Goal: Task Accomplishment & Management: Manage account settings

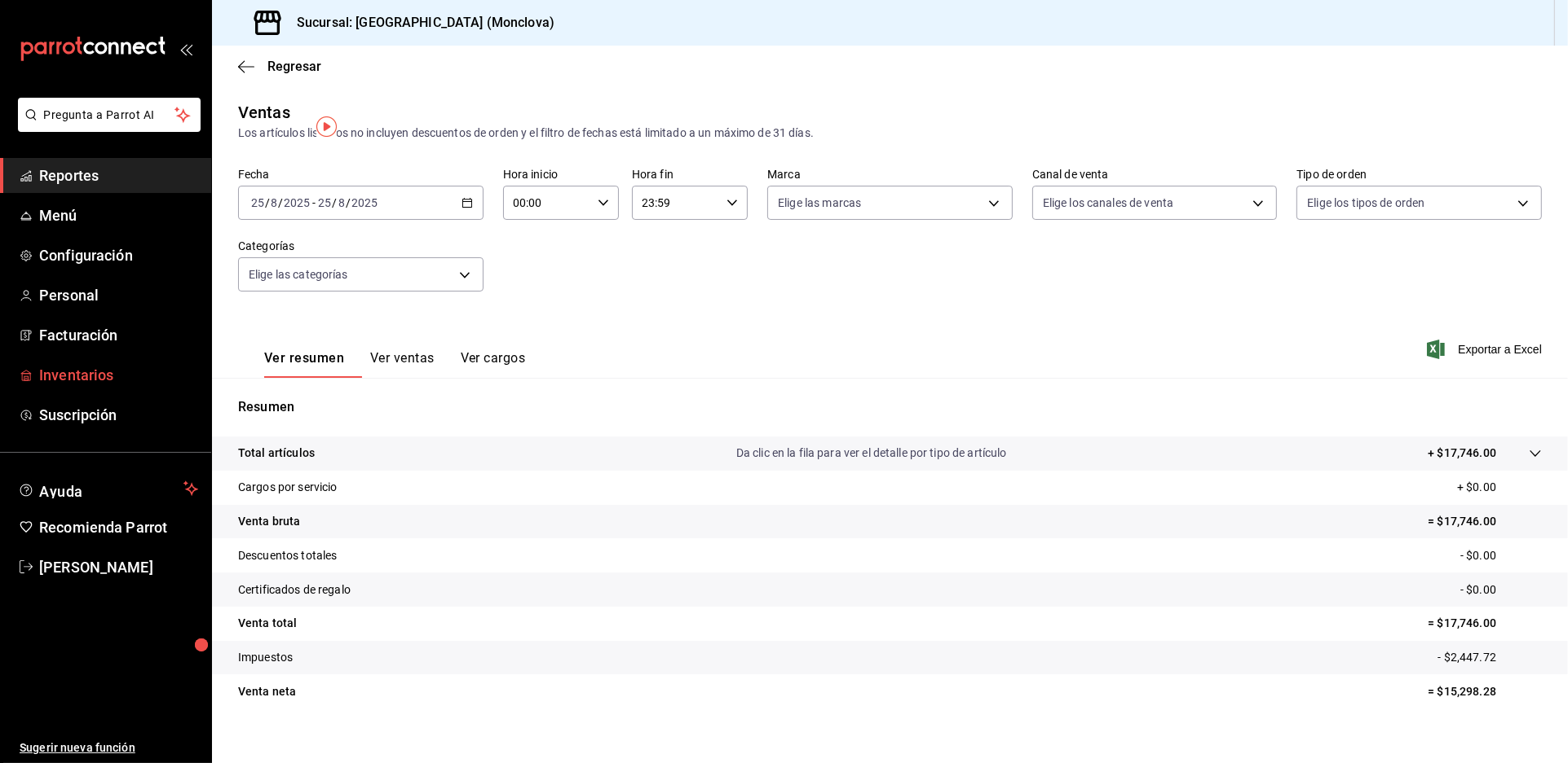
click at [118, 387] on span "Inventarios" at bounding box center [119, 376] width 159 height 22
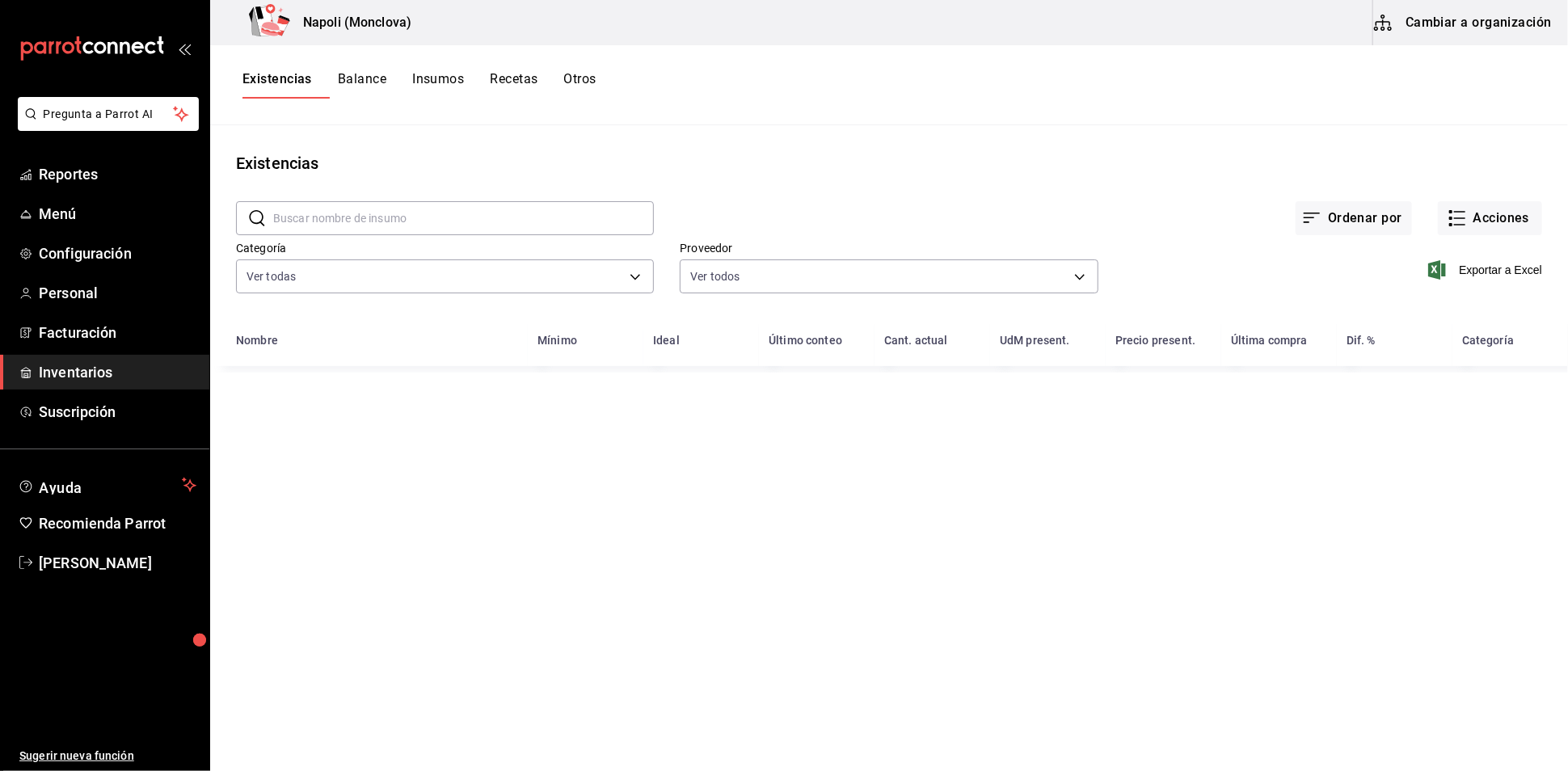
click at [421, 223] on input "text" at bounding box center [463, 218] width 381 height 33
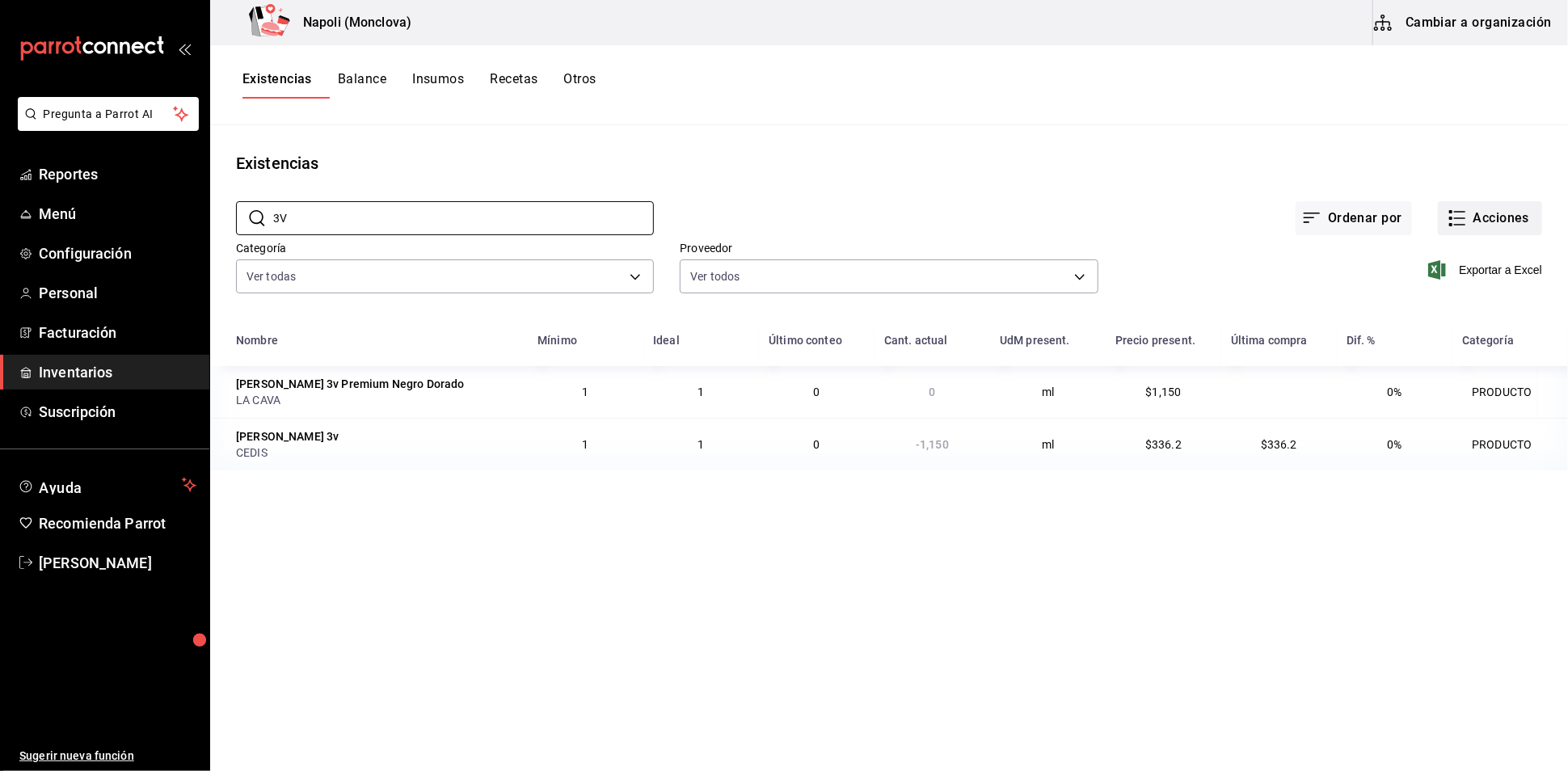
type input "3V"
click at [1463, 220] on button "Acciones" at bounding box center [1489, 217] width 104 height 34
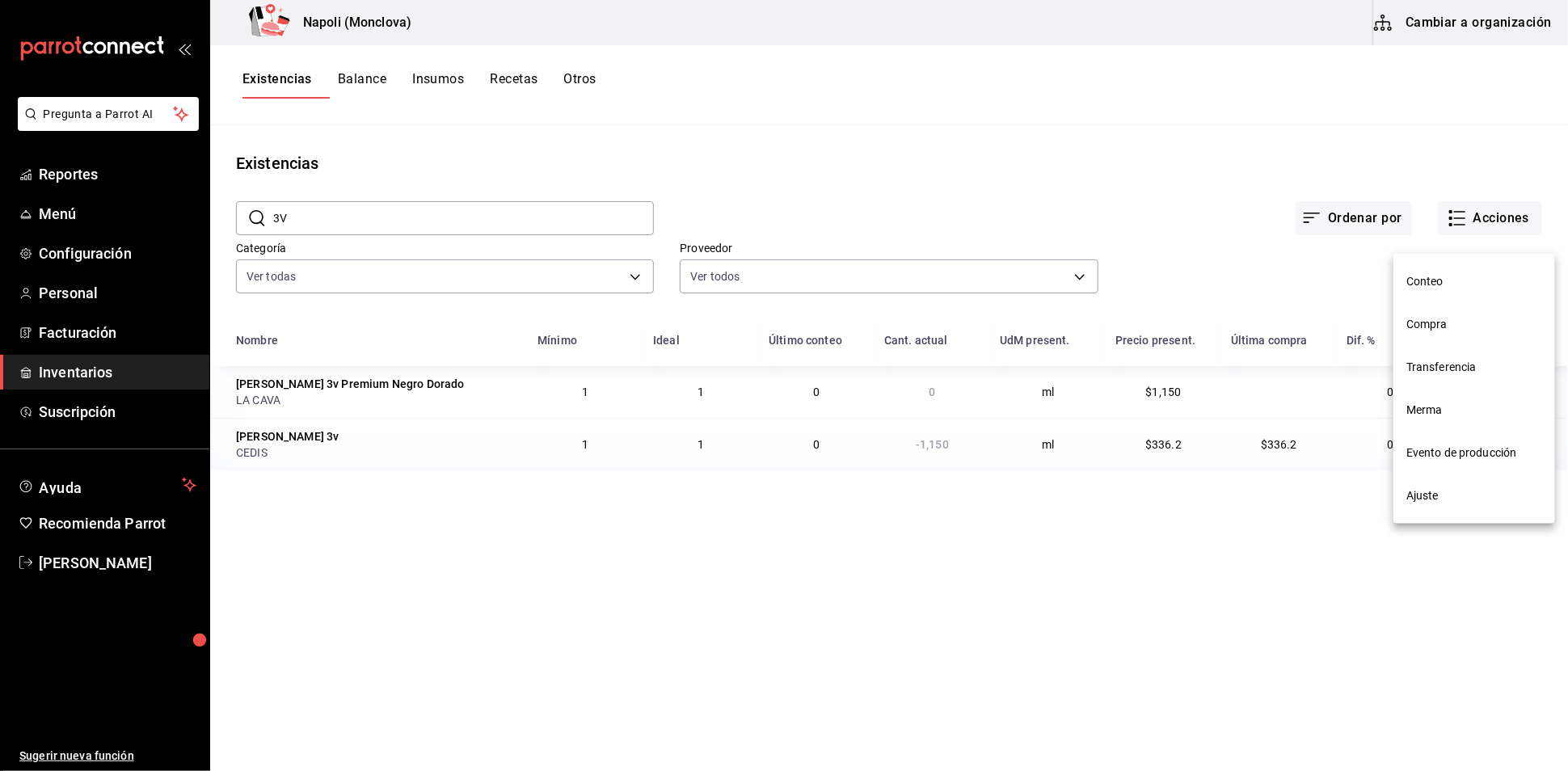
click at [1429, 319] on span "Compra" at bounding box center [1474, 324] width 136 height 17
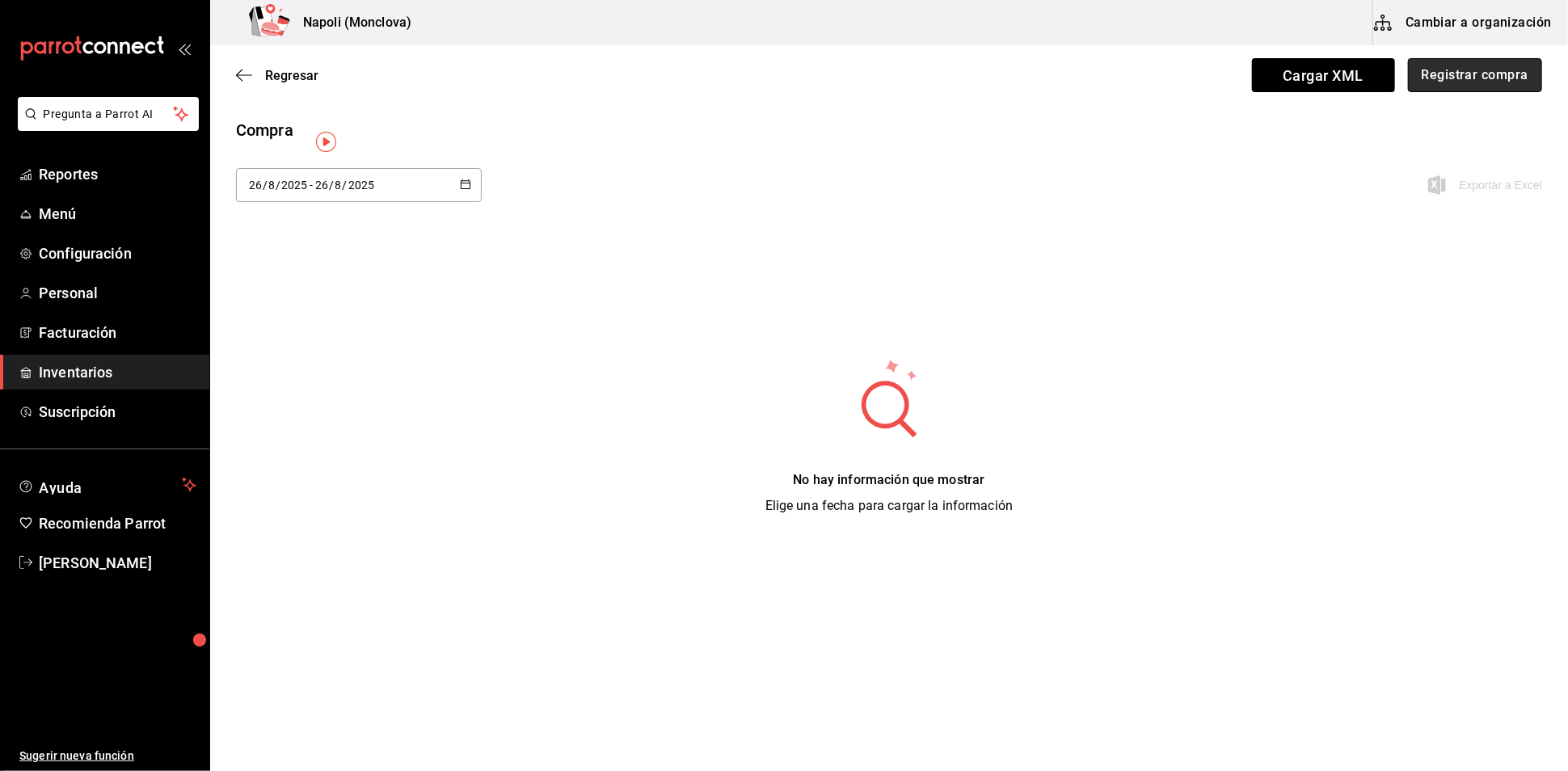
click at [1440, 65] on button "Registrar compra" at bounding box center [1475, 74] width 134 height 34
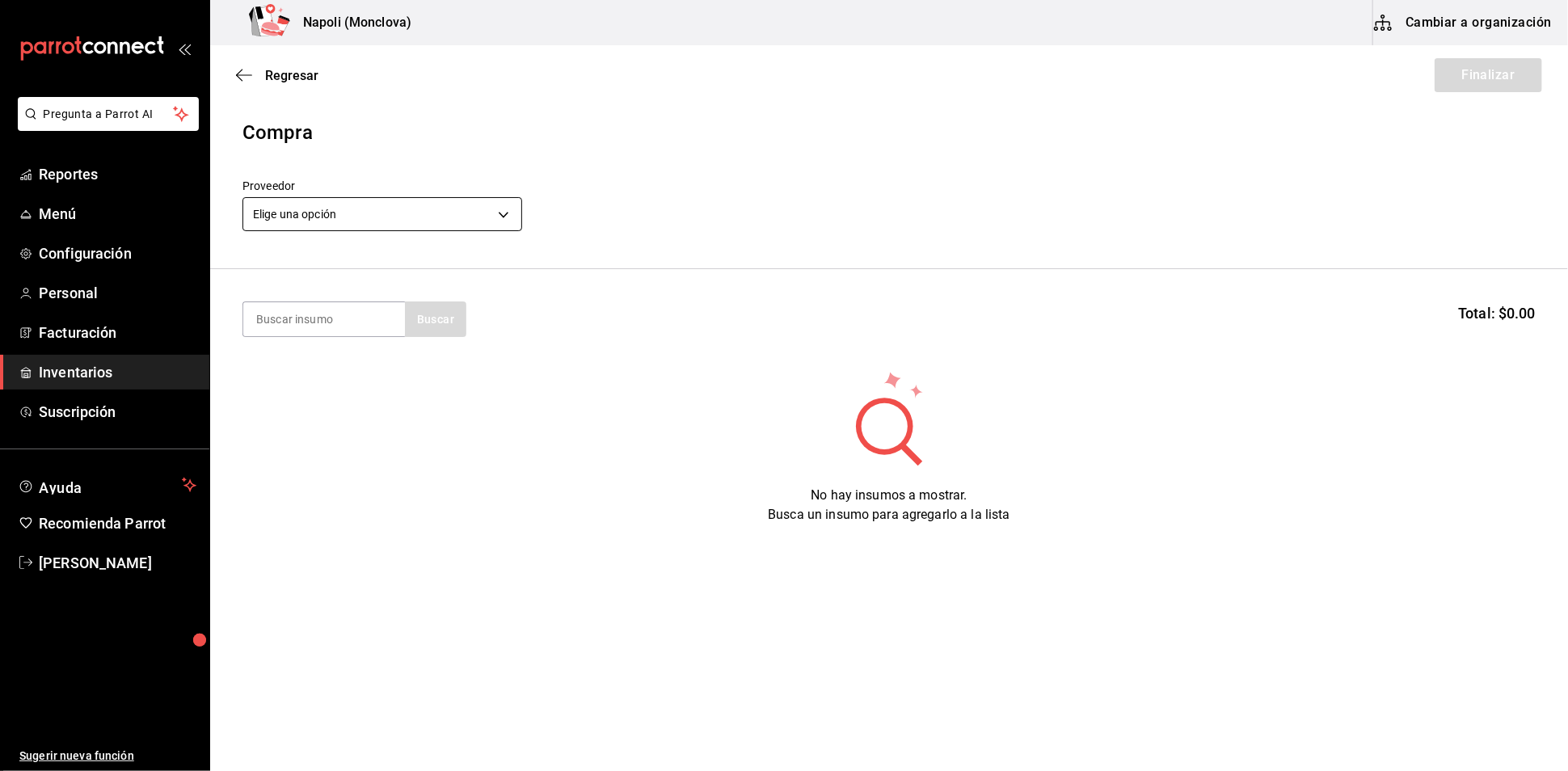
click at [505, 223] on body "Pregunta a Parrot AI Reportes Menú Configuración Personal Facturación Inventari…" at bounding box center [784, 340] width 1568 height 679
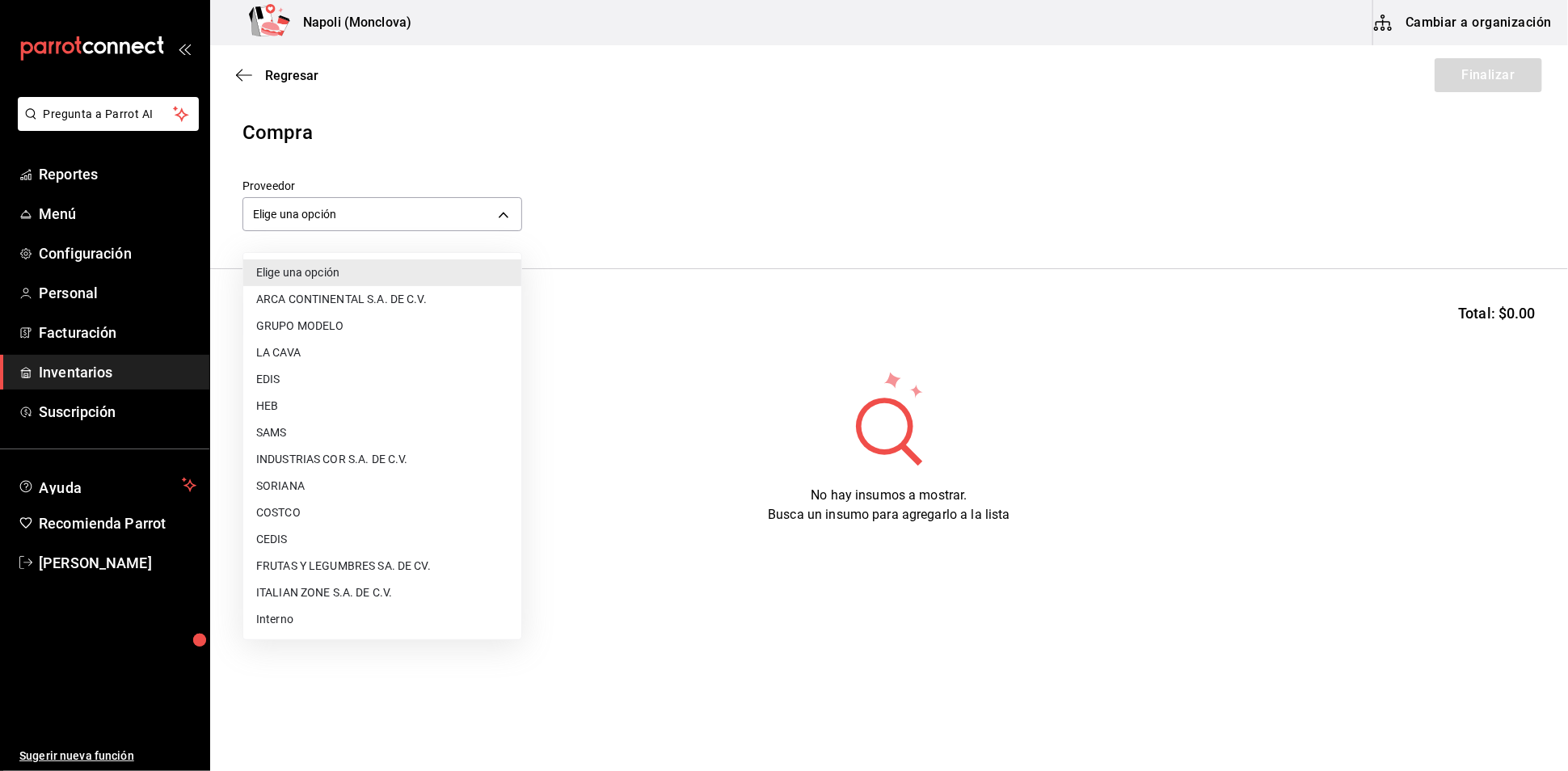
click at [349, 533] on li "CEDIS" at bounding box center [382, 538] width 278 height 26
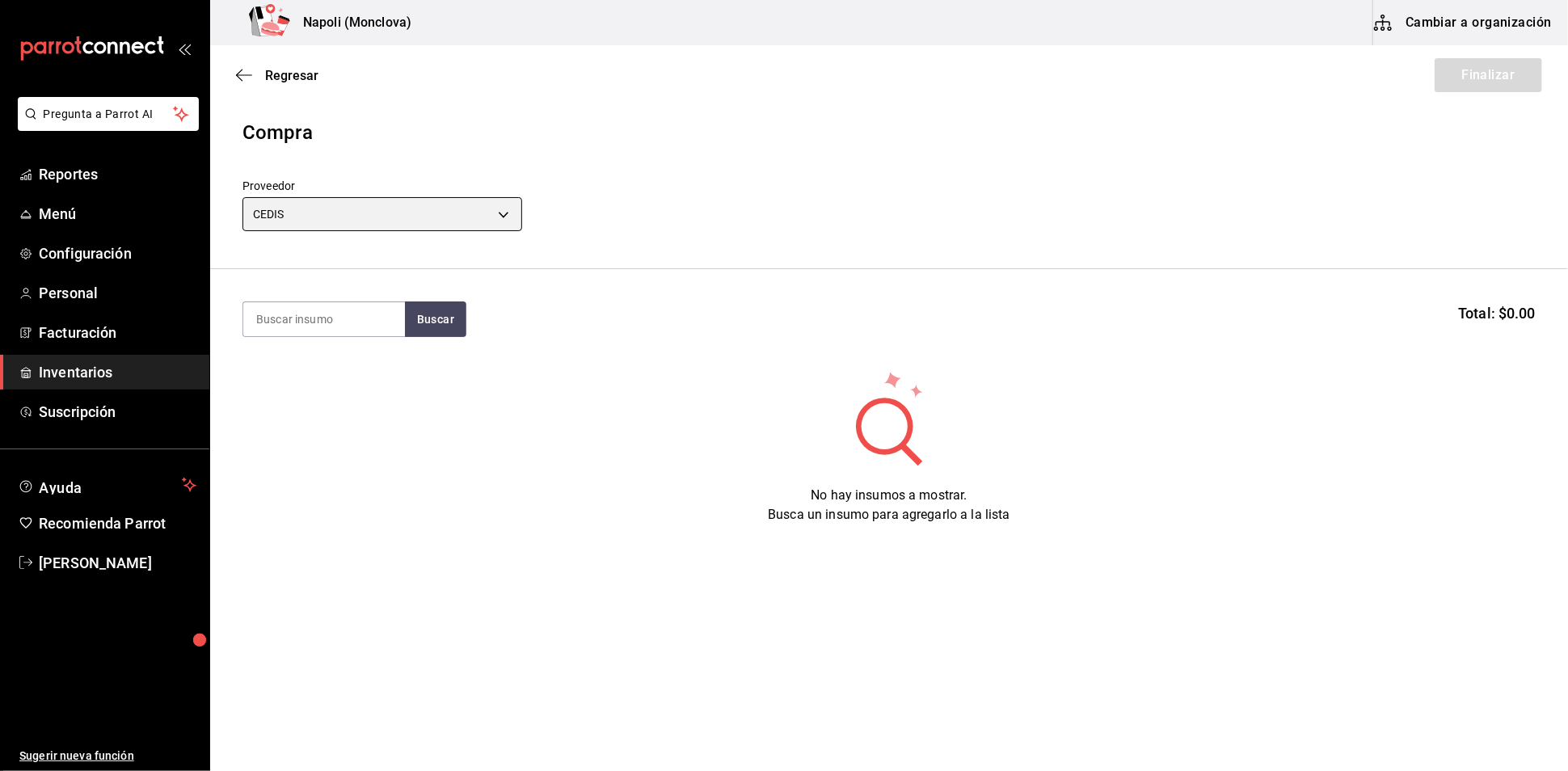
type input "8bbbf040-4be4-464d-a164-6baf154bd563"
click at [342, 336] on input at bounding box center [324, 318] width 161 height 34
type input "3V"
click at [455, 324] on button "Buscar" at bounding box center [436, 319] width 62 height 35
drag, startPoint x: 350, startPoint y: 314, endPoint x: 198, endPoint y: 323, distance: 152.3
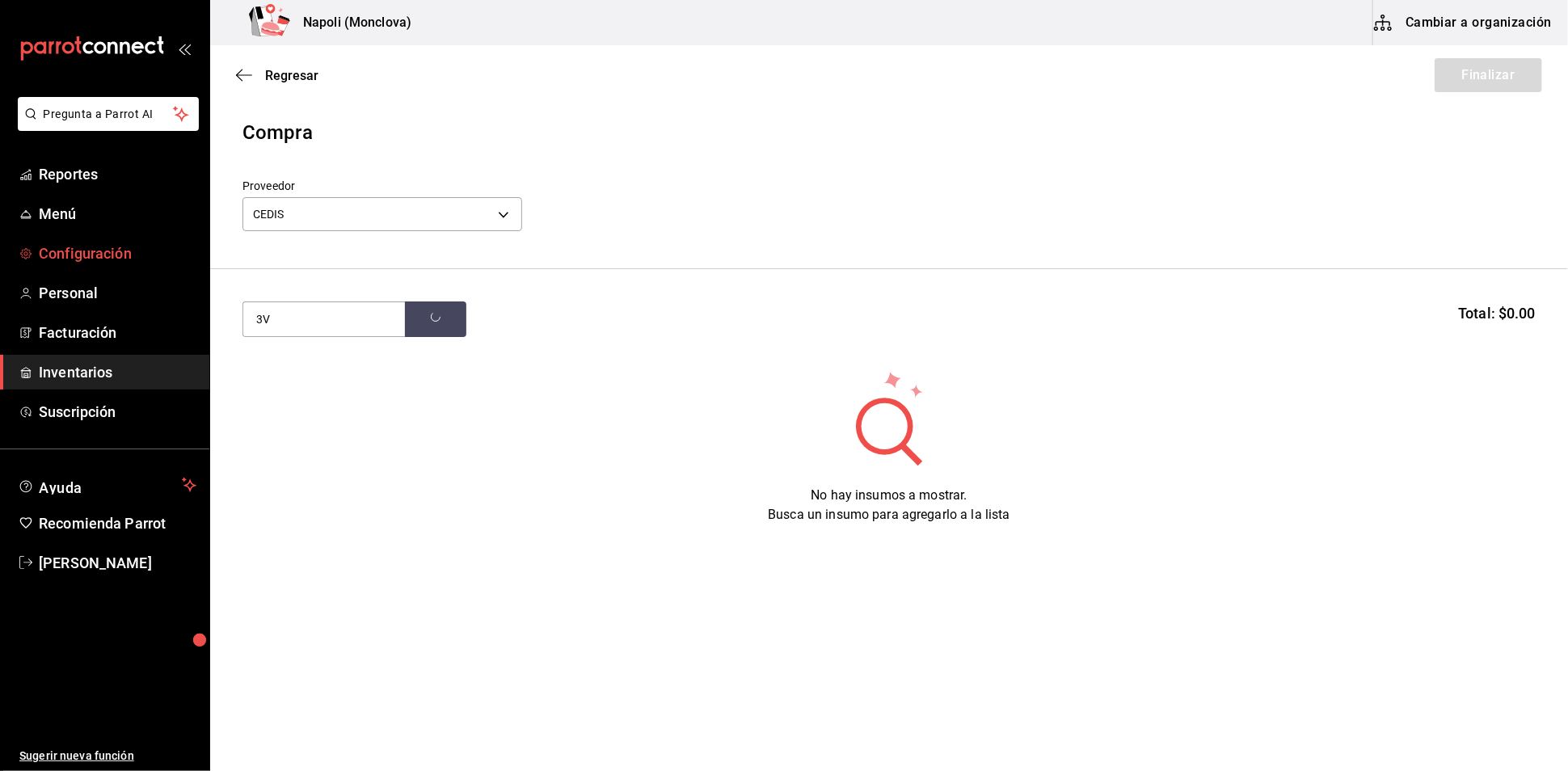
click at [198, 323] on div "Pregunta a Parrot AI Reportes Menú Configuración Personal Facturación Inventari…" at bounding box center [784, 340] width 1568 height 679
type input "[PERSON_NAME]"
click at [440, 337] on button "Buscar" at bounding box center [436, 319] width 62 height 35
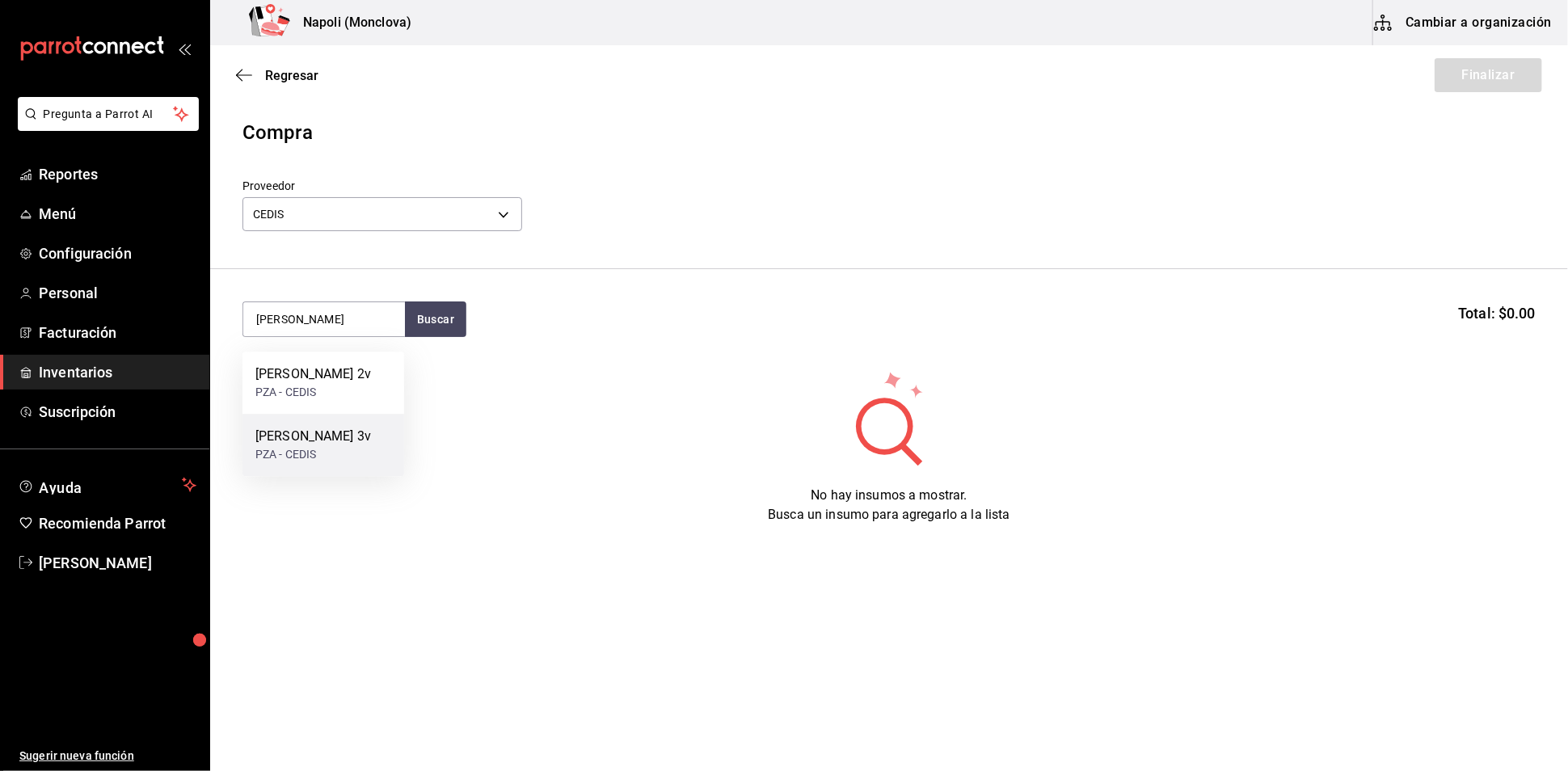
click at [301, 446] on div "PZA - CEDIS" at bounding box center [314, 454] width 116 height 17
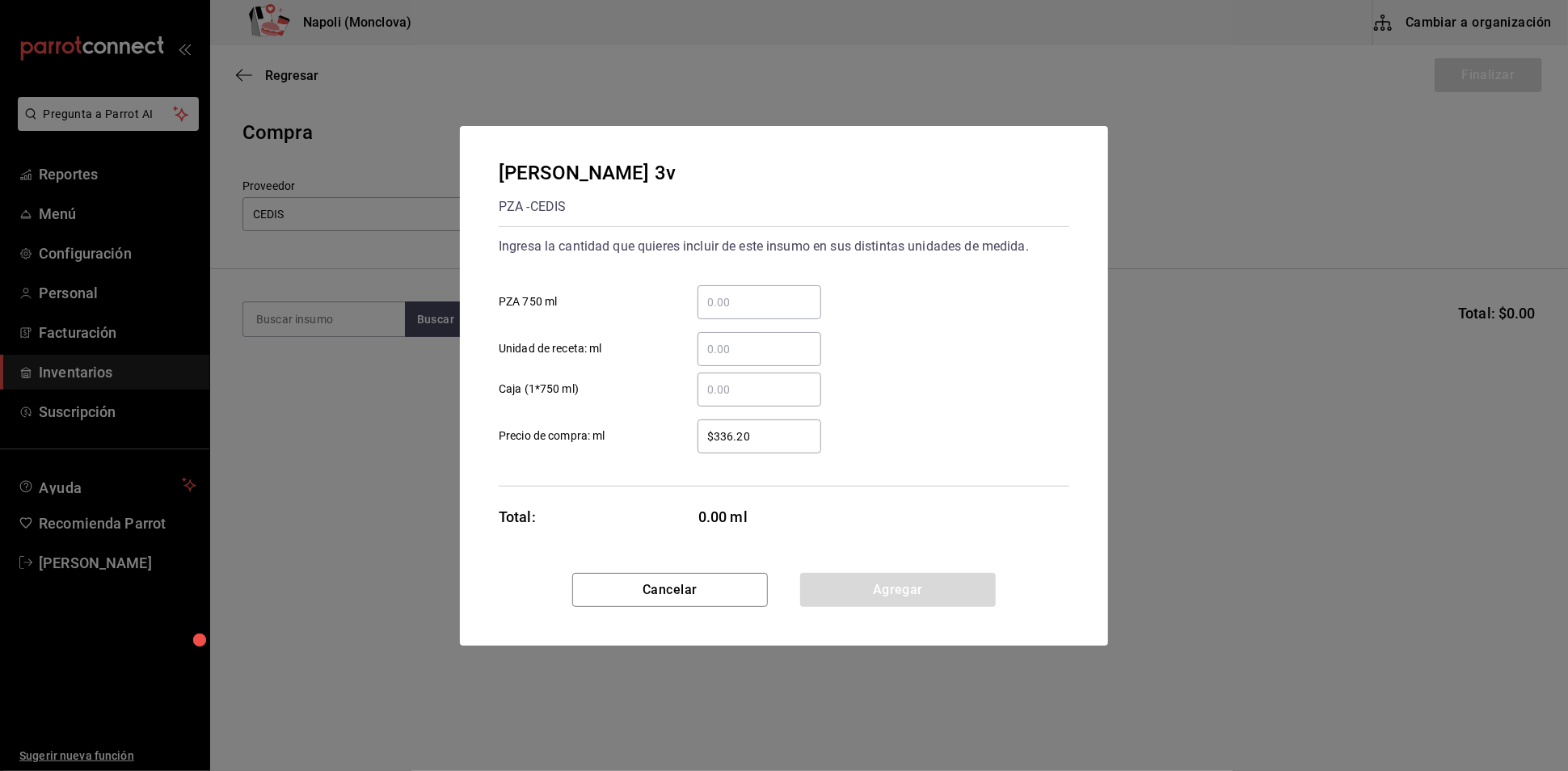
click at [723, 293] on input "​ PZA 750 ml" at bounding box center [759, 302] width 123 height 19
type input "6"
click at [845, 607] on button "Agregar" at bounding box center [898, 589] width 196 height 34
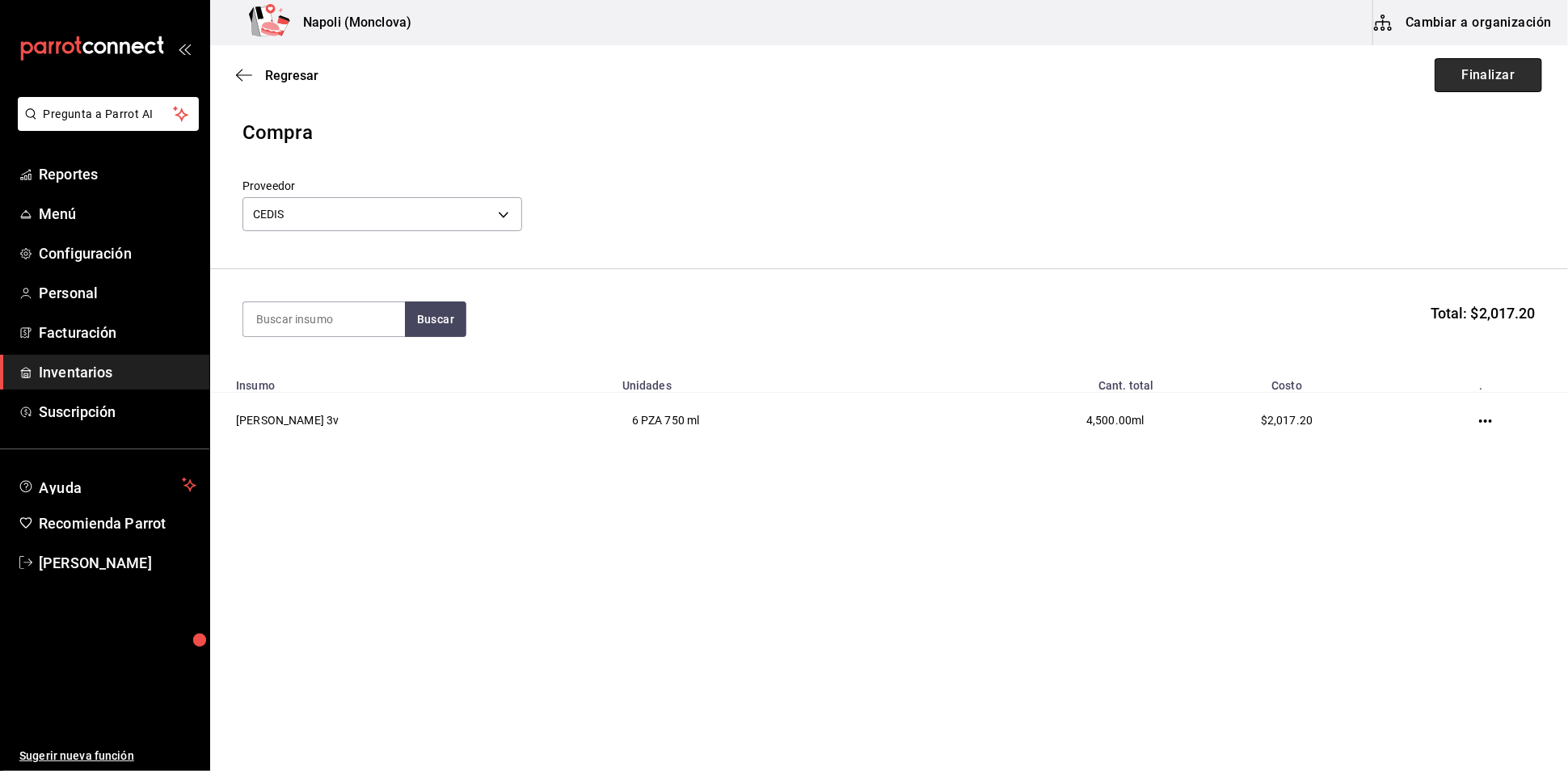
click at [1495, 86] on button "Finalizar" at bounding box center [1488, 74] width 108 height 34
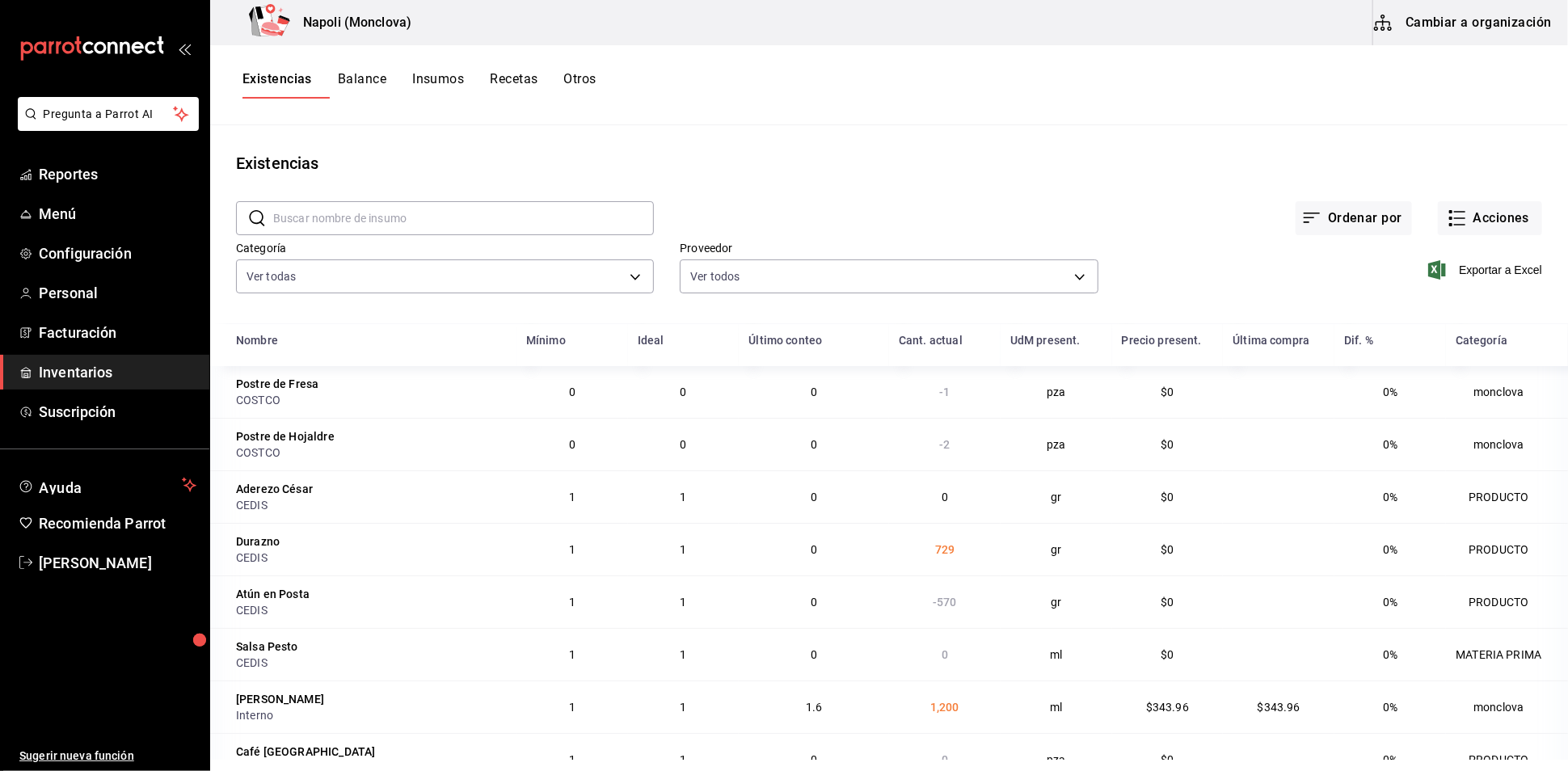
click at [386, 218] on input "text" at bounding box center [463, 218] width 381 height 33
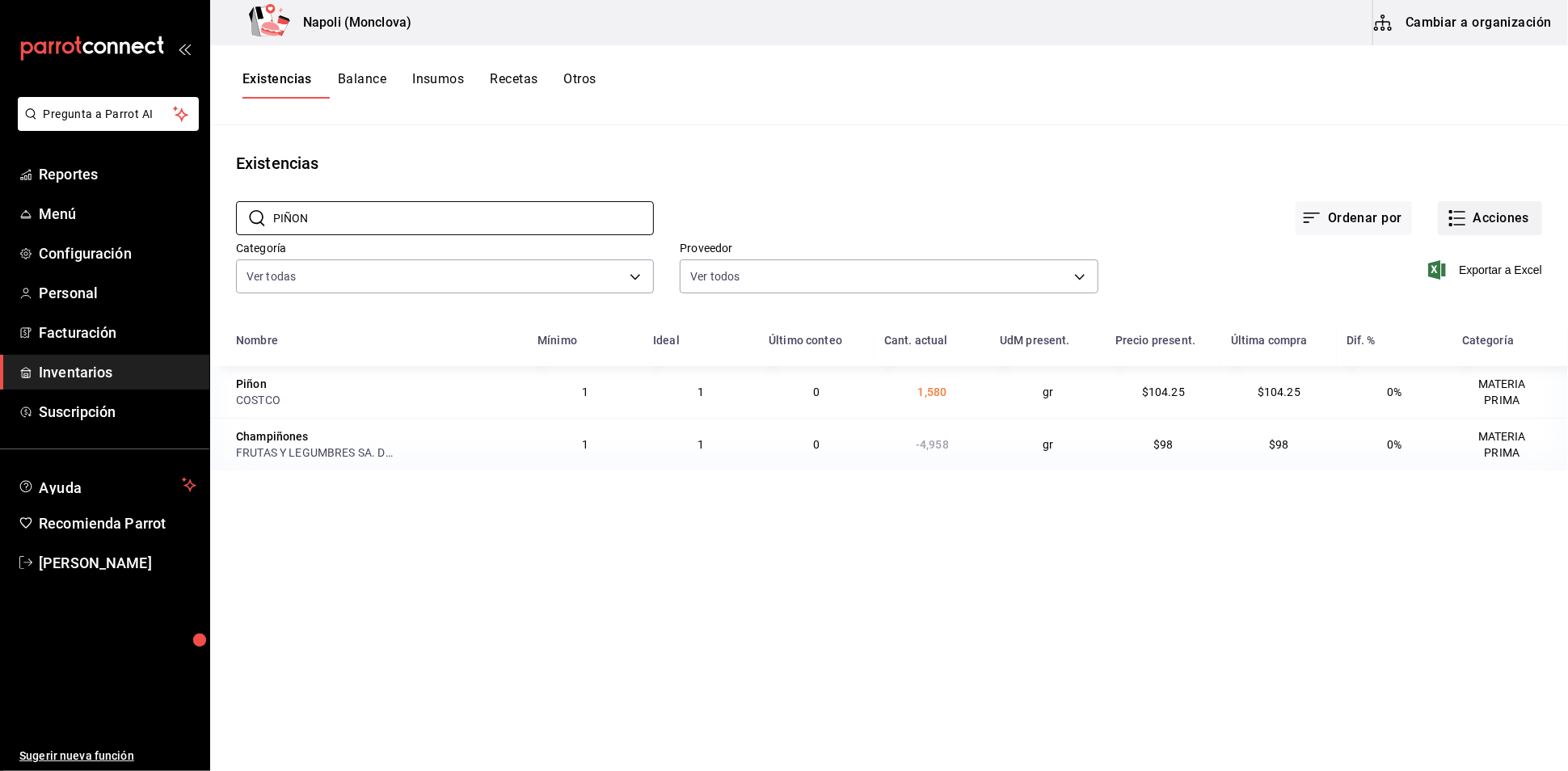
type input "PIÑON"
click at [1437, 229] on button "Acciones" at bounding box center [1489, 217] width 104 height 34
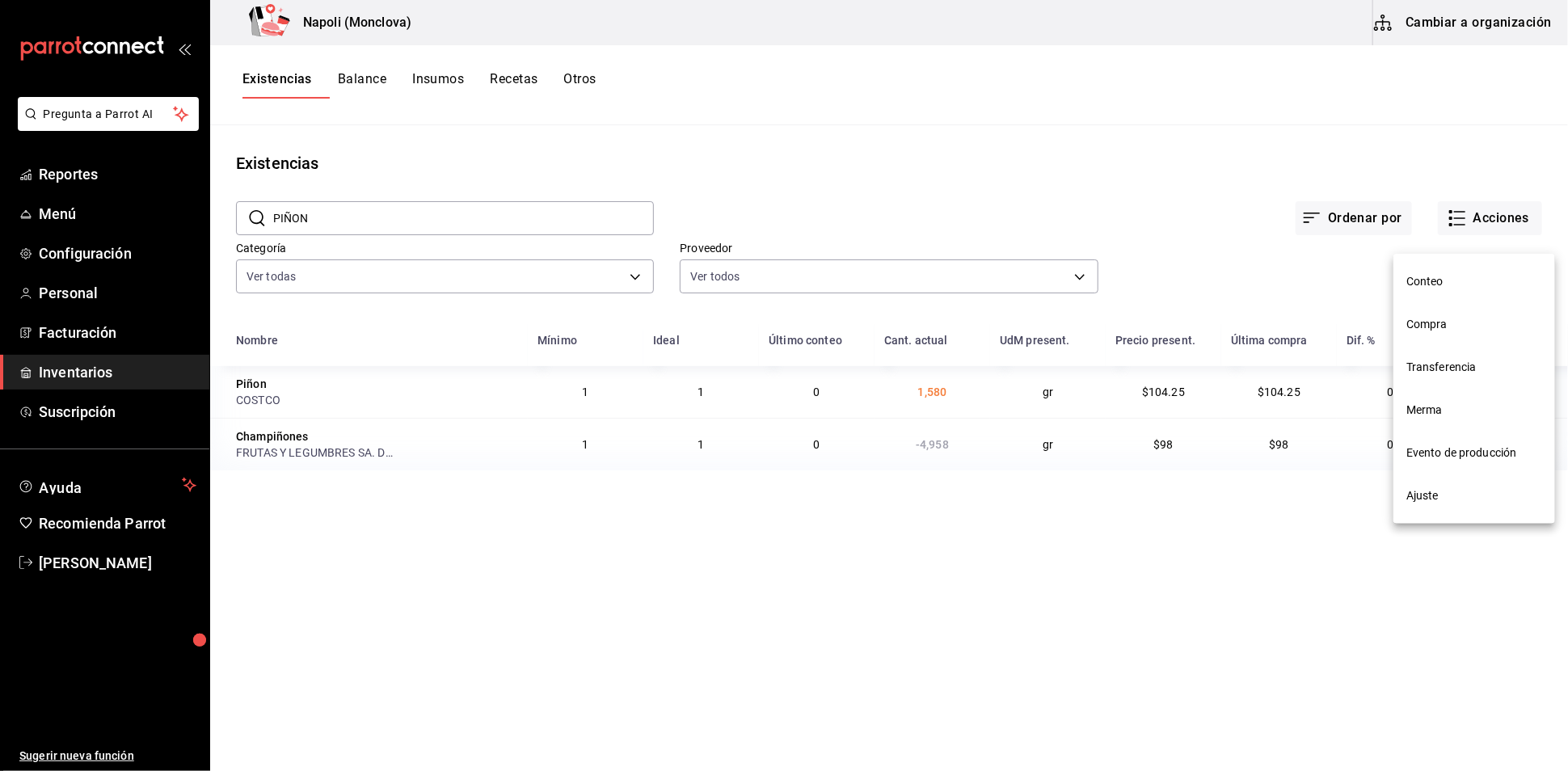
click at [1416, 326] on span "Compra" at bounding box center [1474, 324] width 136 height 17
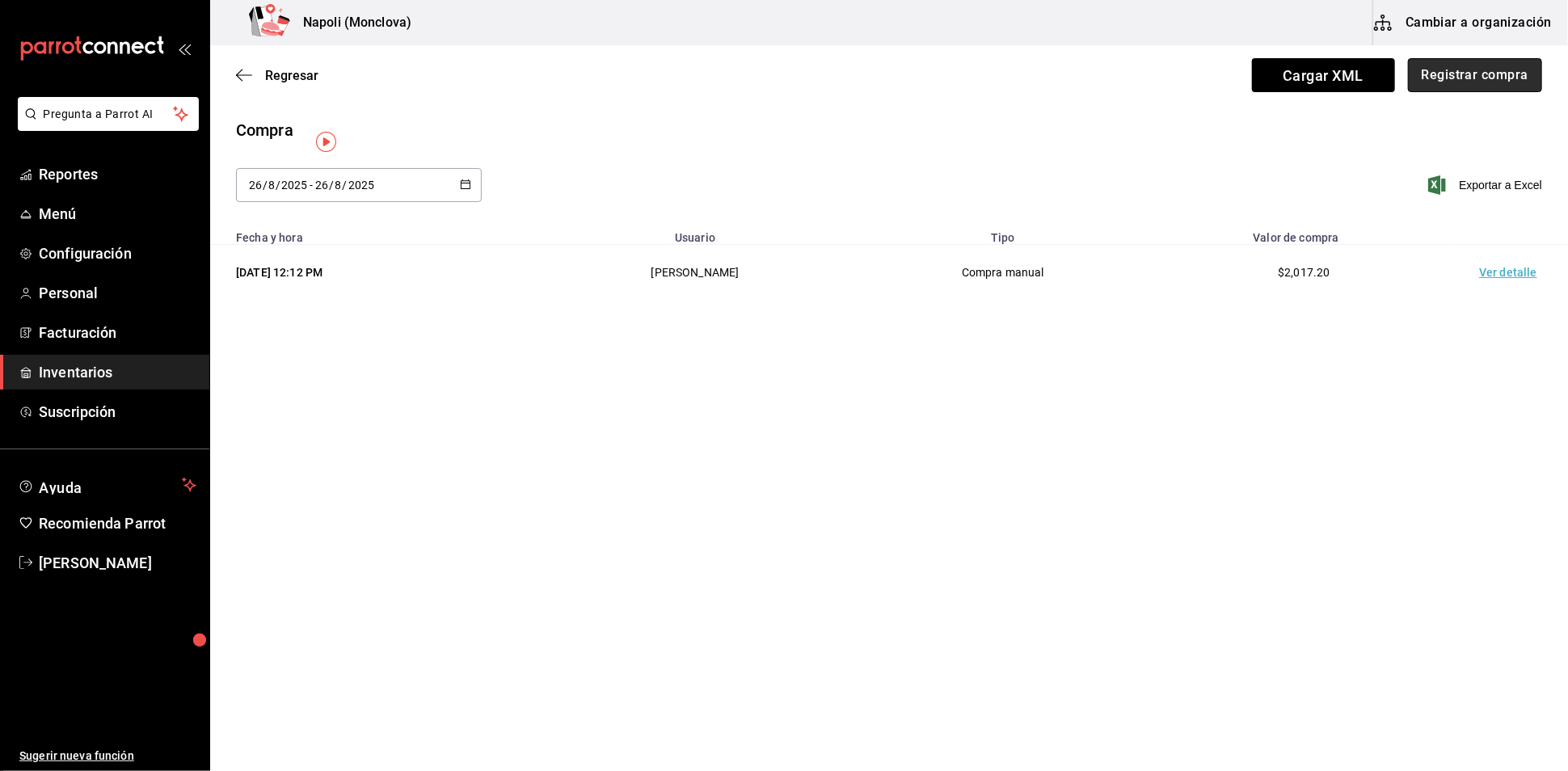
click at [1417, 81] on button "Registrar compra" at bounding box center [1475, 74] width 134 height 34
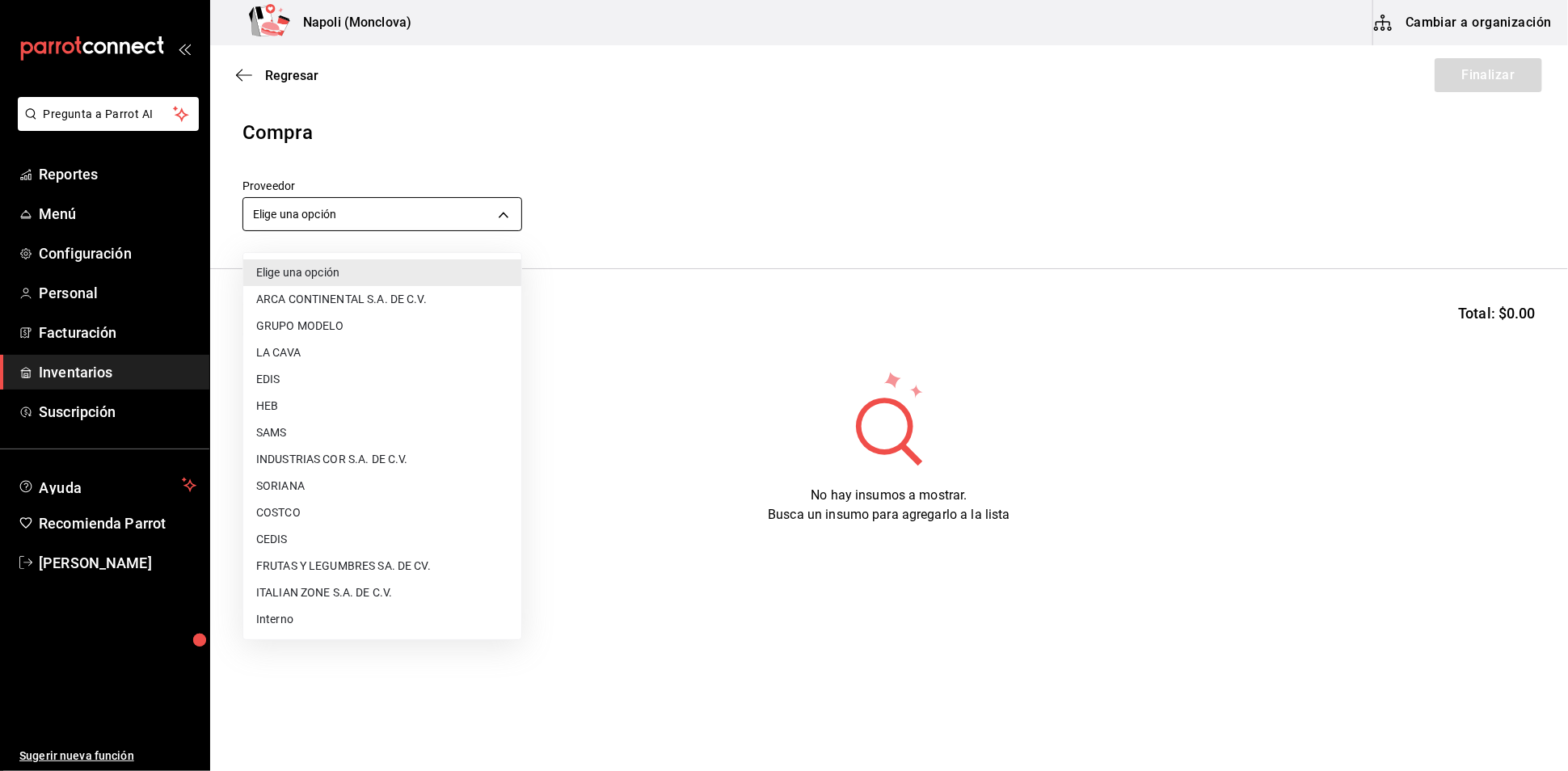
click at [512, 218] on body "Pregunta a Parrot AI Reportes Menú Configuración Personal Facturación Inventari…" at bounding box center [784, 340] width 1568 height 679
click at [359, 516] on li "COSTCO" at bounding box center [382, 512] width 278 height 26
type input "297da1de-2487-48f5-9e1b-f813c29ab2ab"
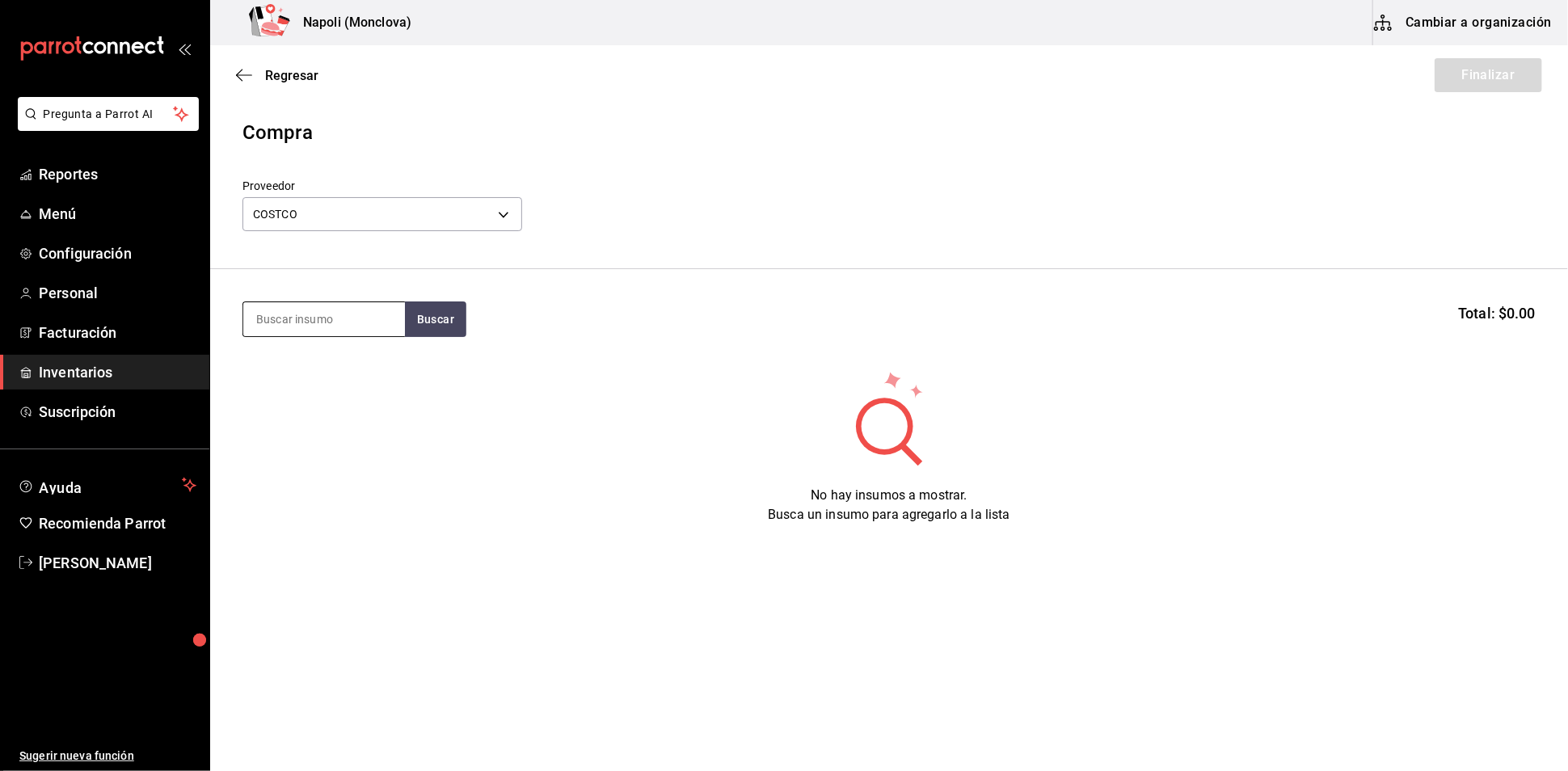
click at [324, 336] on input at bounding box center [324, 318] width 161 height 34
type input "PIÑON"
click at [411, 330] on button "Buscar" at bounding box center [436, 319] width 62 height 35
click at [331, 392] on div "Piñon gr - COSTCO" at bounding box center [323, 382] width 161 height 63
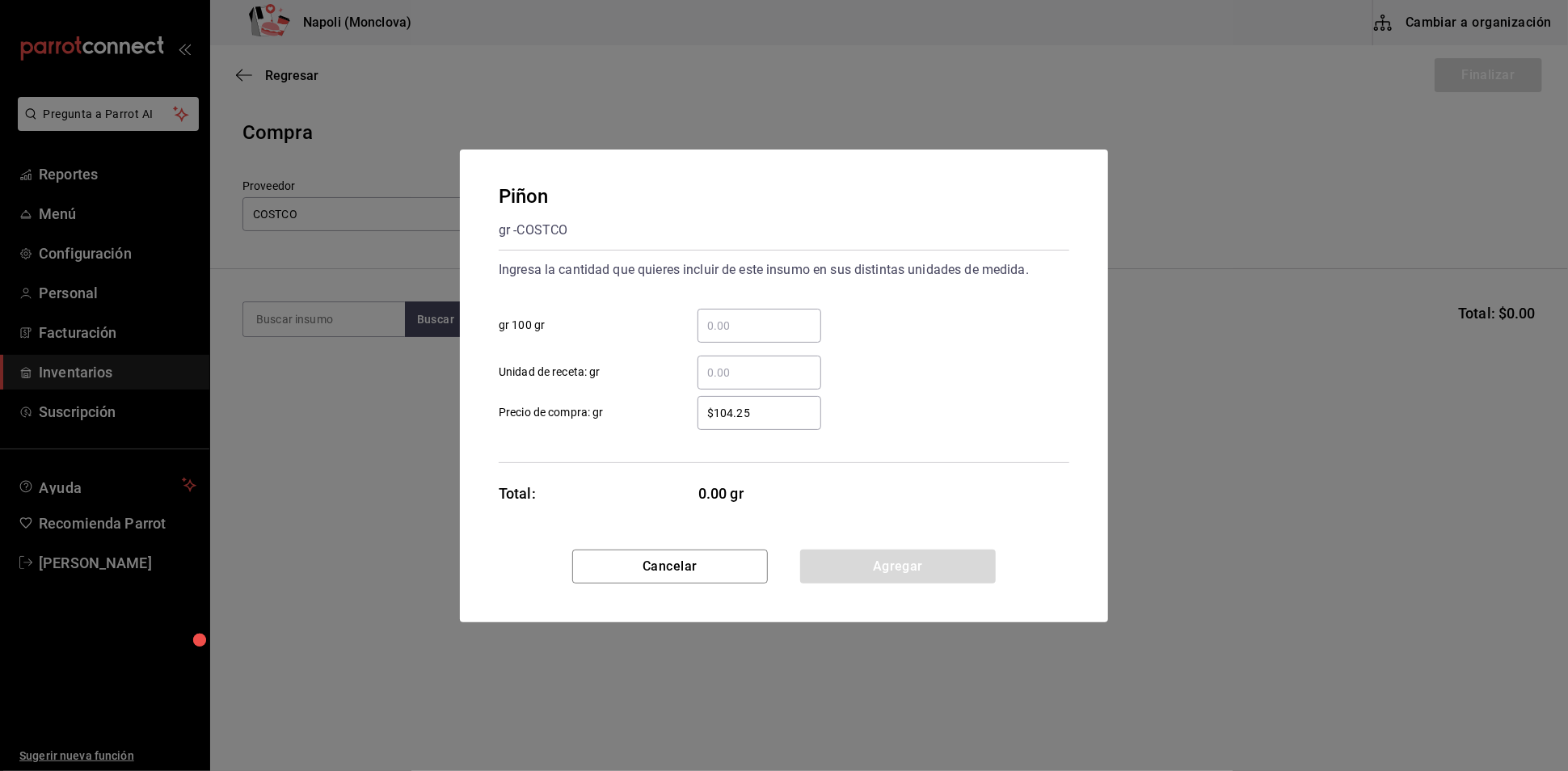
click at [777, 321] on input "​ gr 100 gr" at bounding box center [759, 325] width 123 height 19
type input "."
type input "2"
click at [964, 583] on button "Agregar" at bounding box center [898, 565] width 196 height 34
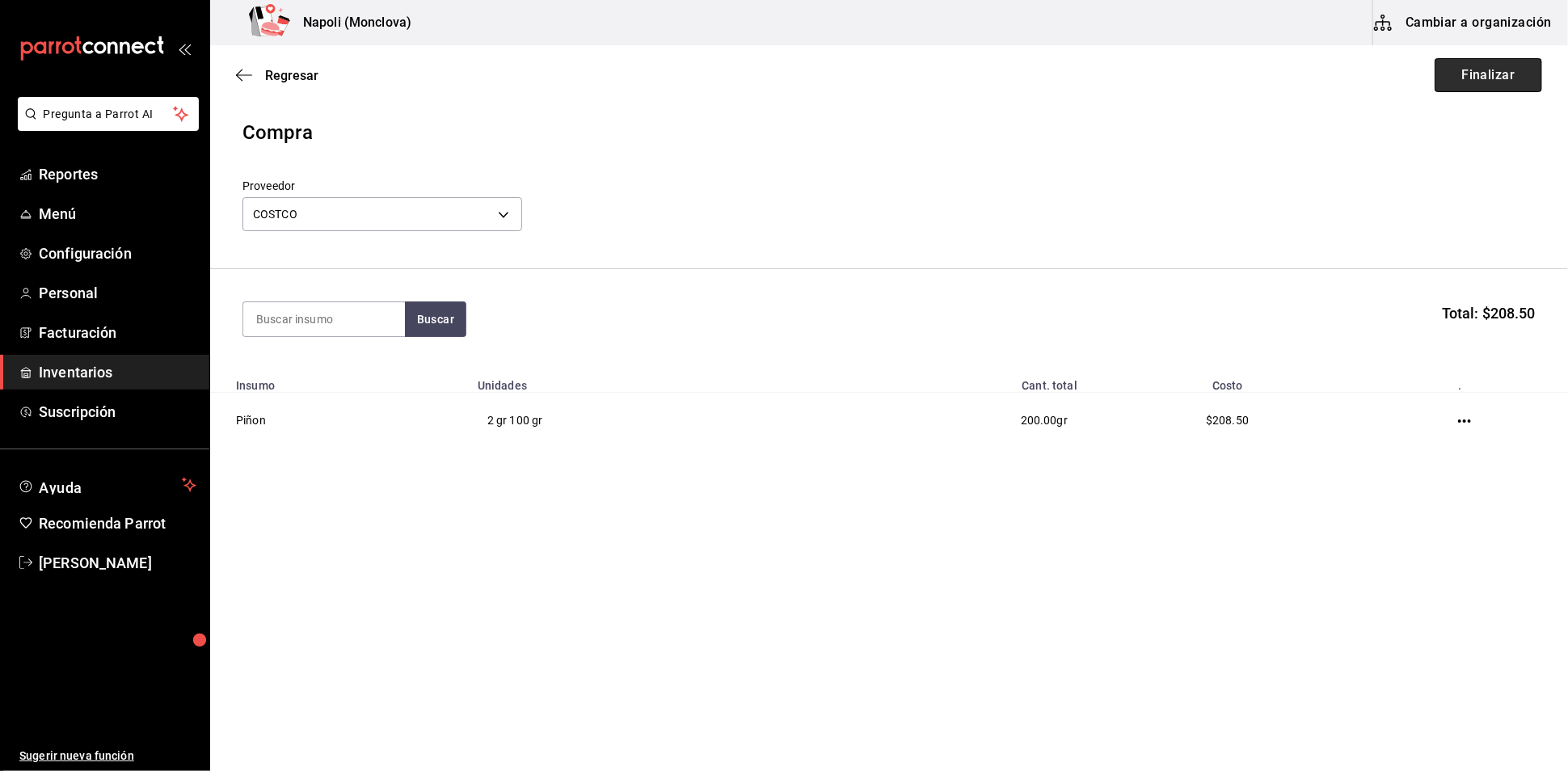
click at [1447, 89] on button "Finalizar" at bounding box center [1488, 74] width 108 height 34
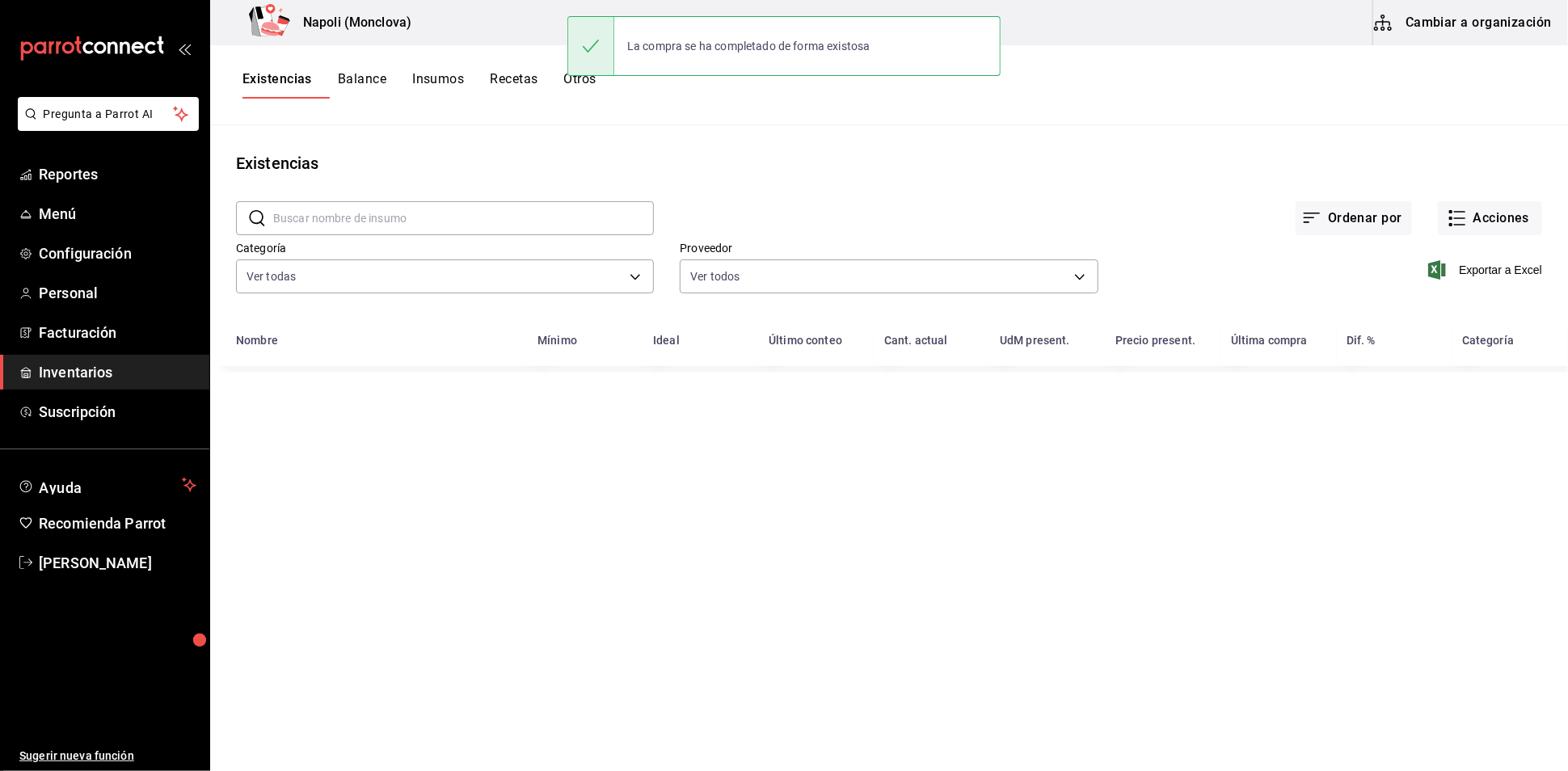
click at [381, 235] on input "text" at bounding box center [463, 218] width 381 height 33
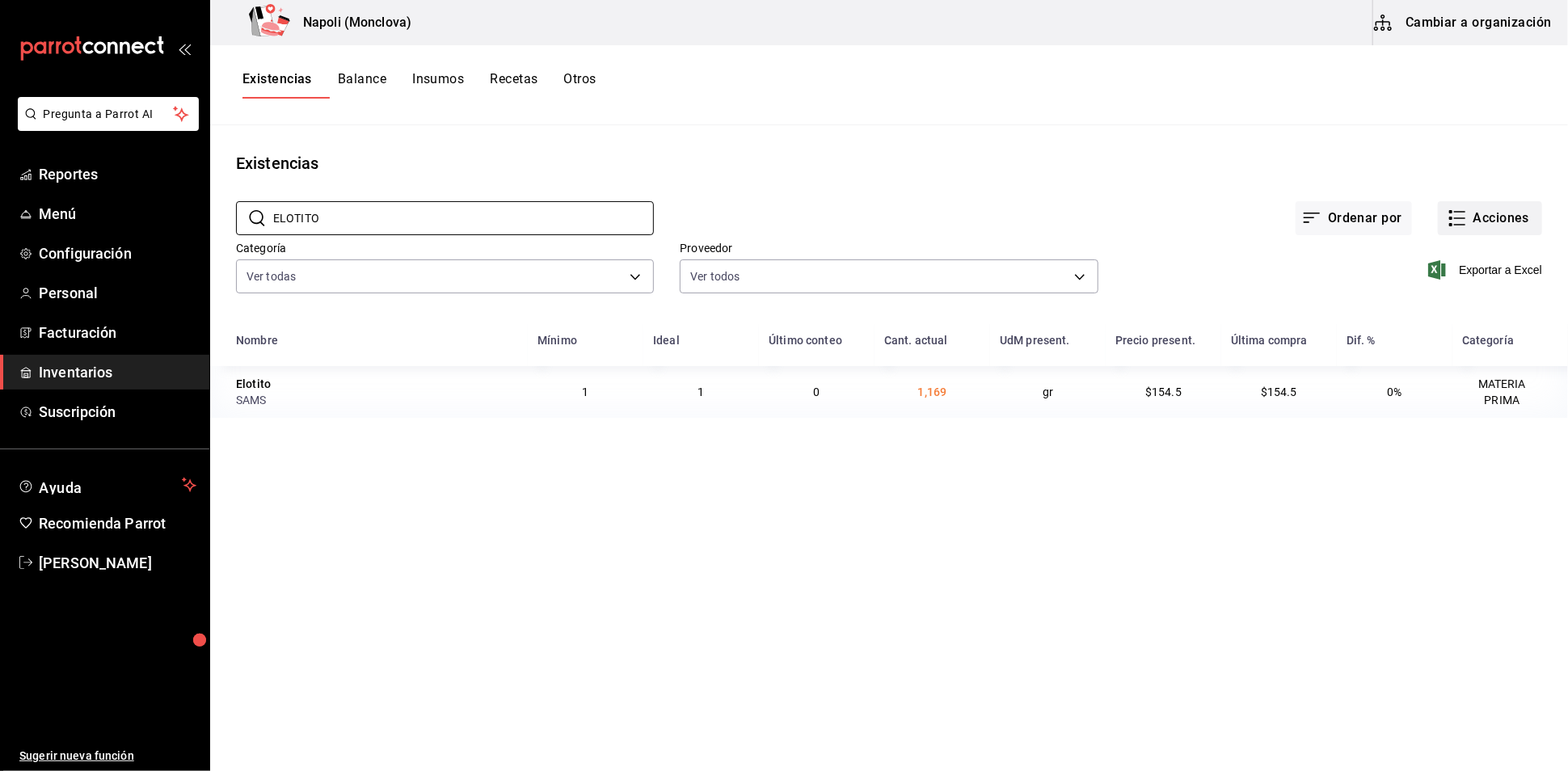
type input "ELOTITO"
click at [1447, 227] on icon "button" at bounding box center [1457, 217] width 19 height 19
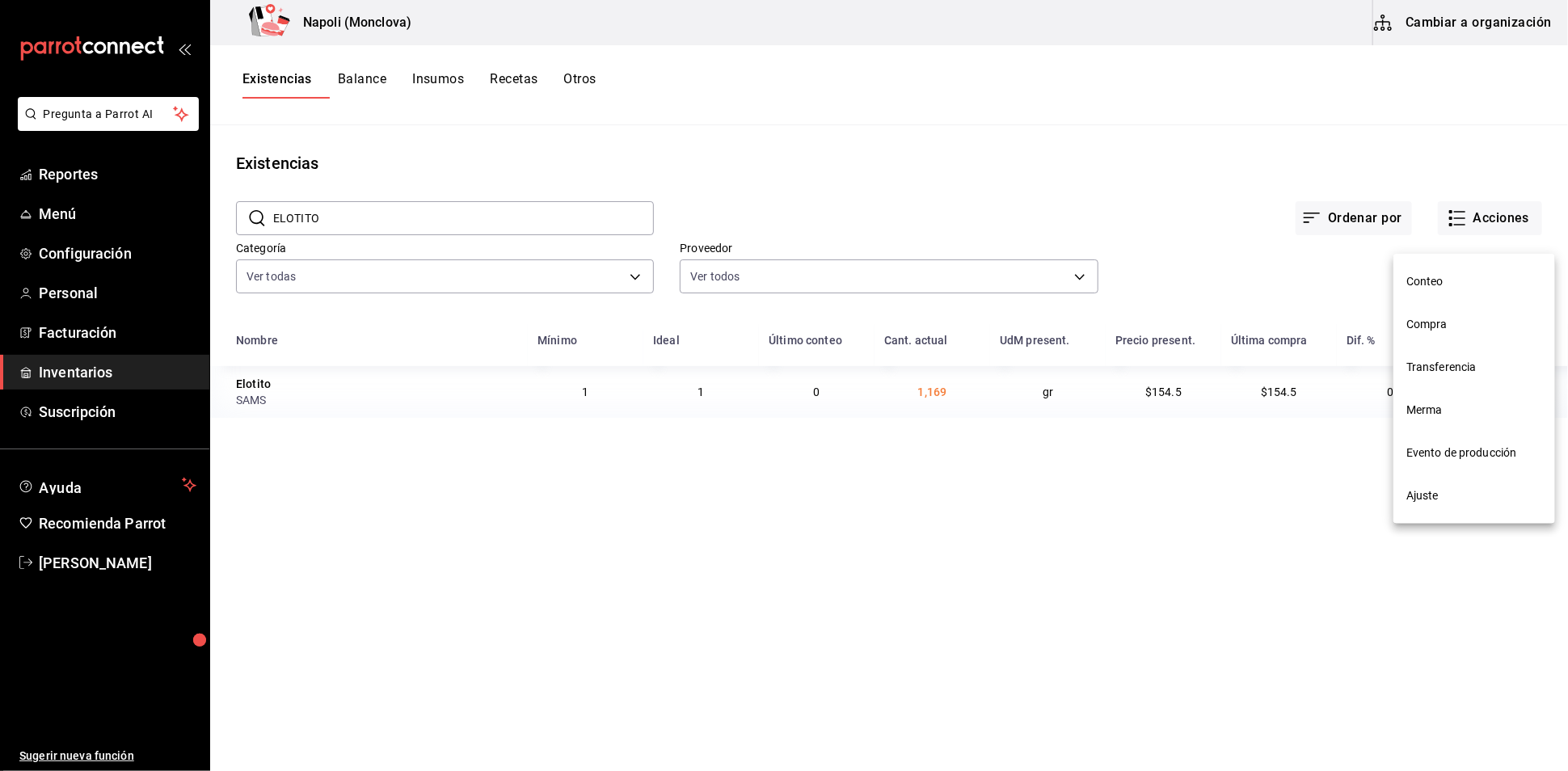
click at [1450, 328] on span "Compra" at bounding box center [1474, 324] width 136 height 17
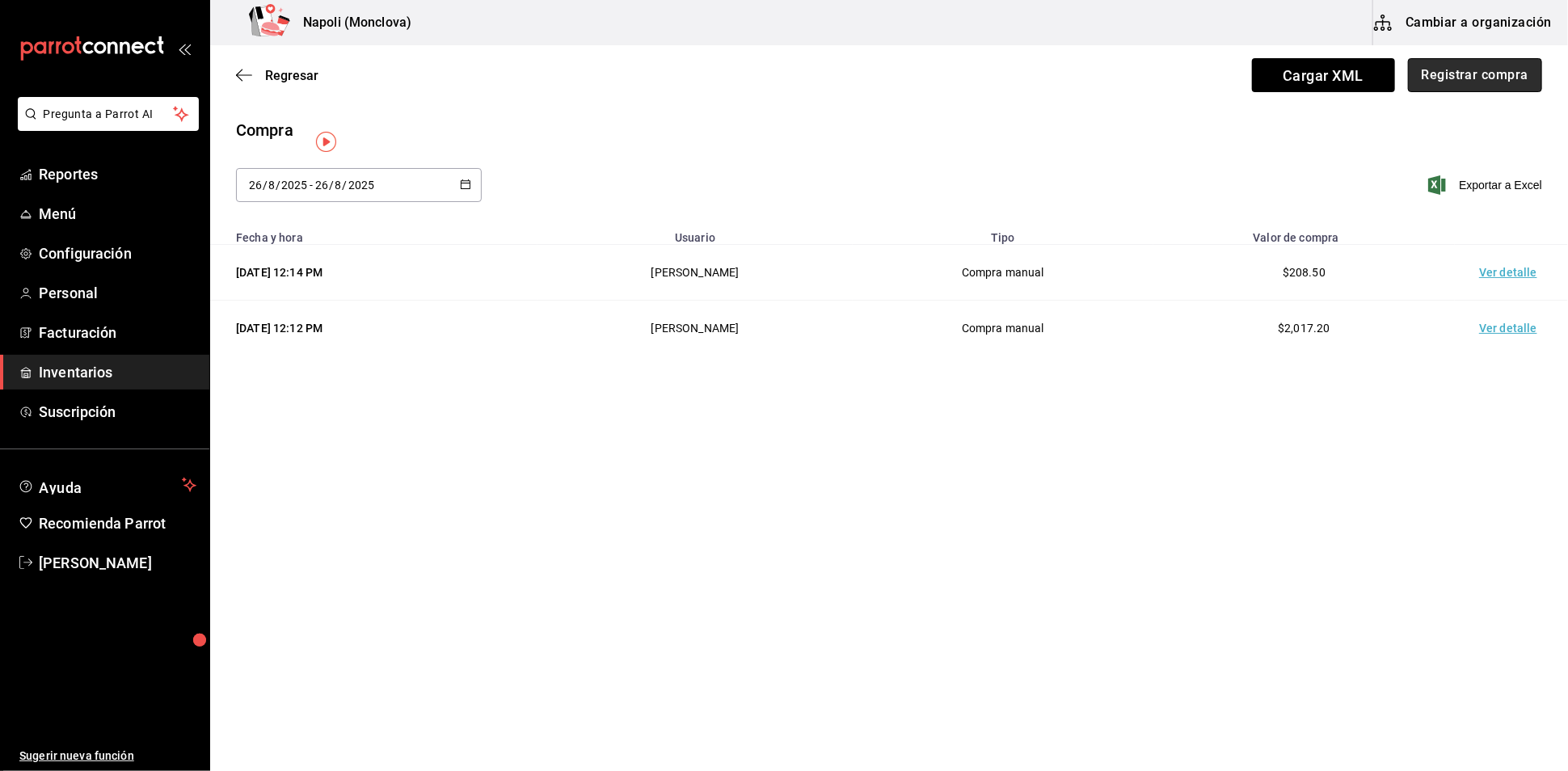
click at [1448, 64] on button "Registrar compra" at bounding box center [1475, 74] width 134 height 34
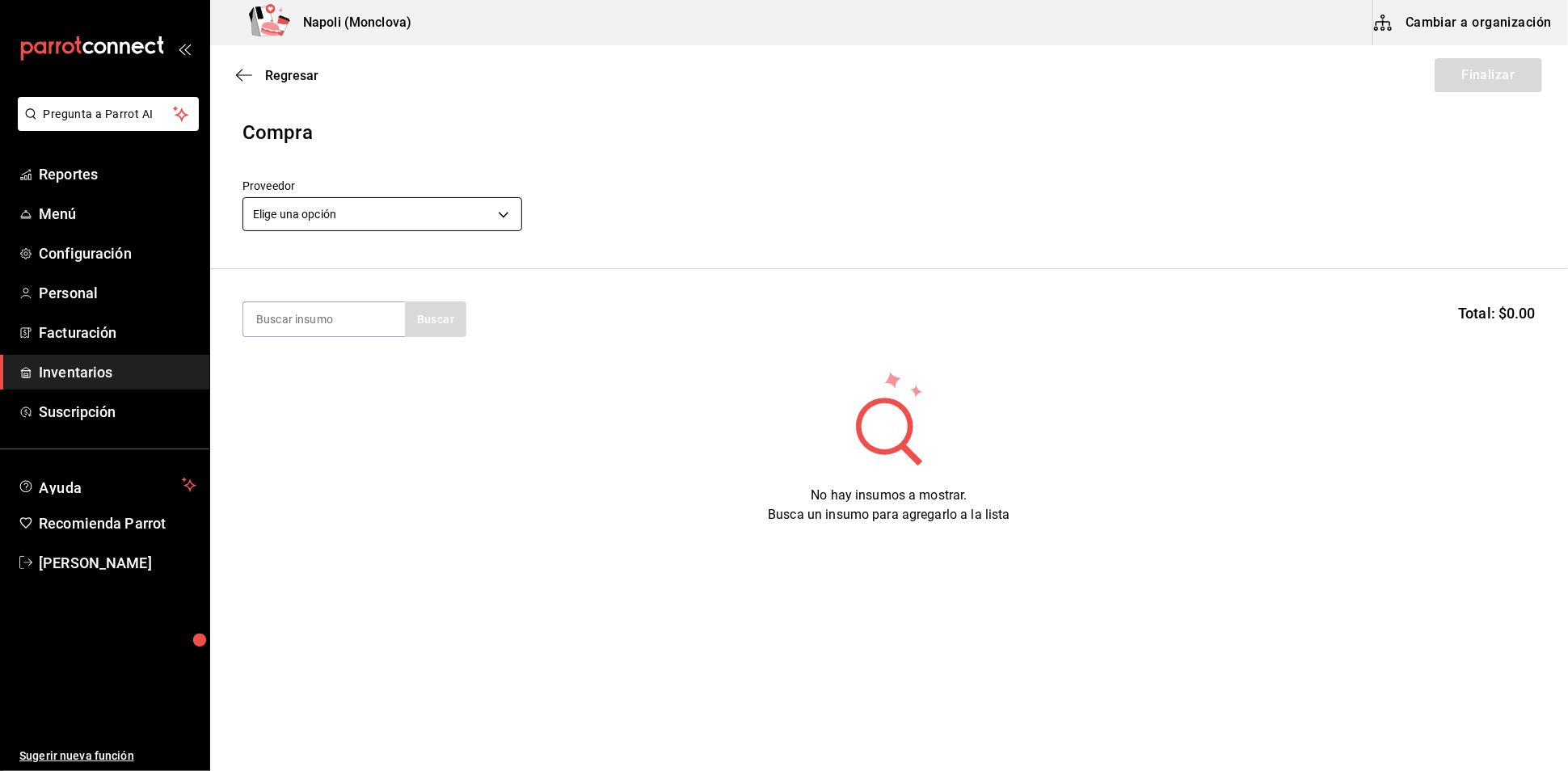
click at [511, 227] on body "Pregunta a Parrot AI Reportes Menú Configuración Personal Facturación Inventari…" at bounding box center [784, 340] width 1568 height 679
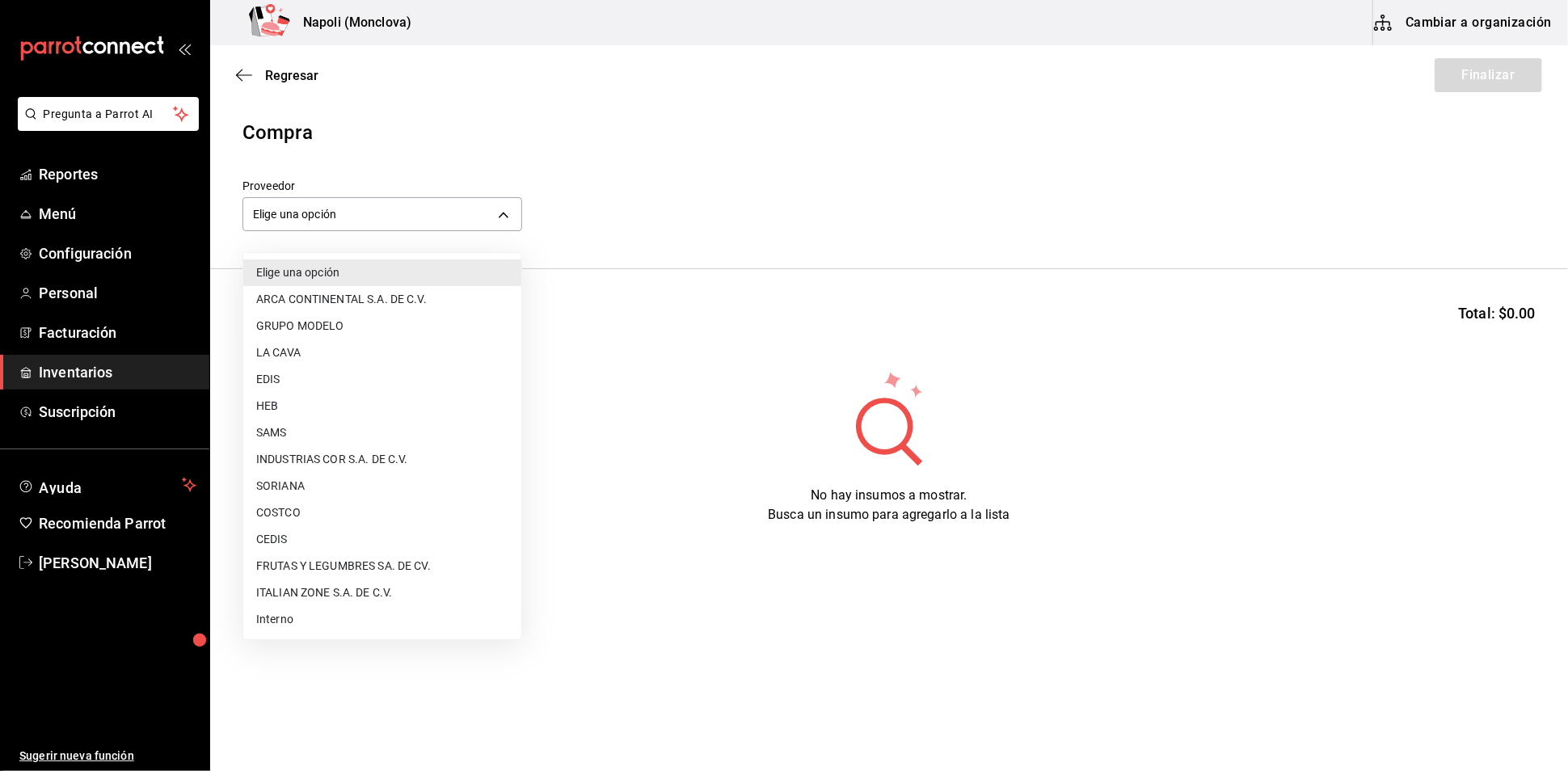
click at [327, 431] on li "SAMS" at bounding box center [382, 432] width 278 height 26
type input "c79ff9d8-8f6c-4814-bfd6-1c81d7e804f1"
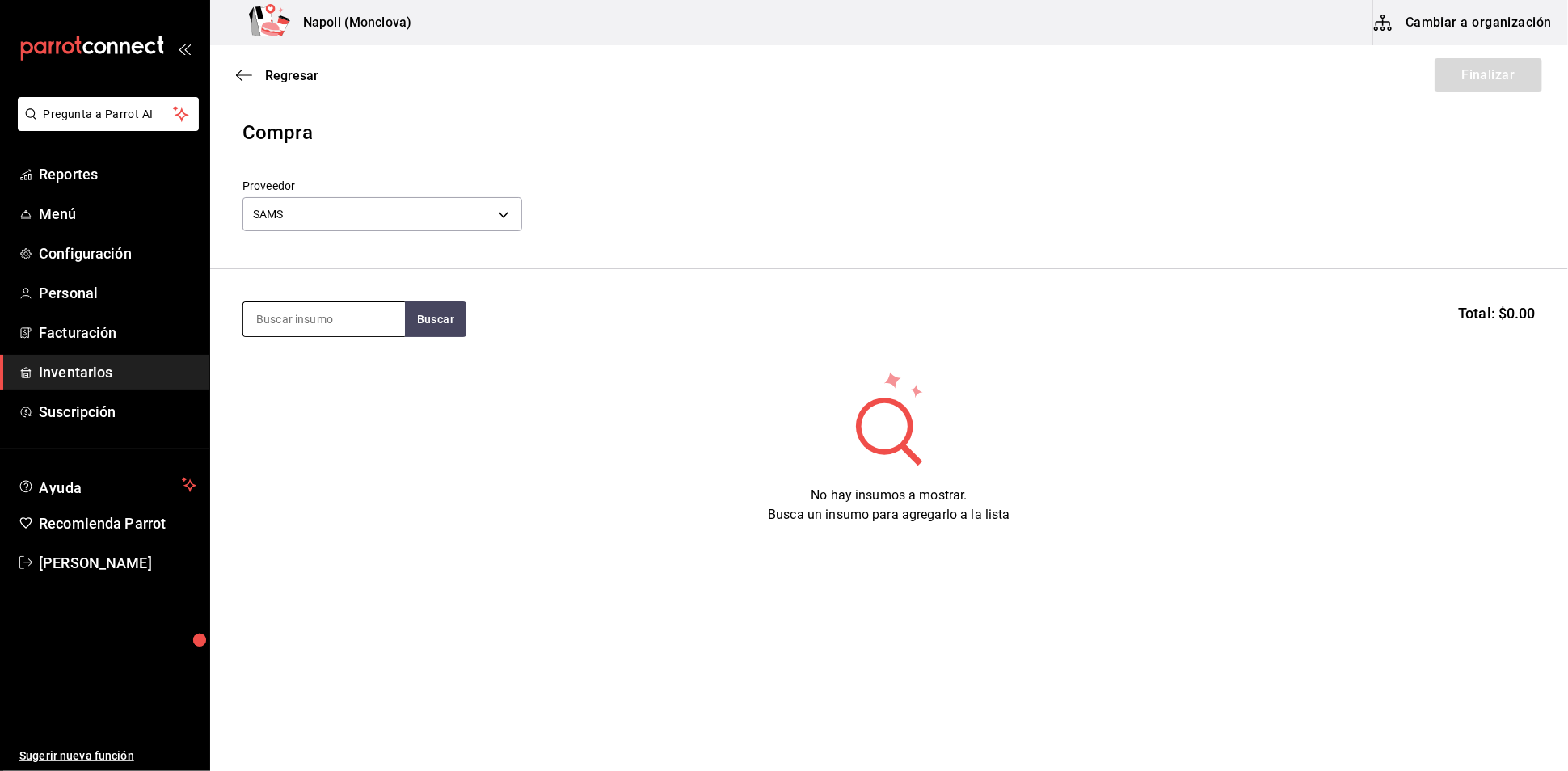
click at [293, 336] on input at bounding box center [324, 318] width 161 height 34
type input "ELOTITO"
click at [431, 324] on button "Buscar" at bounding box center [436, 319] width 62 height 35
click at [323, 393] on div "Elotito gr - SAMS" at bounding box center [323, 382] width 161 height 63
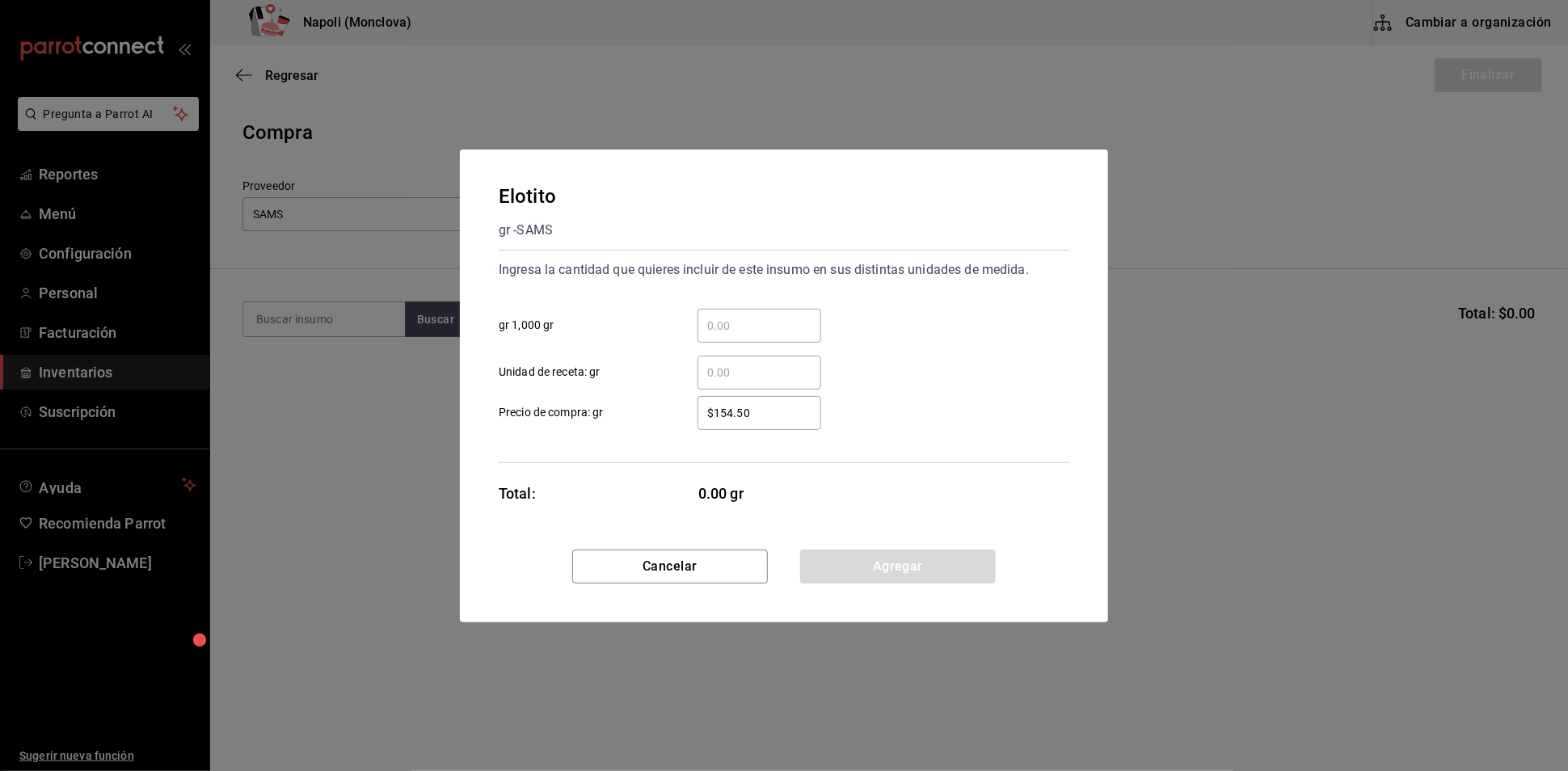
click at [753, 316] on input "​ gr 1,000 gr" at bounding box center [759, 325] width 123 height 19
type input "0.39"
click at [870, 562] on button "Agregar" at bounding box center [898, 565] width 196 height 34
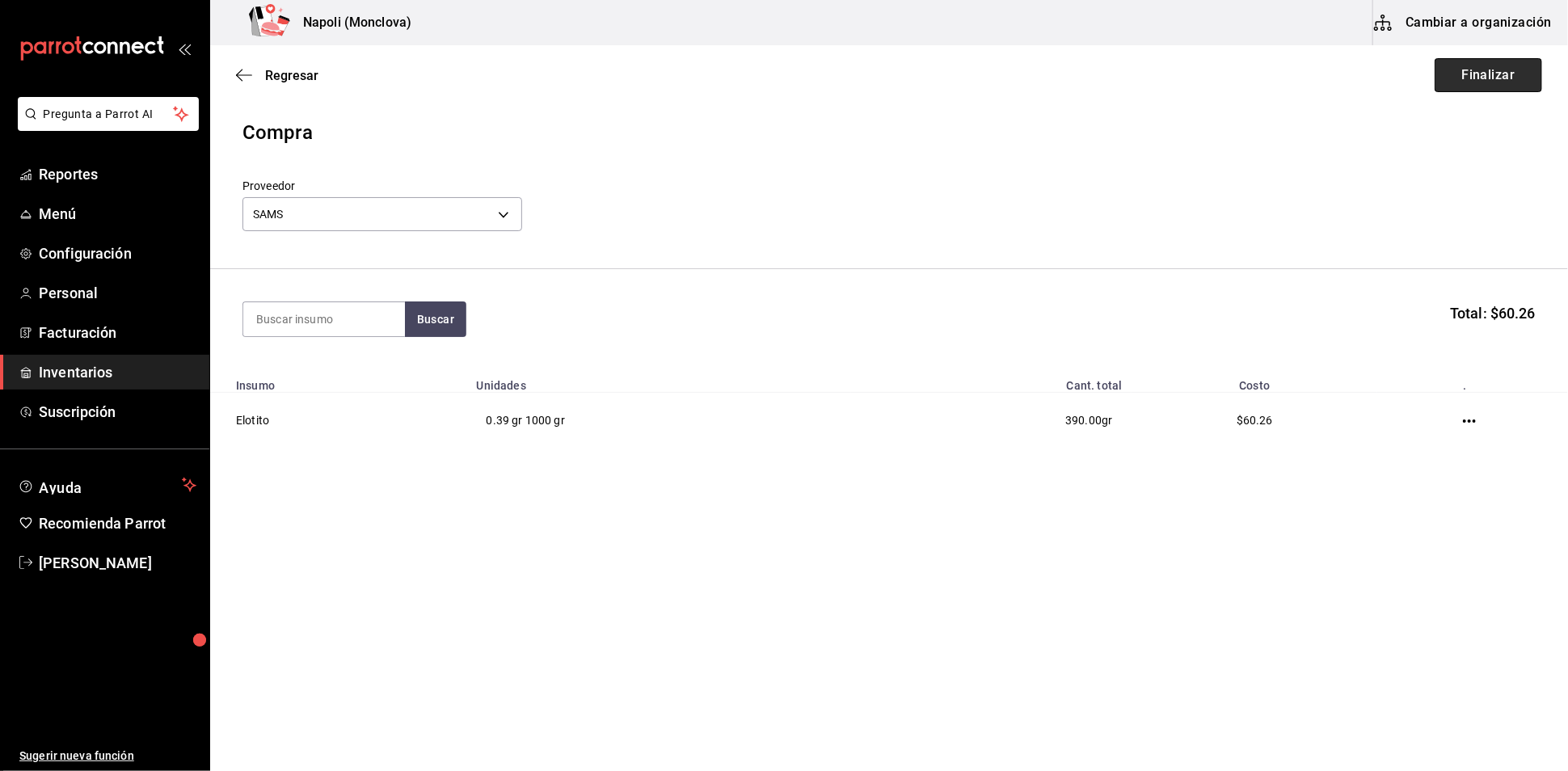
click at [1488, 92] on button "Finalizar" at bounding box center [1488, 74] width 108 height 34
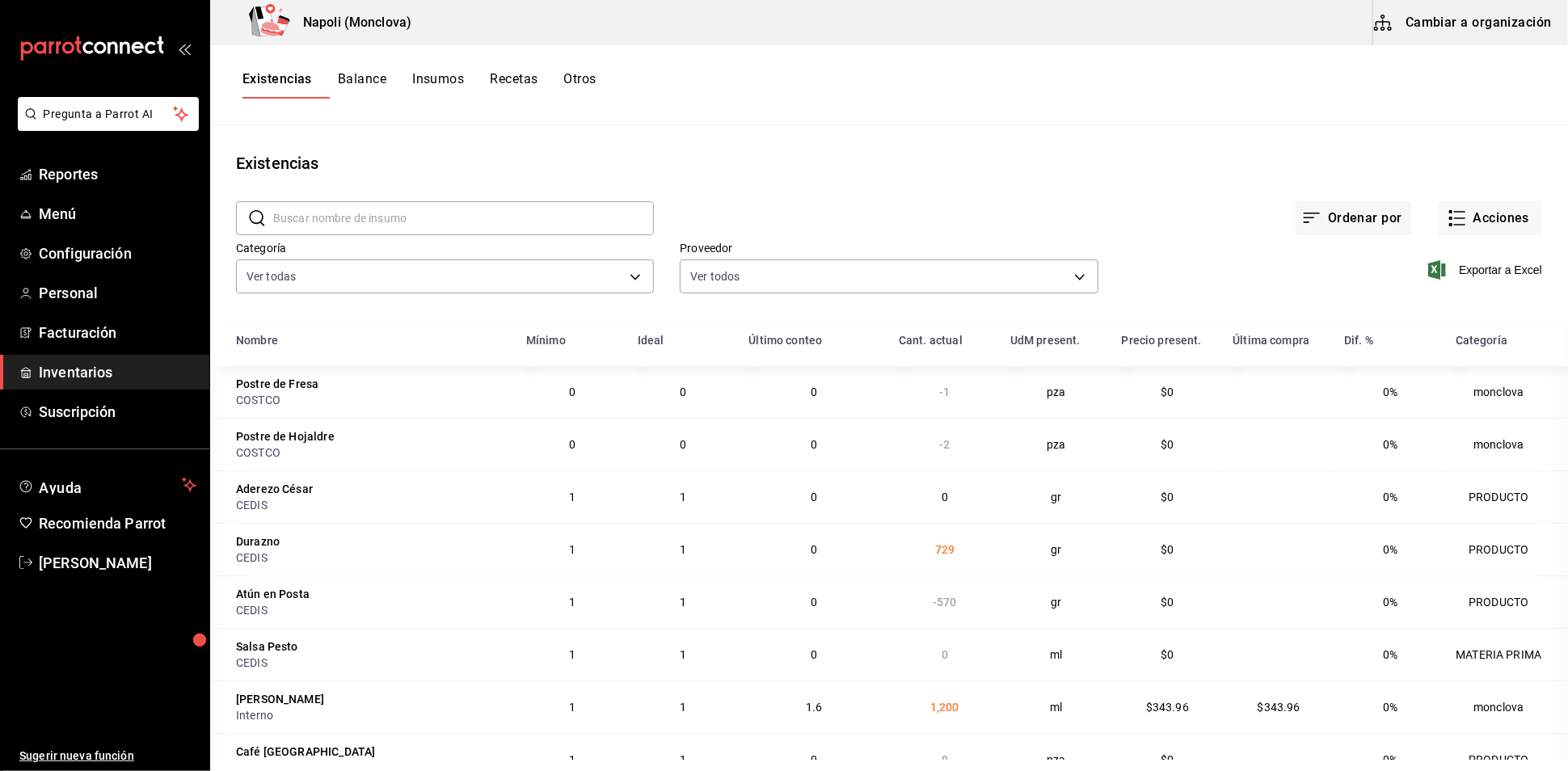
click at [432, 227] on input "text" at bounding box center [463, 218] width 381 height 33
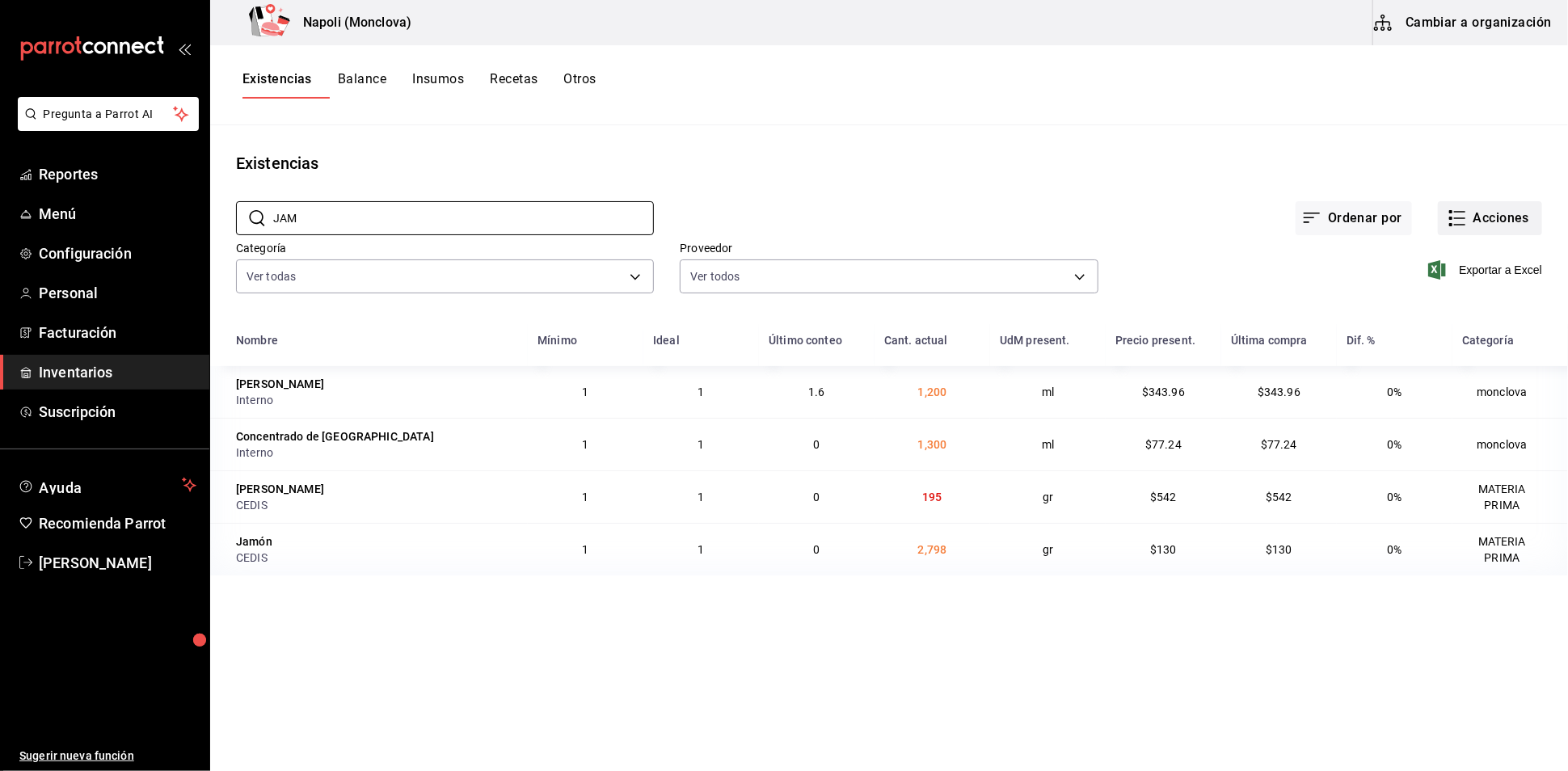
type input "JAM"
click at [1447, 227] on icon "button" at bounding box center [1457, 217] width 19 height 19
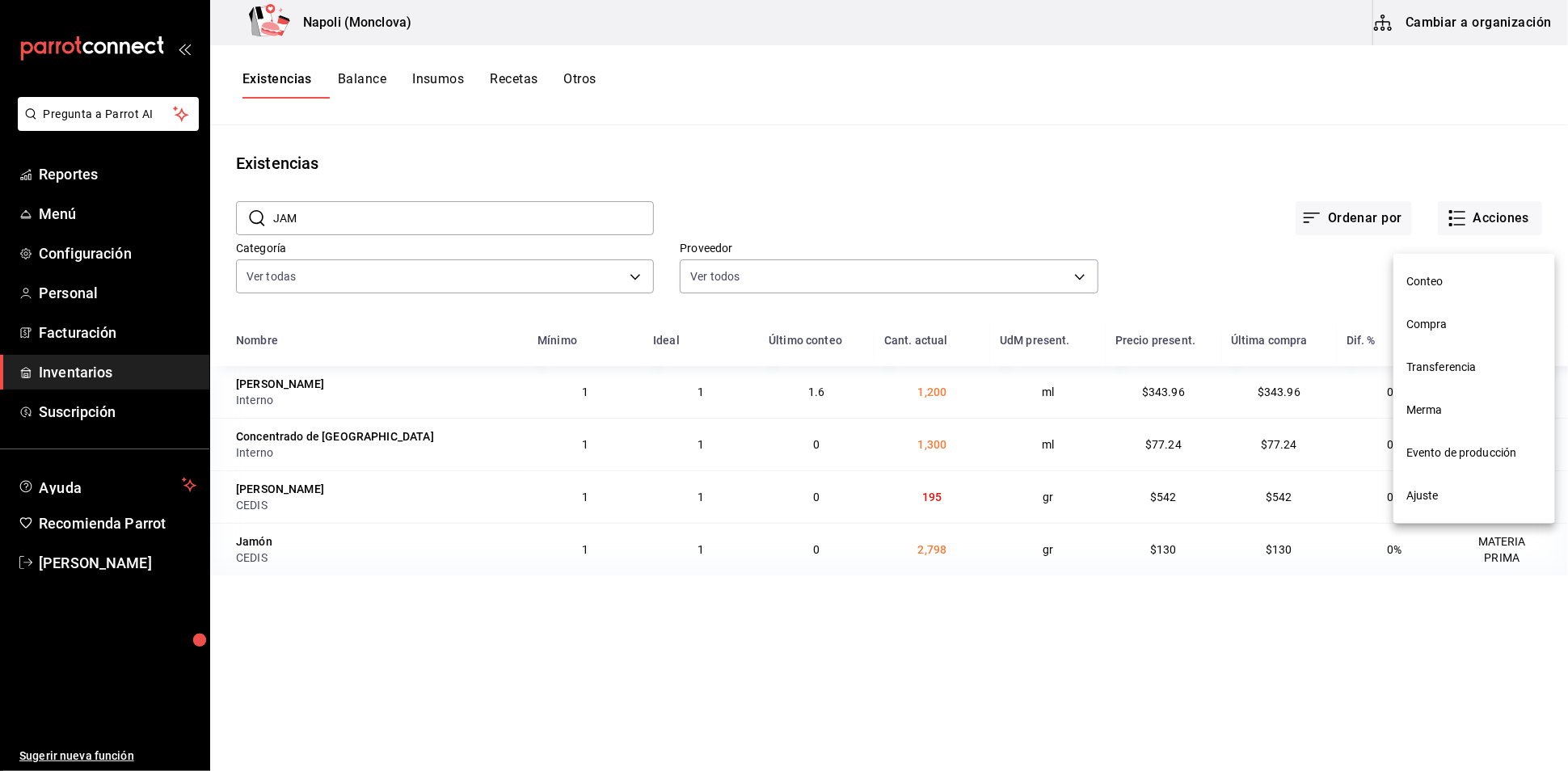
click at [1466, 324] on span "Compra" at bounding box center [1474, 324] width 136 height 17
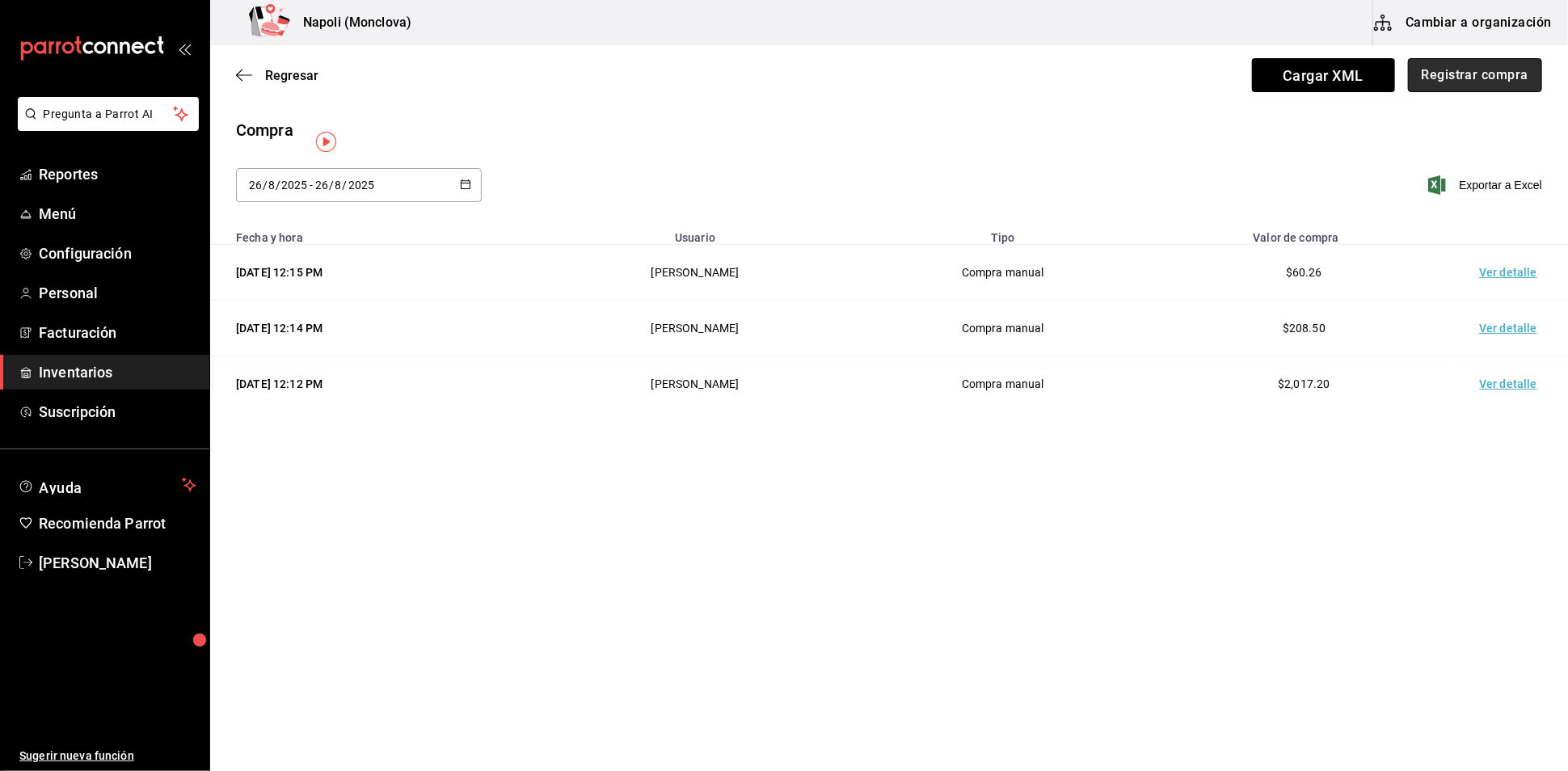
click at [1437, 69] on button "Registrar compra" at bounding box center [1475, 74] width 134 height 34
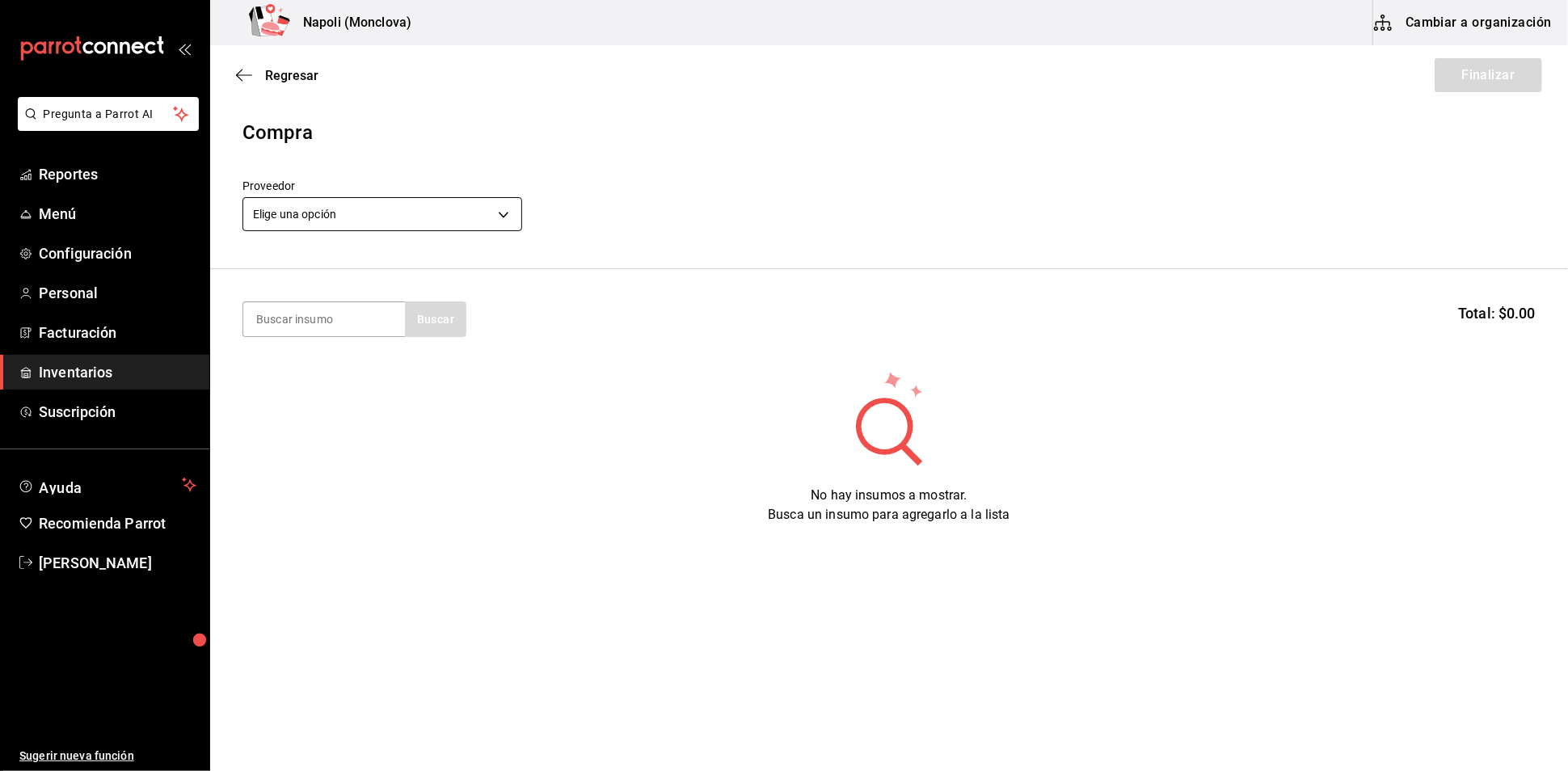
click at [508, 215] on body "Pregunta a Parrot AI Reportes Menú Configuración Personal Facturación Inventari…" at bounding box center [784, 340] width 1568 height 679
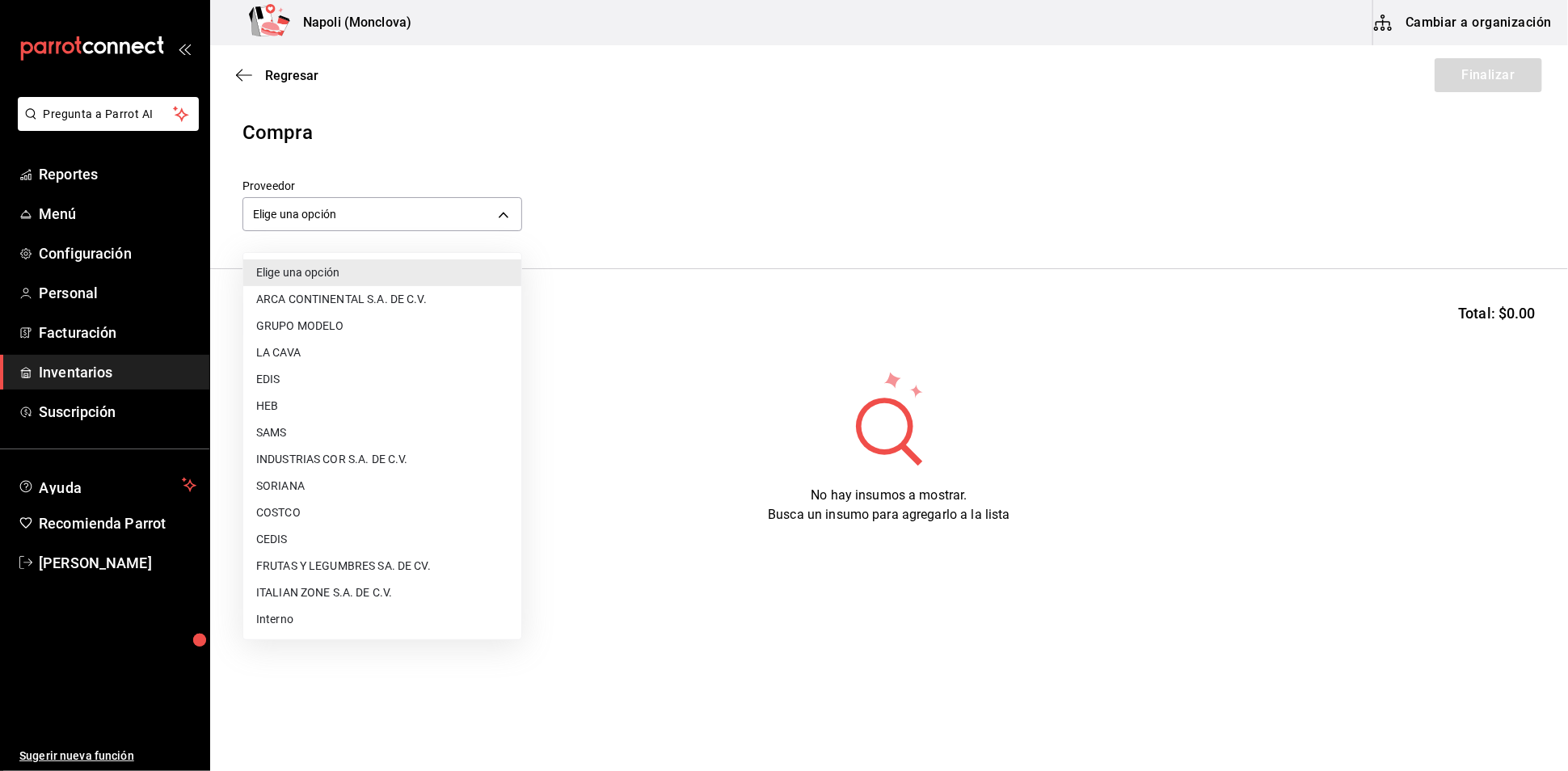
click at [321, 536] on li "CEDIS" at bounding box center [382, 538] width 278 height 26
type input "8bbbf040-4be4-464d-a164-6baf154bd563"
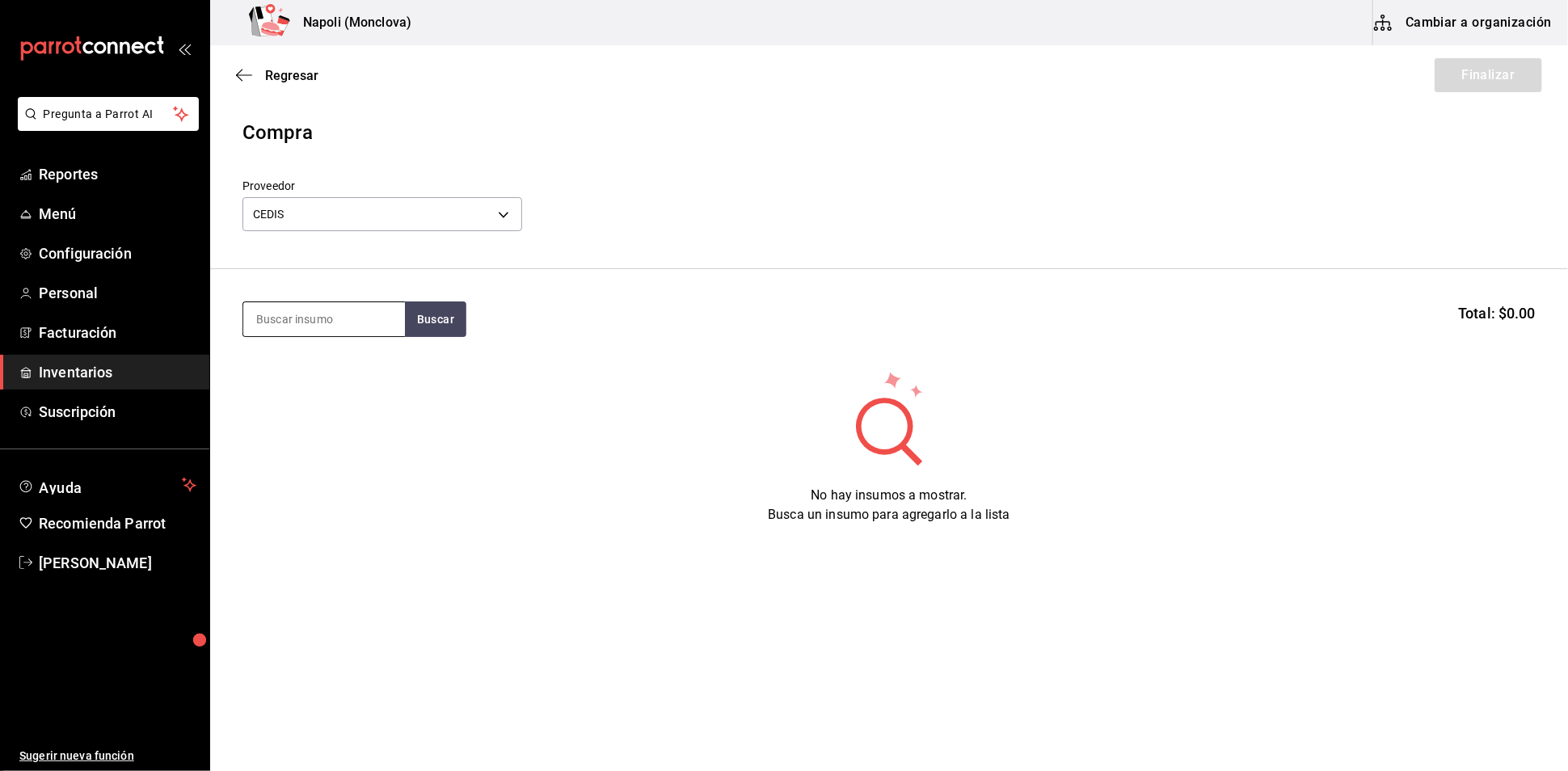
click at [364, 336] on input at bounding box center [324, 318] width 161 height 34
type input "JAM"
click at [451, 318] on button "Buscar" at bounding box center [436, 319] width 62 height 35
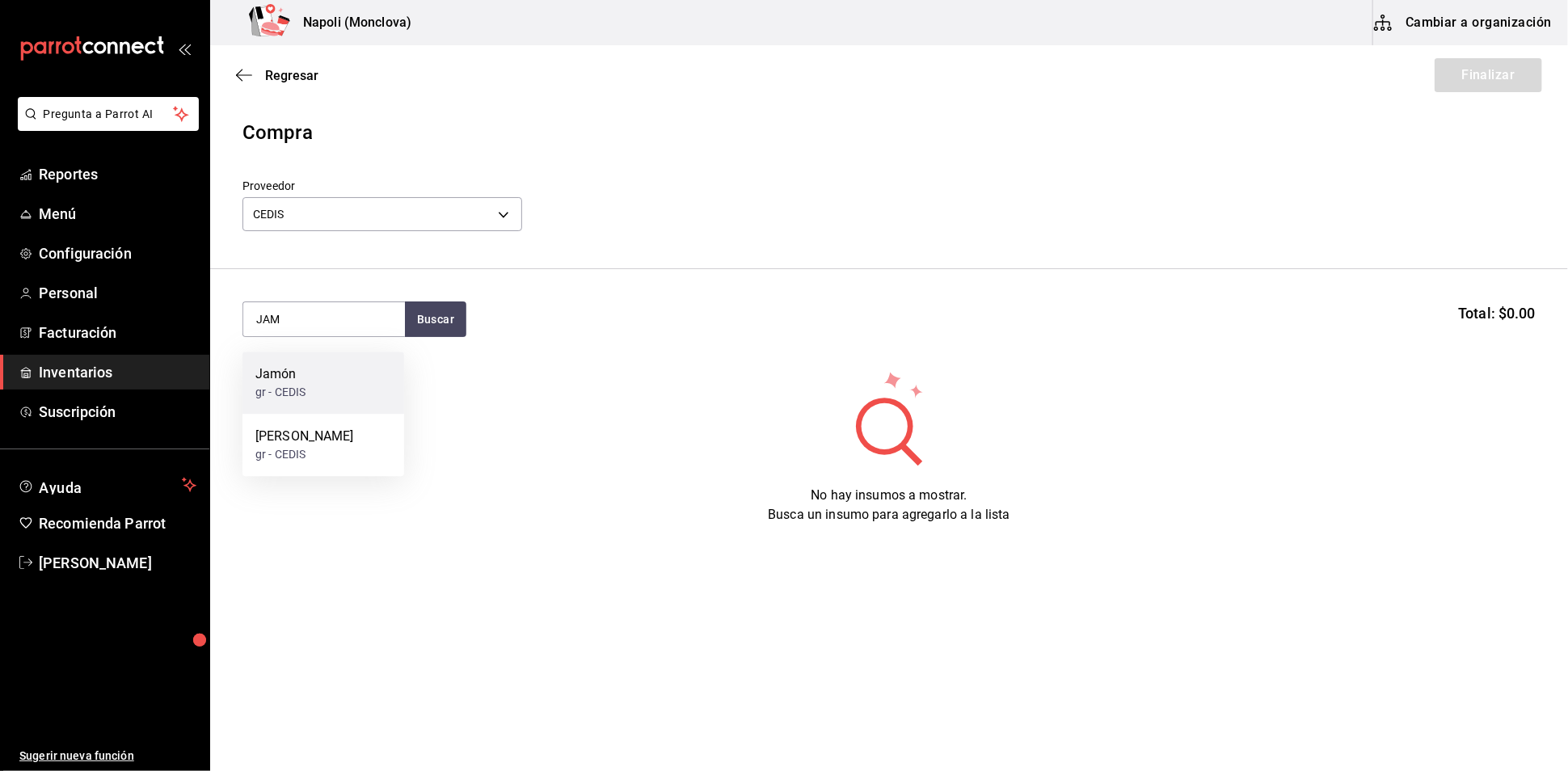
click at [312, 390] on div "Jamón gr - CEDIS" at bounding box center [323, 382] width 161 height 63
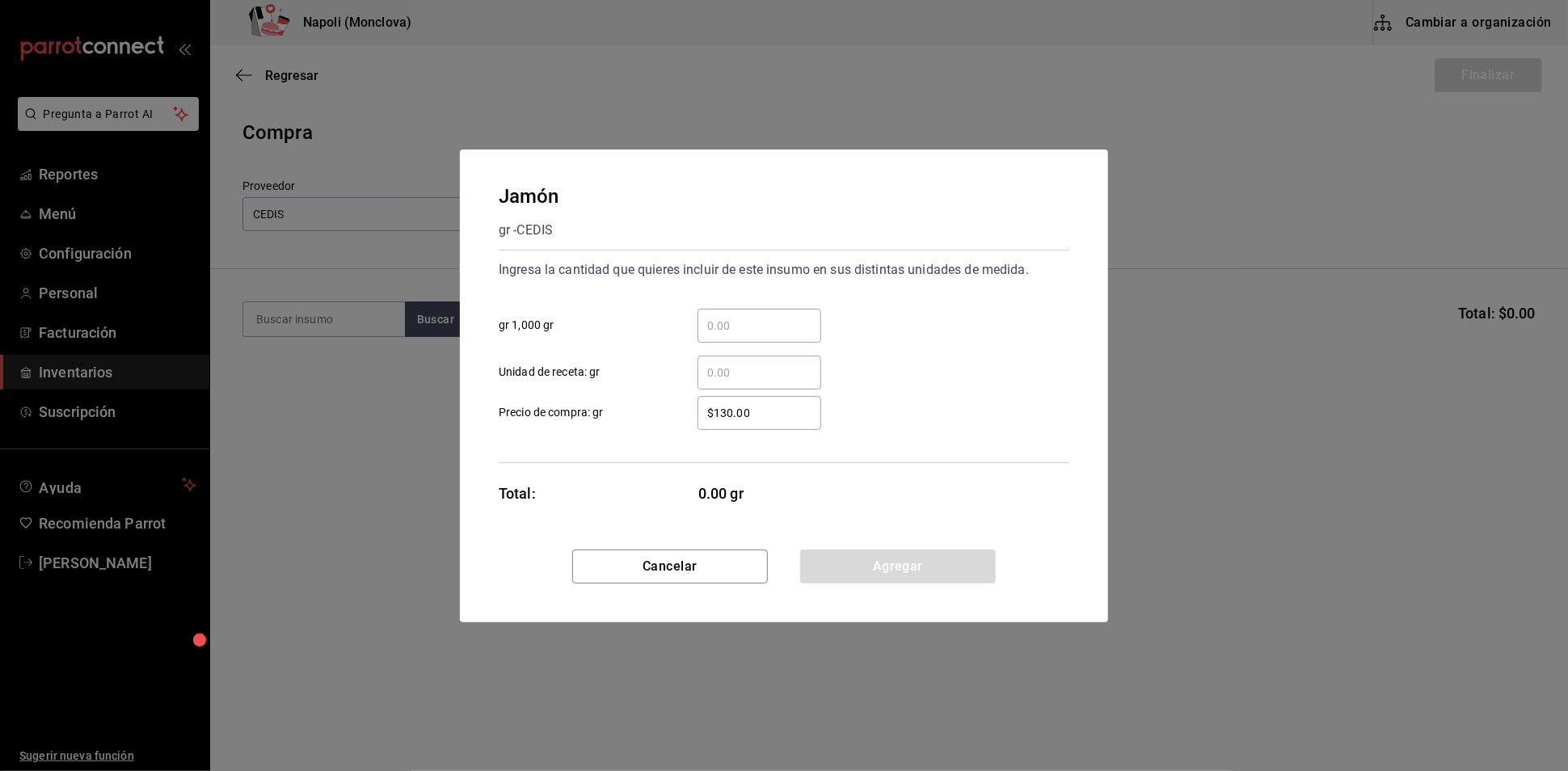
click at [731, 317] on input "​ gr 1,000 gr" at bounding box center [759, 325] width 123 height 19
type input "2"
click at [913, 583] on button "Agregar" at bounding box center [898, 565] width 196 height 34
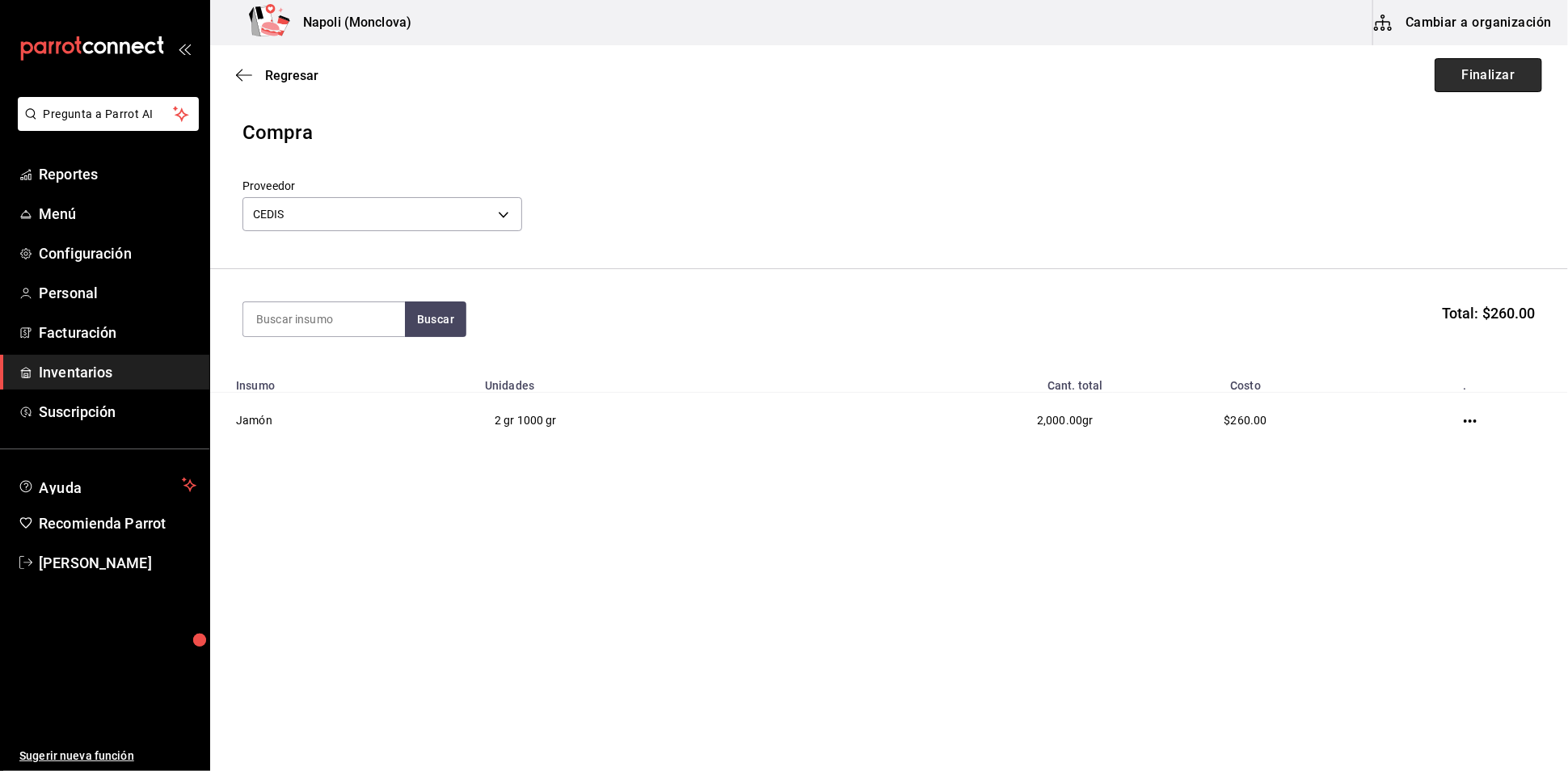
click at [1460, 63] on button "Finalizar" at bounding box center [1488, 74] width 108 height 34
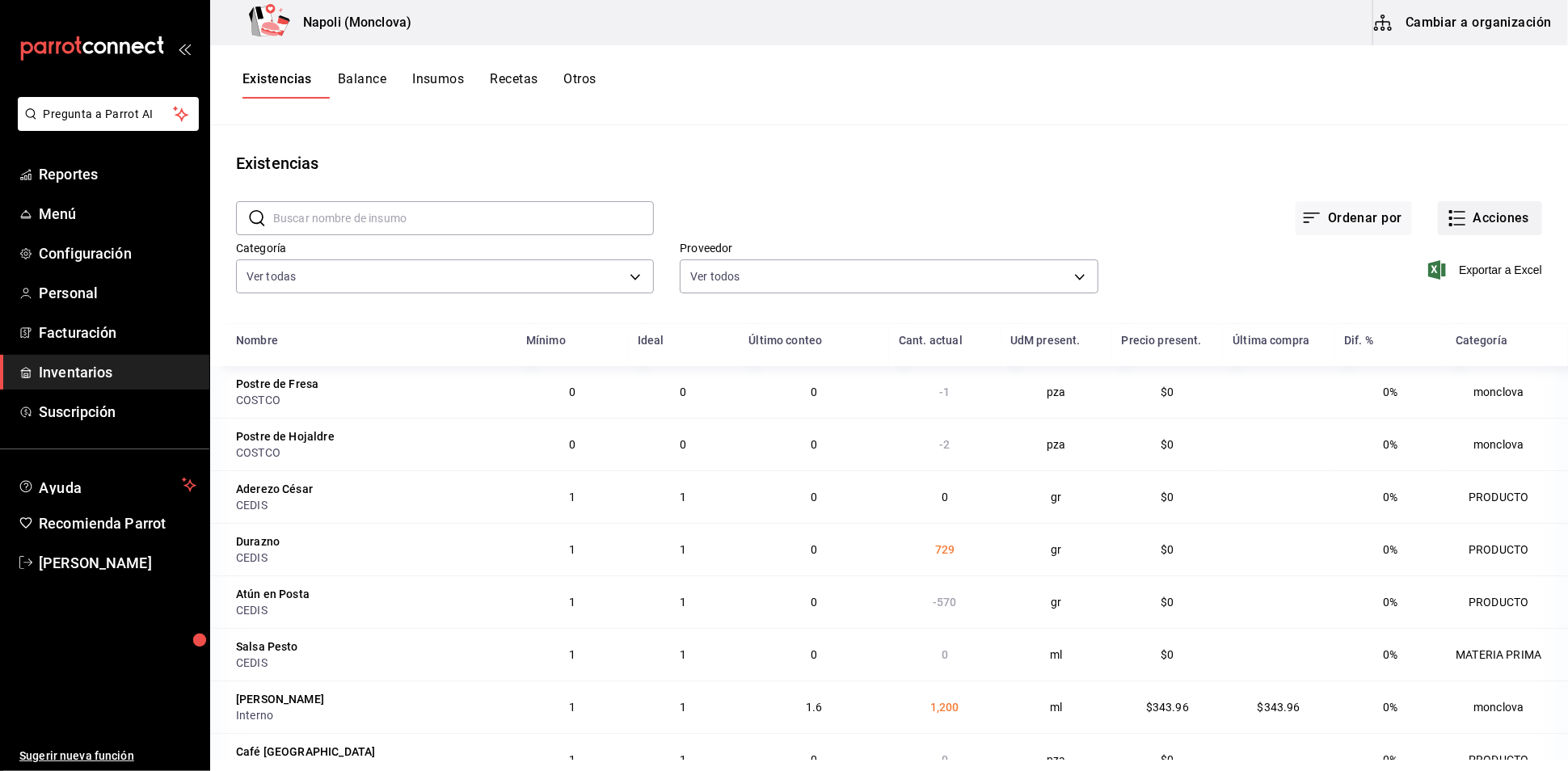
click at [1493, 229] on button "Acciones" at bounding box center [1489, 217] width 104 height 34
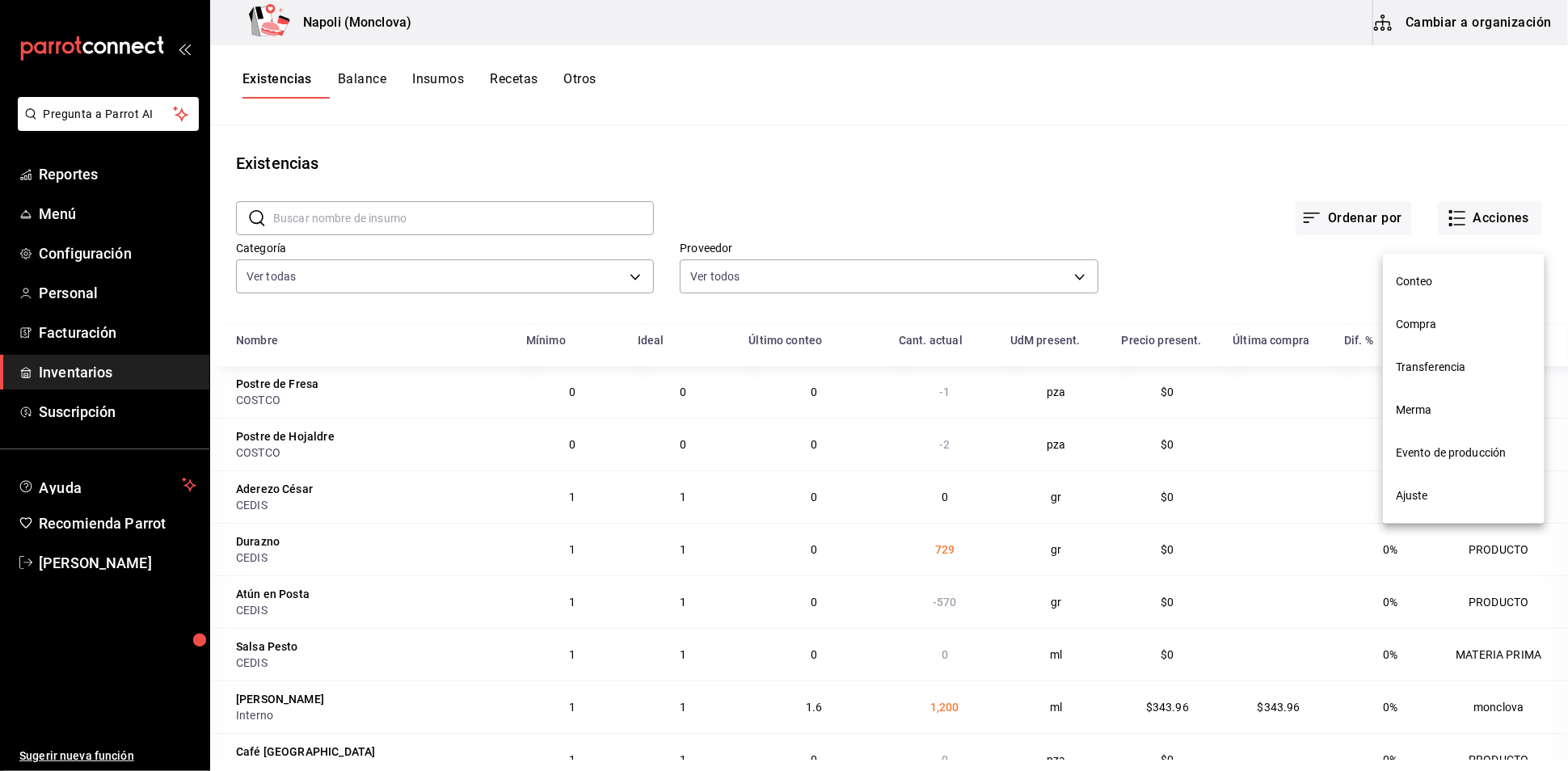
click at [1428, 323] on span "Compra" at bounding box center [1464, 324] width 136 height 17
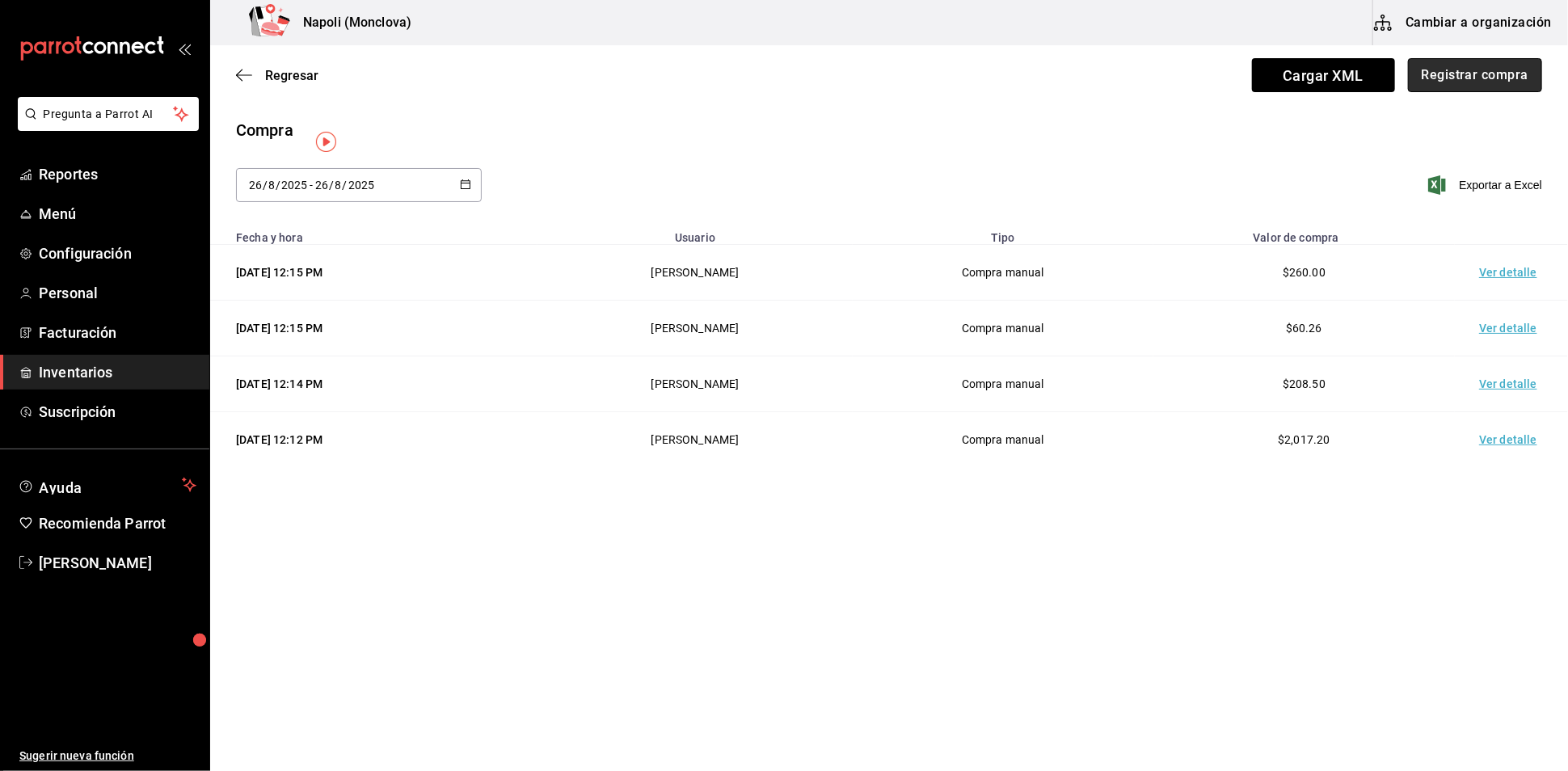
click at [1418, 92] on button "Registrar compra" at bounding box center [1475, 74] width 134 height 34
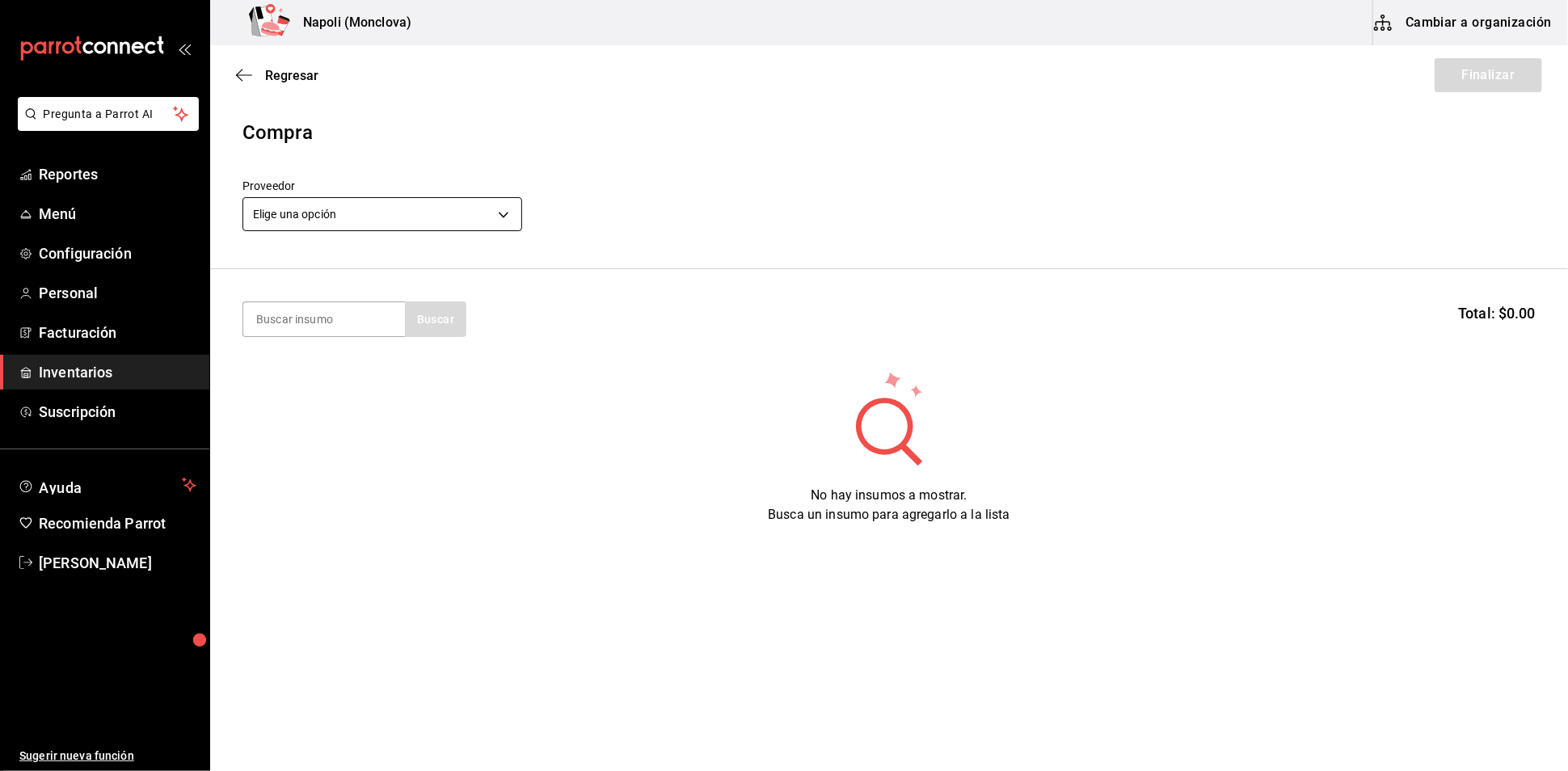
click at [495, 217] on body "Pregunta a Parrot AI Reportes Menú Configuración Personal Facturación Inventari…" at bounding box center [784, 340] width 1568 height 679
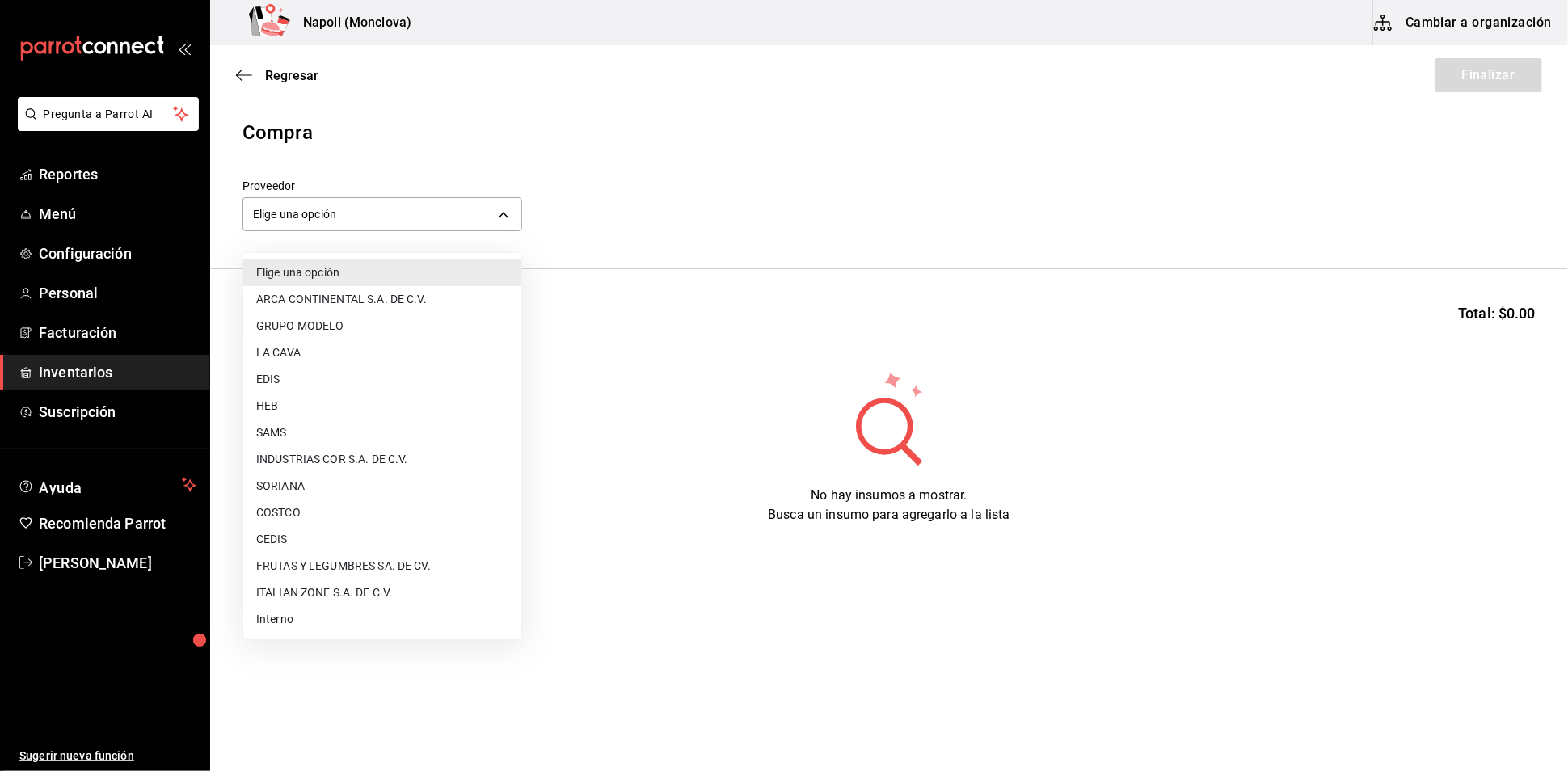
click at [354, 543] on li "CEDIS" at bounding box center [382, 538] width 278 height 26
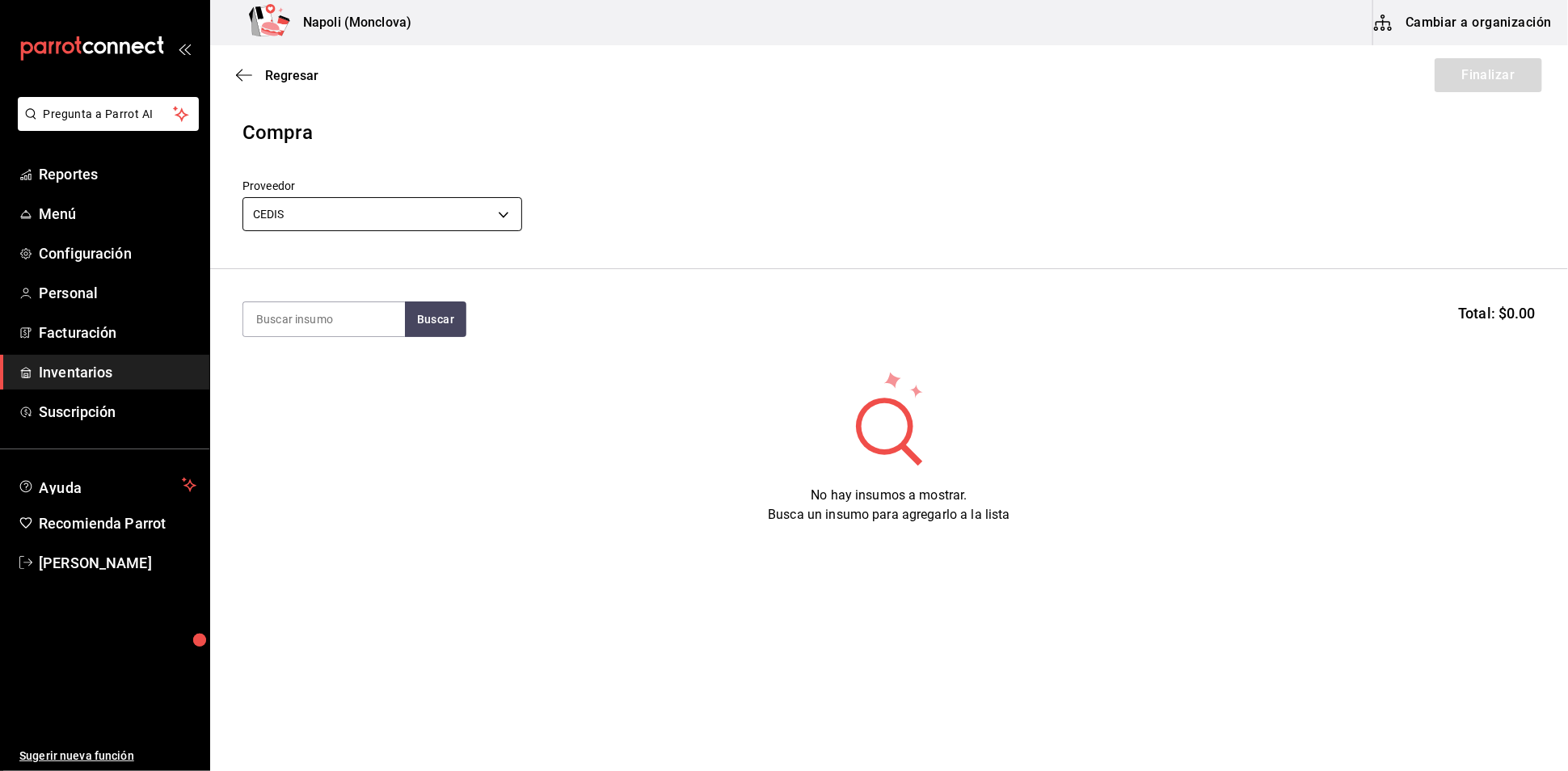
click at [505, 227] on body "Pregunta a Parrot AI Reportes Menú Configuración Personal Facturación Inventari…" at bounding box center [784, 340] width 1568 height 679
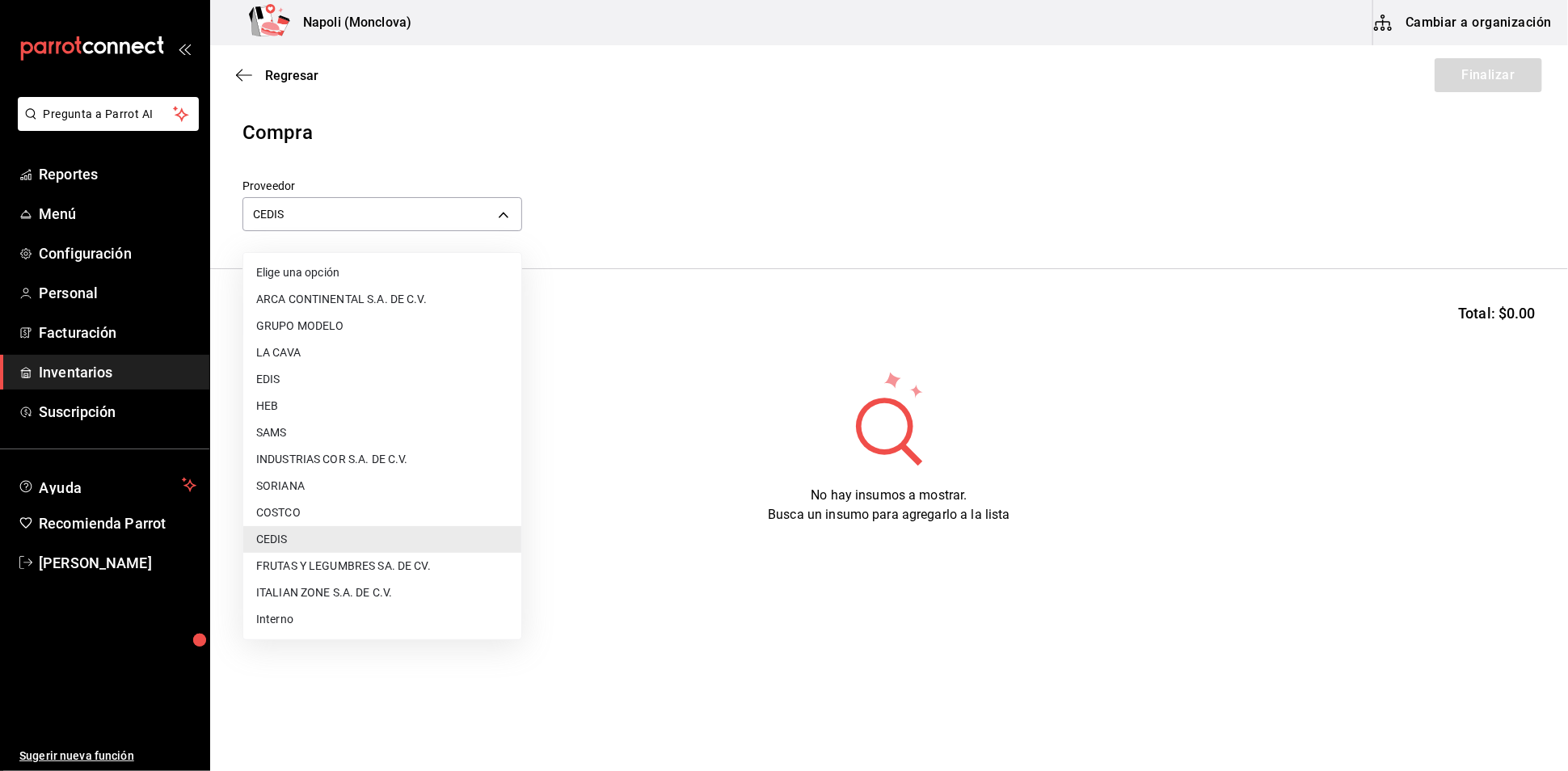
click at [363, 556] on li "FRUTAS Y LEGUMBRES SA. DE CV." at bounding box center [382, 565] width 278 height 26
type input "05b4ca23-b36a-46a1-ac6b-e80d2dc61e96"
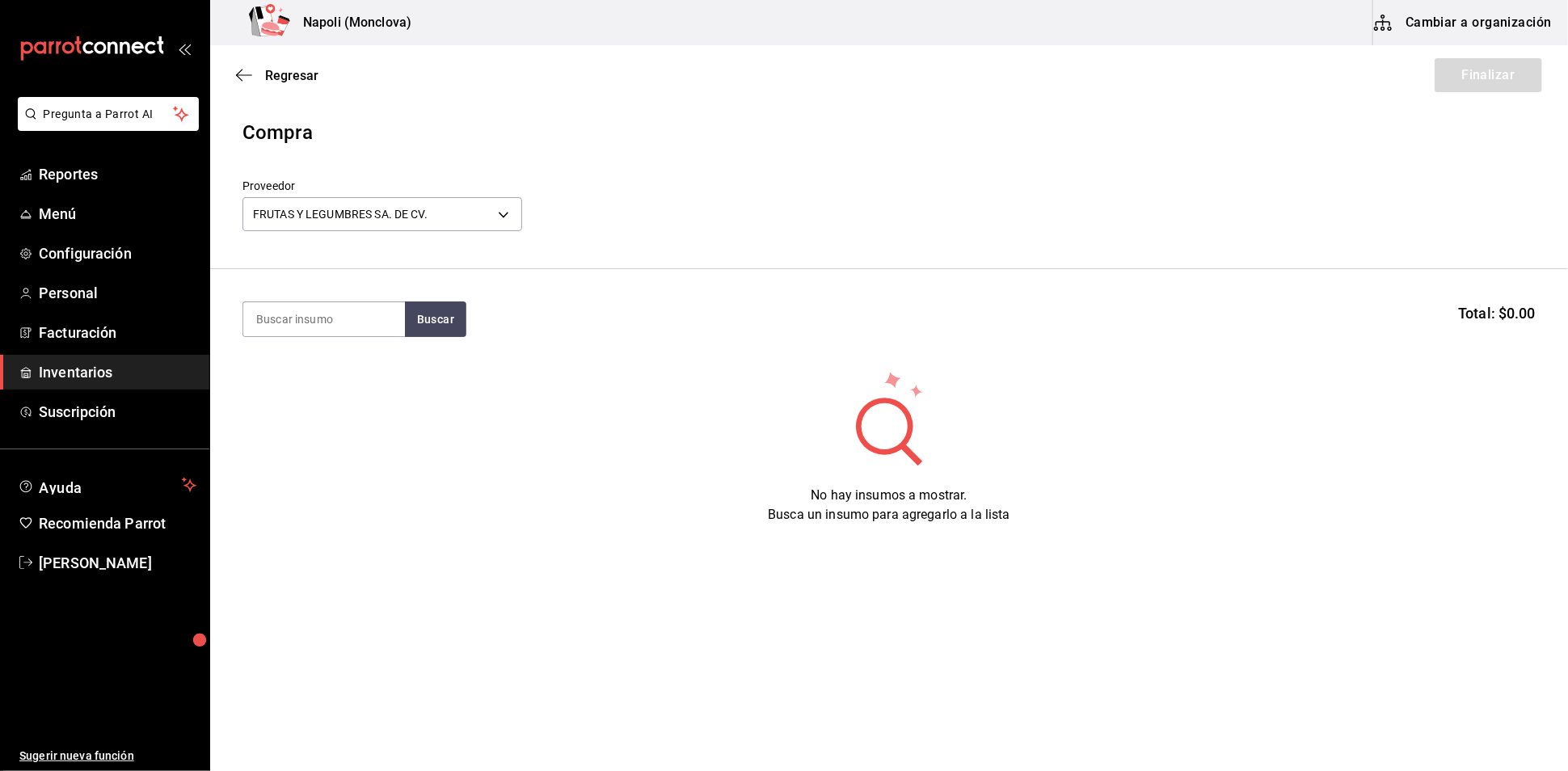
click at [334, 317] on input at bounding box center [324, 318] width 161 height 34
click at [421, 325] on button "Buscar" at bounding box center [436, 319] width 62 height 35
click at [347, 336] on input "ALBHA" at bounding box center [324, 318] width 161 height 34
type input "ALB"
click at [417, 309] on section "ALB Buscar Total: $0.00" at bounding box center [889, 319] width 1358 height 101
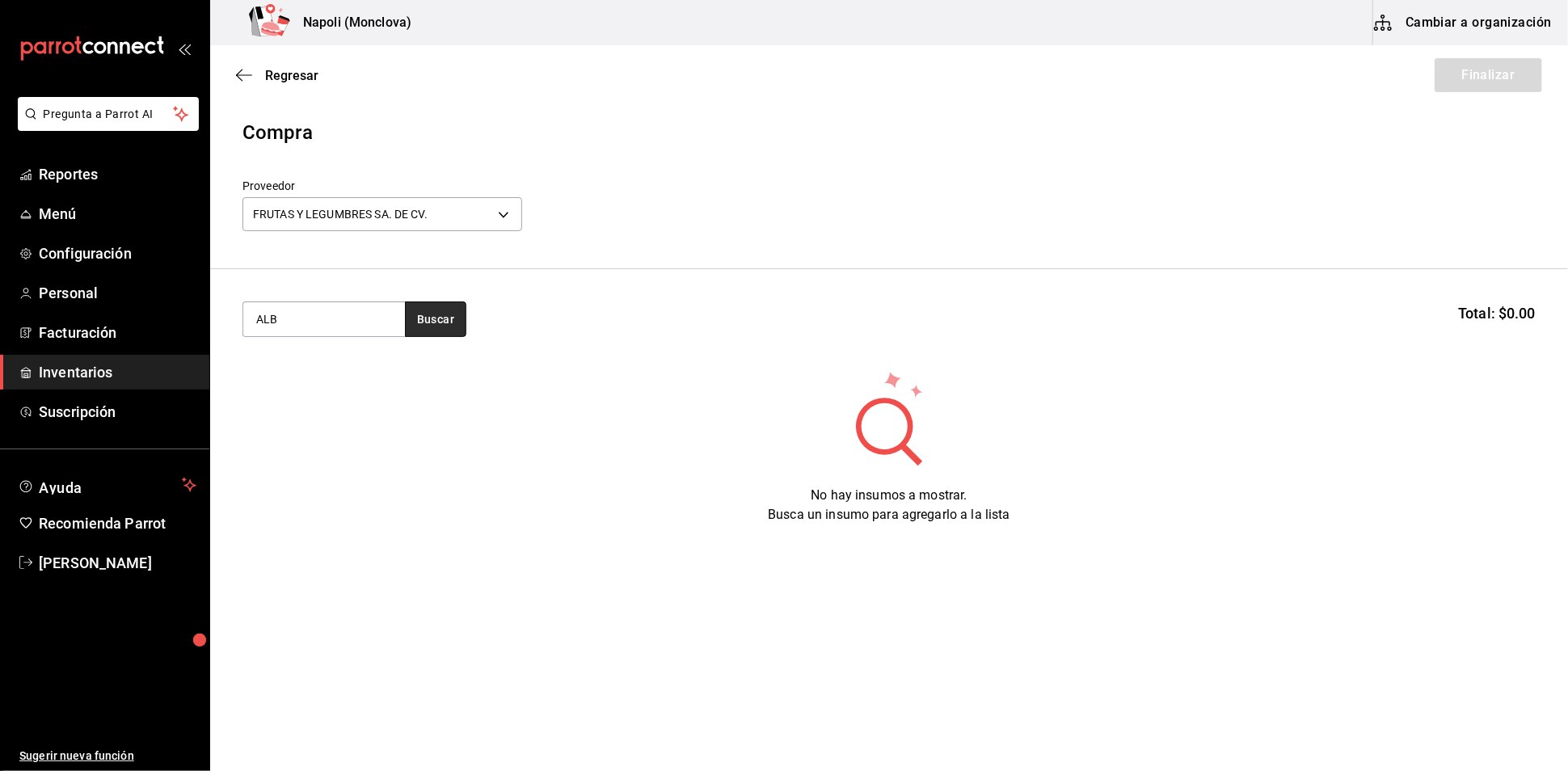
click at [426, 337] on button "Buscar" at bounding box center [436, 319] width 62 height 35
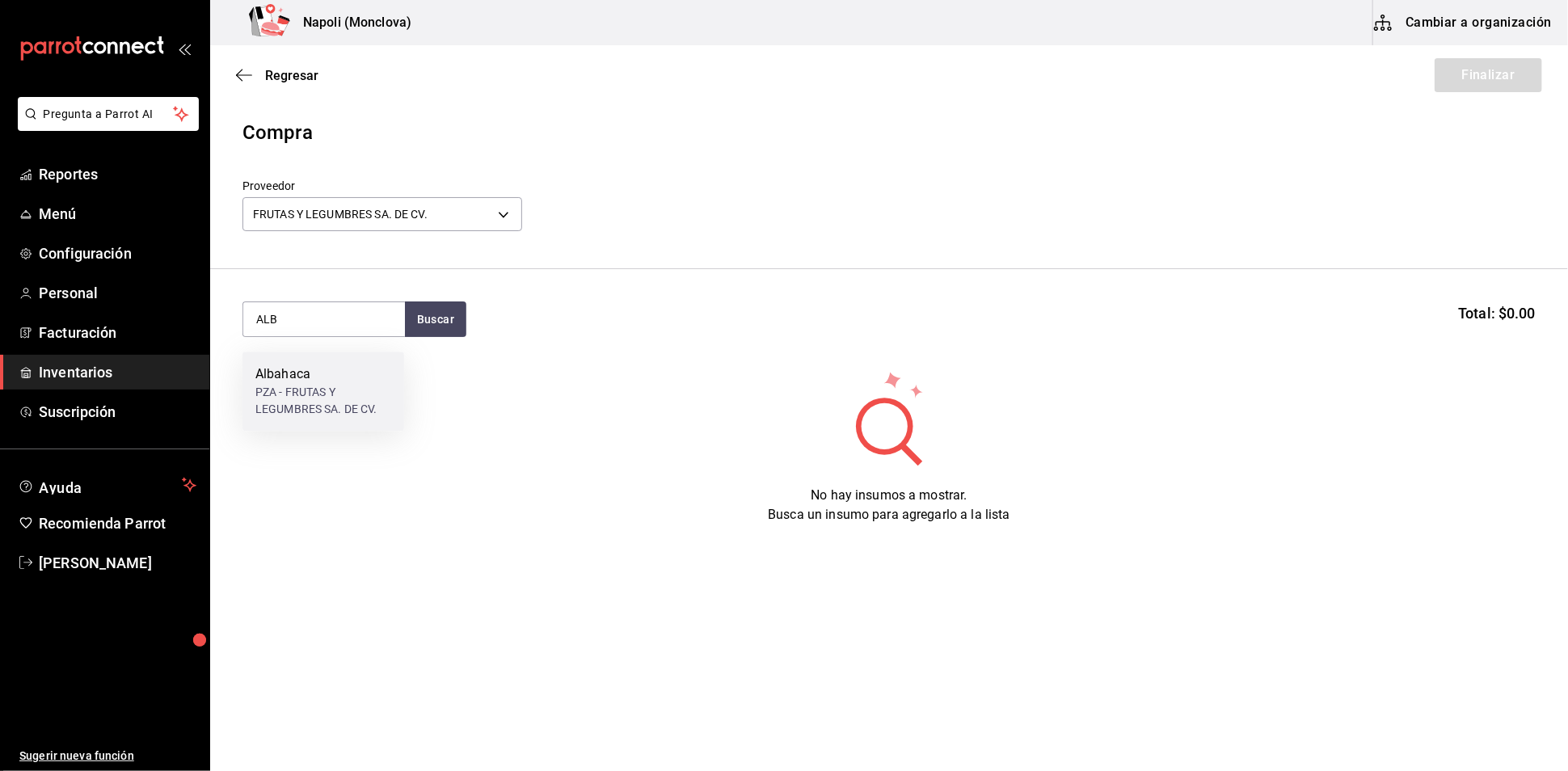
click at [315, 379] on div "Albahaca" at bounding box center [324, 373] width 136 height 19
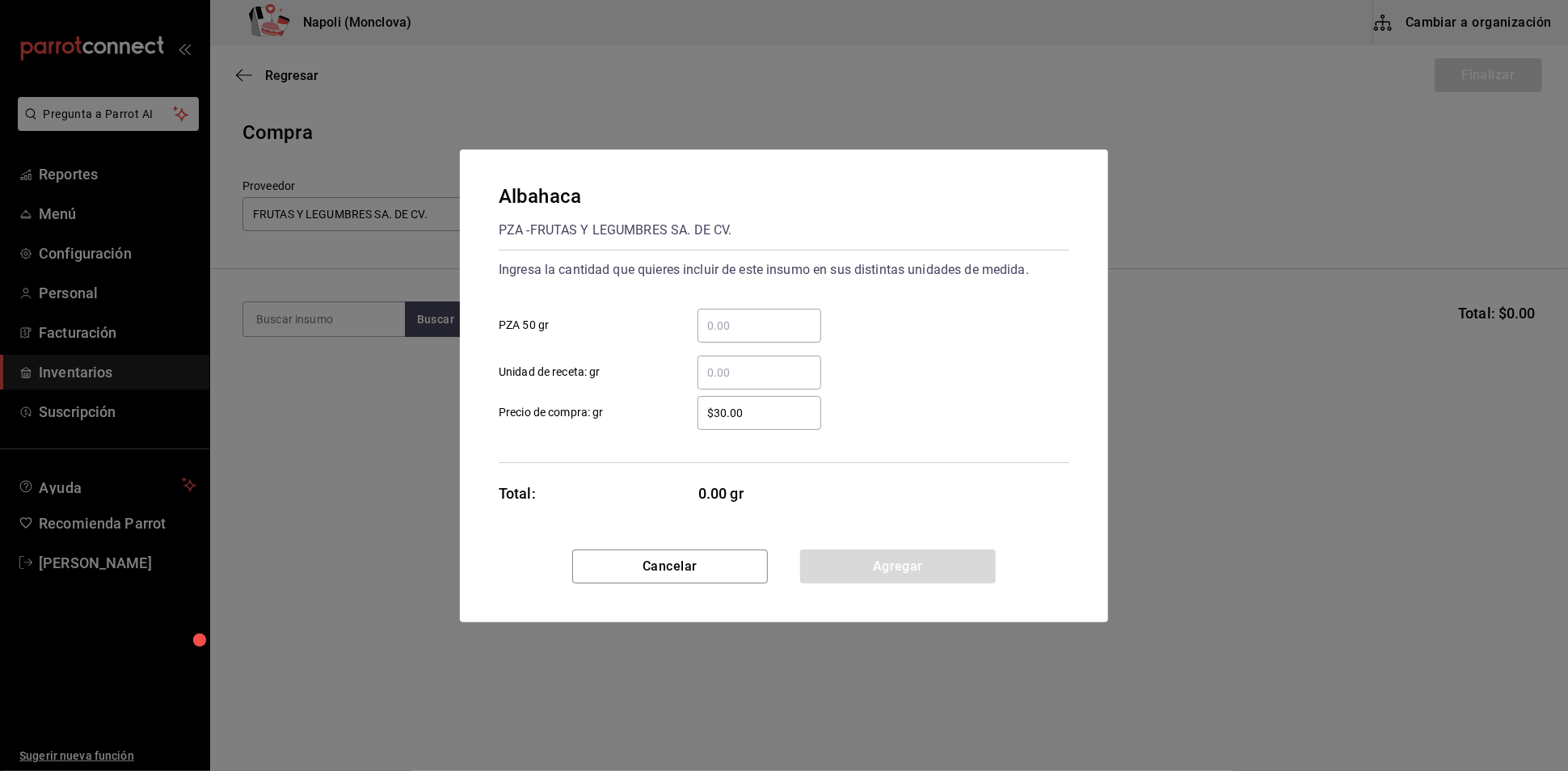
click at [746, 316] on input "​ PZA 50 gr" at bounding box center [759, 325] width 123 height 19
type input "7"
click at [884, 583] on button "Agregar" at bounding box center [898, 565] width 196 height 34
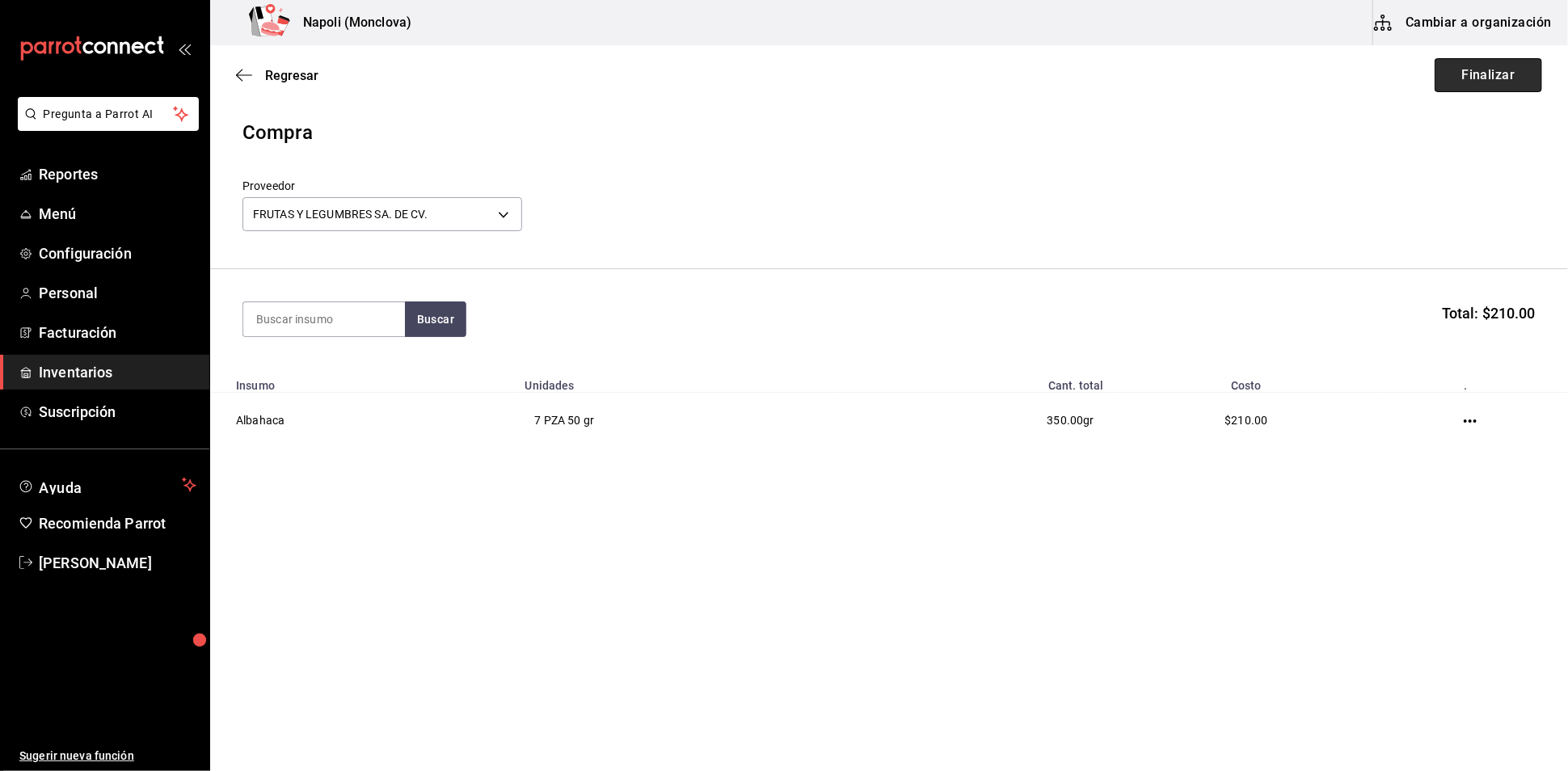
click at [1442, 75] on button "Finalizar" at bounding box center [1488, 74] width 108 height 34
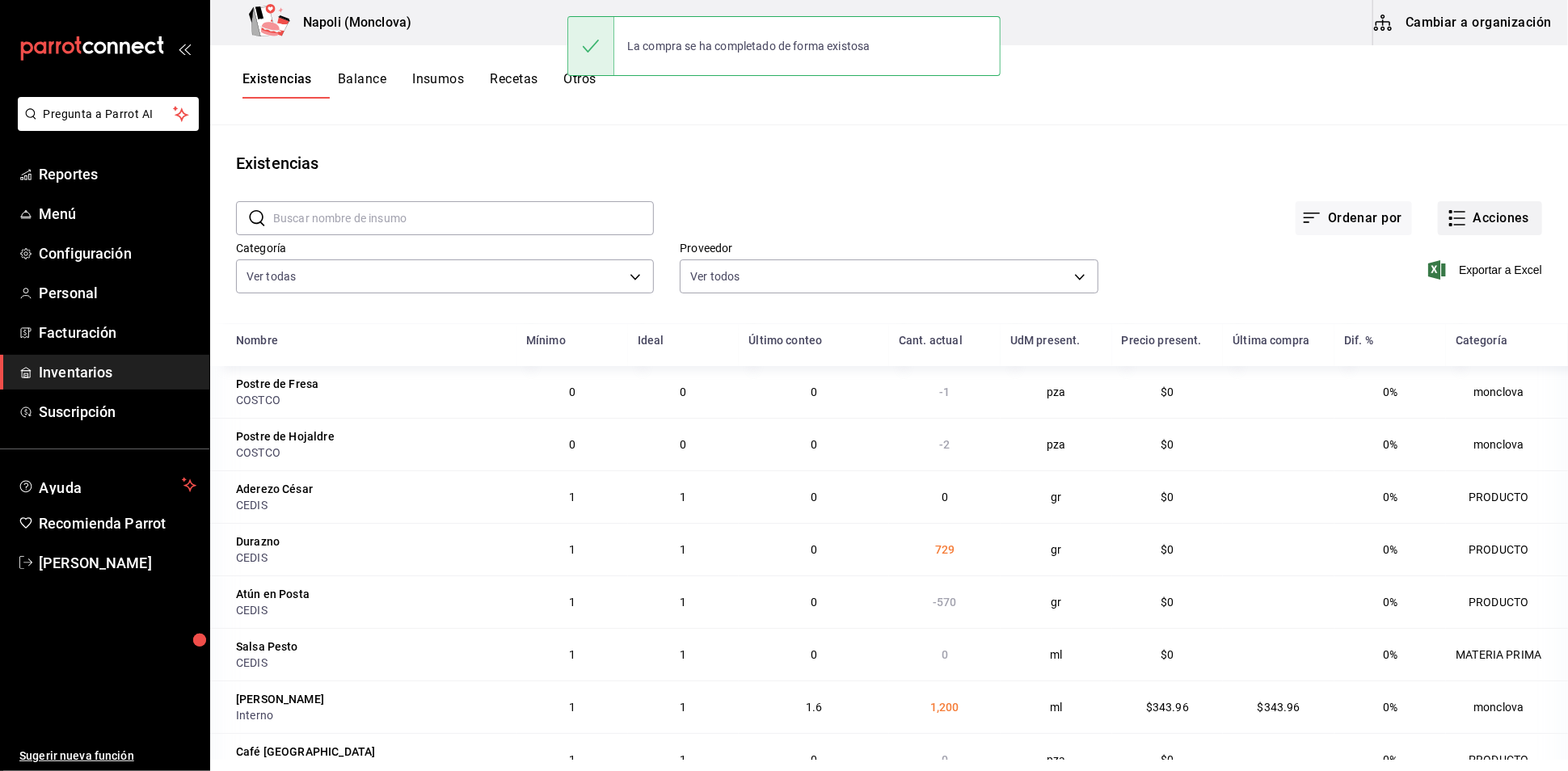
click at [1454, 235] on button "Acciones" at bounding box center [1489, 217] width 104 height 34
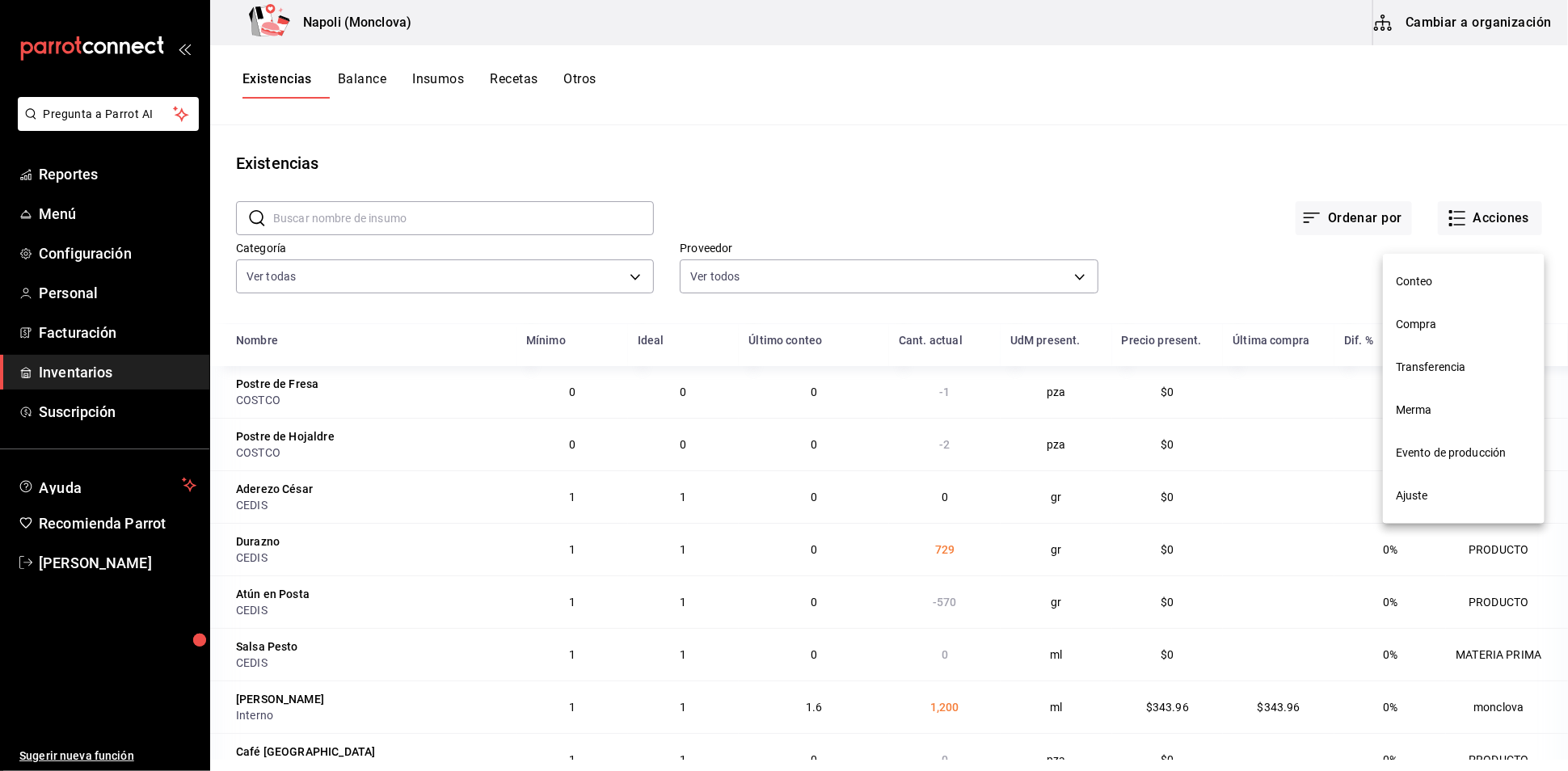
click at [1428, 322] on span "Compra" at bounding box center [1464, 324] width 136 height 17
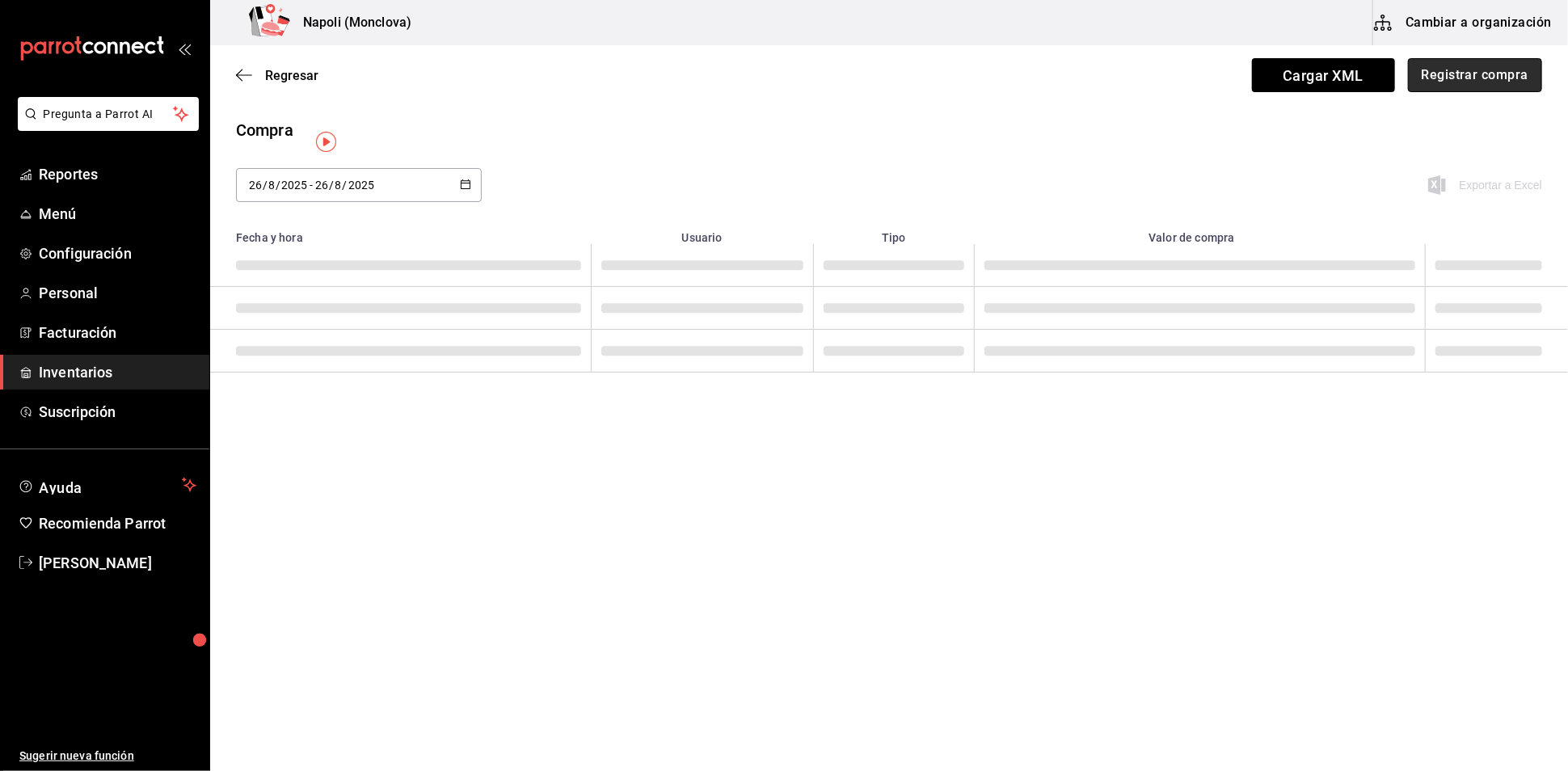
click at [1427, 71] on button "Registrar compra" at bounding box center [1475, 74] width 134 height 34
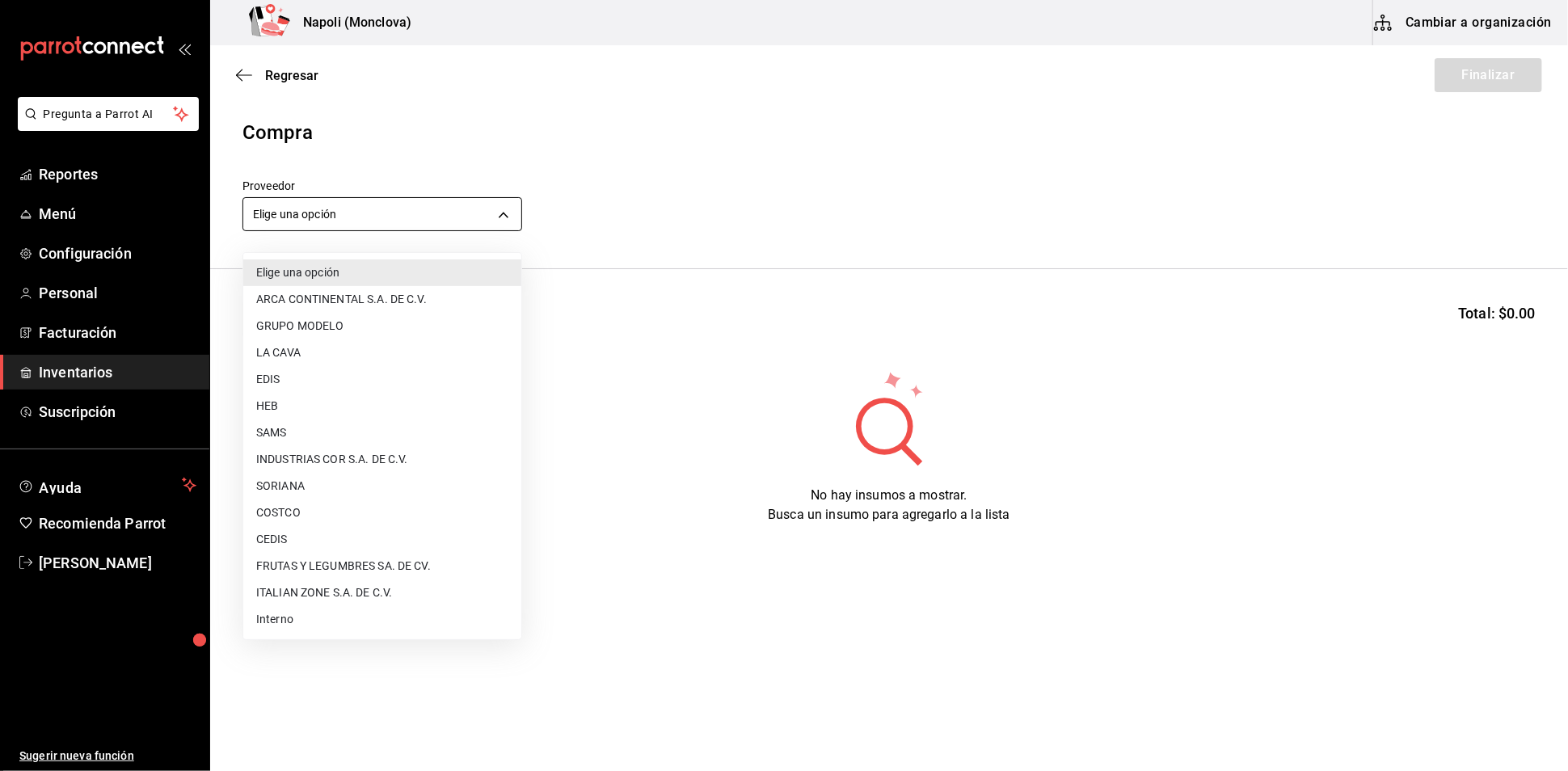
click at [506, 225] on body "Pregunta a Parrot AI Reportes Menú Configuración Personal Facturación Inventari…" at bounding box center [784, 340] width 1568 height 679
click at [354, 516] on li "COSTCO" at bounding box center [382, 512] width 278 height 26
type input "297da1de-2487-48f5-9e1b-f813c29ab2ab"
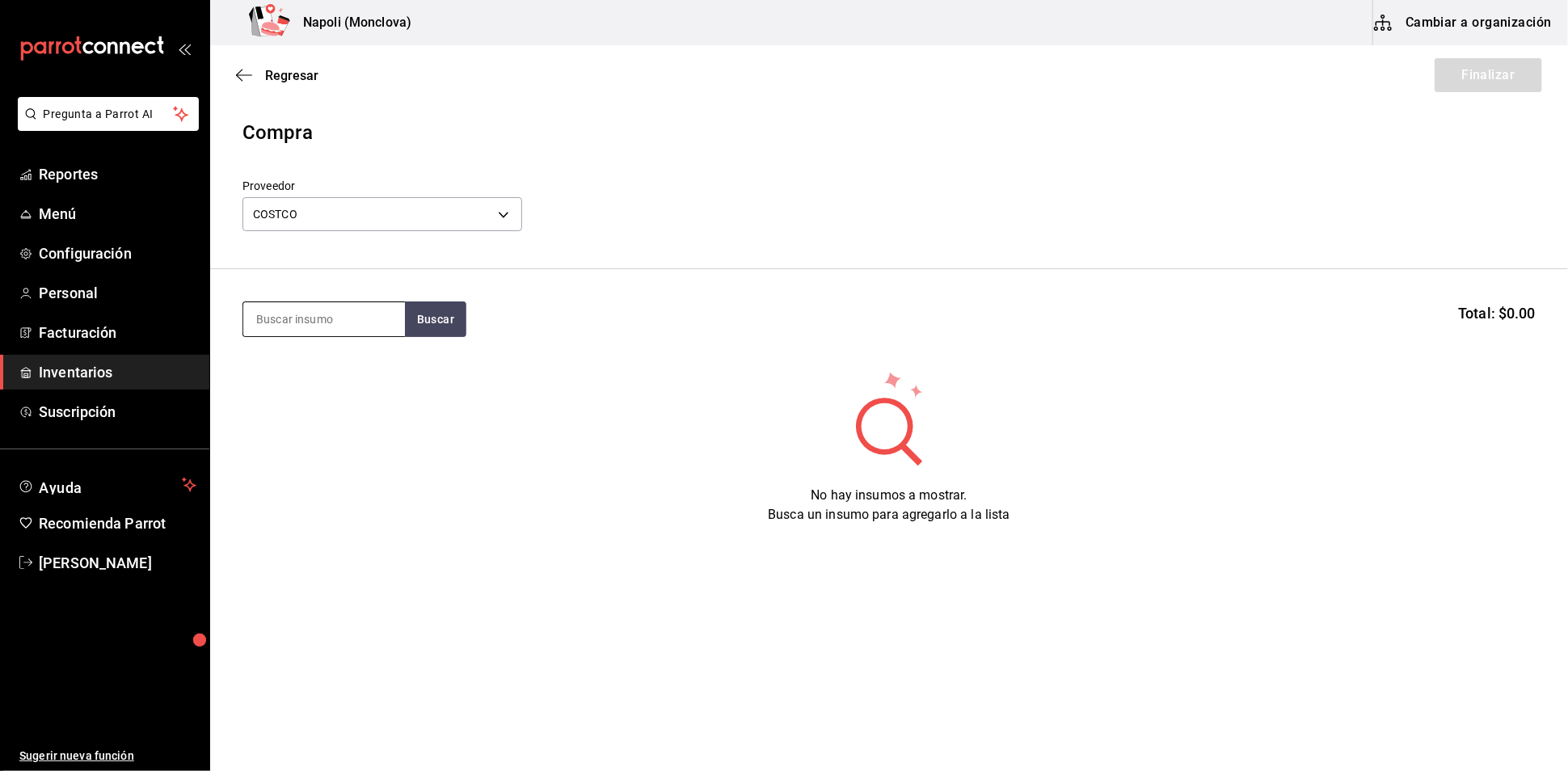
click at [320, 324] on input at bounding box center [324, 318] width 161 height 34
type input "ESPINACA"
click at [427, 337] on button "Buscar" at bounding box center [436, 319] width 62 height 35
click at [344, 372] on div "Espinaca Baby gr - COSTCO" at bounding box center [323, 382] width 161 height 63
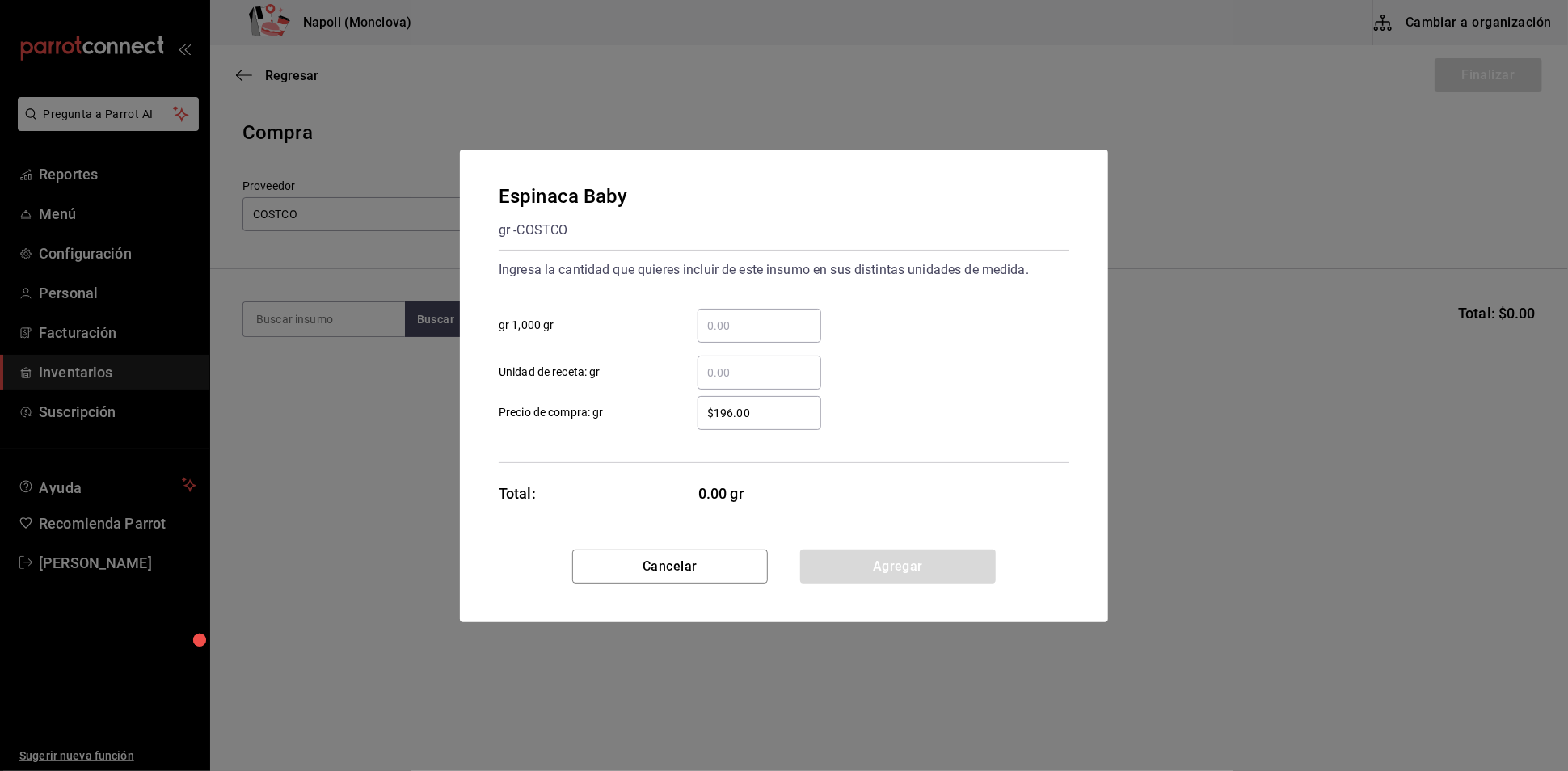
click at [798, 316] on input "​ gr 1,000 gr" at bounding box center [759, 325] width 123 height 19
type input "0.28"
click at [862, 564] on button "Agregar" at bounding box center [898, 565] width 196 height 34
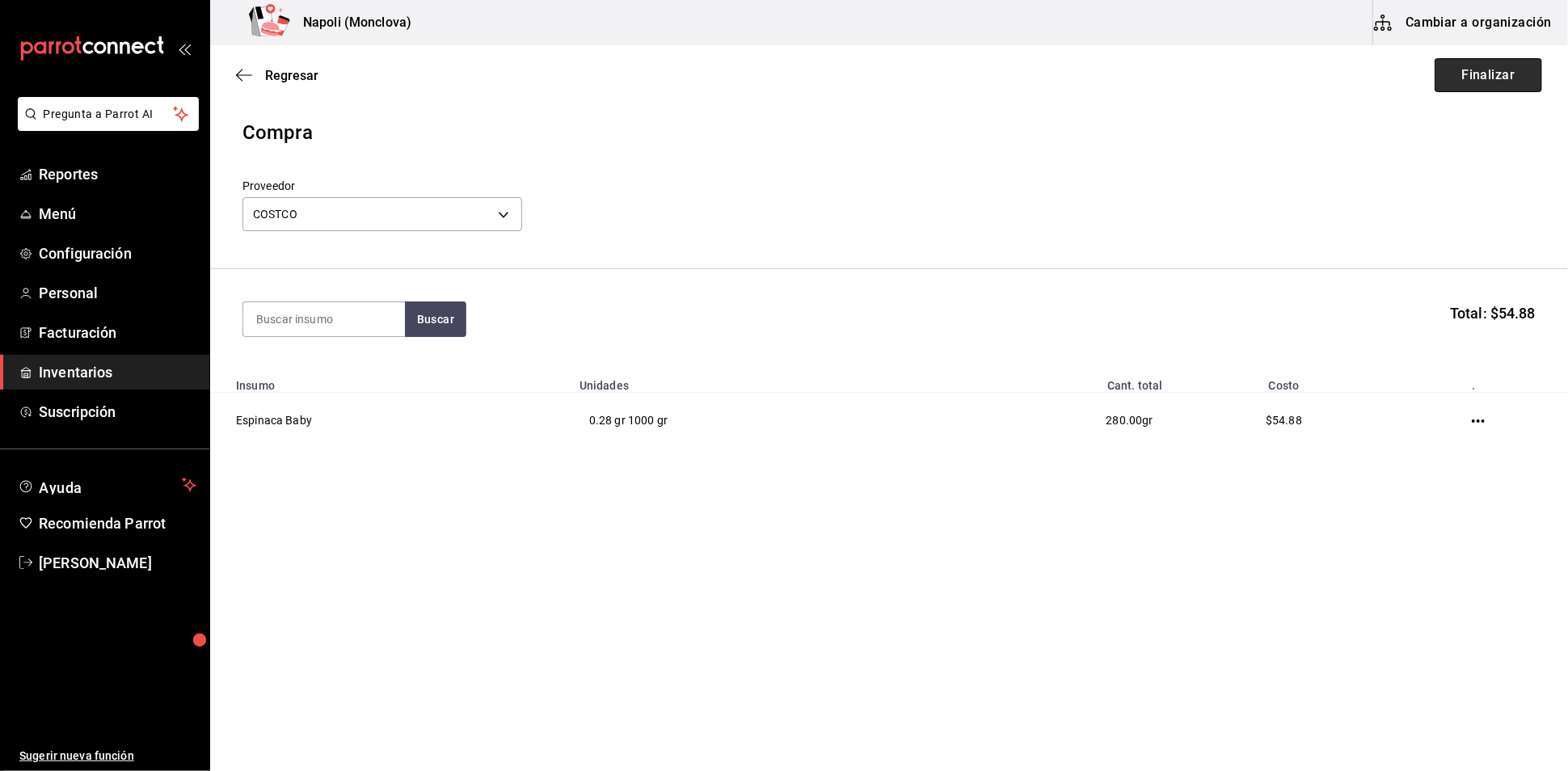
click at [1435, 63] on button "Finalizar" at bounding box center [1488, 74] width 108 height 34
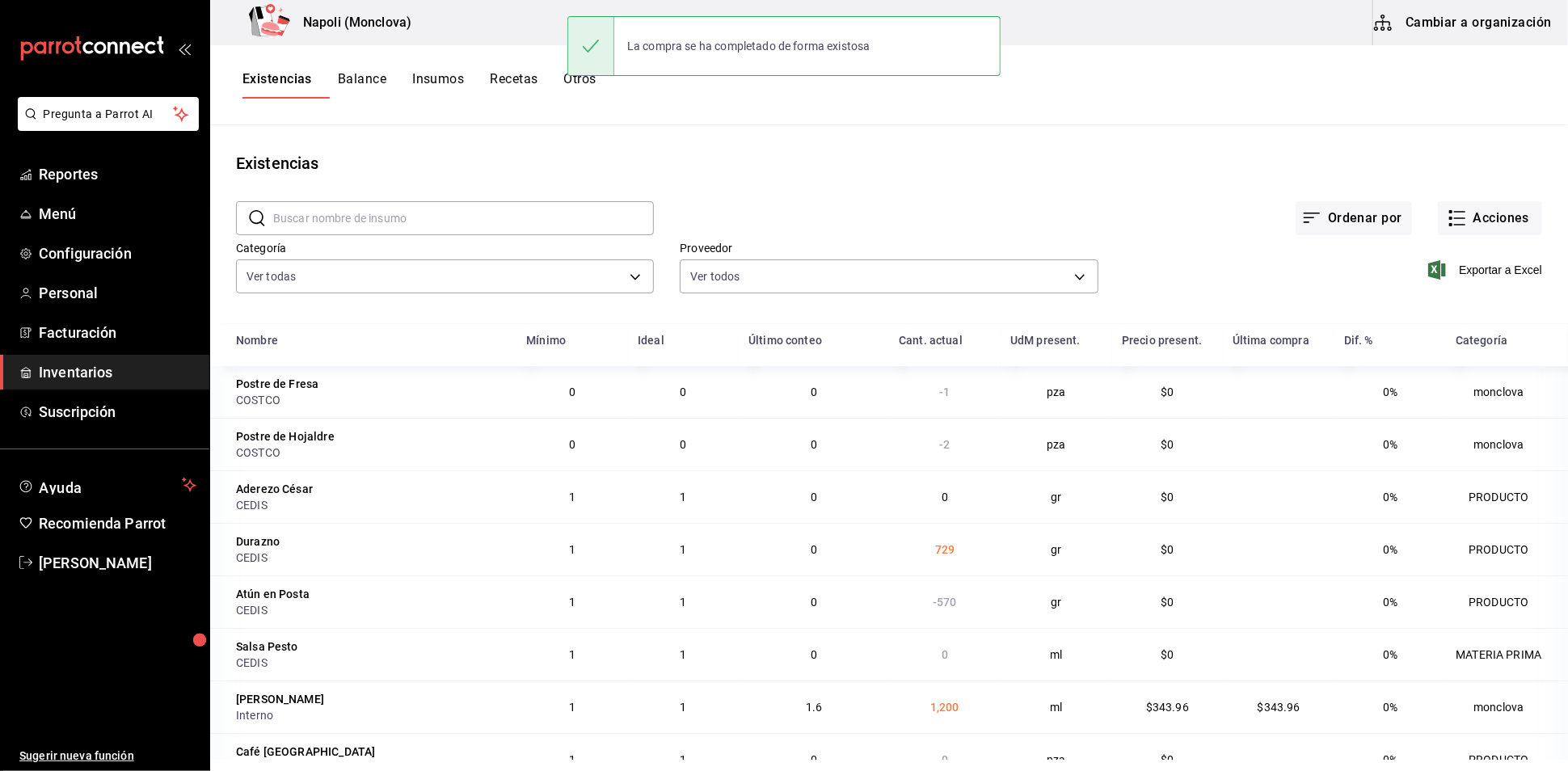
click at [392, 219] on input "text" at bounding box center [463, 218] width 381 height 33
click at [376, 228] on input "text" at bounding box center [463, 218] width 381 height 33
click at [1479, 224] on button "Acciones" at bounding box center [1489, 217] width 104 height 34
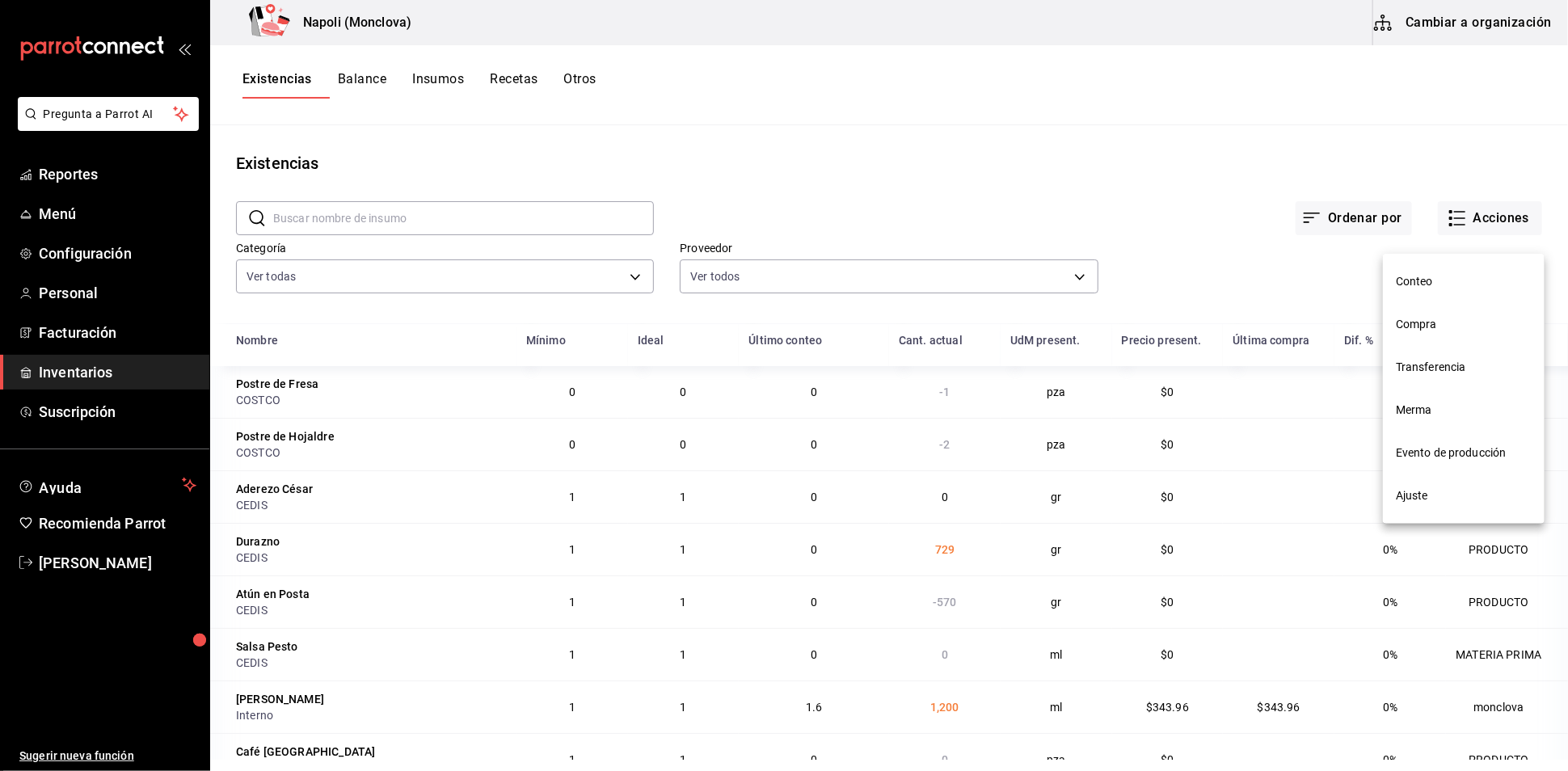
click at [1445, 322] on span "Compra" at bounding box center [1464, 324] width 136 height 17
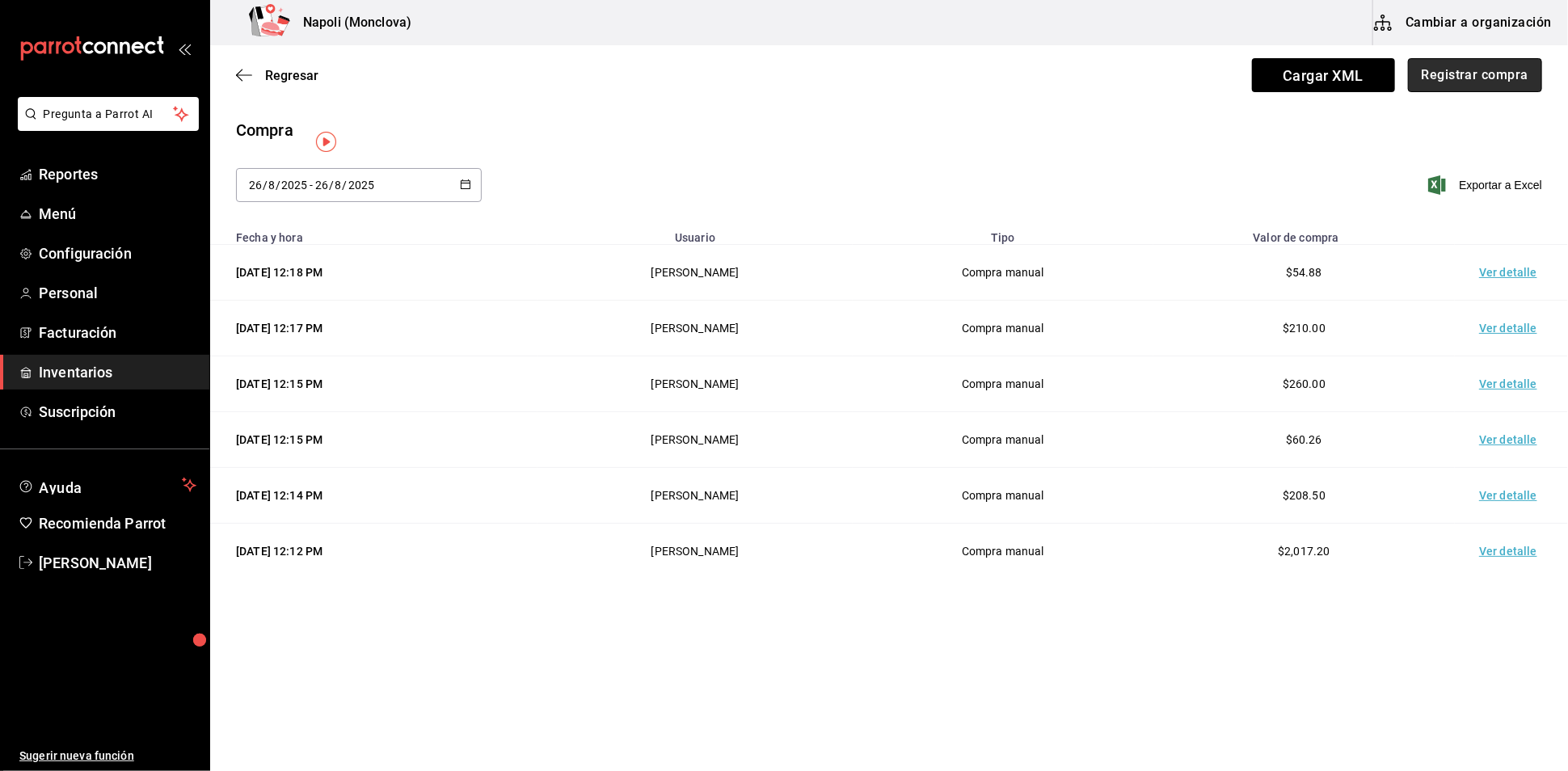
click at [1435, 85] on button "Registrar compra" at bounding box center [1475, 74] width 134 height 34
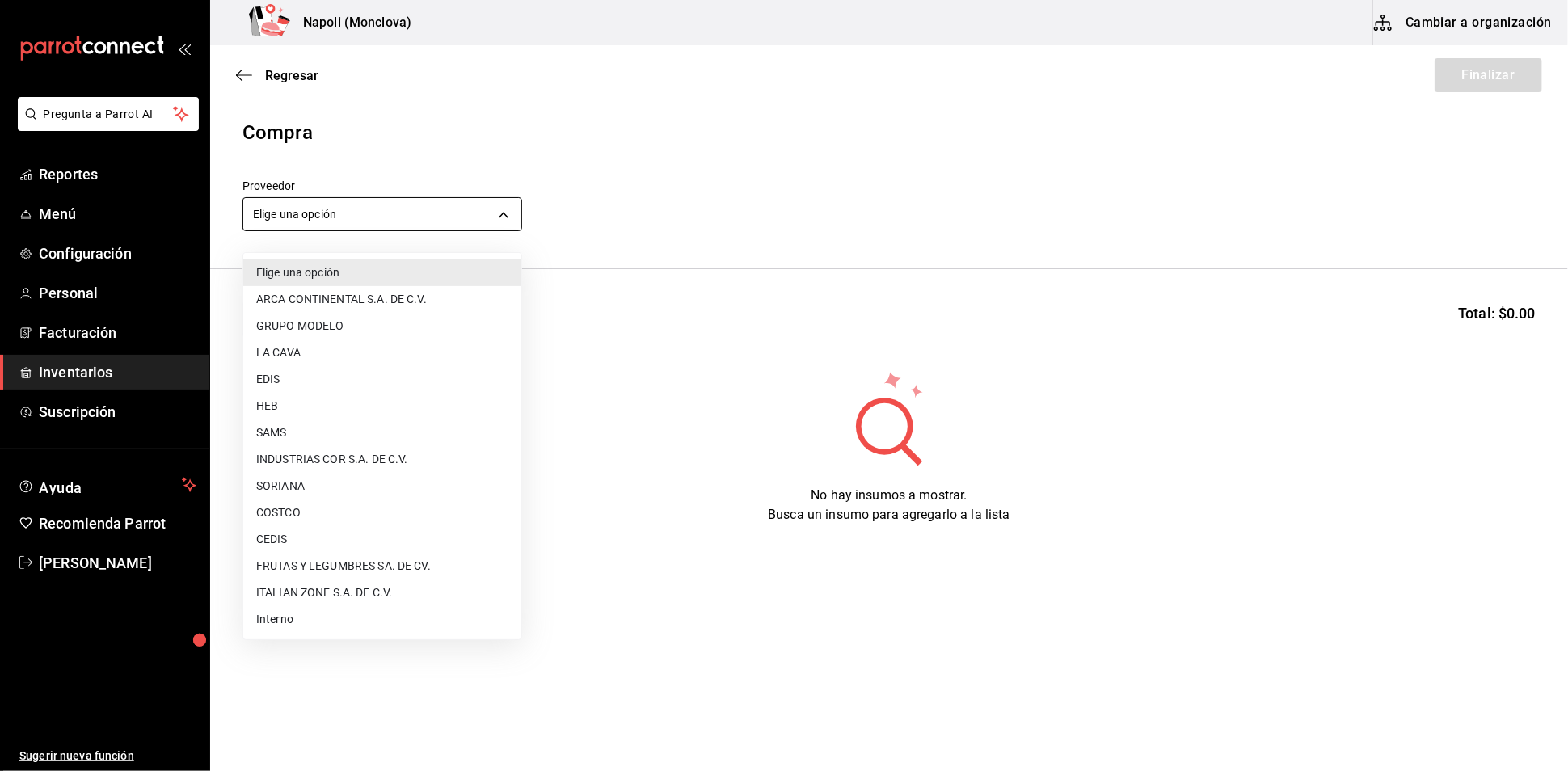
click at [509, 220] on body "Pregunta a Parrot AI Reportes Menú Configuración Personal Facturación Inventari…" at bounding box center [784, 340] width 1568 height 679
click at [348, 525] on li "CEDIS" at bounding box center [382, 538] width 278 height 26
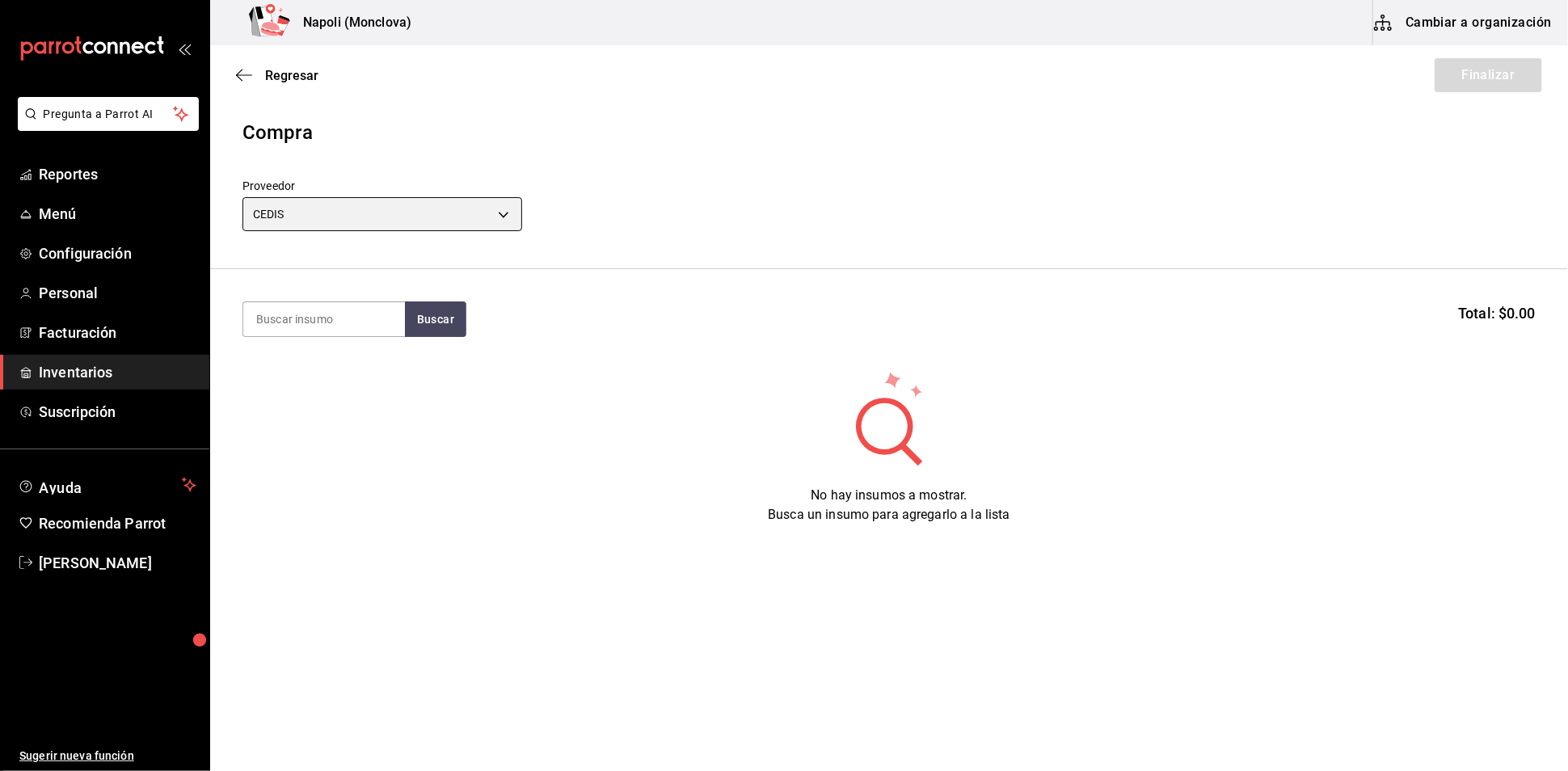
type input "8bbbf040-4be4-464d-a164-6baf154bd563"
click at [326, 335] on input at bounding box center [324, 318] width 161 height 34
type input "PENNE"
click at [417, 324] on button "Buscar" at bounding box center [436, 319] width 62 height 35
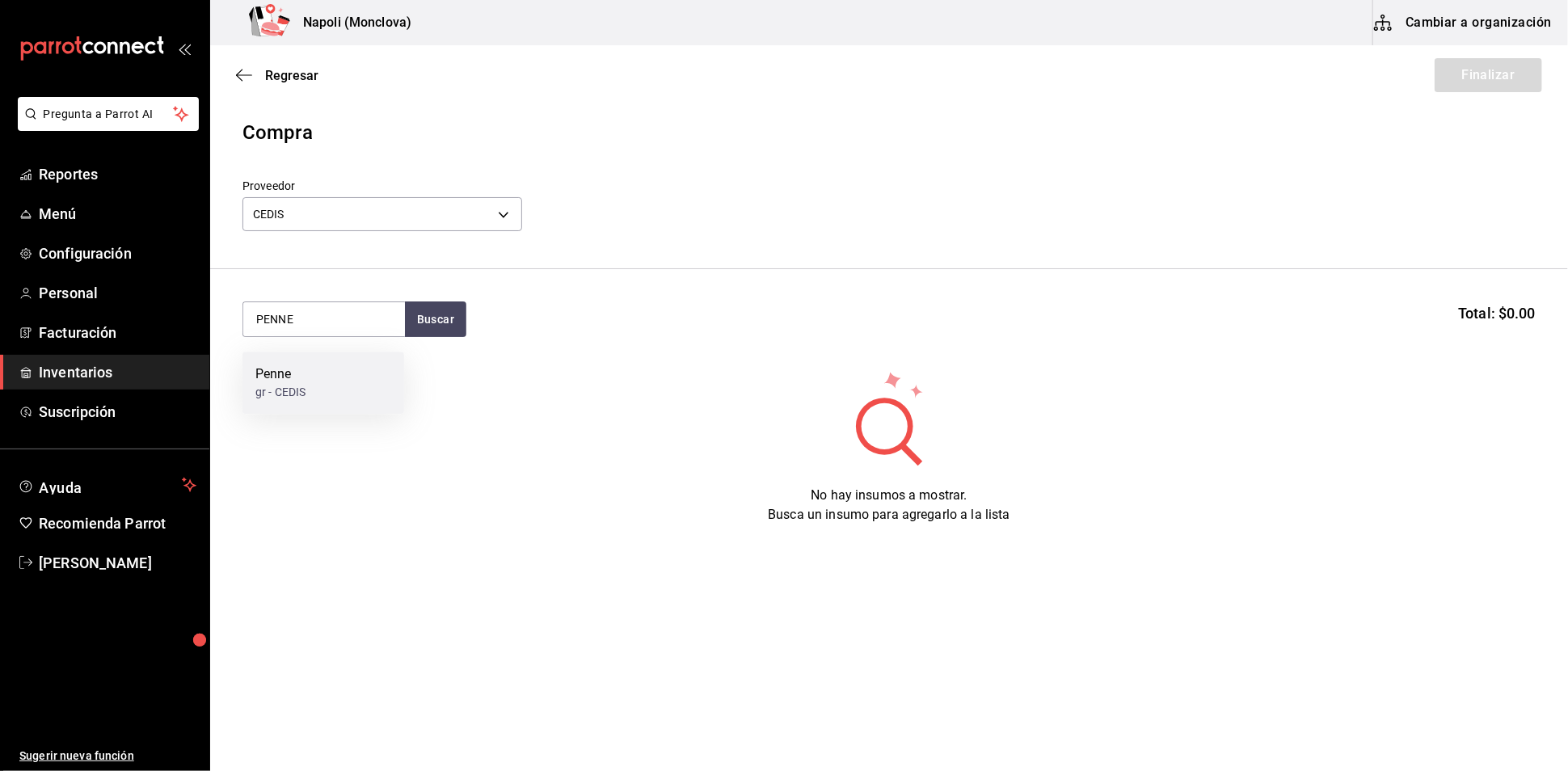
click at [347, 381] on div "Penne gr - CEDIS" at bounding box center [323, 382] width 161 height 63
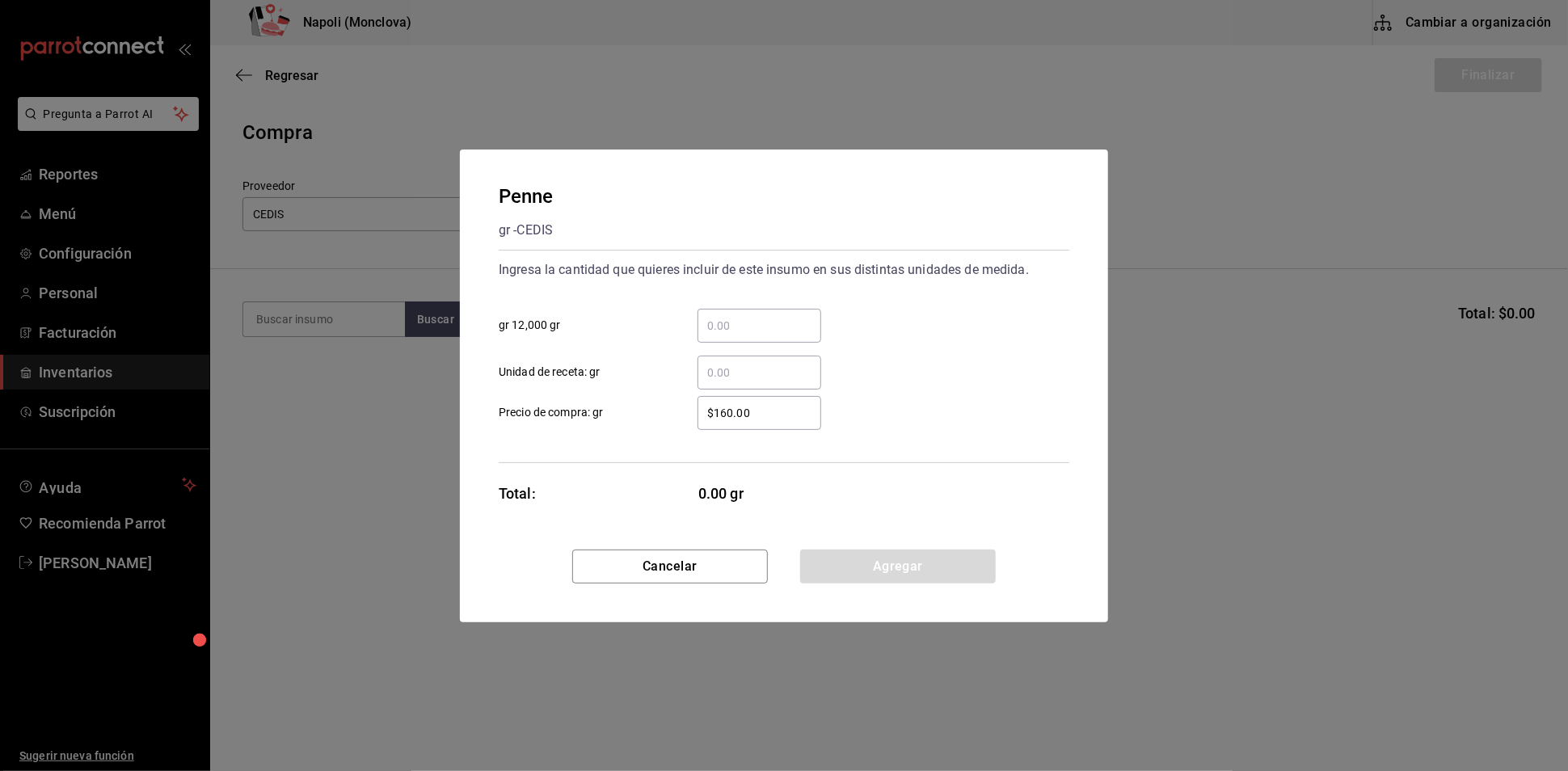
click at [765, 324] on div "​" at bounding box center [759, 325] width 123 height 34
click at [765, 324] on input "​ gr 12,000 gr" at bounding box center [759, 325] width 123 height 19
type input "3"
type input "0.3"
click at [904, 583] on button "Agregar" at bounding box center [898, 565] width 196 height 34
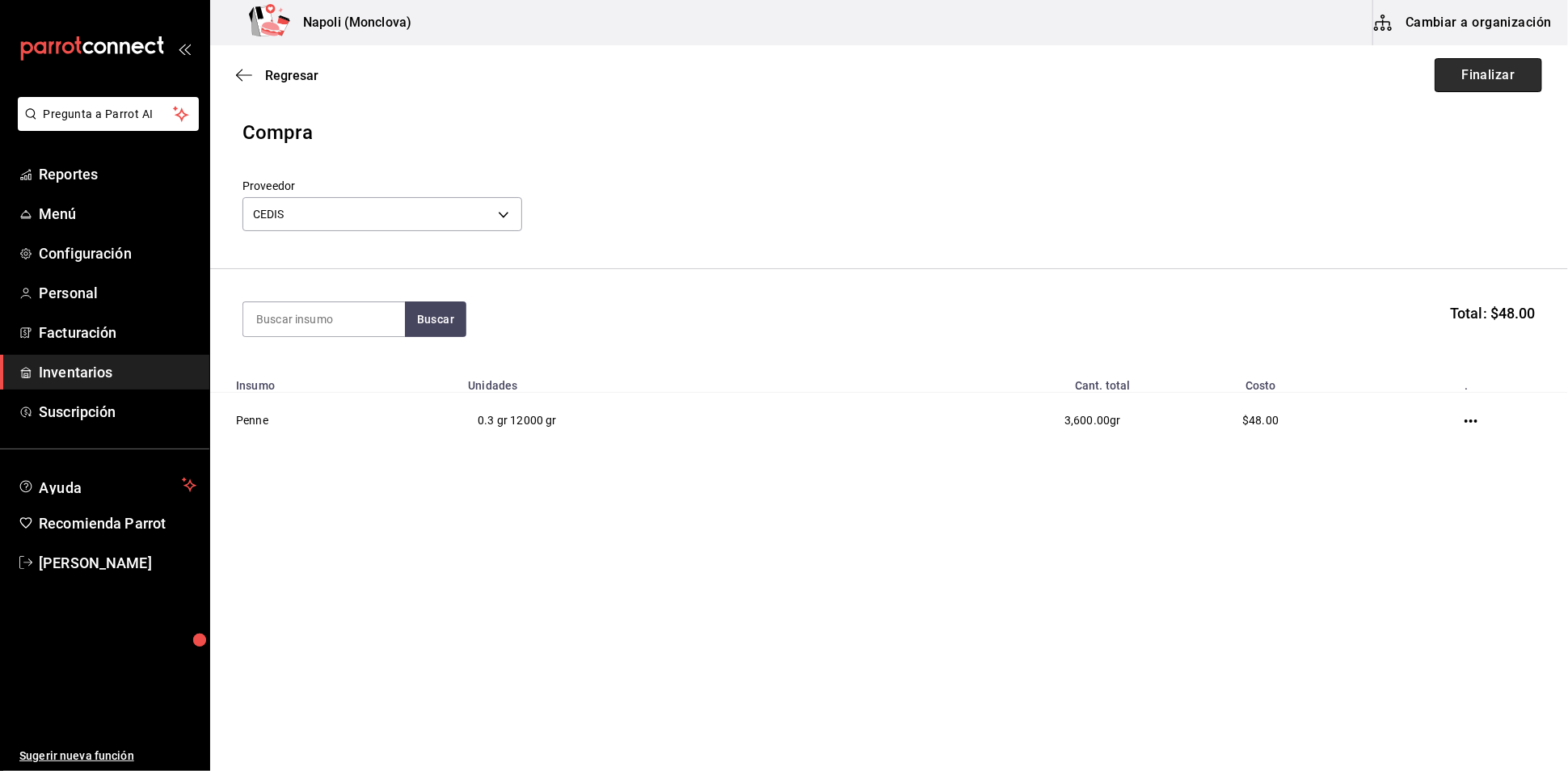
click at [1523, 65] on button "Finalizar" at bounding box center [1488, 74] width 108 height 34
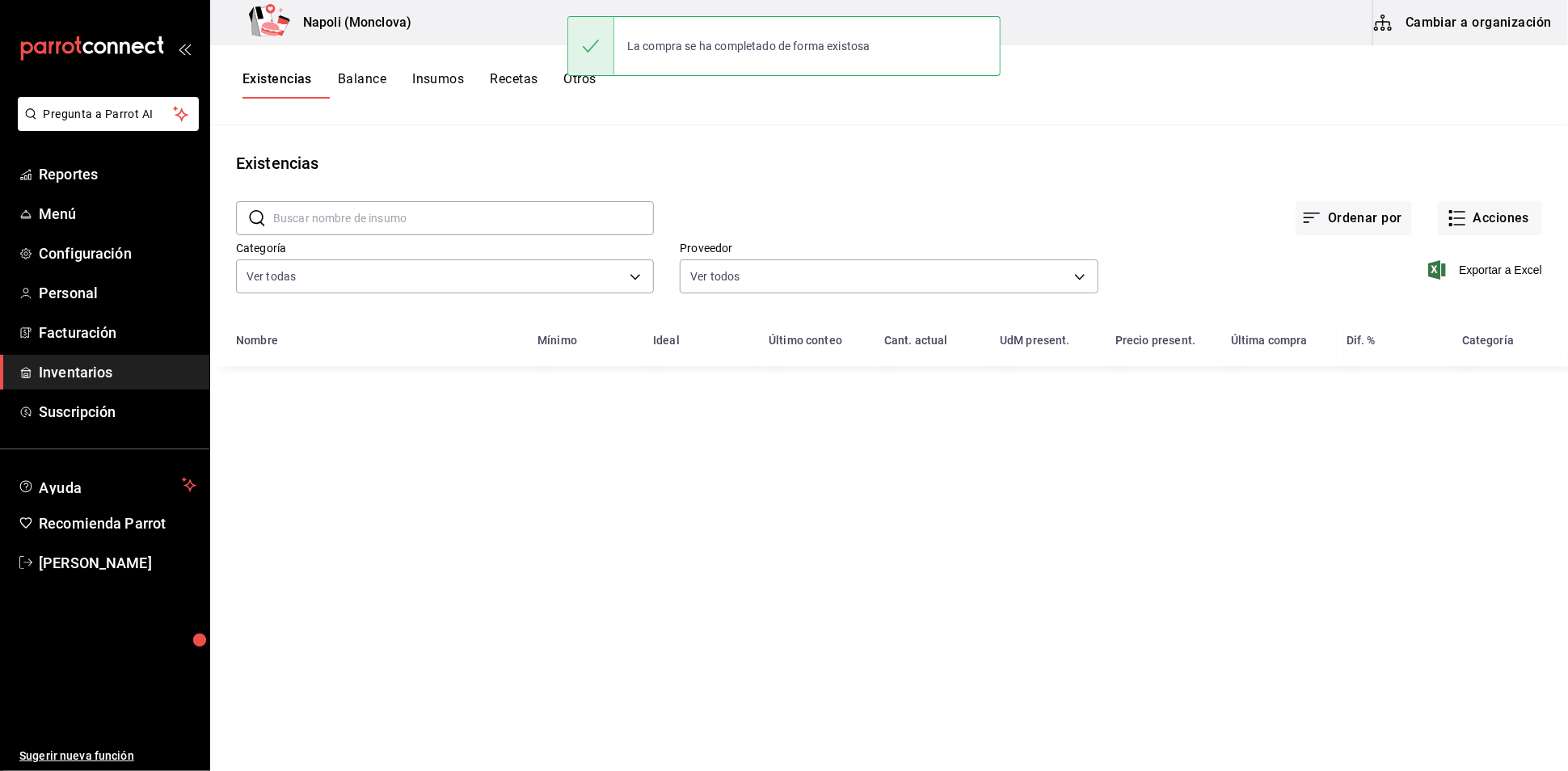
click at [392, 228] on input "text" at bounding box center [463, 218] width 381 height 33
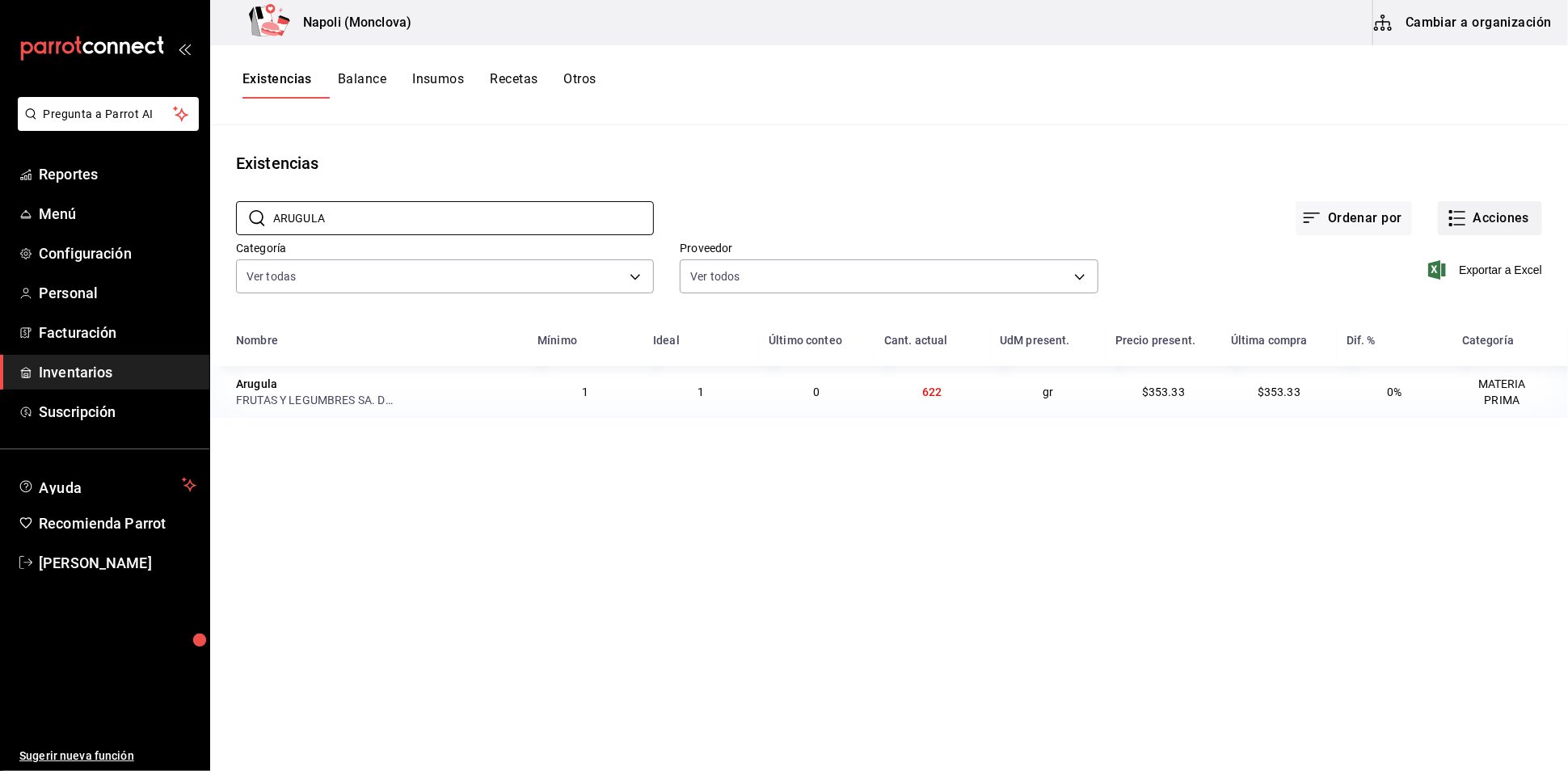
type input "ARUGULA"
click at [1450, 227] on button "Acciones" at bounding box center [1489, 217] width 104 height 34
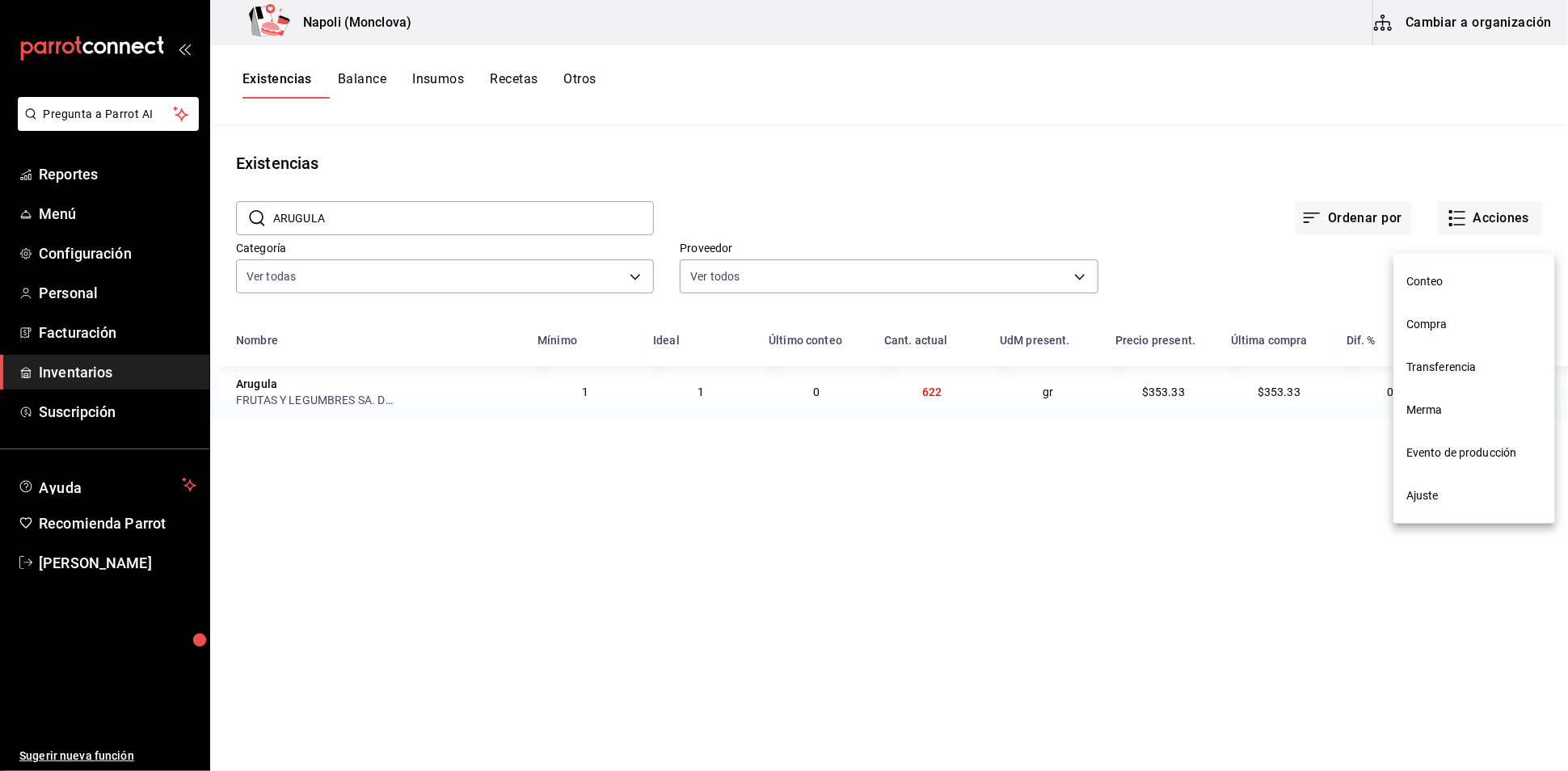
click at [1450, 317] on span "Compra" at bounding box center [1474, 324] width 136 height 17
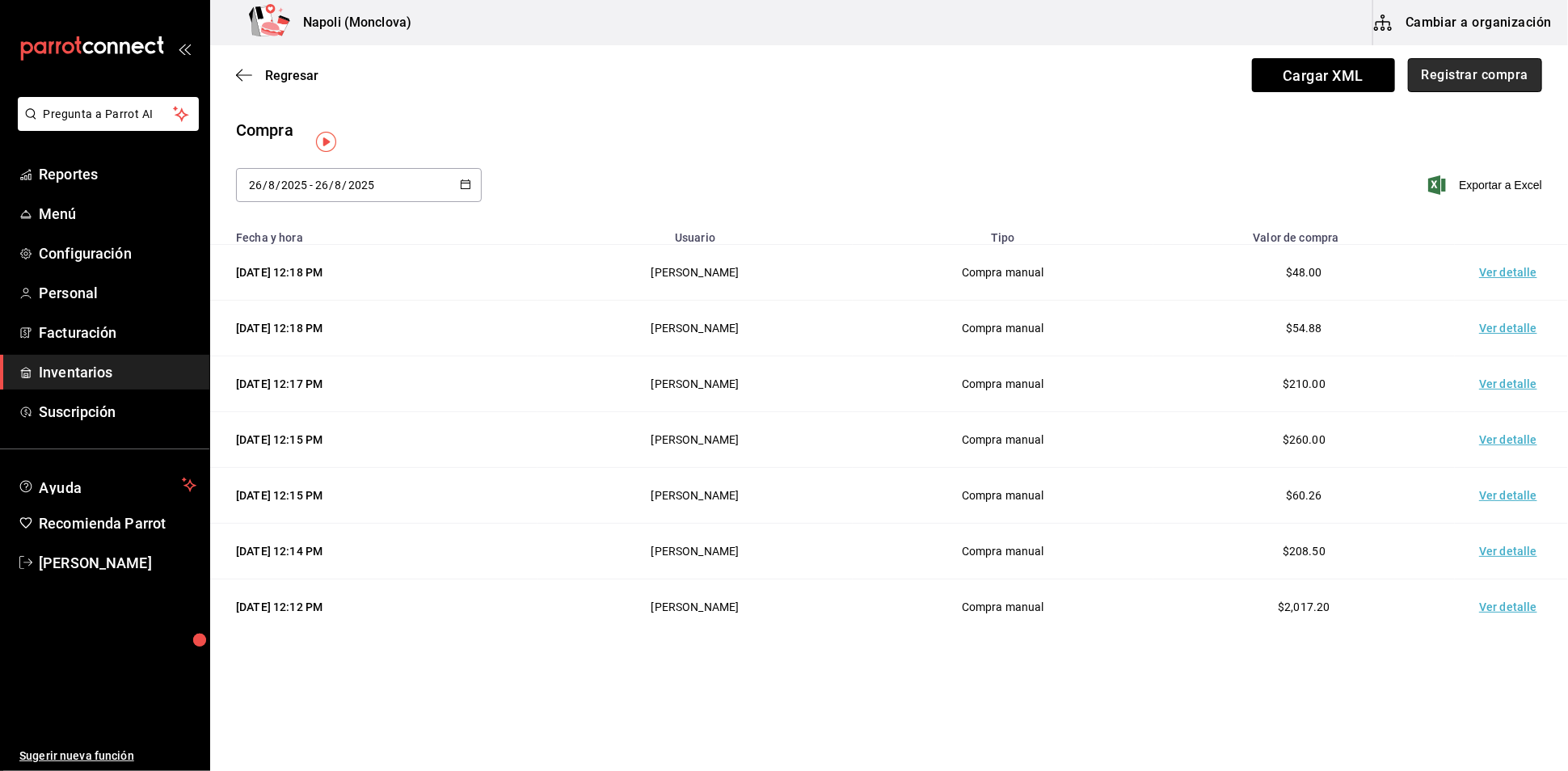
click at [1488, 82] on button "Registrar compra" at bounding box center [1475, 74] width 134 height 34
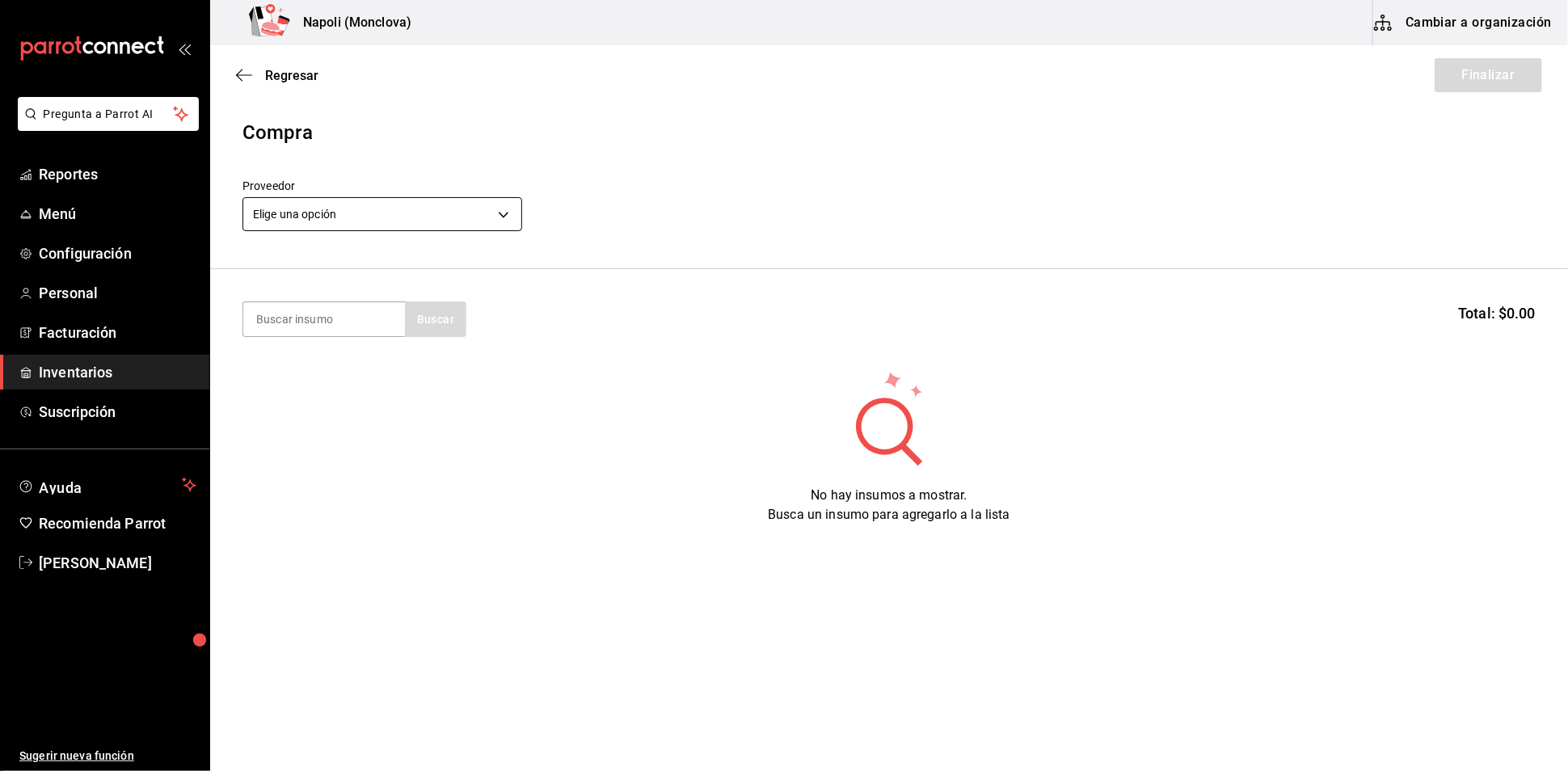
click at [510, 233] on body "Pregunta a Parrot AI Reportes Menú Configuración Personal Facturación Inventari…" at bounding box center [784, 340] width 1568 height 679
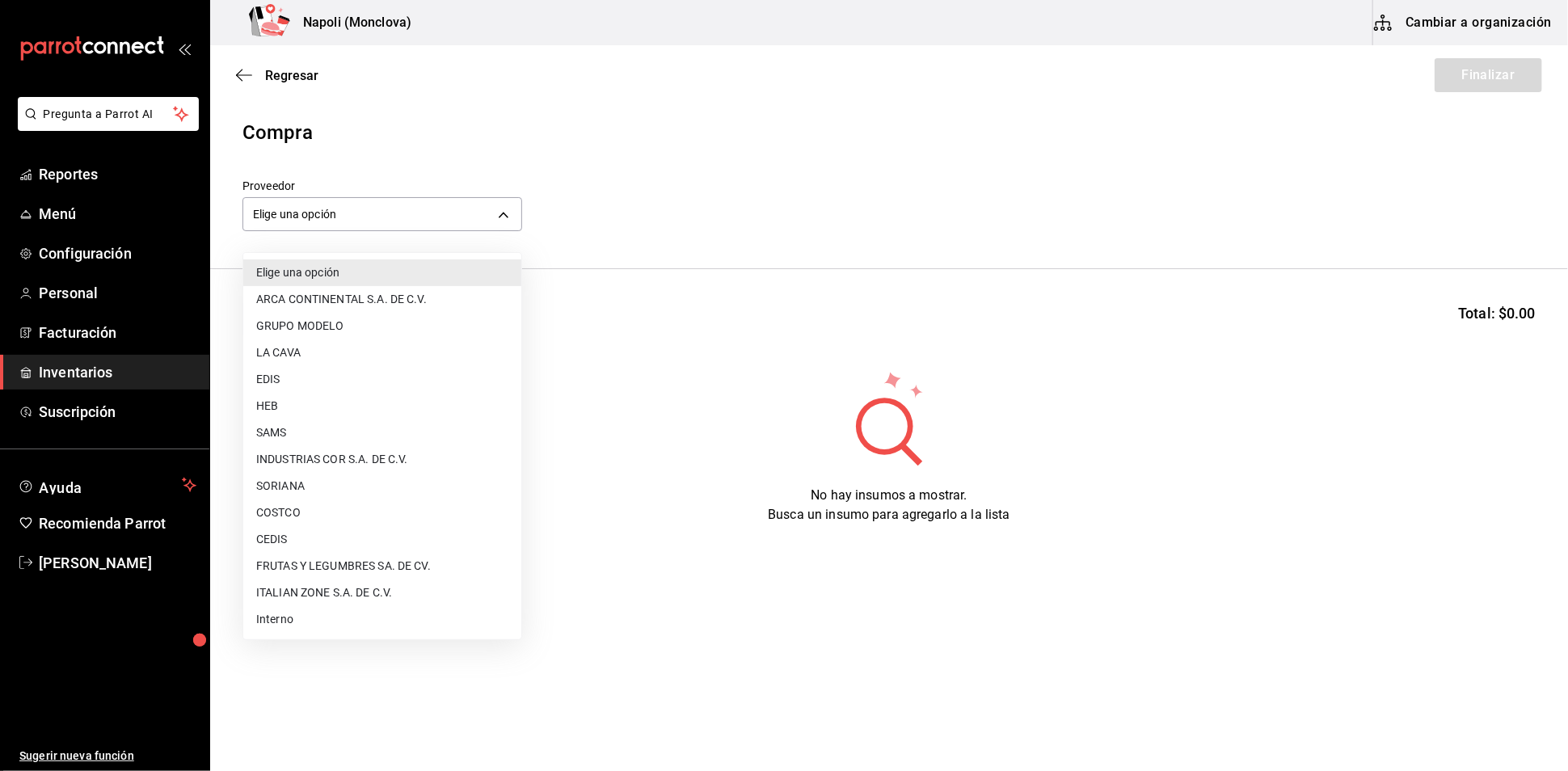
click at [373, 555] on li "FRUTAS Y LEGUMBRES SA. DE CV." at bounding box center [382, 565] width 278 height 26
type input "05b4ca23-b36a-46a1-ac6b-e80d2dc61e96"
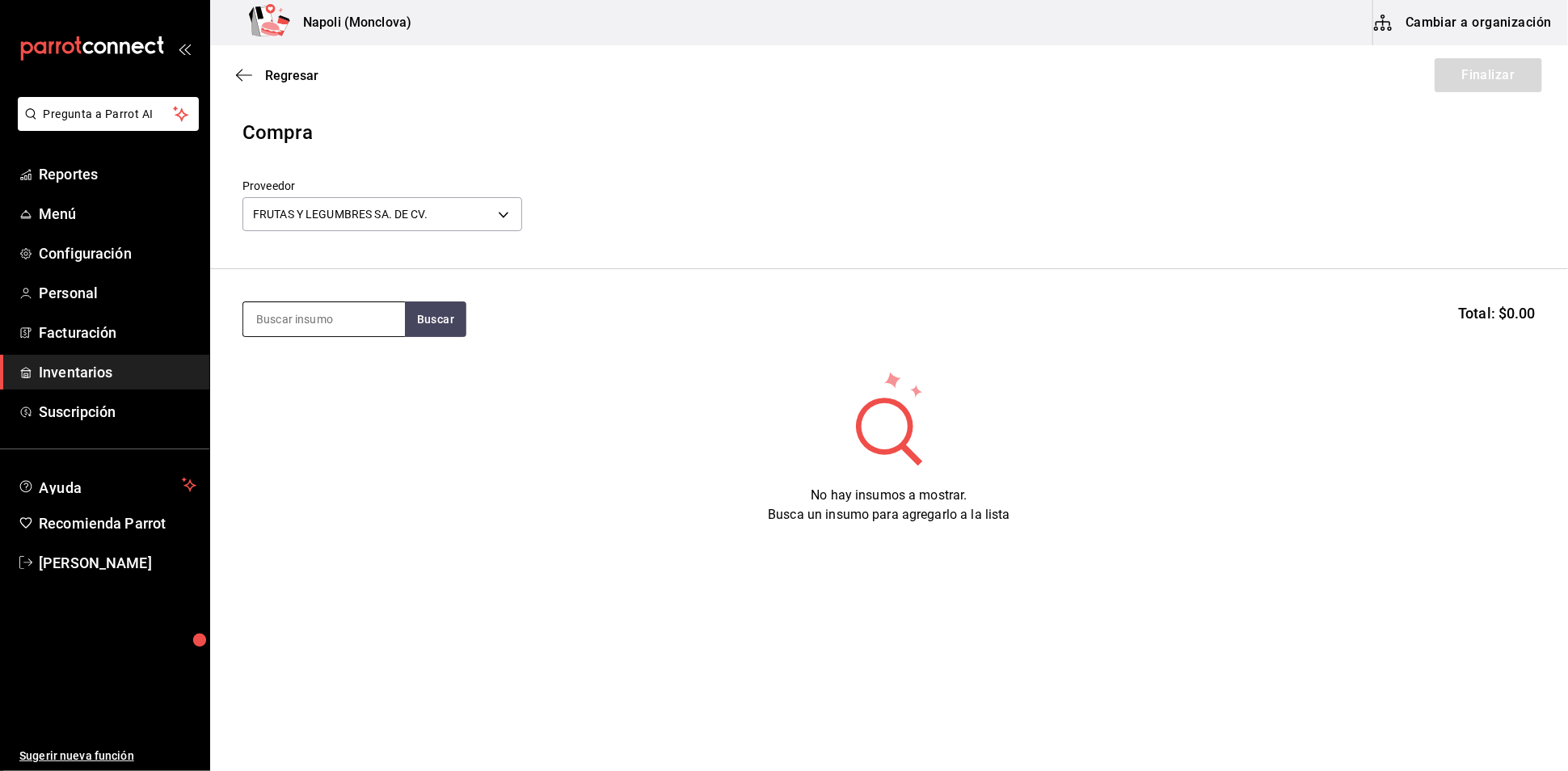
click at [340, 333] on input at bounding box center [324, 318] width 161 height 34
type input "ARUGULA"
click at [434, 318] on button "Buscar" at bounding box center [436, 319] width 62 height 35
click at [292, 372] on div "Arugula" at bounding box center [324, 373] width 136 height 19
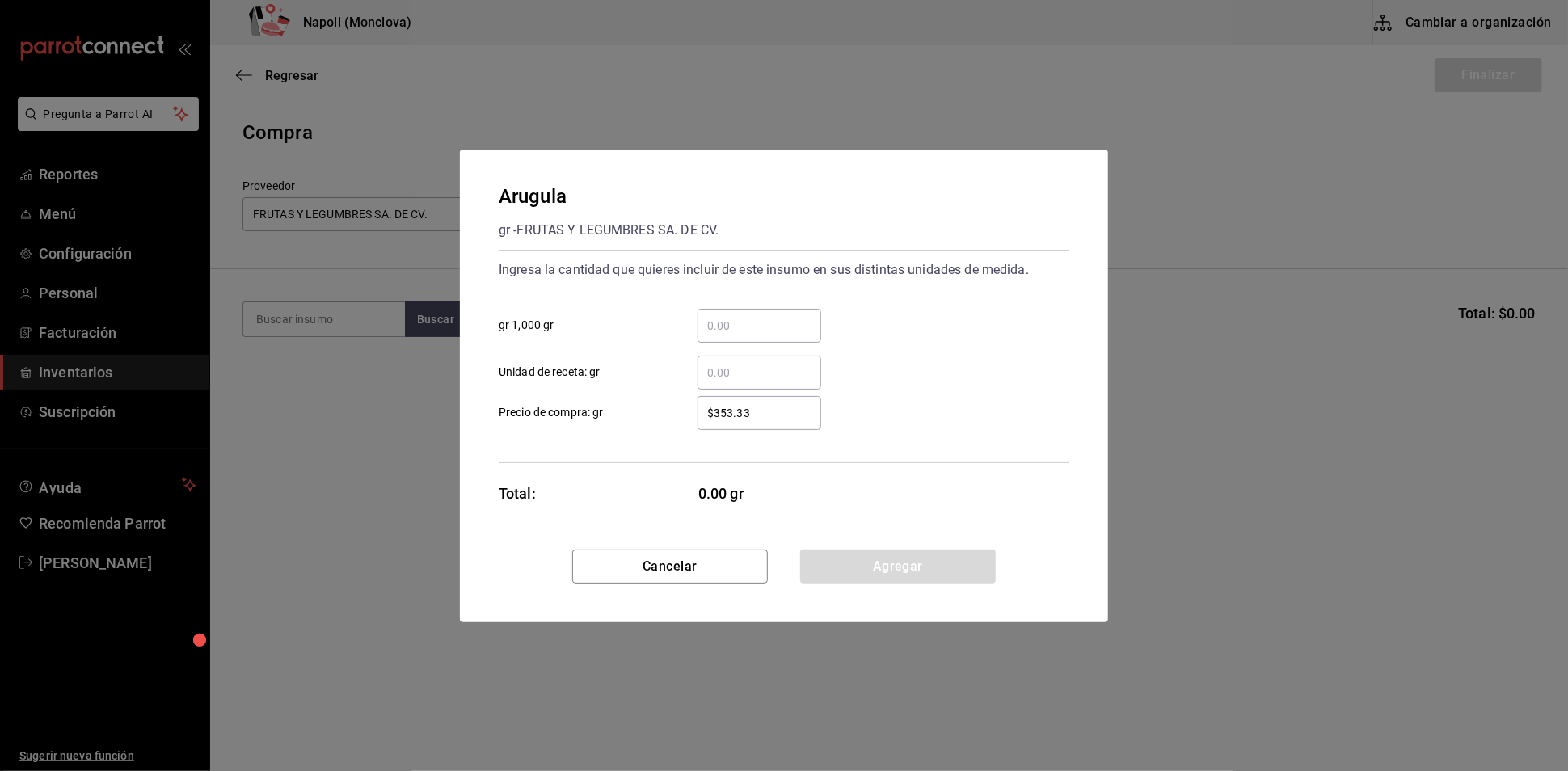
click at [750, 317] on input "​ gr 1,000 gr" at bounding box center [759, 325] width 123 height 19
type input "0.14"
click at [851, 570] on button "Agregar" at bounding box center [898, 565] width 196 height 34
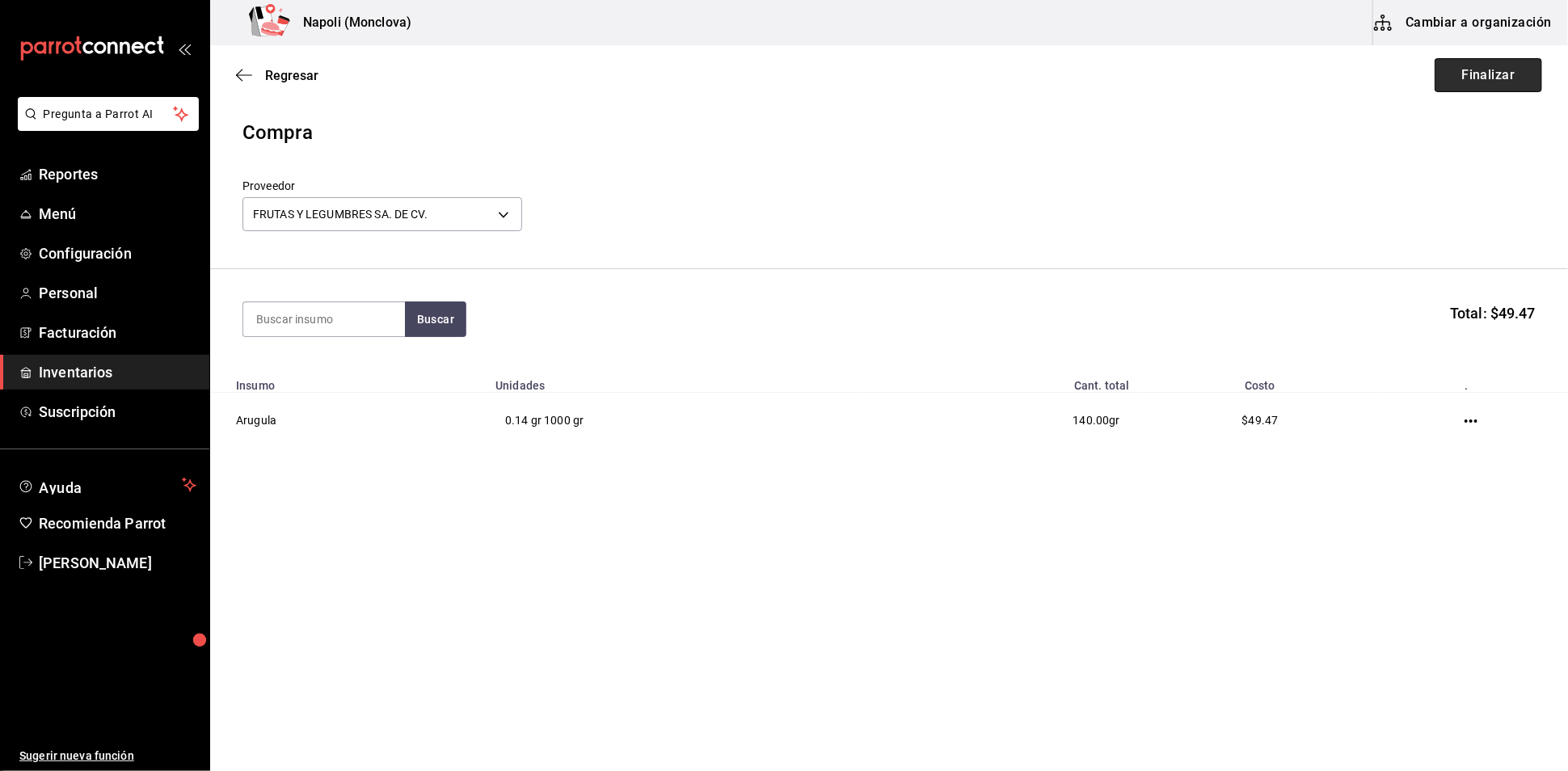
click at [1465, 76] on button "Finalizar" at bounding box center [1488, 74] width 108 height 34
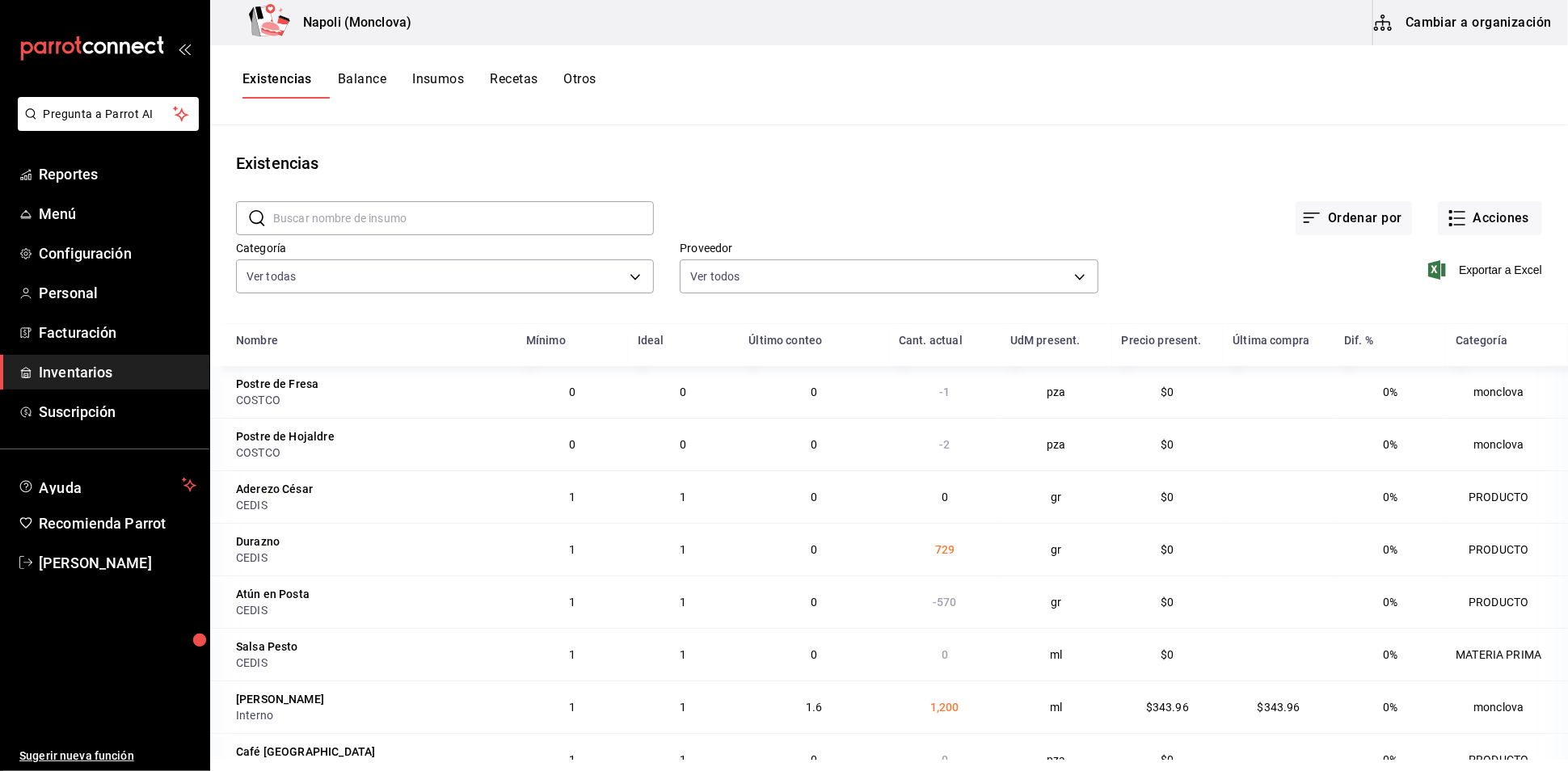
click at [351, 225] on input "text" at bounding box center [463, 218] width 381 height 33
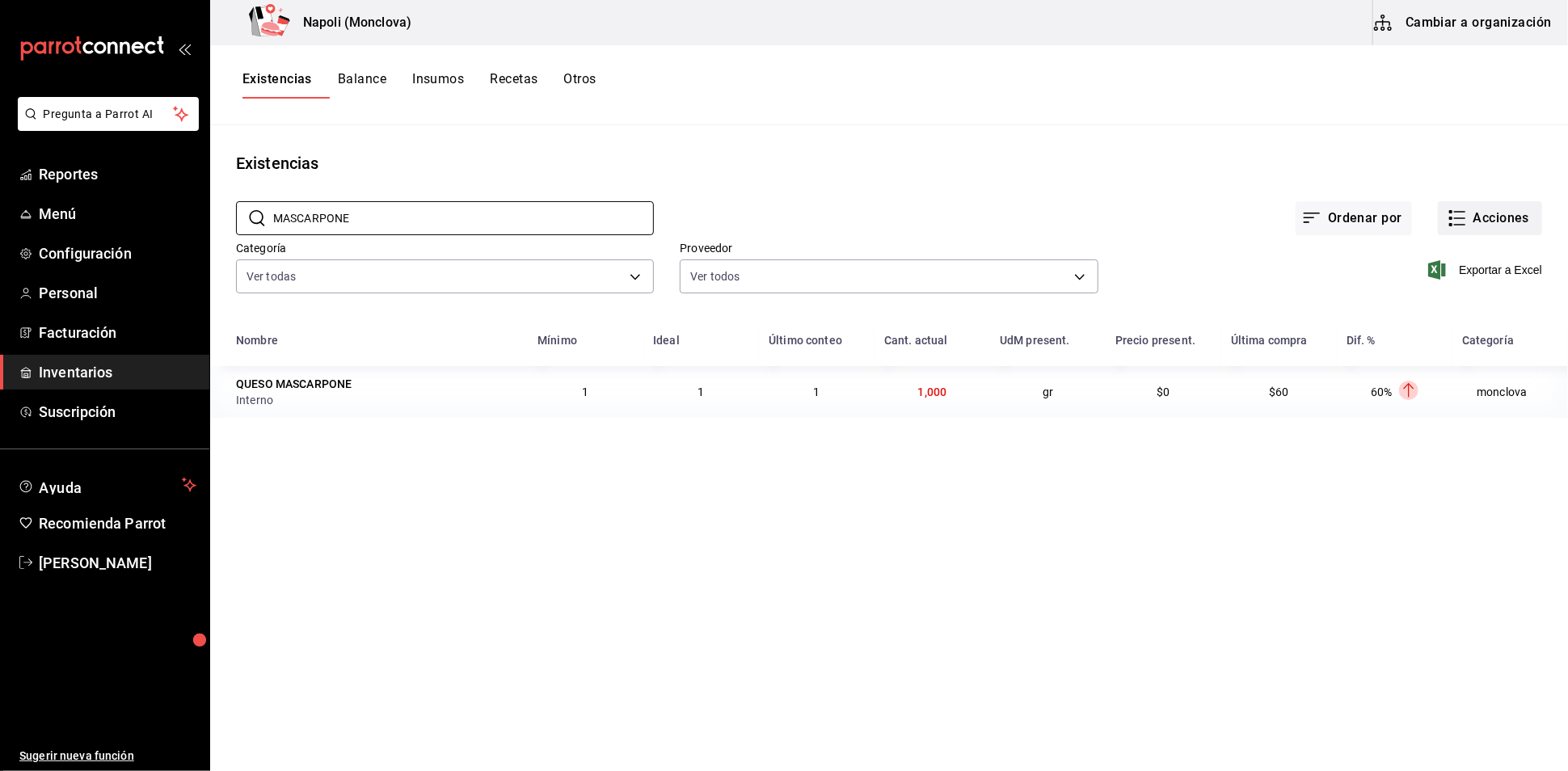
type input "MASCARPONE"
click at [1451, 216] on button "Acciones" at bounding box center [1489, 217] width 104 height 34
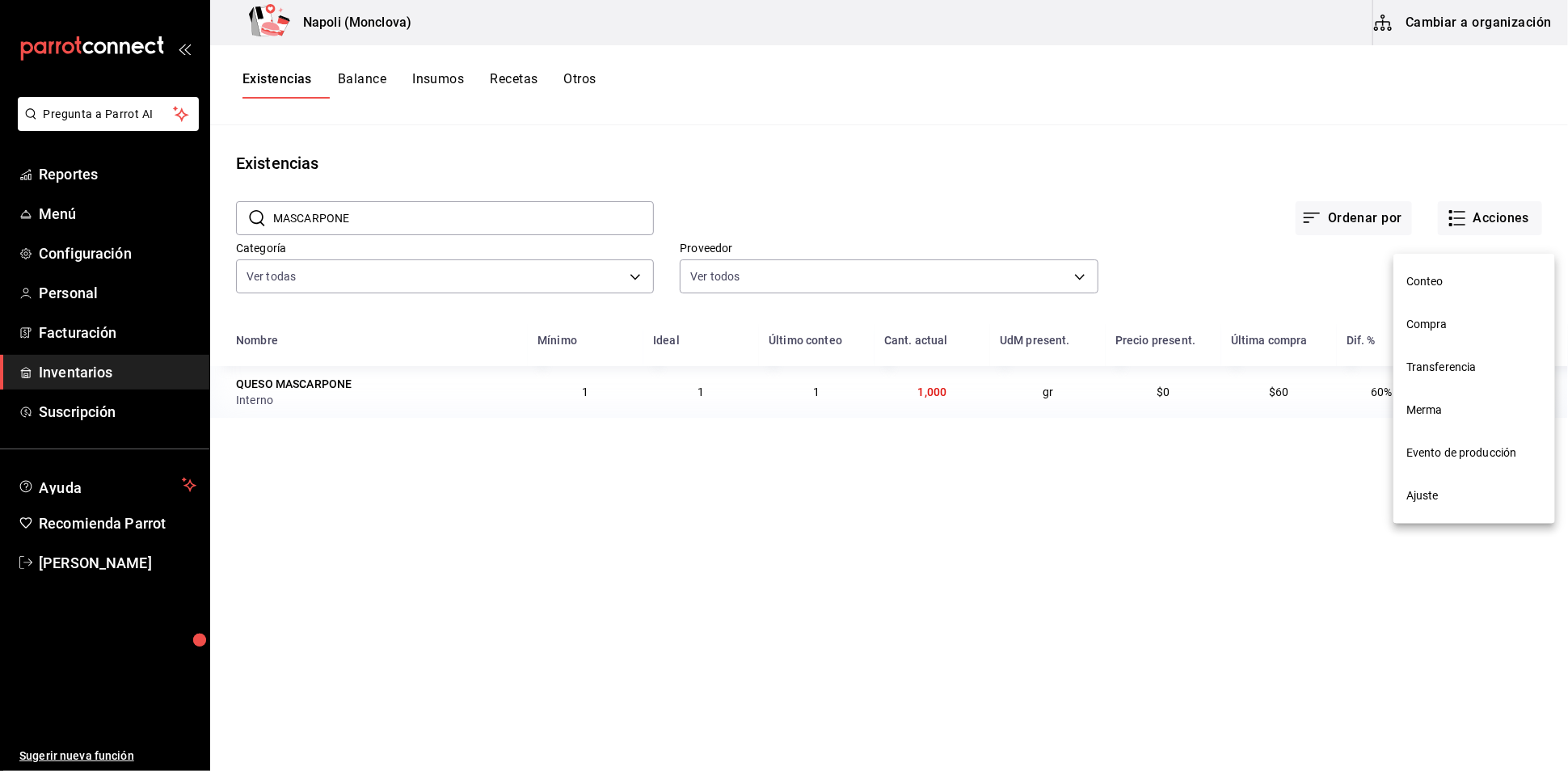
click at [1428, 335] on li "Compra" at bounding box center [1474, 323] width 161 height 43
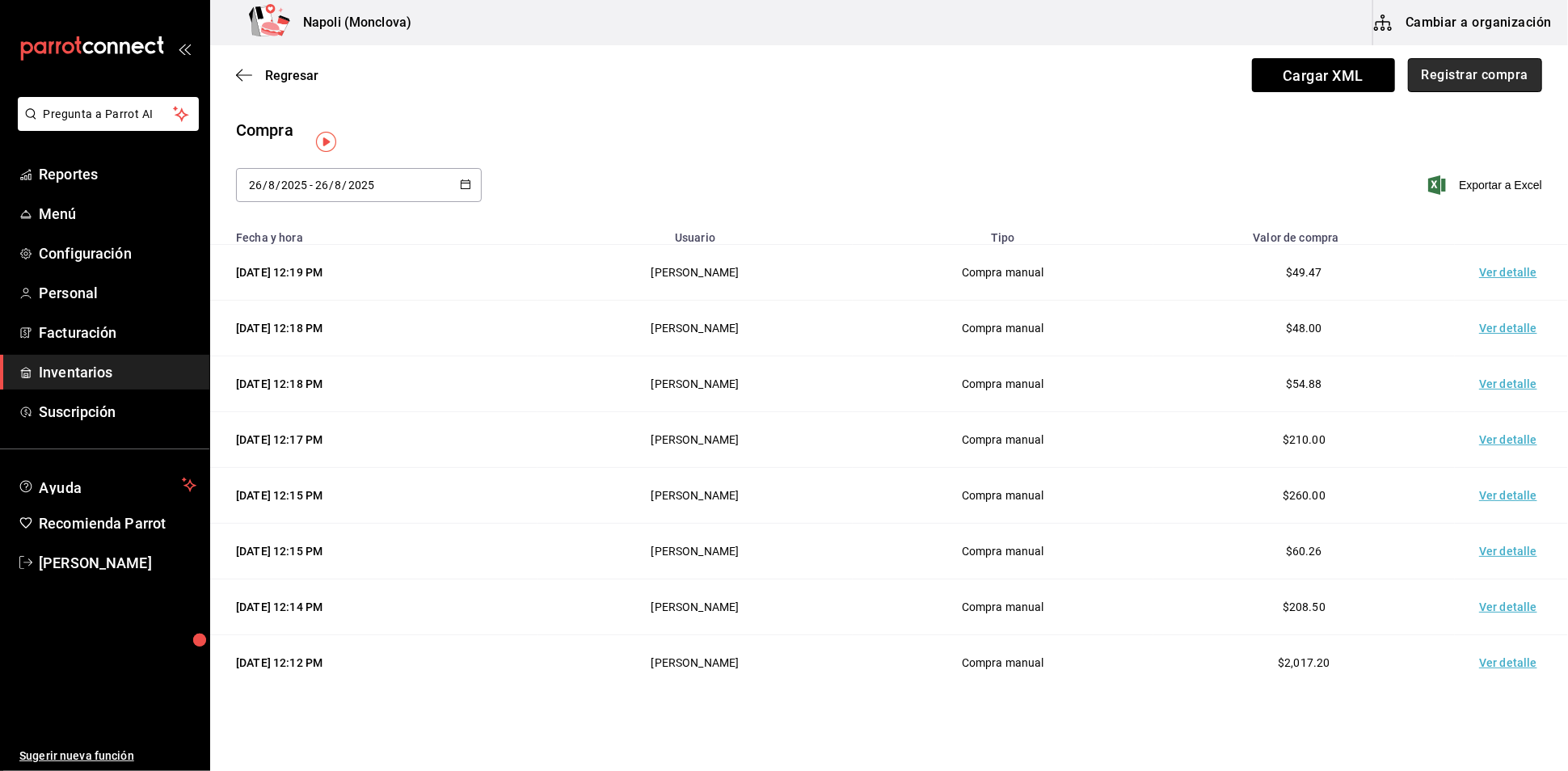
click at [1428, 92] on button "Registrar compra" at bounding box center [1475, 74] width 134 height 34
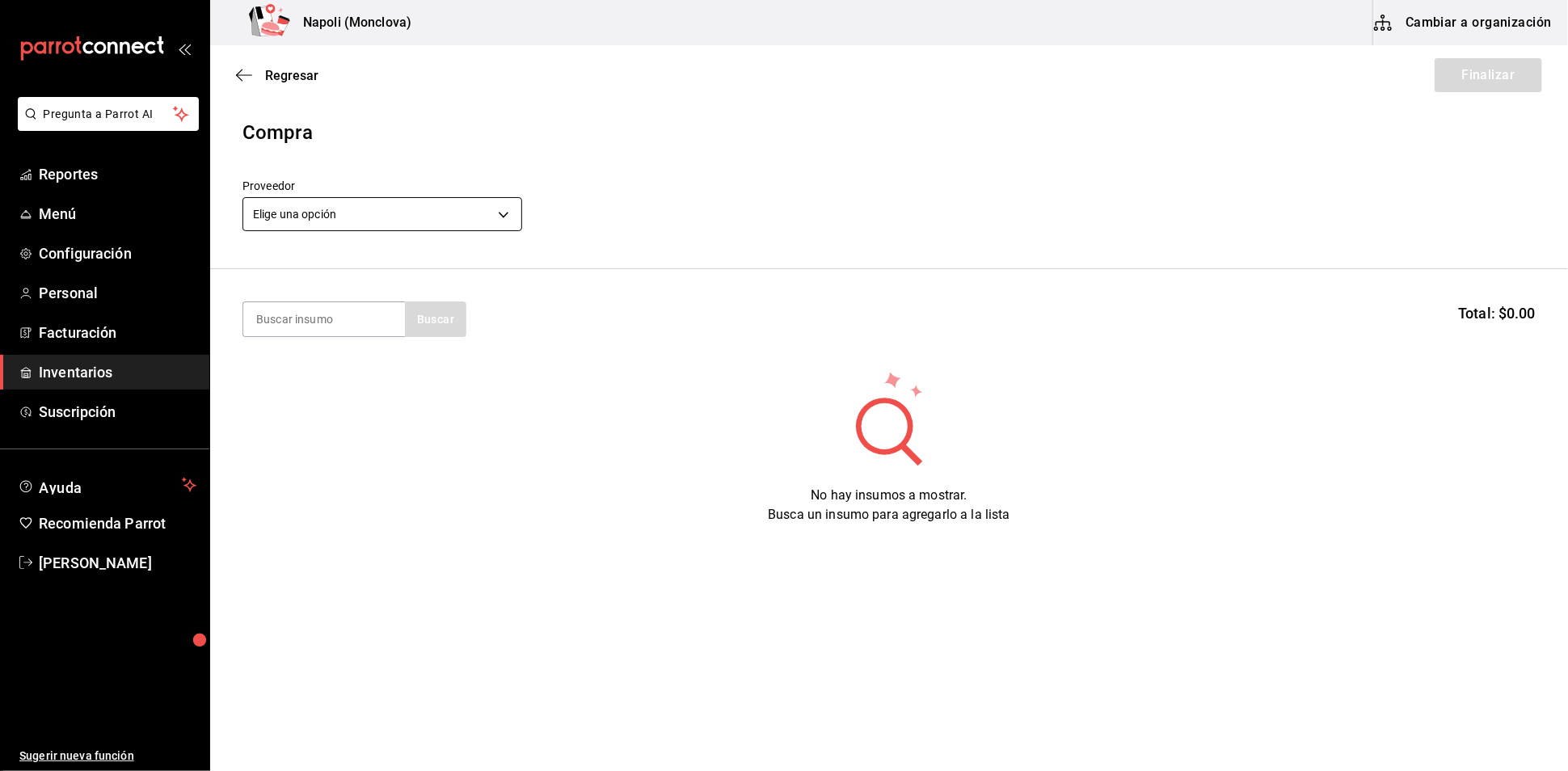
click at [506, 235] on body "Pregunta a Parrot AI Reportes Menú Configuración Personal Facturación Inventari…" at bounding box center [784, 340] width 1568 height 679
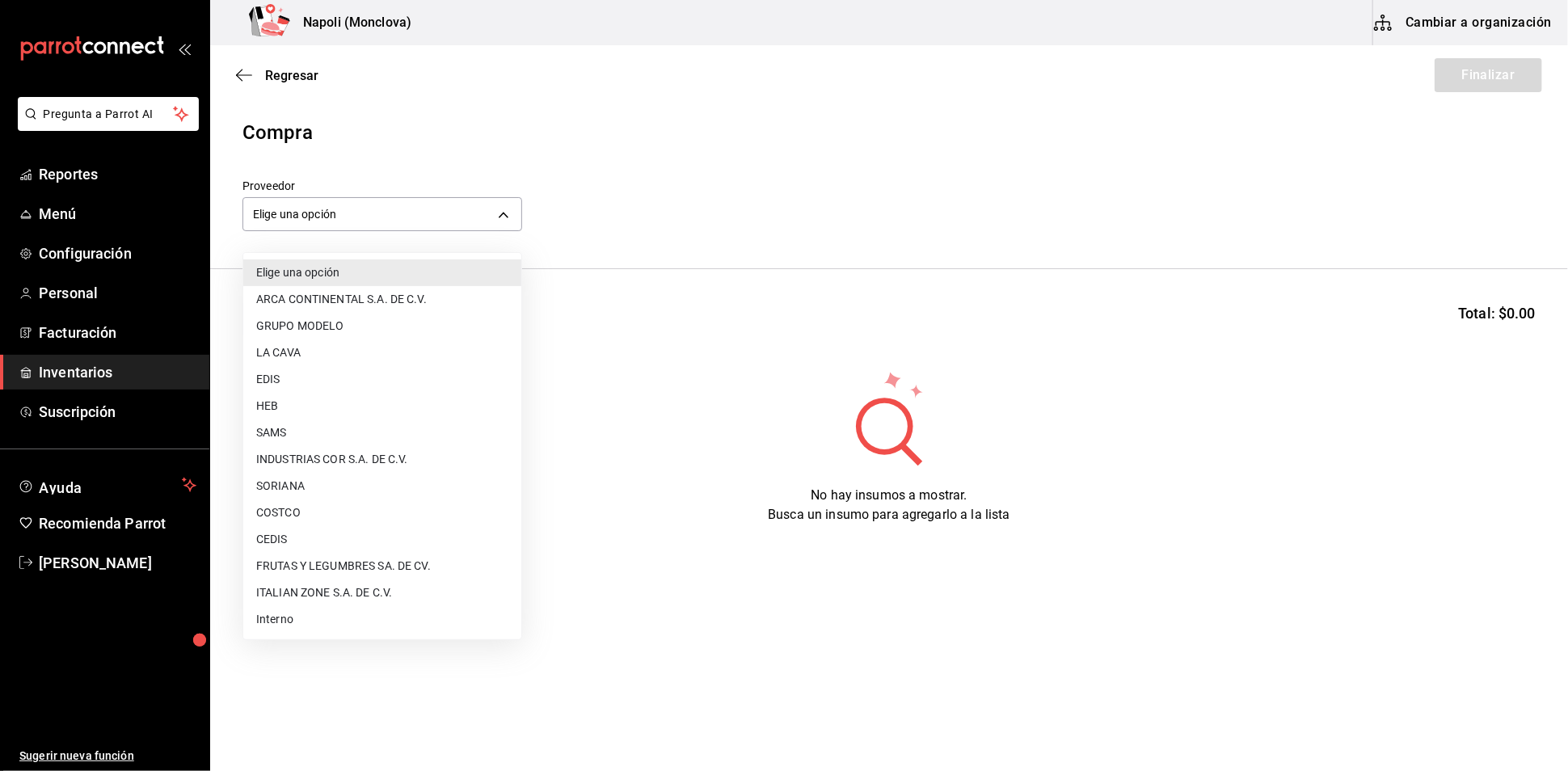
click at [352, 629] on li "Interno" at bounding box center [382, 619] width 278 height 26
type input "f09327f8-4c41-4679-ba5a-c4fdb900725a"
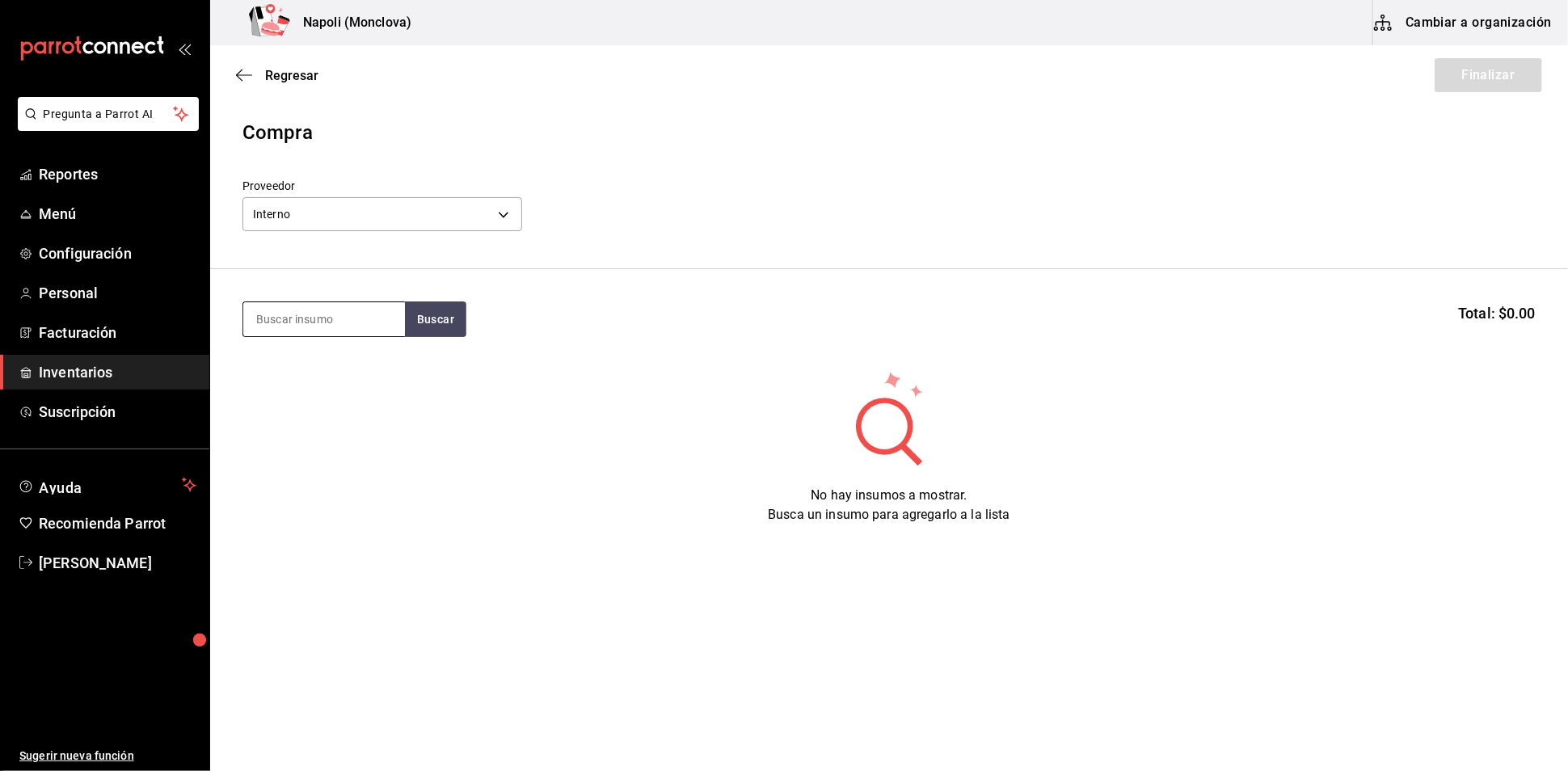
click at [340, 332] on input at bounding box center [324, 318] width 161 height 34
type input "MASCARP"
click at [427, 325] on button "Buscar" at bounding box center [436, 319] width 62 height 35
click at [458, 332] on button "Buscar" at bounding box center [436, 319] width 62 height 35
click at [323, 394] on div "PZA - Interno" at bounding box center [321, 392] width 131 height 17
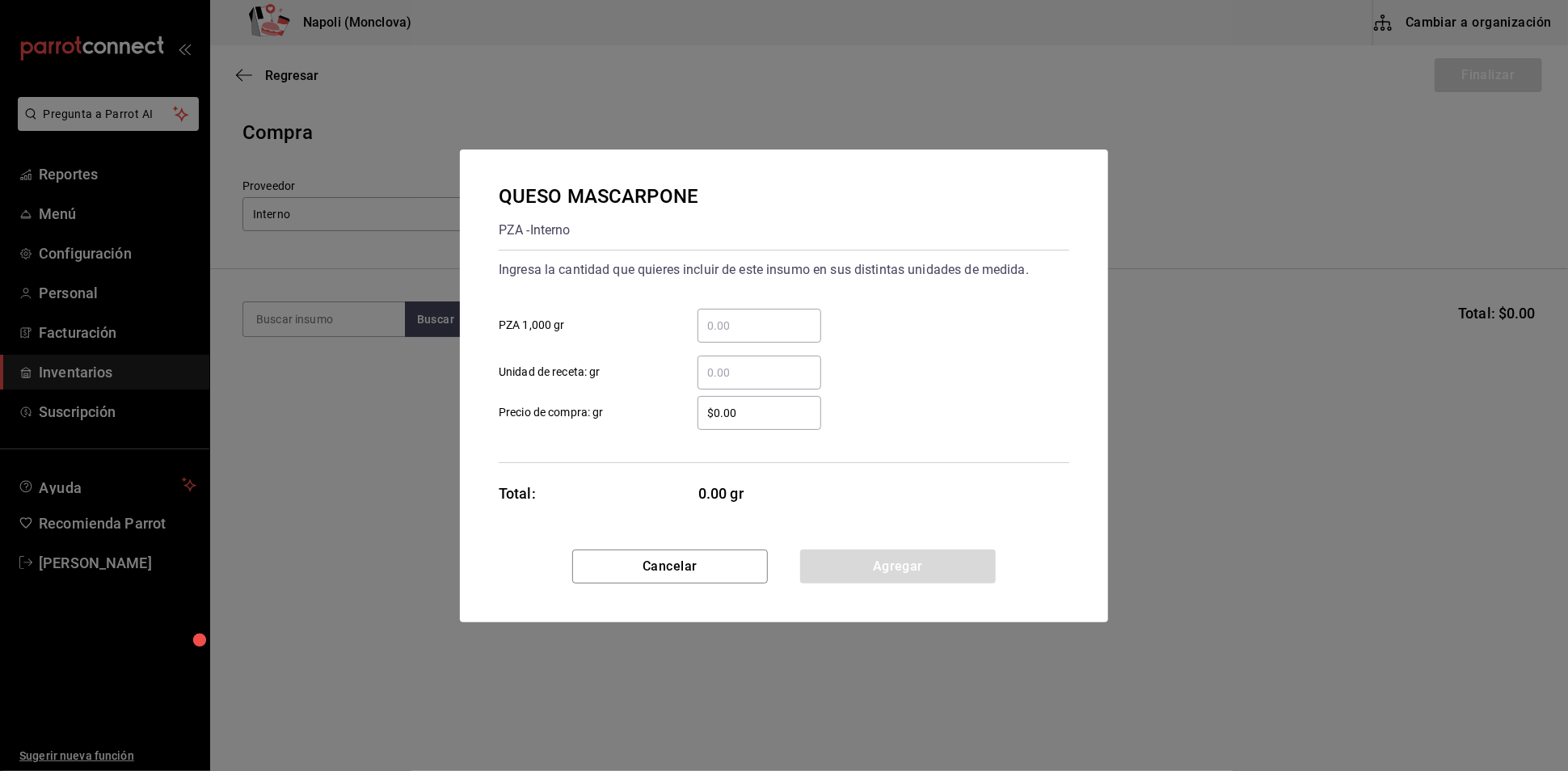
click at [740, 316] on input "​ PZA 1,000 gr" at bounding box center [759, 325] width 123 height 19
type input "0.45"
click at [722, 421] on input "$0.00" at bounding box center [759, 412] width 123 height 19
type input "$107.00"
click at [903, 583] on button "Agregar" at bounding box center [898, 565] width 196 height 34
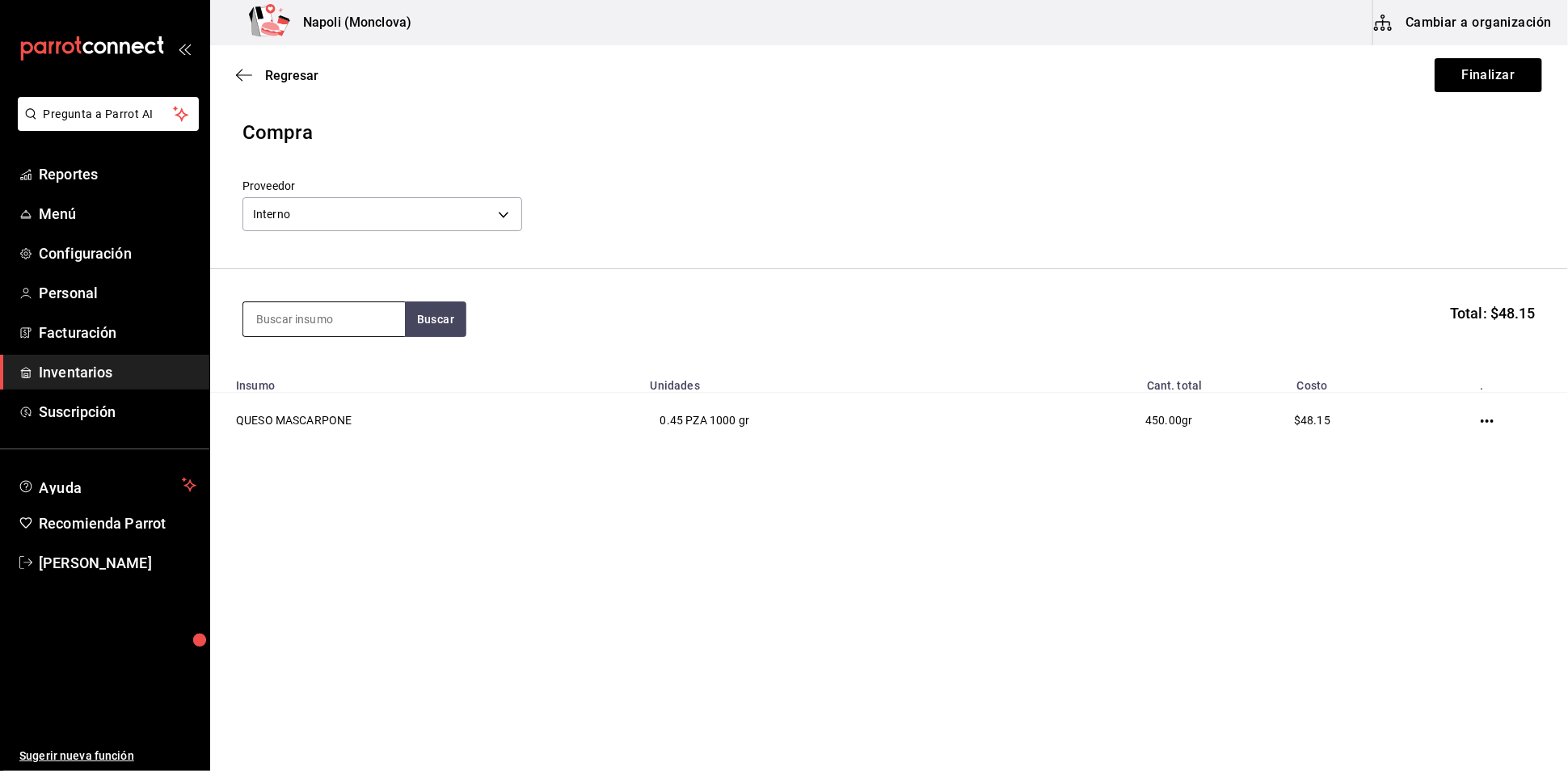
click at [361, 318] on input at bounding box center [324, 318] width 161 height 34
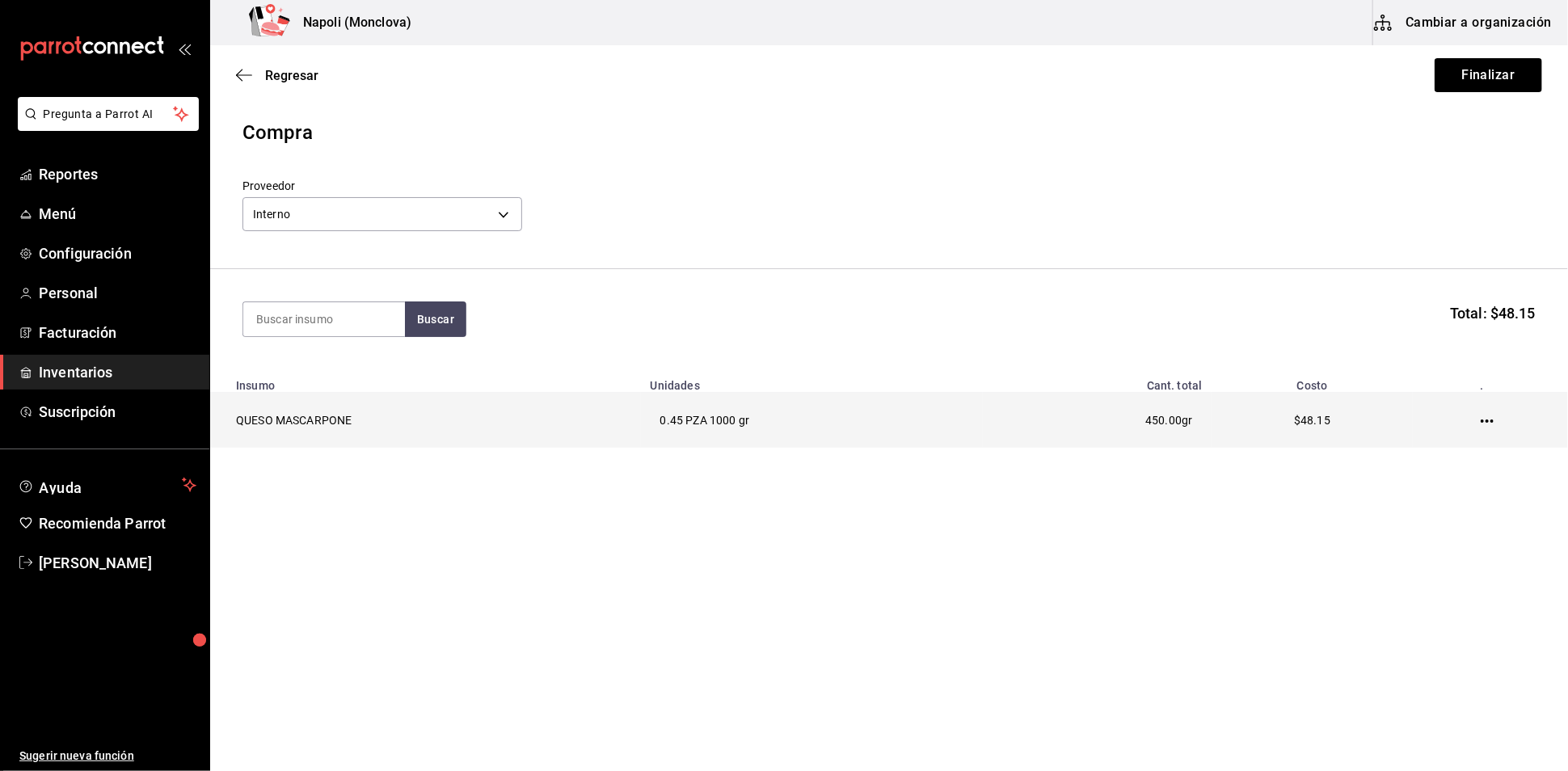
click at [1494, 428] on icon "button" at bounding box center [1486, 420] width 13 height 13
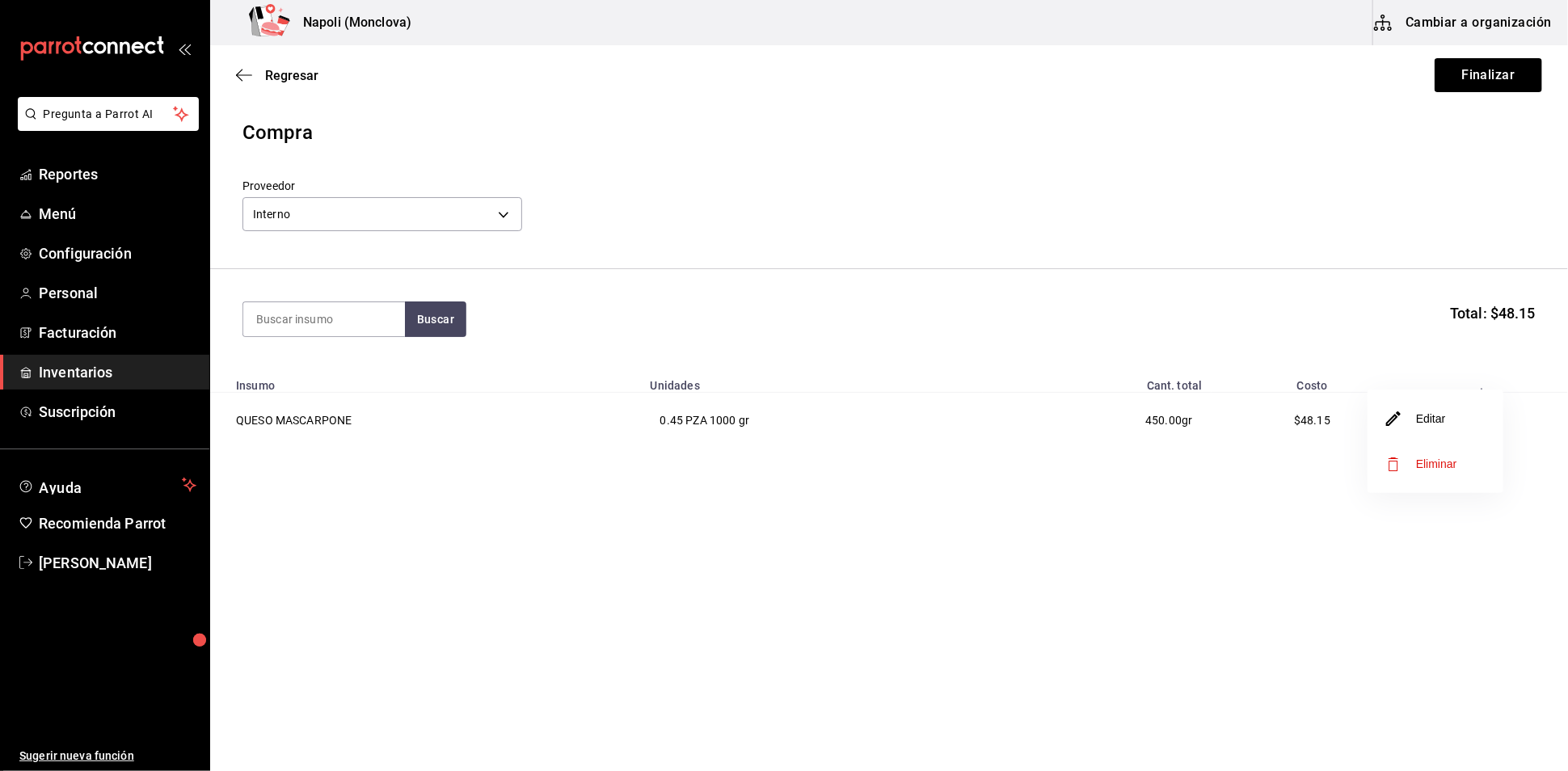
click at [1457, 436] on li "Editar" at bounding box center [1436, 419] width 136 height 45
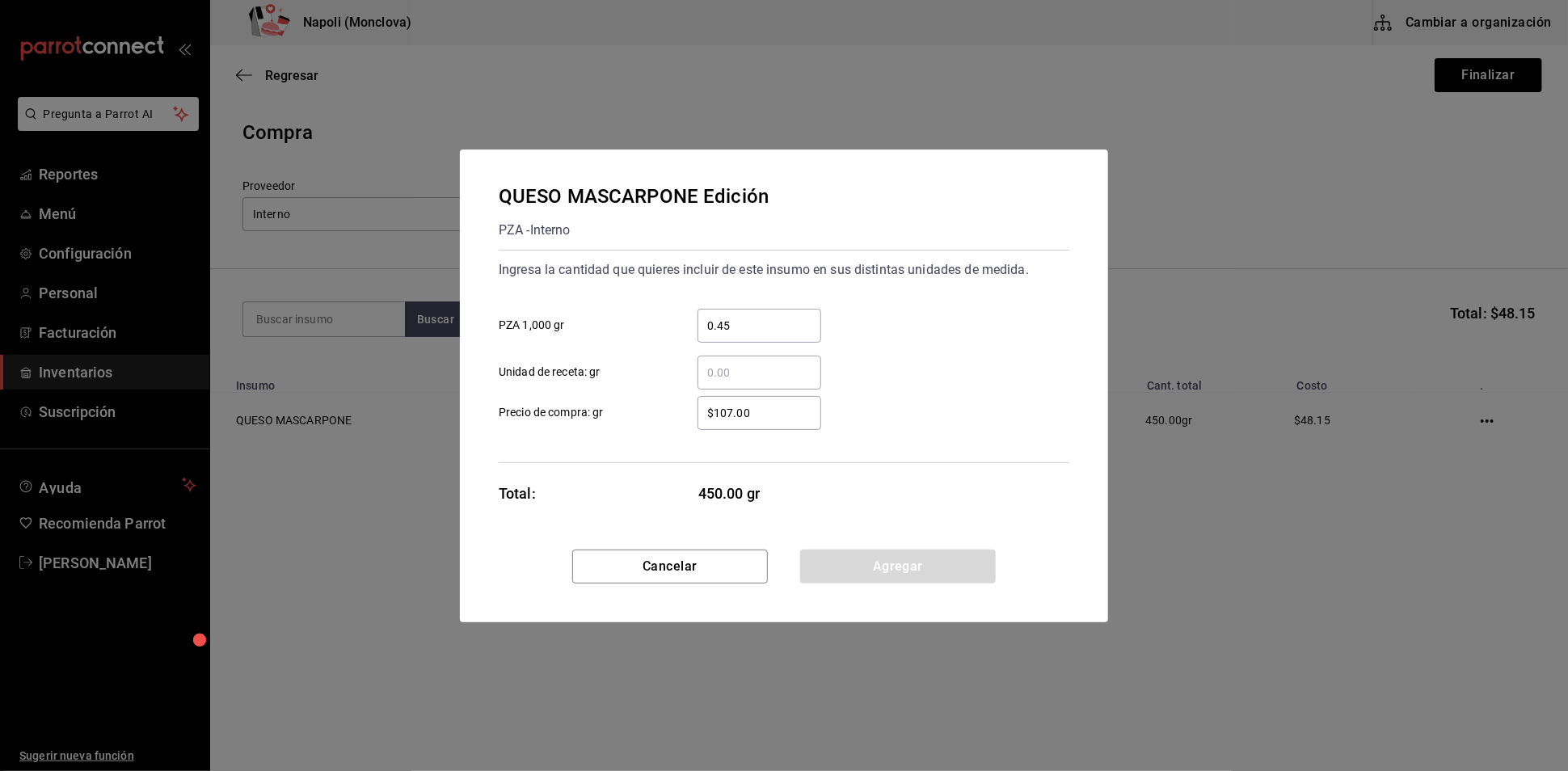
click at [743, 413] on input "$107.00" at bounding box center [759, 412] width 123 height 19
type input "$171.00"
click at [875, 574] on button "Agregar" at bounding box center [898, 565] width 196 height 34
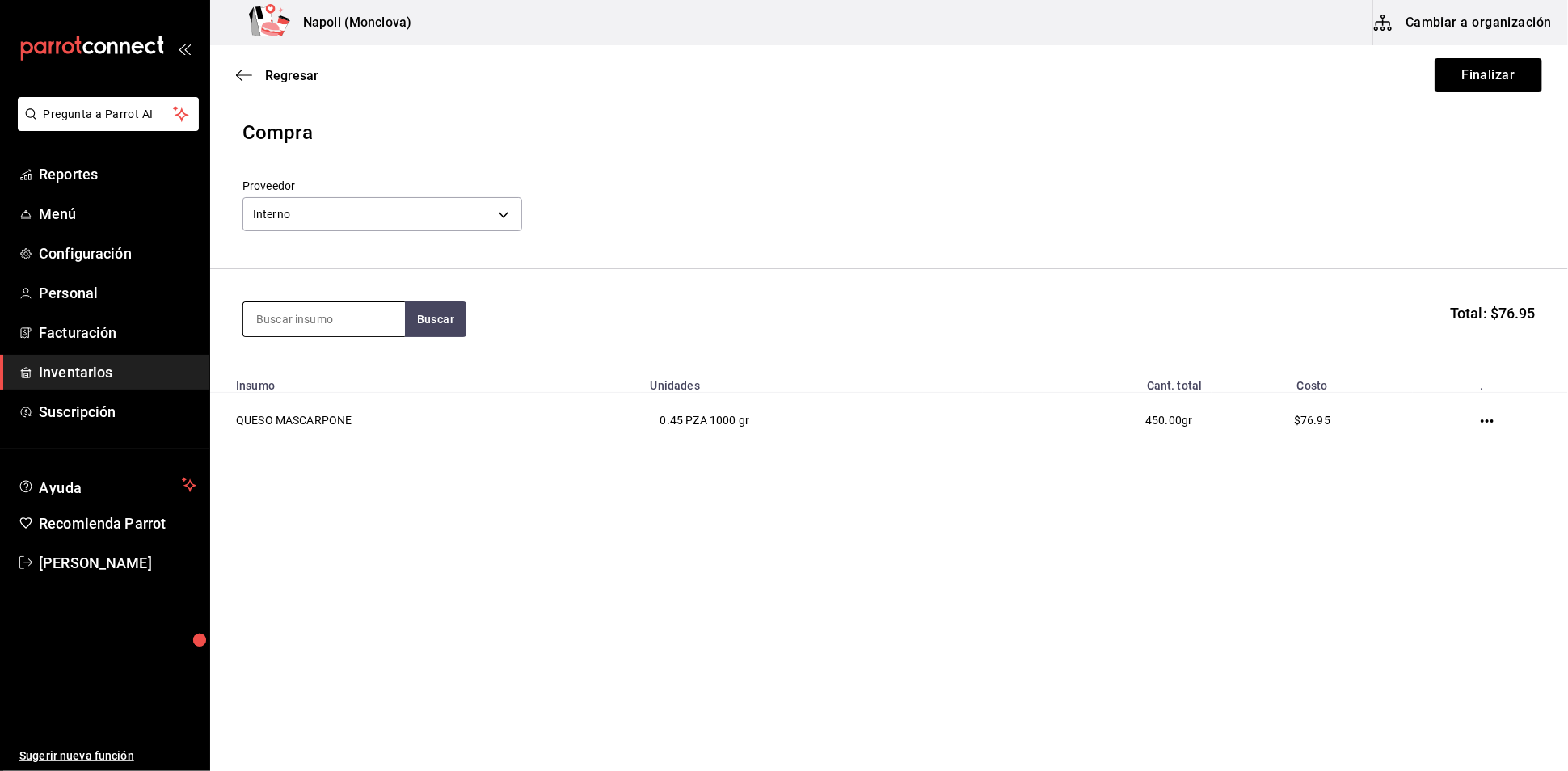
click at [361, 332] on input at bounding box center [324, 318] width 161 height 34
type input "RICOTA"
click at [466, 317] on button "Buscar" at bounding box center [436, 319] width 62 height 35
click at [1447, 78] on button "Finalizar" at bounding box center [1488, 74] width 108 height 34
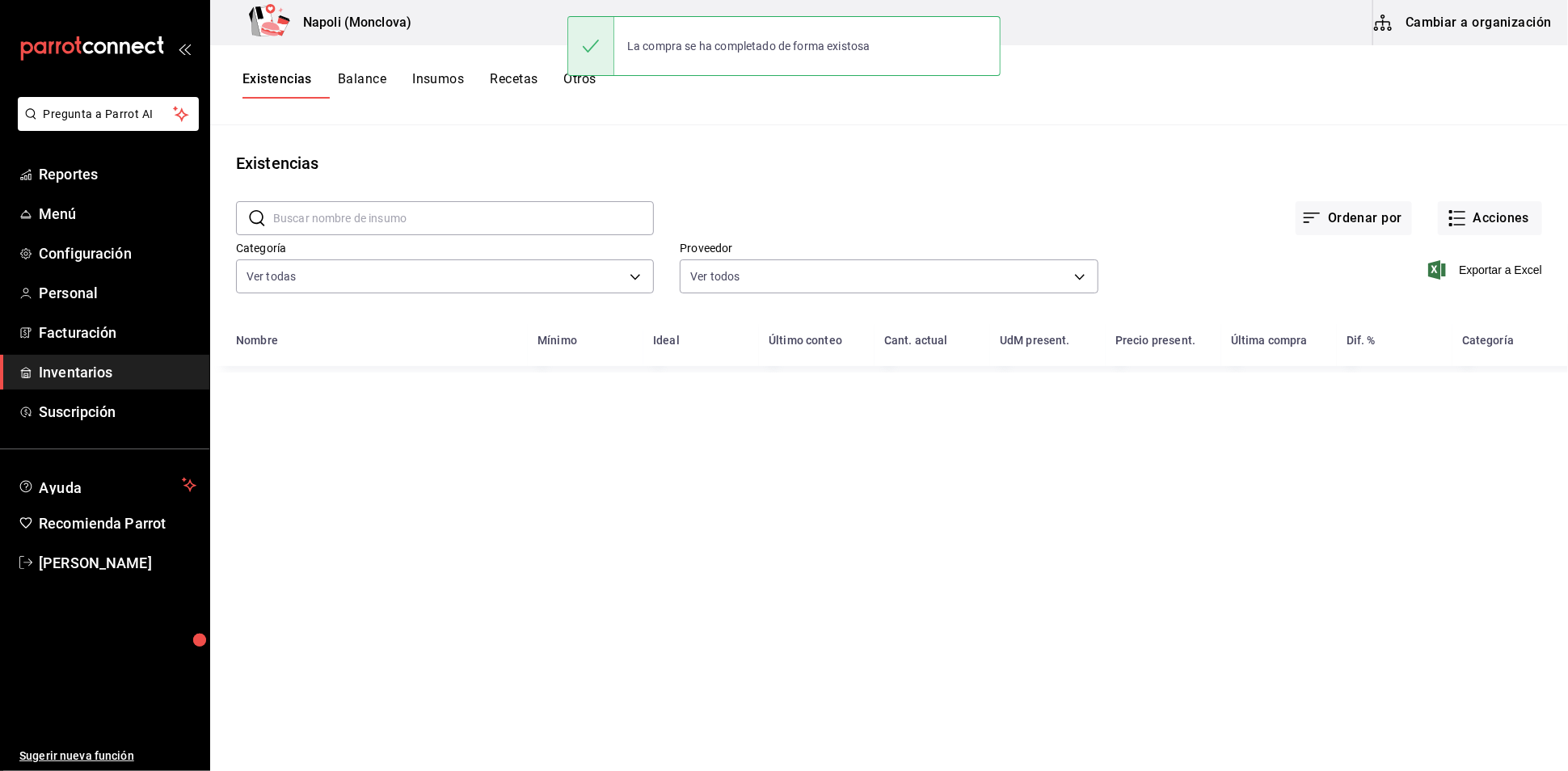
click at [325, 228] on input "text" at bounding box center [463, 218] width 381 height 33
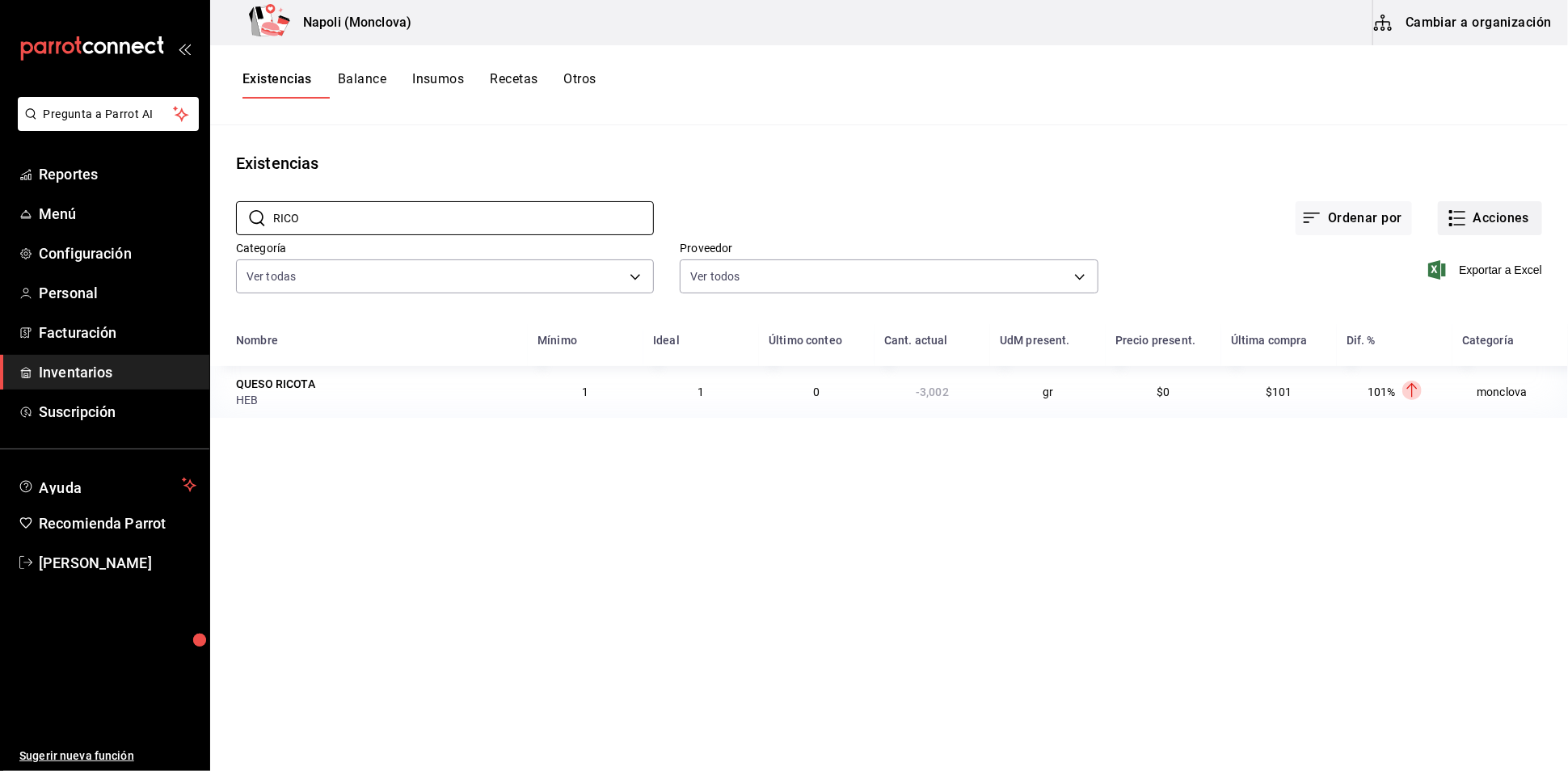
type input "RICO"
click at [1466, 228] on button "Acciones" at bounding box center [1489, 217] width 104 height 34
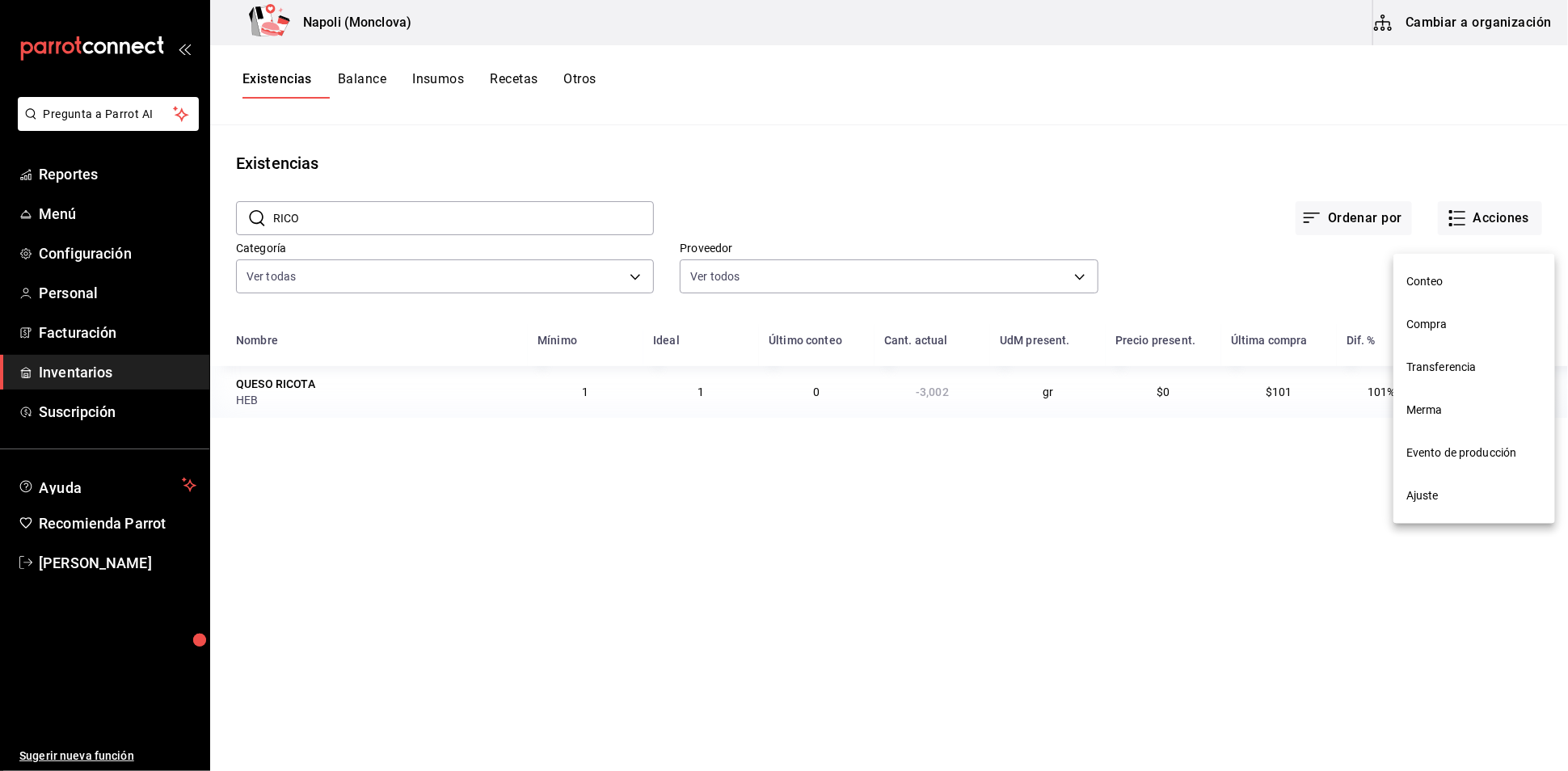
click at [1450, 331] on span "Compra" at bounding box center [1474, 324] width 136 height 17
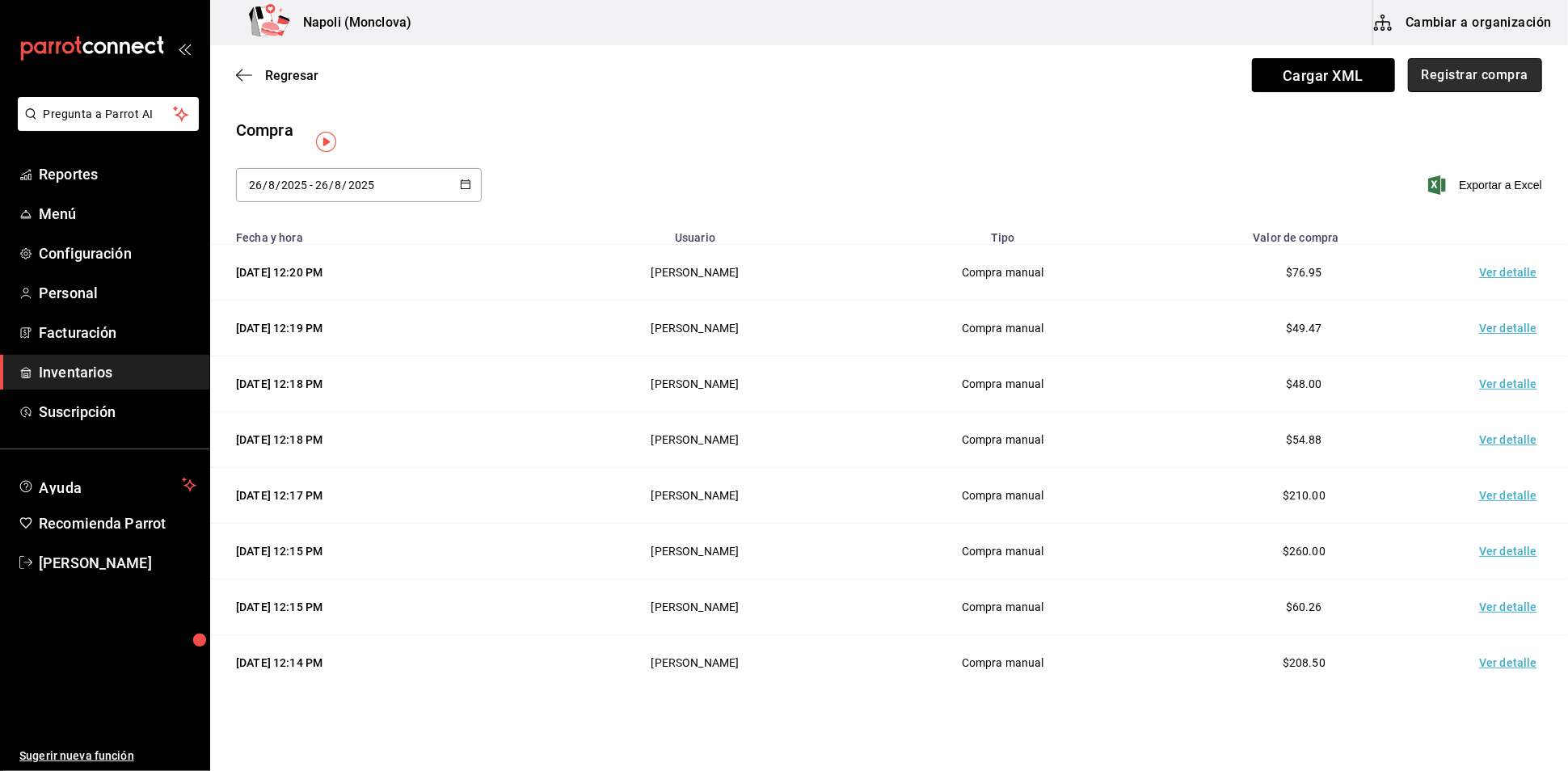
click at [1452, 92] on button "Registrar compra" at bounding box center [1475, 74] width 134 height 34
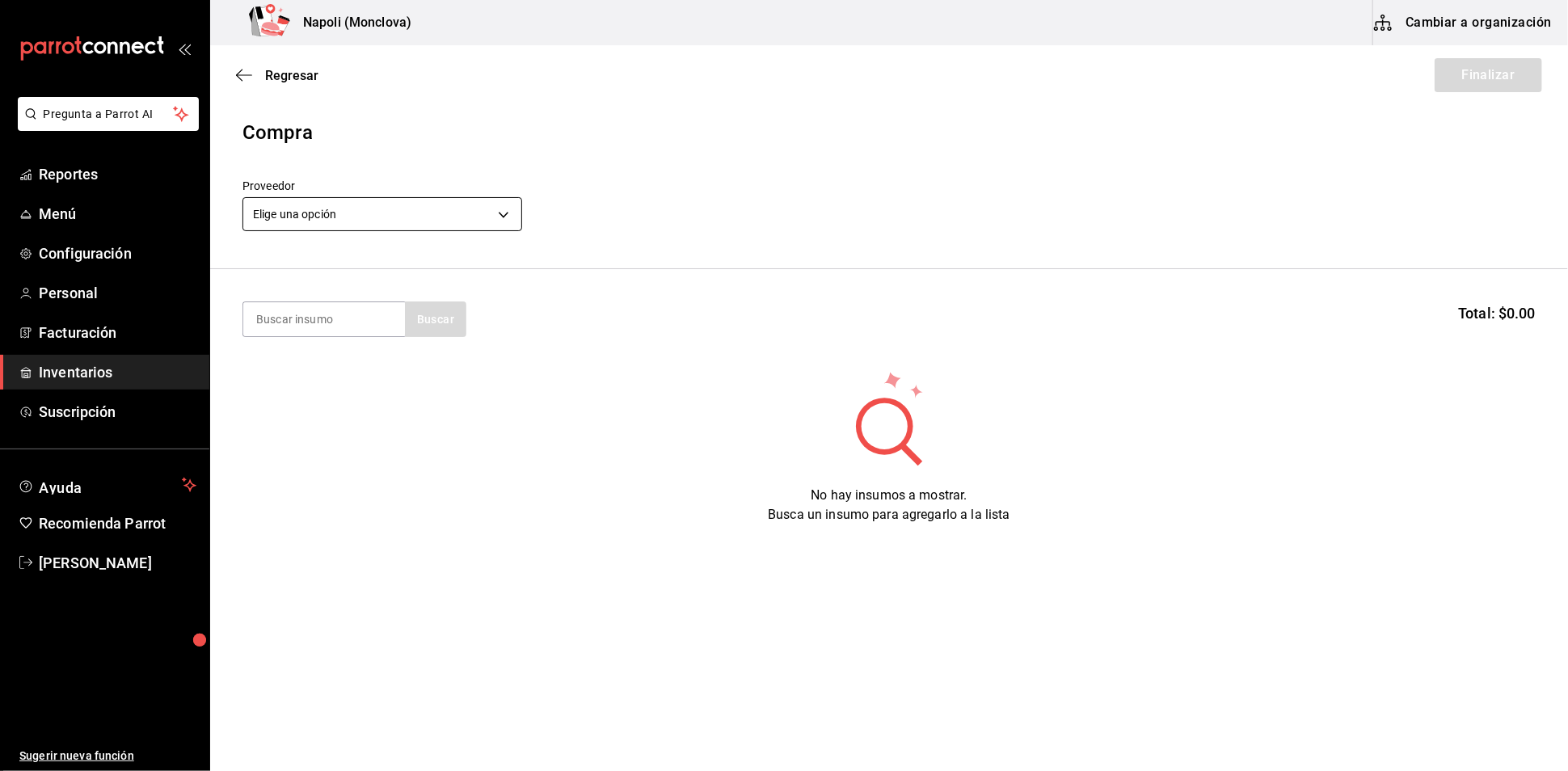
click at [496, 231] on body "Pregunta a Parrot AI Reportes Menú Configuración Personal Facturación Inventari…" at bounding box center [784, 340] width 1568 height 679
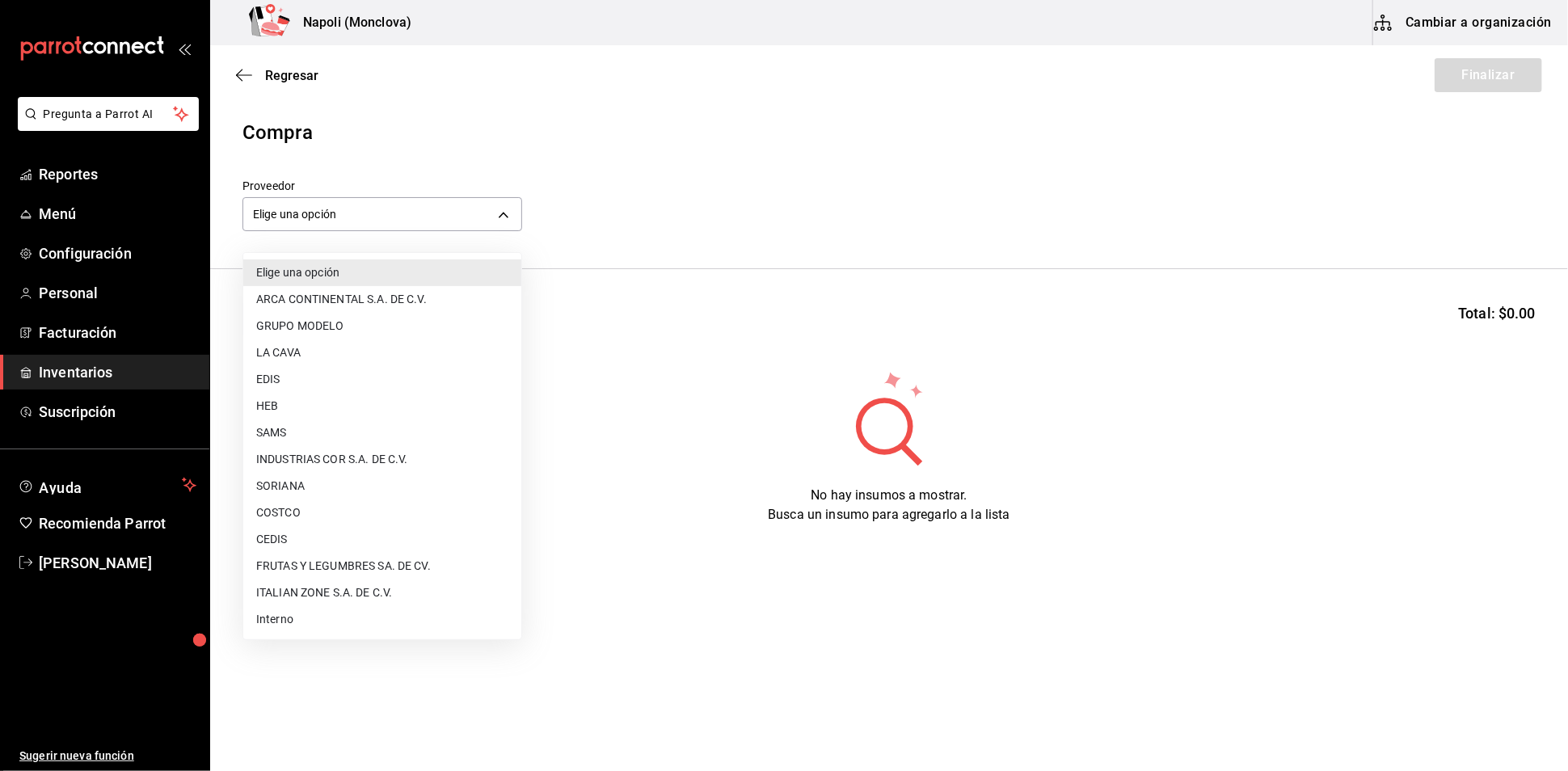
click at [333, 398] on li "HEB" at bounding box center [382, 405] width 278 height 26
type input "ee8d9030-5e12-41b0-b238-cfe5760cc181"
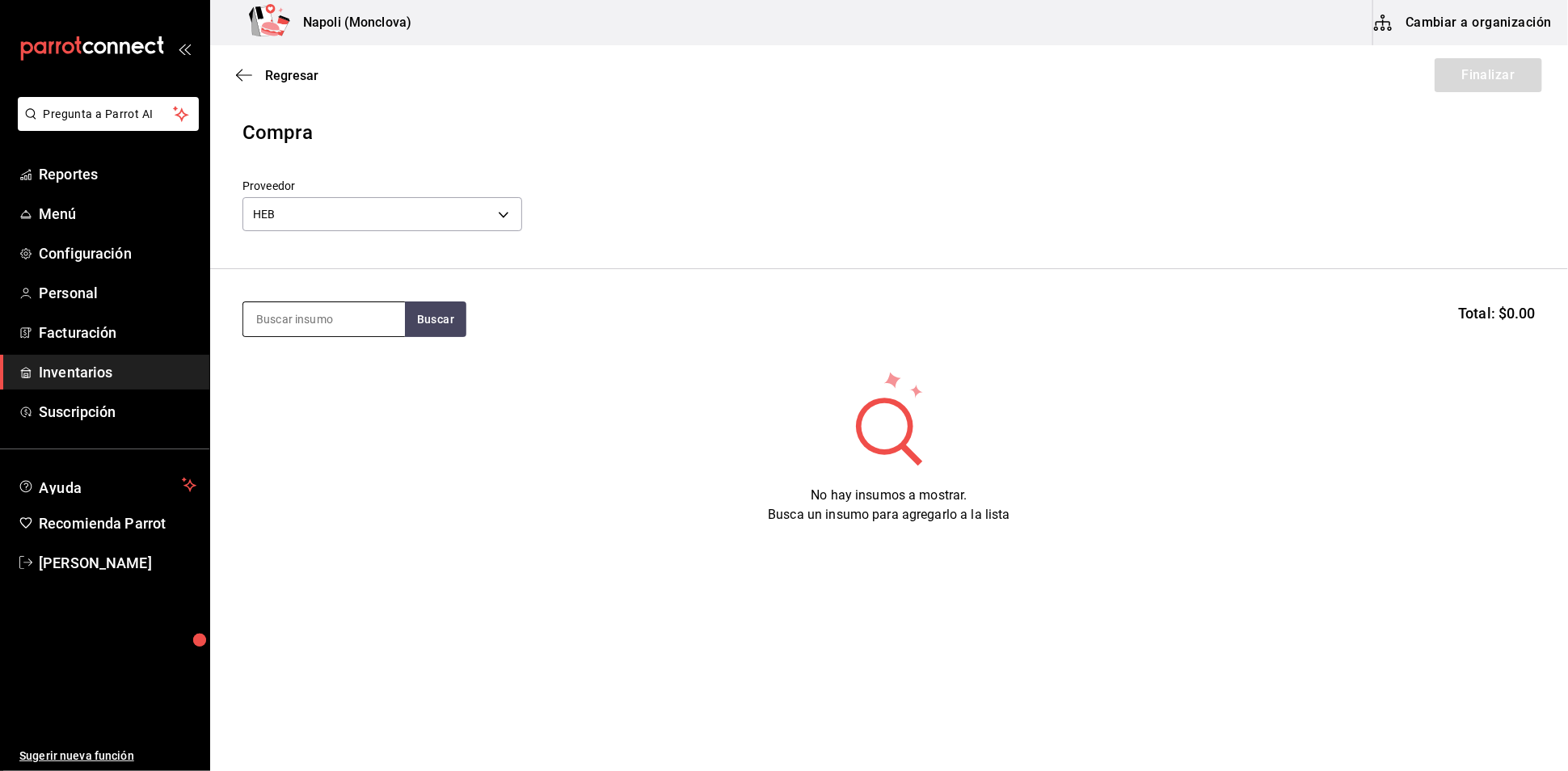
click at [325, 330] on input at bounding box center [324, 318] width 161 height 34
type input "RICOTA"
click at [483, 334] on div "RICOTA Buscar Total: $0.00" at bounding box center [888, 319] width 1293 height 35
click at [465, 337] on button "Buscar" at bounding box center [436, 319] width 62 height 35
click at [308, 386] on div "Presentación - HEB" at bounding box center [305, 392] width 98 height 17
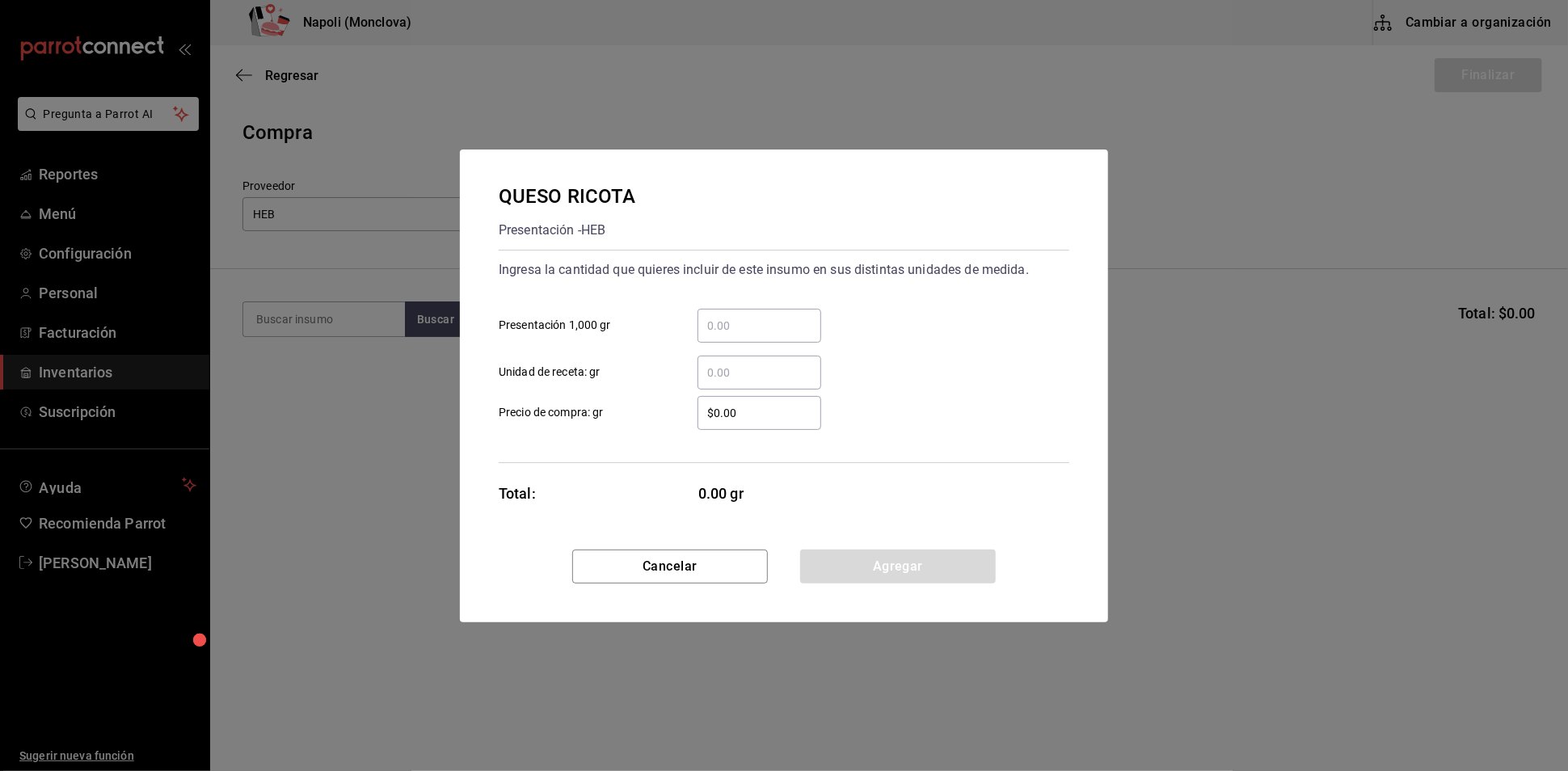
click at [712, 316] on input "​ Presentación 1,000 gr" at bounding box center [759, 325] width 123 height 19
type input "0.85"
click at [723, 408] on input "$0.00" at bounding box center [759, 412] width 123 height 19
type input "$149"
click at [894, 573] on button "Agregar" at bounding box center [898, 565] width 196 height 34
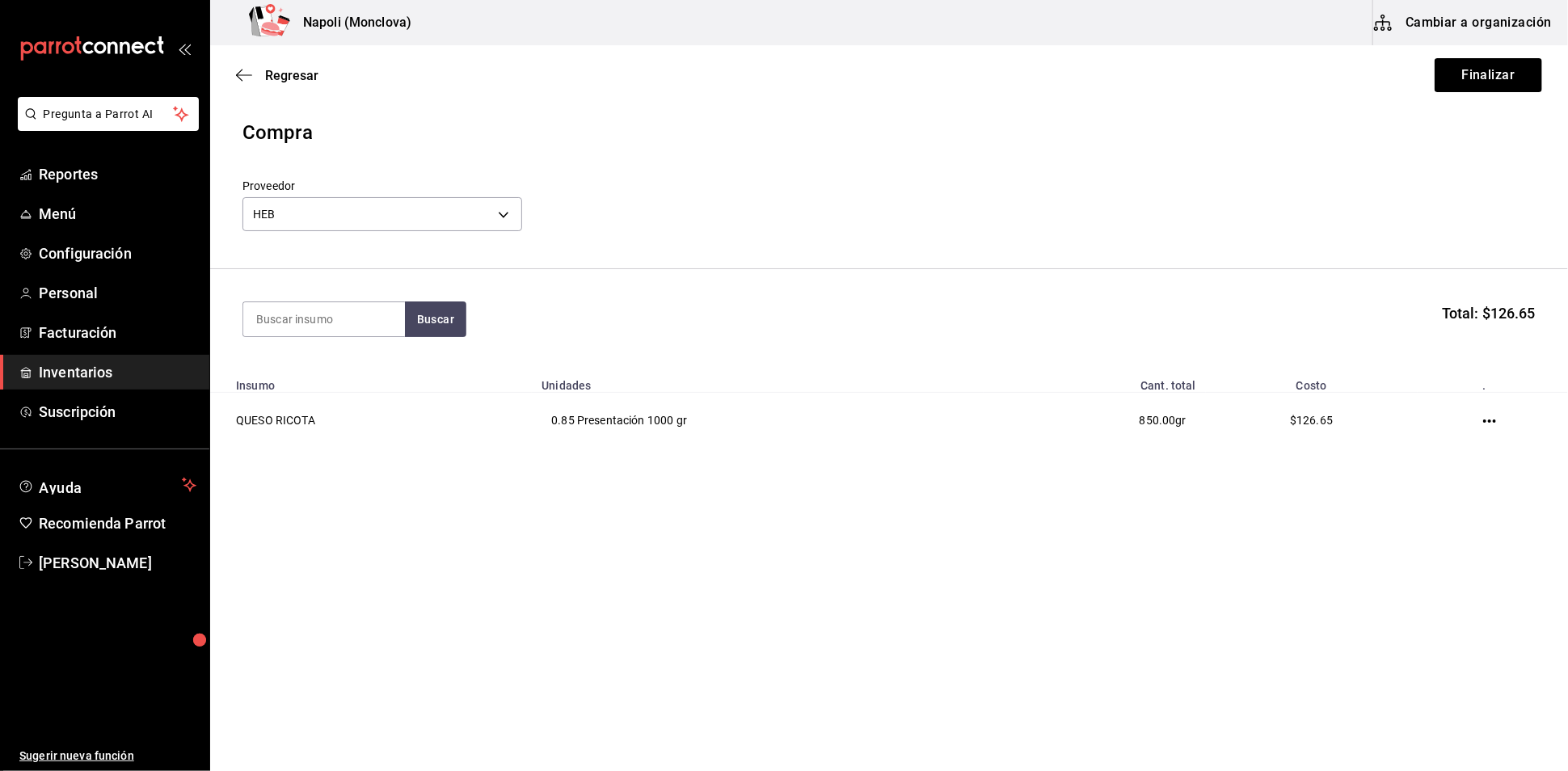
click at [1465, 55] on div "Regresar Finalizar" at bounding box center [889, 75] width 1358 height 60
click at [1464, 54] on div "Regresar Finalizar" at bounding box center [889, 75] width 1358 height 60
click at [1437, 92] on button "Finalizar" at bounding box center [1488, 74] width 108 height 34
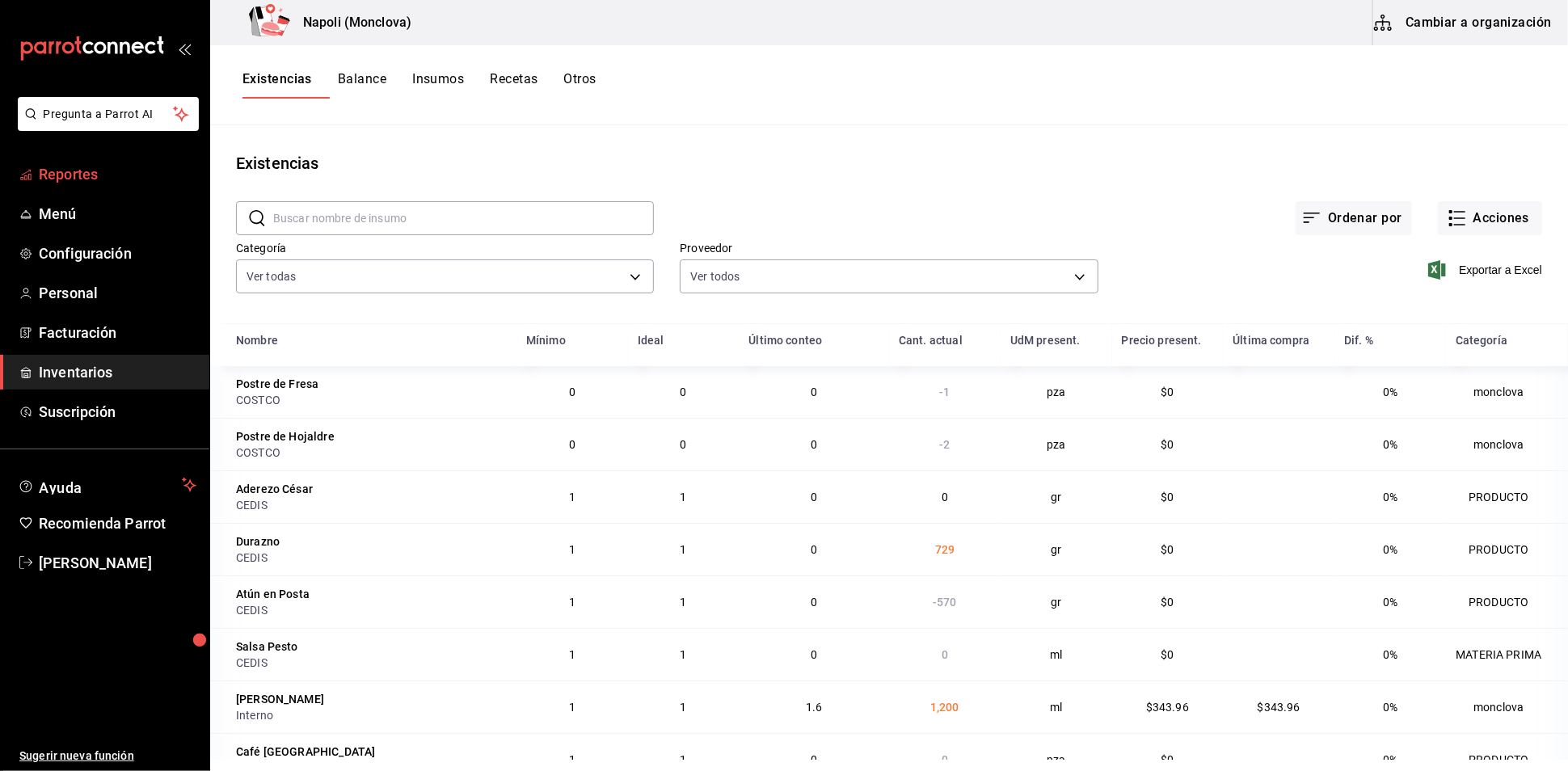
click at [123, 185] on span "Reportes" at bounding box center [118, 174] width 158 height 22
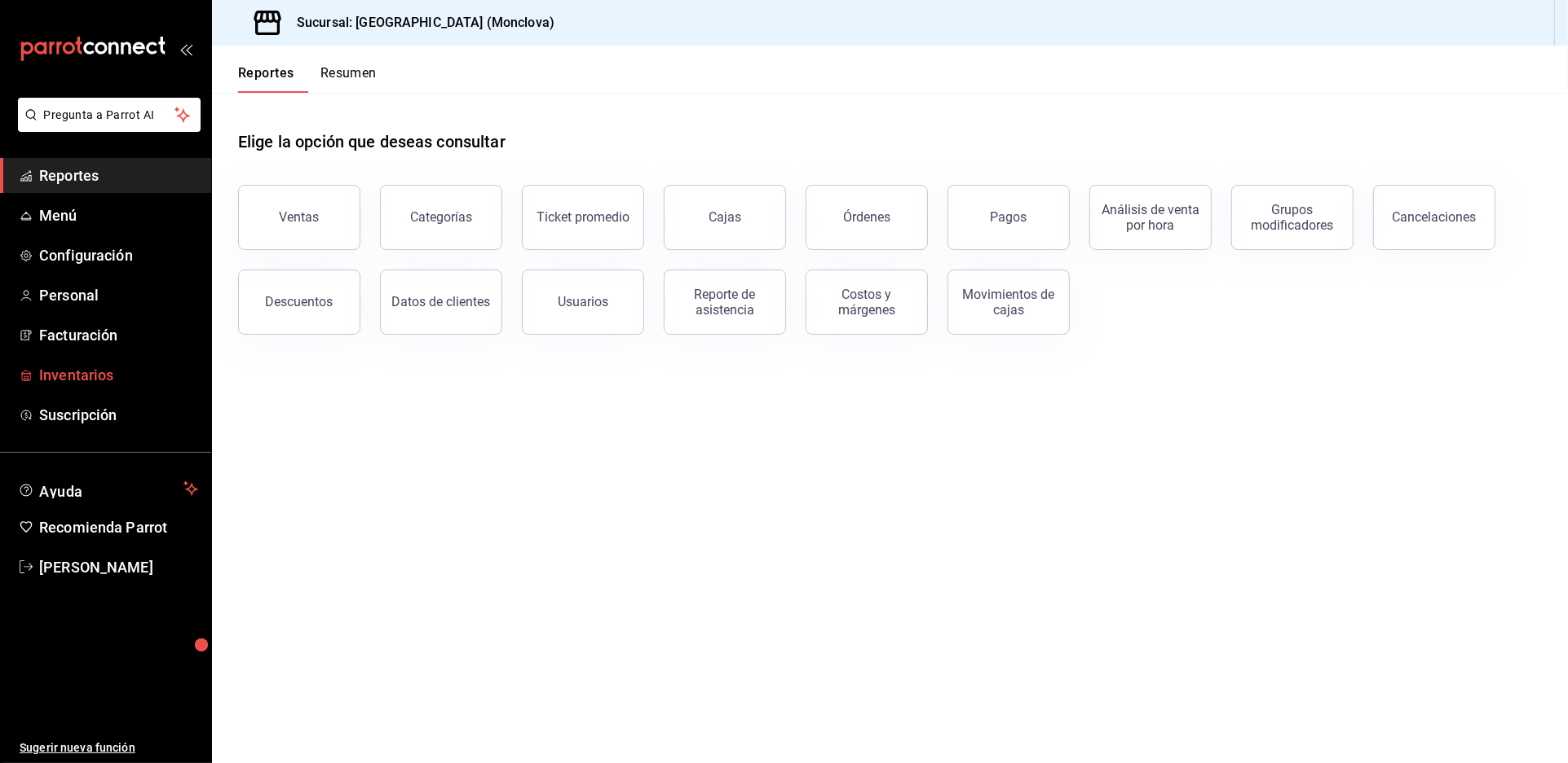
click at [117, 387] on span "Inventarios" at bounding box center [119, 376] width 159 height 22
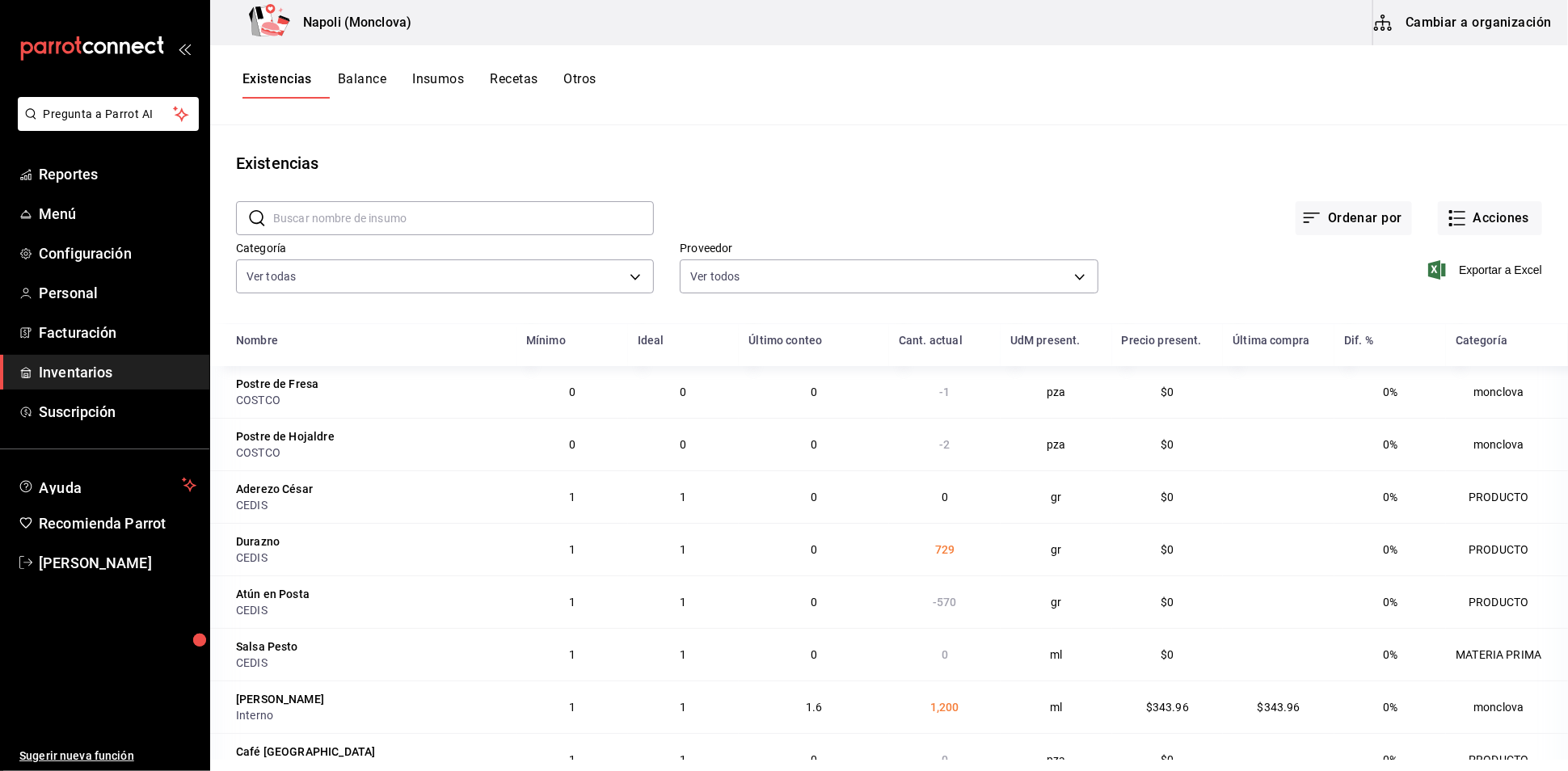
click at [150, 383] on span "Inventarios" at bounding box center [118, 372] width 158 height 22
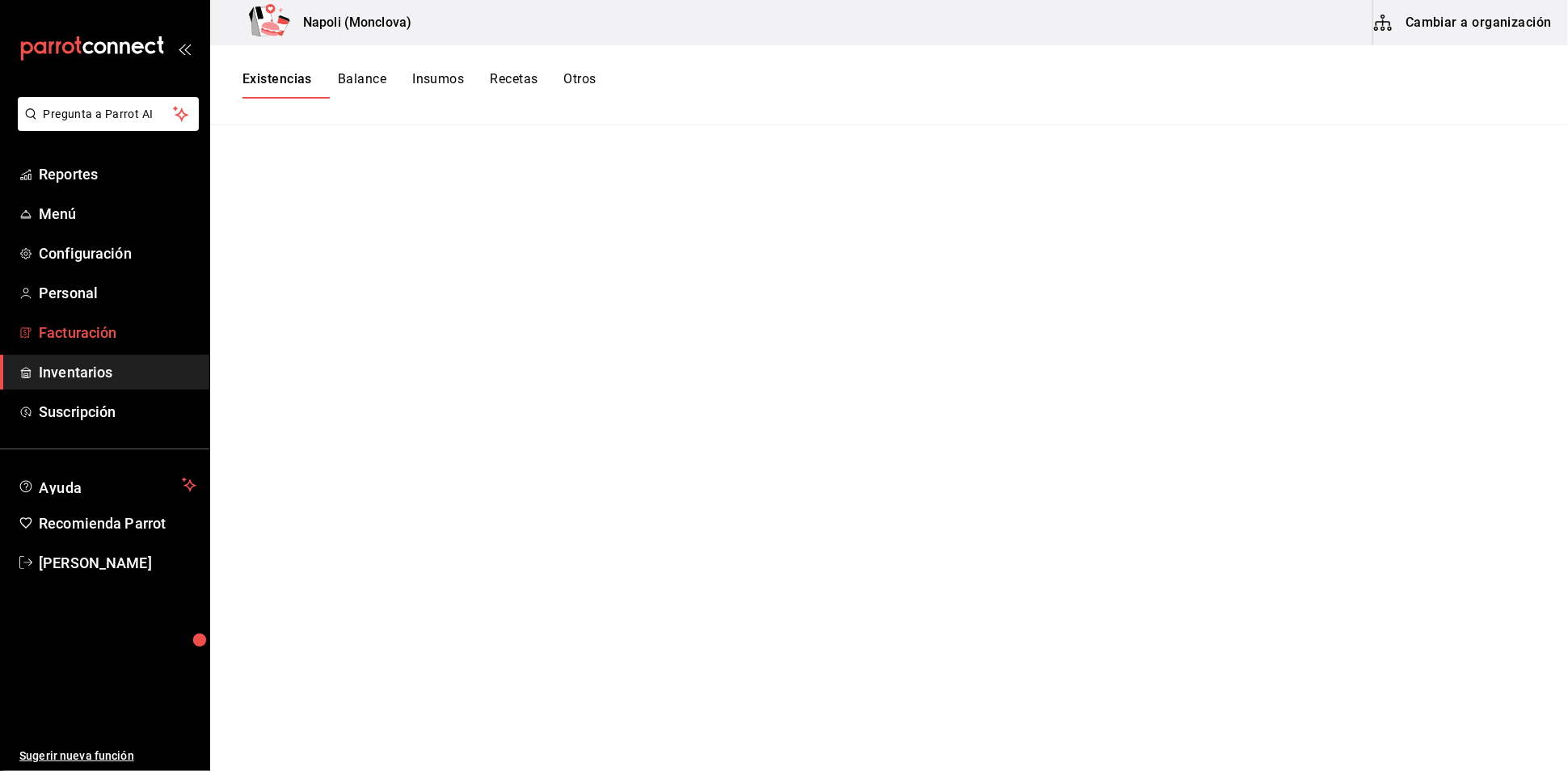
click at [149, 343] on span "Facturación" at bounding box center [118, 332] width 158 height 22
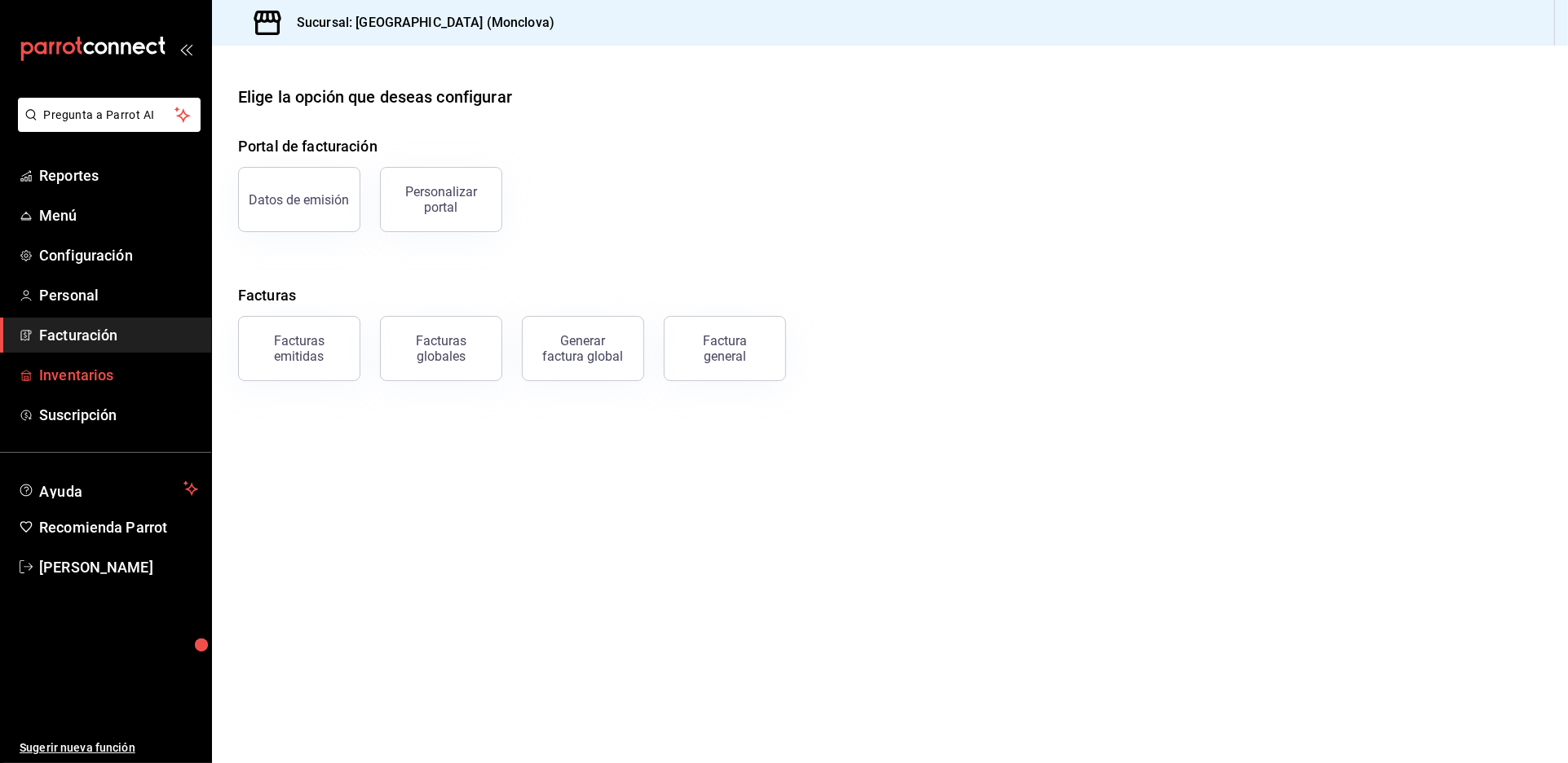
click at [118, 387] on span "Inventarios" at bounding box center [119, 376] width 159 height 22
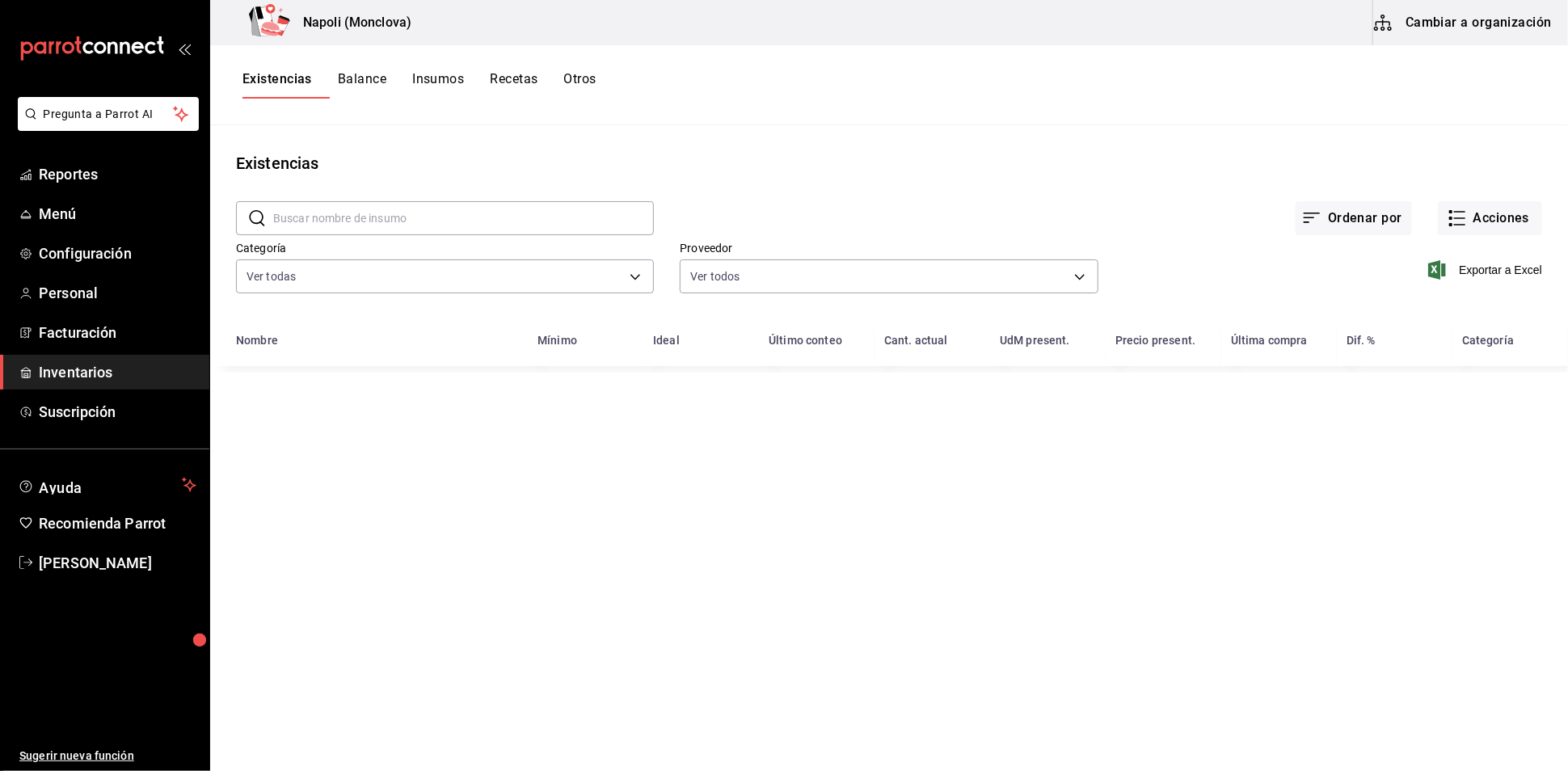
click at [395, 226] on input "text" at bounding box center [463, 218] width 381 height 33
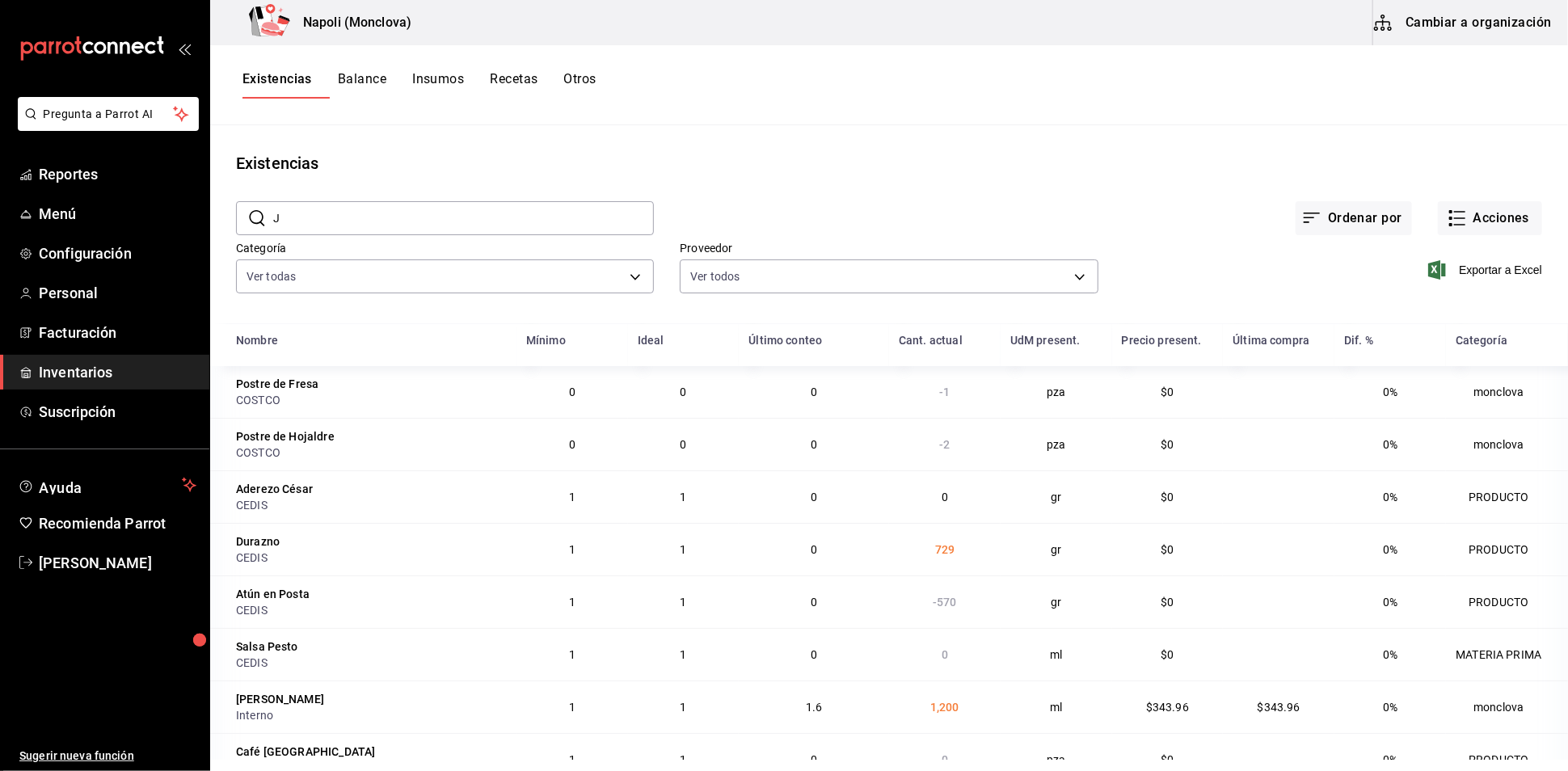
click at [395, 226] on input "J" at bounding box center [463, 218] width 381 height 33
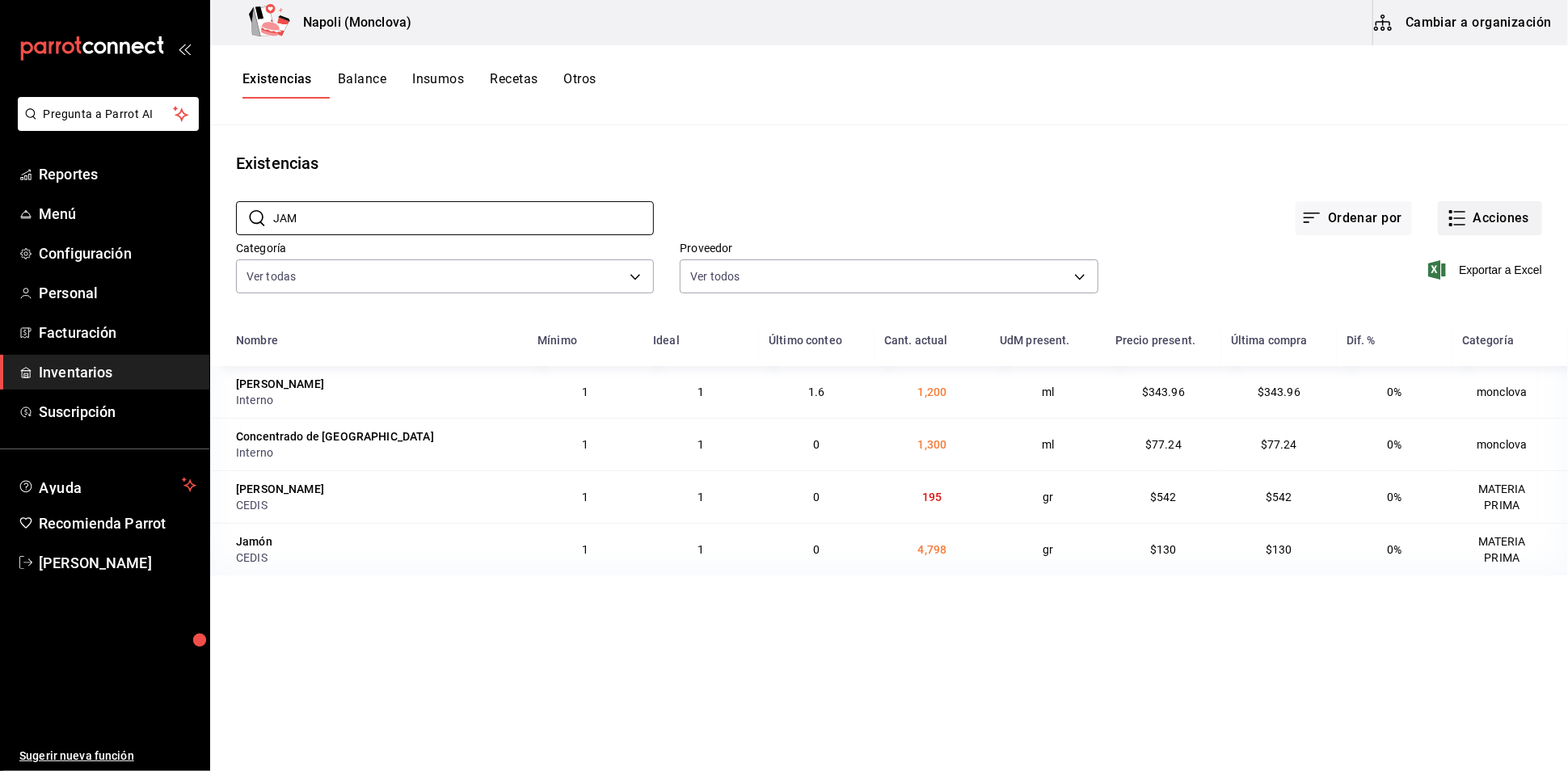
type input "JAM"
click at [1459, 219] on button "Acciones" at bounding box center [1489, 217] width 104 height 34
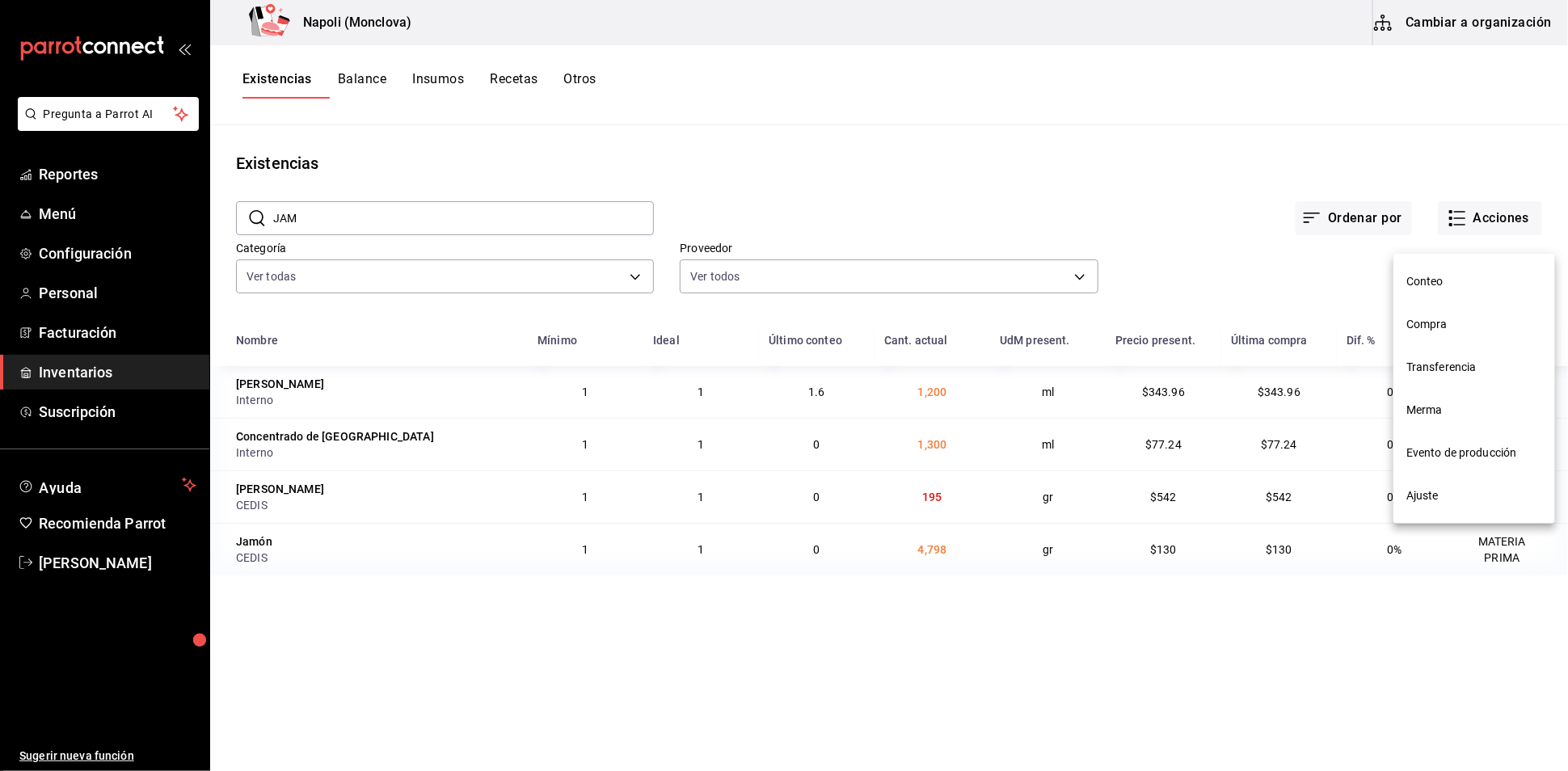
click at [1453, 318] on span "Compra" at bounding box center [1474, 324] width 136 height 17
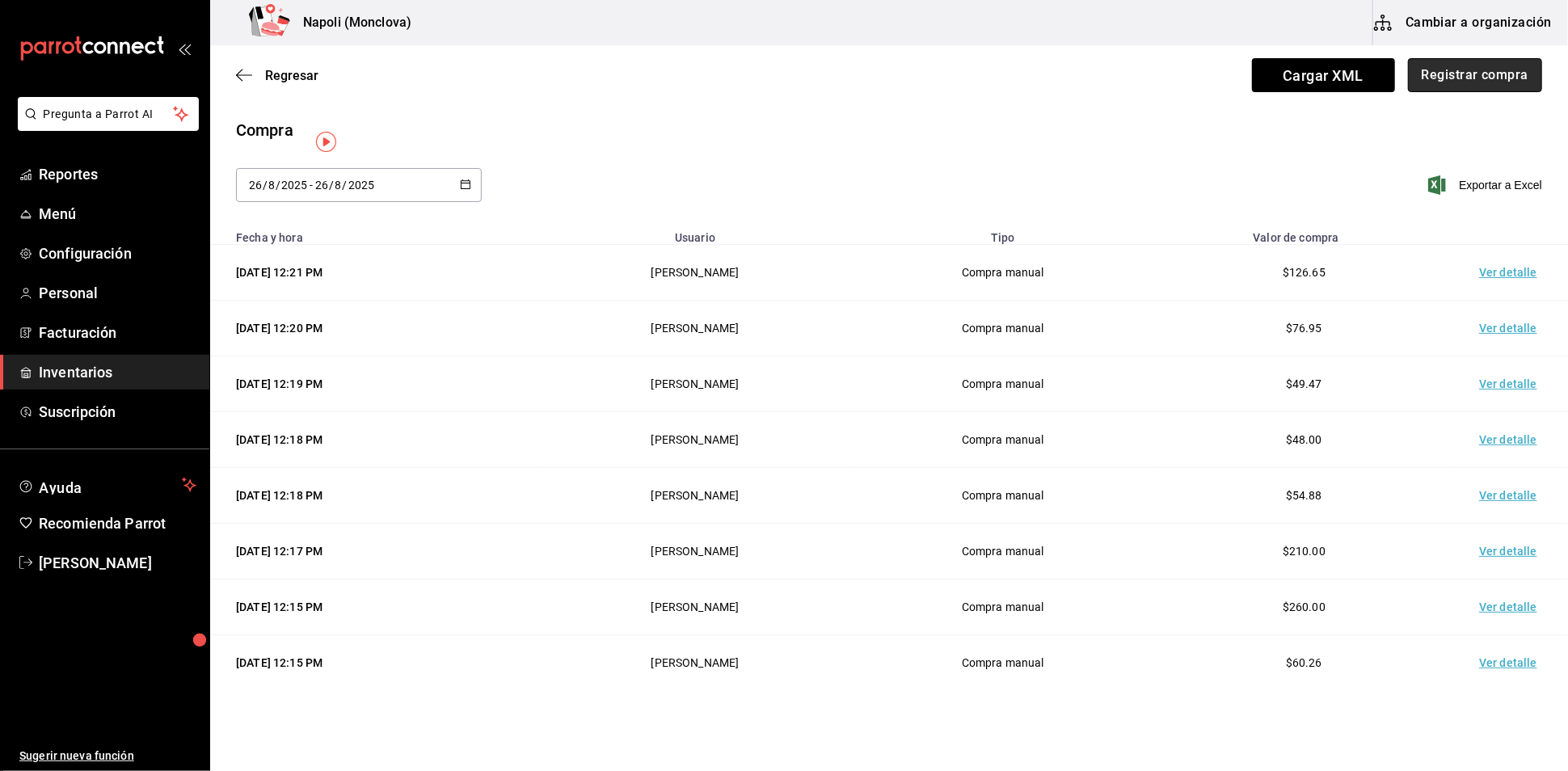
click at [1446, 66] on button "Registrar compra" at bounding box center [1475, 74] width 134 height 34
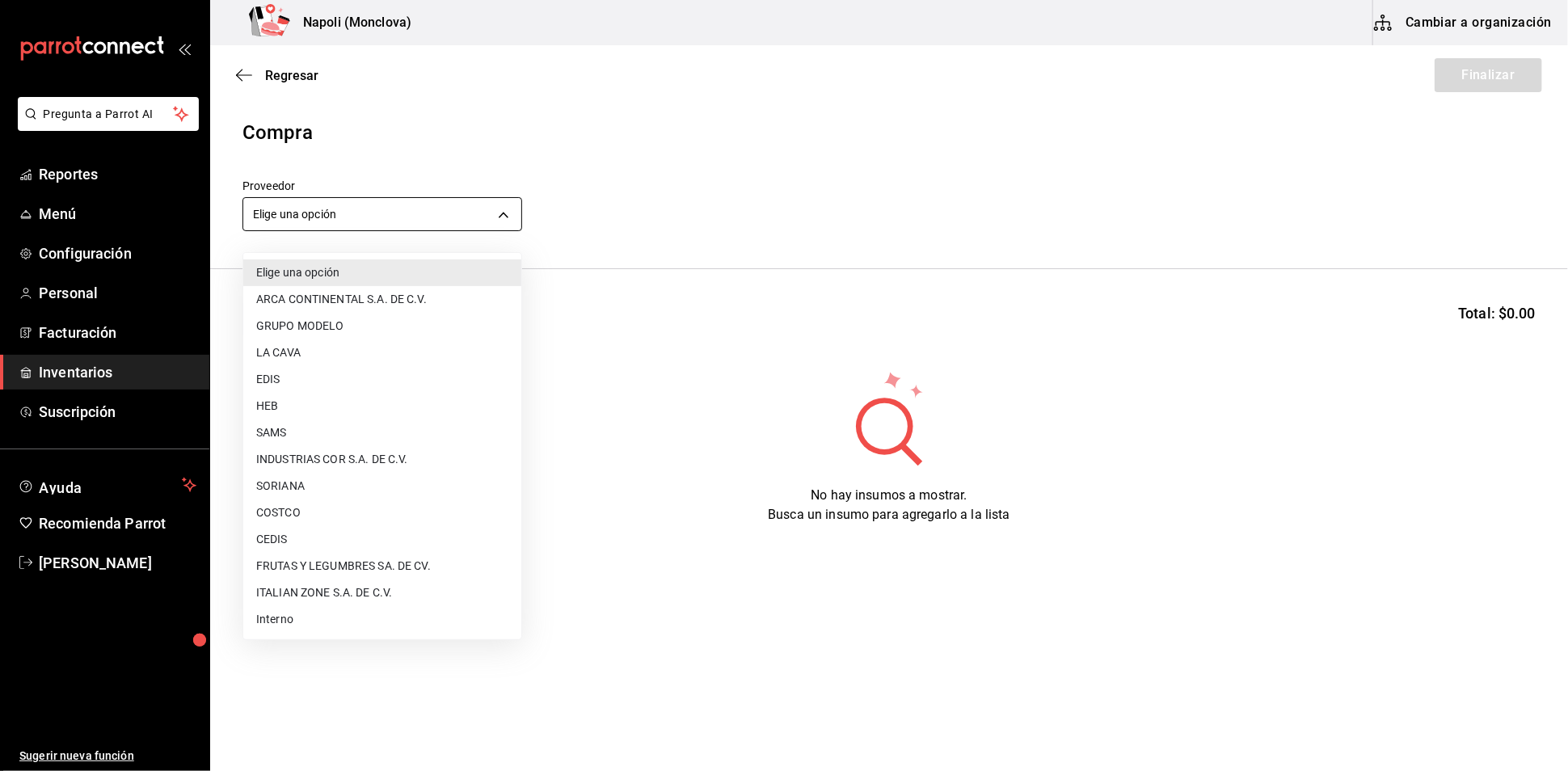
click at [508, 227] on body "Pregunta a Parrot AI Reportes Menú Configuración Personal Facturación Inventari…" at bounding box center [784, 340] width 1568 height 679
click at [317, 528] on li "CEDIS" at bounding box center [382, 538] width 278 height 26
type input "8bbbf040-4be4-464d-a164-6baf154bd563"
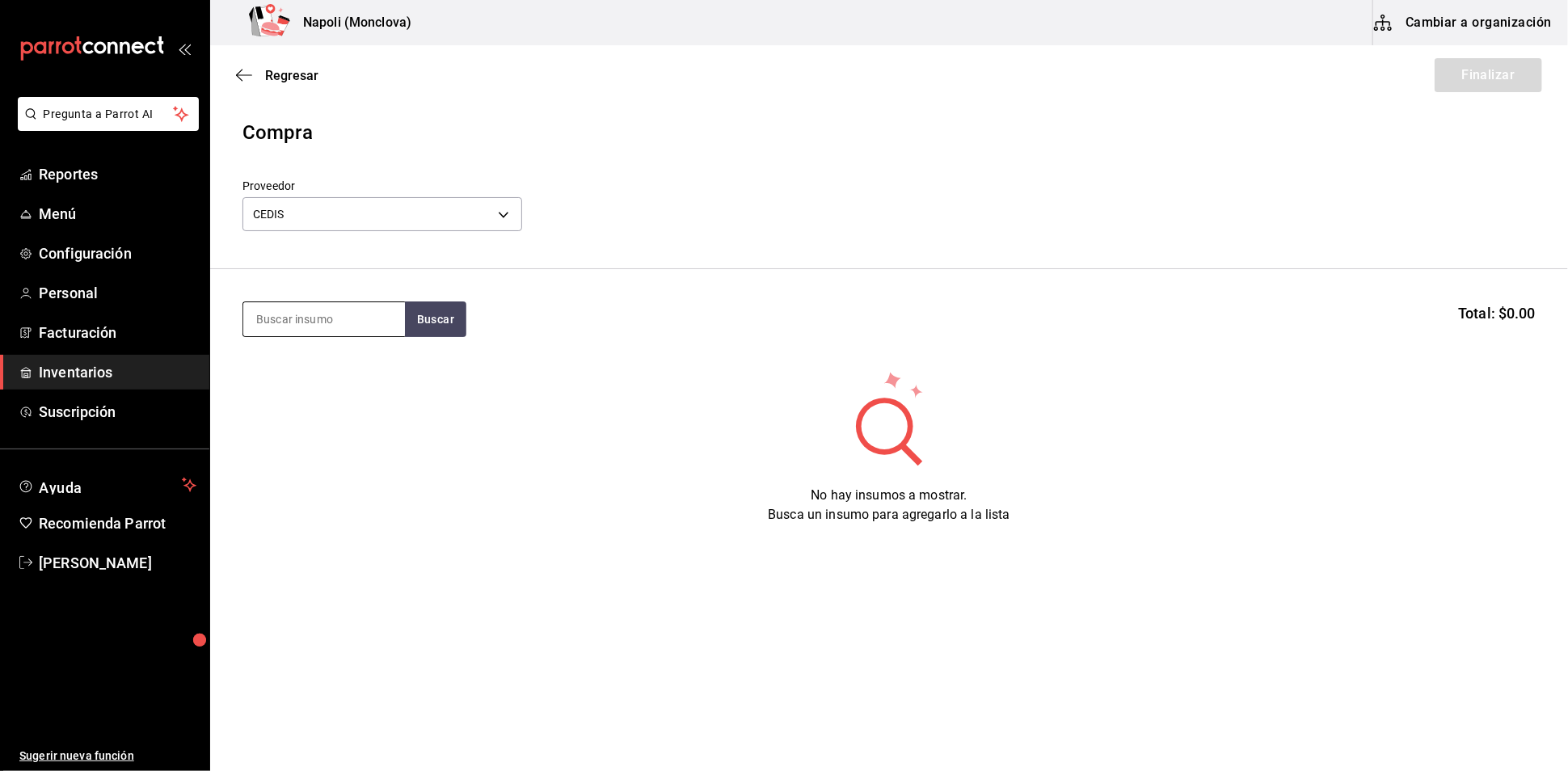
click at [315, 324] on input at bounding box center [324, 318] width 161 height 34
type input "JAM"
click at [439, 329] on button "Buscar" at bounding box center [436, 319] width 62 height 35
click at [327, 443] on div "[PERSON_NAME]" at bounding box center [305, 436] width 99 height 19
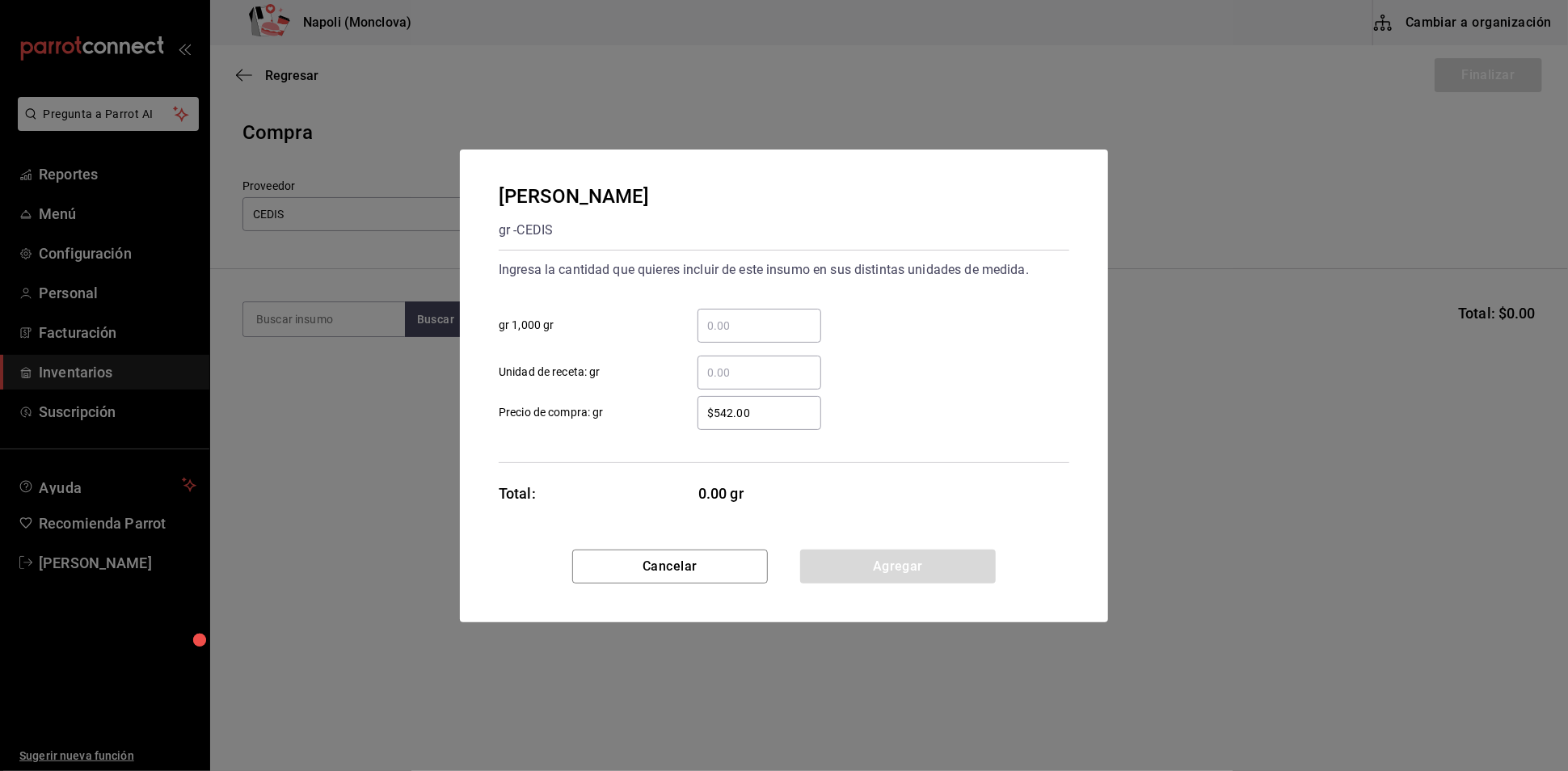
click at [753, 316] on input "​ gr 1,000 gr" at bounding box center [759, 325] width 123 height 19
type input "1"
click at [864, 583] on button "Agregar" at bounding box center [898, 565] width 196 height 34
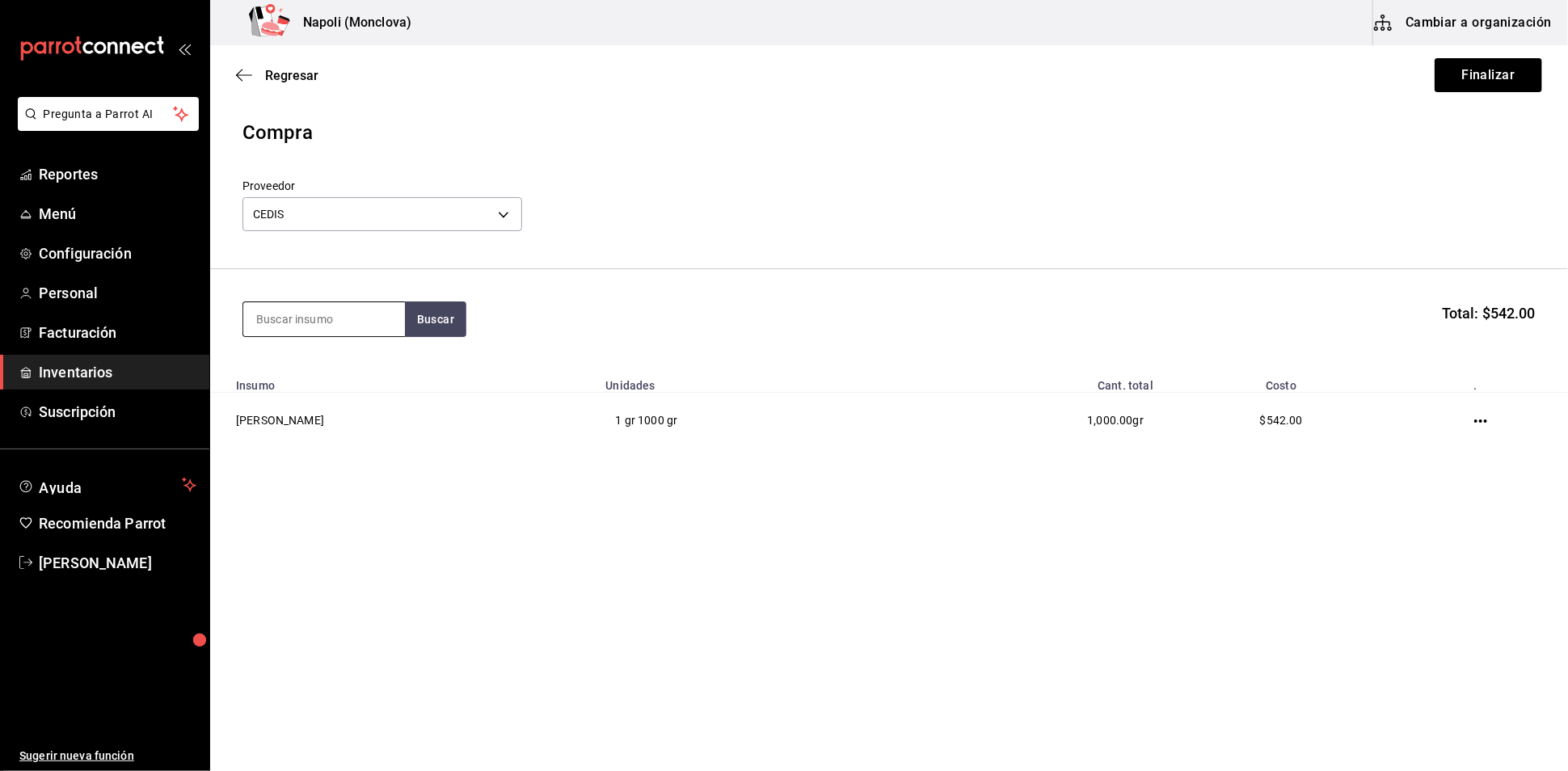
click at [353, 321] on input at bounding box center [324, 318] width 161 height 34
type input "MOZZA"
click at [459, 332] on button "Buscar" at bounding box center [436, 319] width 62 height 35
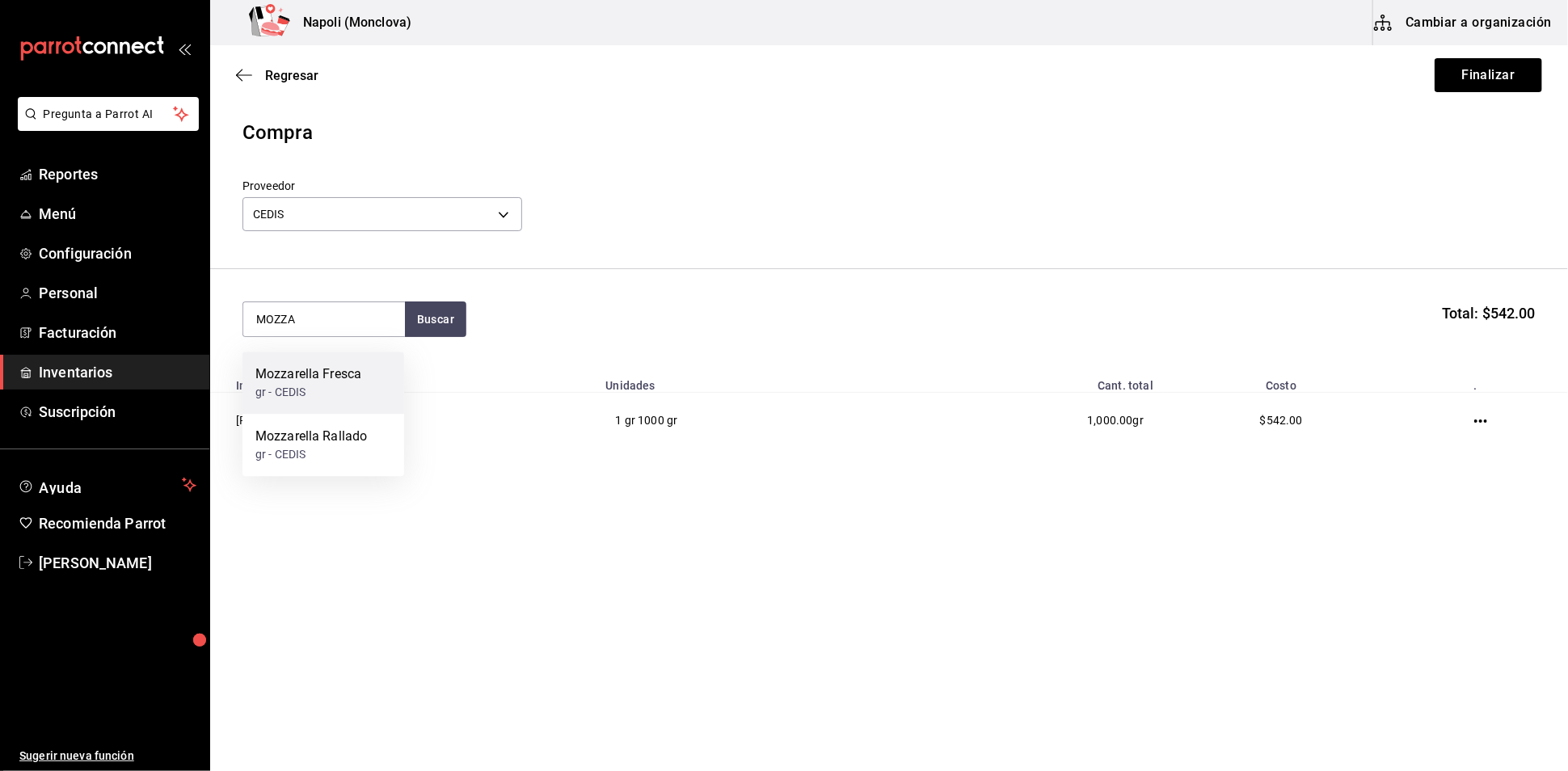
click at [324, 381] on div "Mozzarella Fresca" at bounding box center [308, 373] width 106 height 19
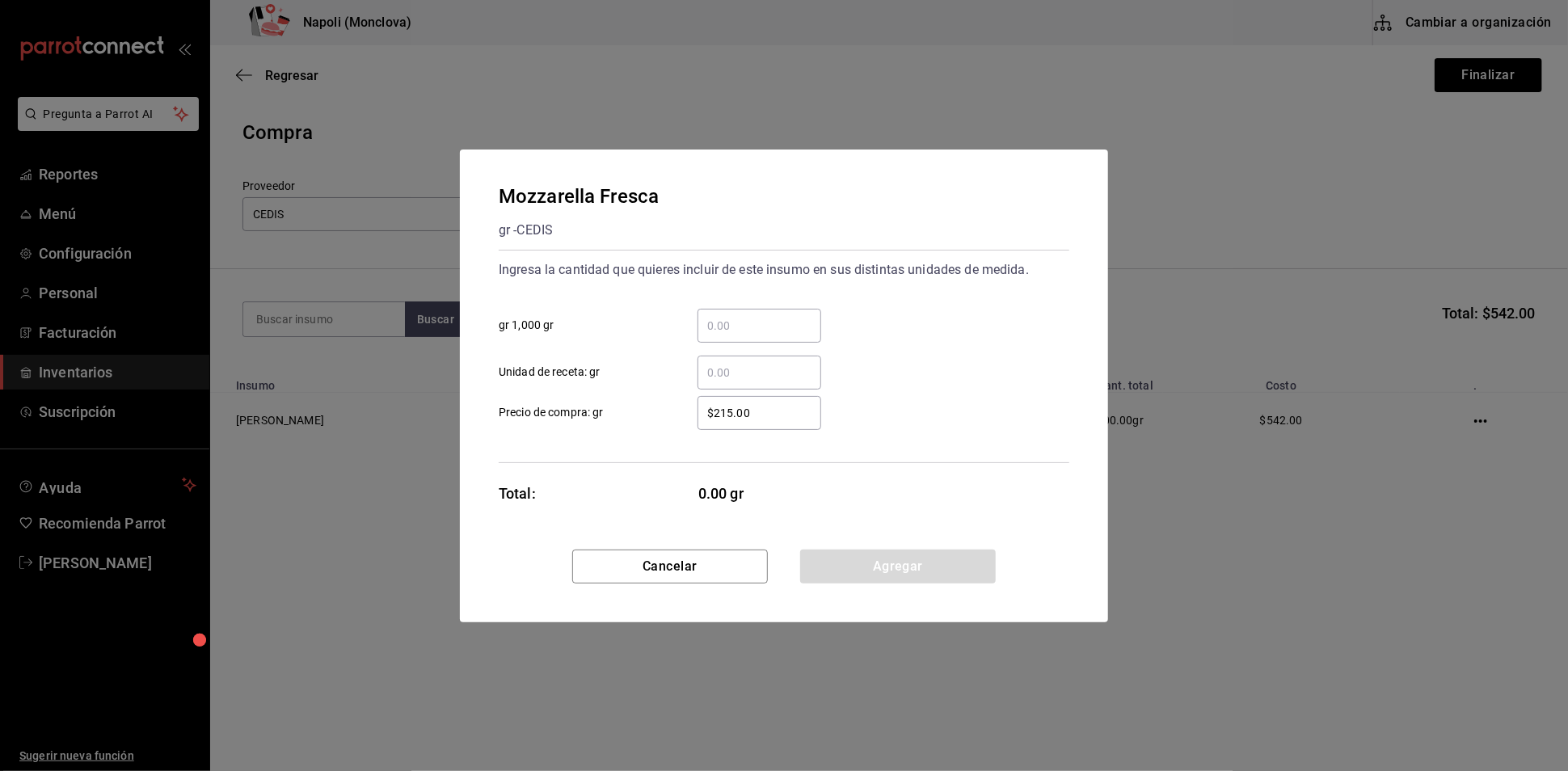
click at [716, 317] on input "​ gr 1,000 gr" at bounding box center [759, 325] width 123 height 19
type input "4.53"
click at [864, 574] on button "Agregar" at bounding box center [898, 565] width 196 height 34
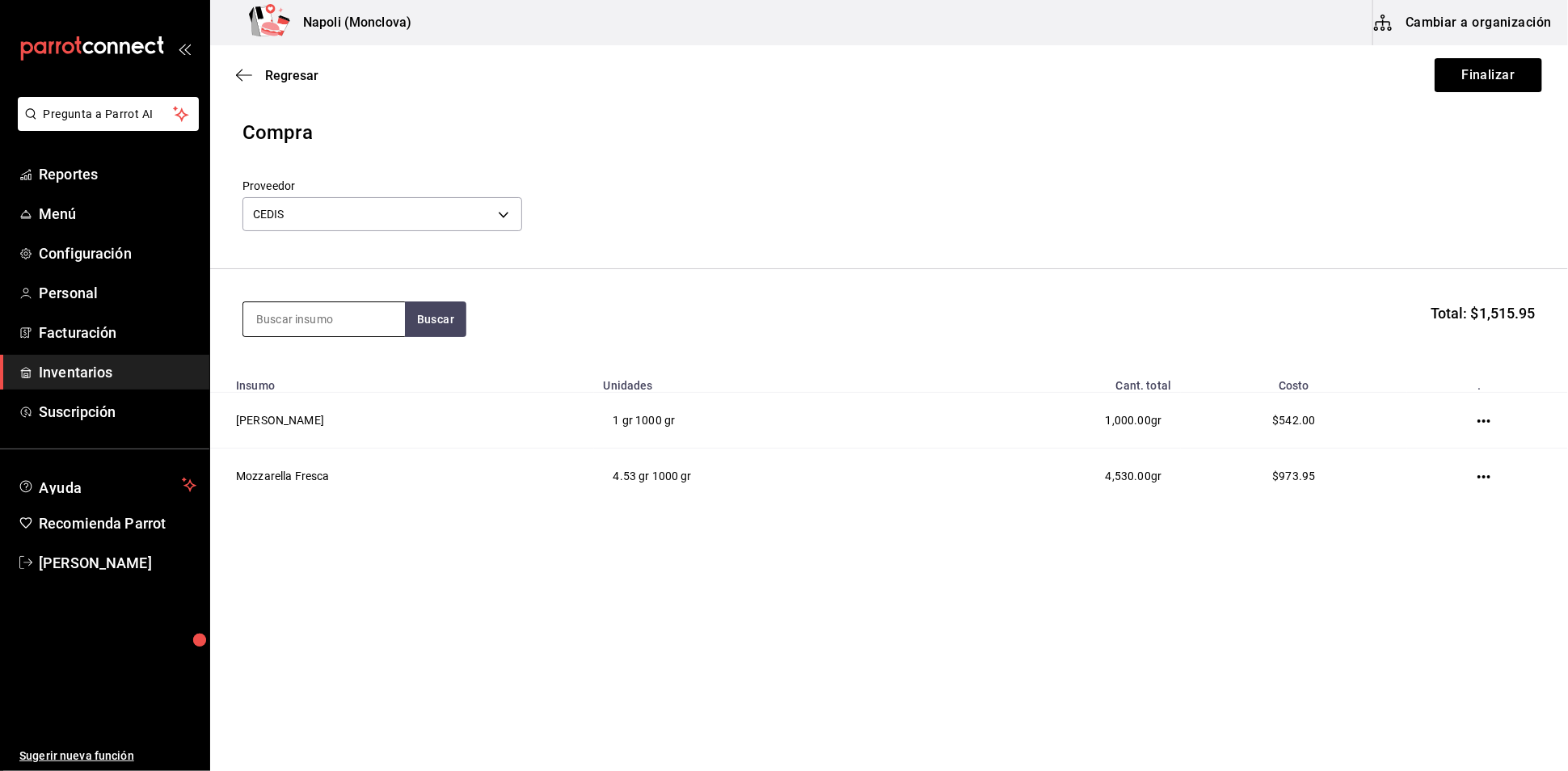
click at [369, 336] on input at bounding box center [324, 318] width 161 height 34
click at [376, 336] on input at bounding box center [324, 318] width 161 height 34
type input "SPA"
click at [446, 333] on button "Buscar" at bounding box center [436, 319] width 62 height 35
click at [335, 375] on div "Spaguetti gr - CEDIS" at bounding box center [323, 382] width 161 height 63
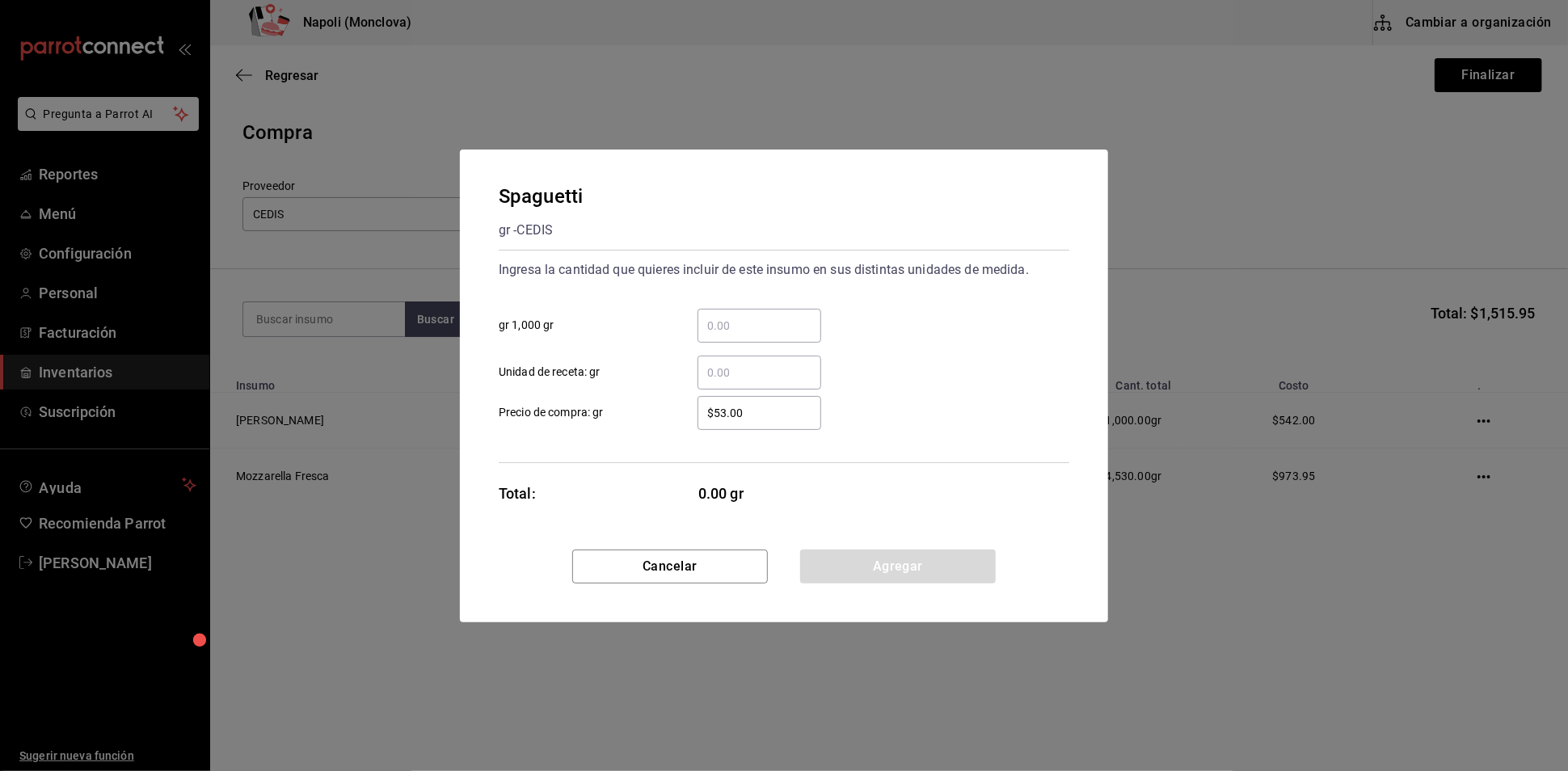
click at [720, 321] on input "​ gr 1,000 gr" at bounding box center [759, 325] width 123 height 19
type input "7.5"
click at [868, 583] on button "Agregar" at bounding box center [898, 565] width 196 height 34
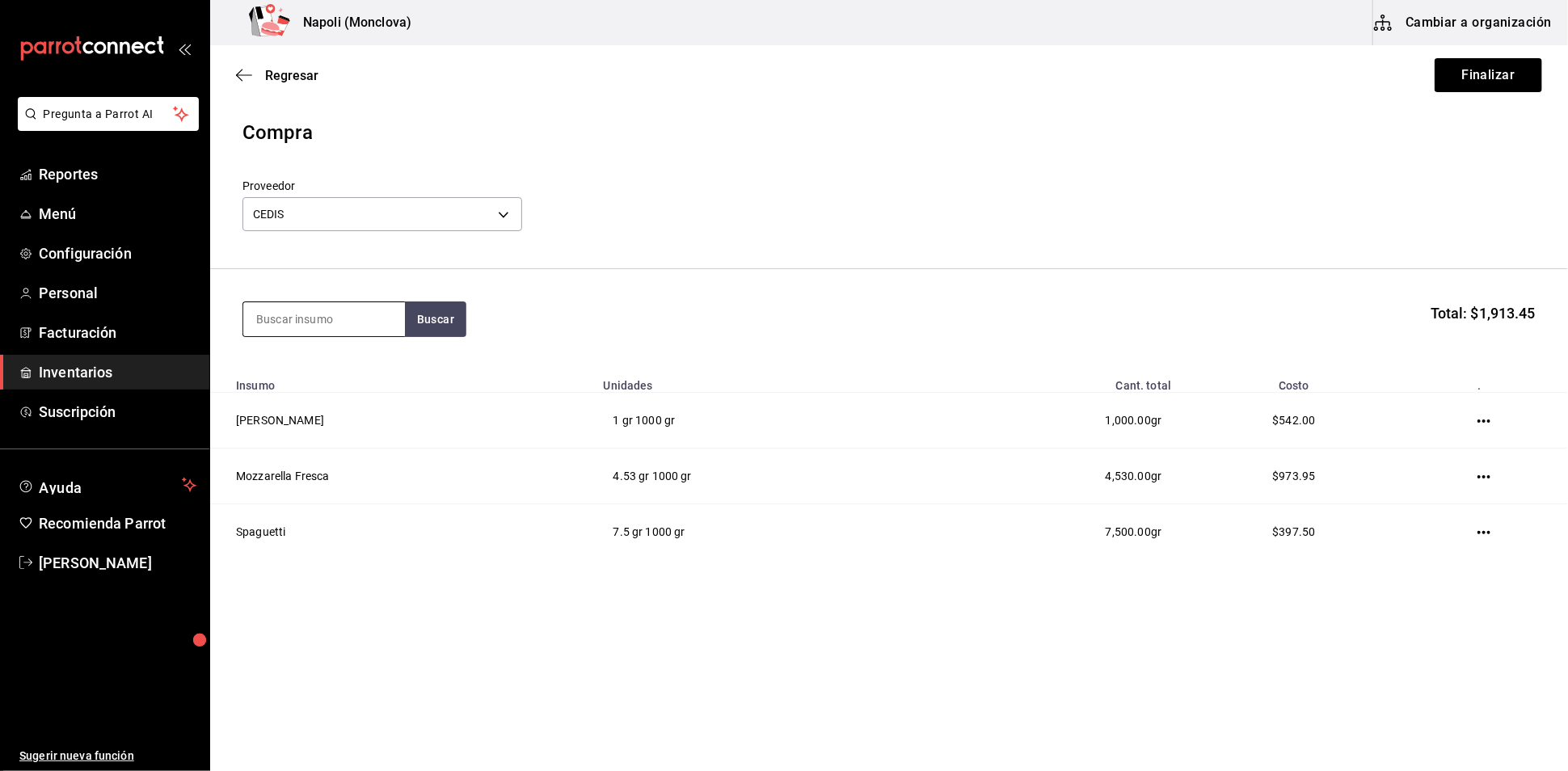
click at [342, 327] on input at bounding box center [324, 318] width 161 height 34
click at [438, 334] on button "Buscar" at bounding box center [436, 319] width 62 height 35
click at [357, 336] on input "FETU" at bounding box center [324, 318] width 161 height 34
click at [446, 337] on button "Buscar" at bounding box center [436, 319] width 62 height 35
click at [361, 336] on input "[PERSON_NAME]" at bounding box center [324, 318] width 161 height 34
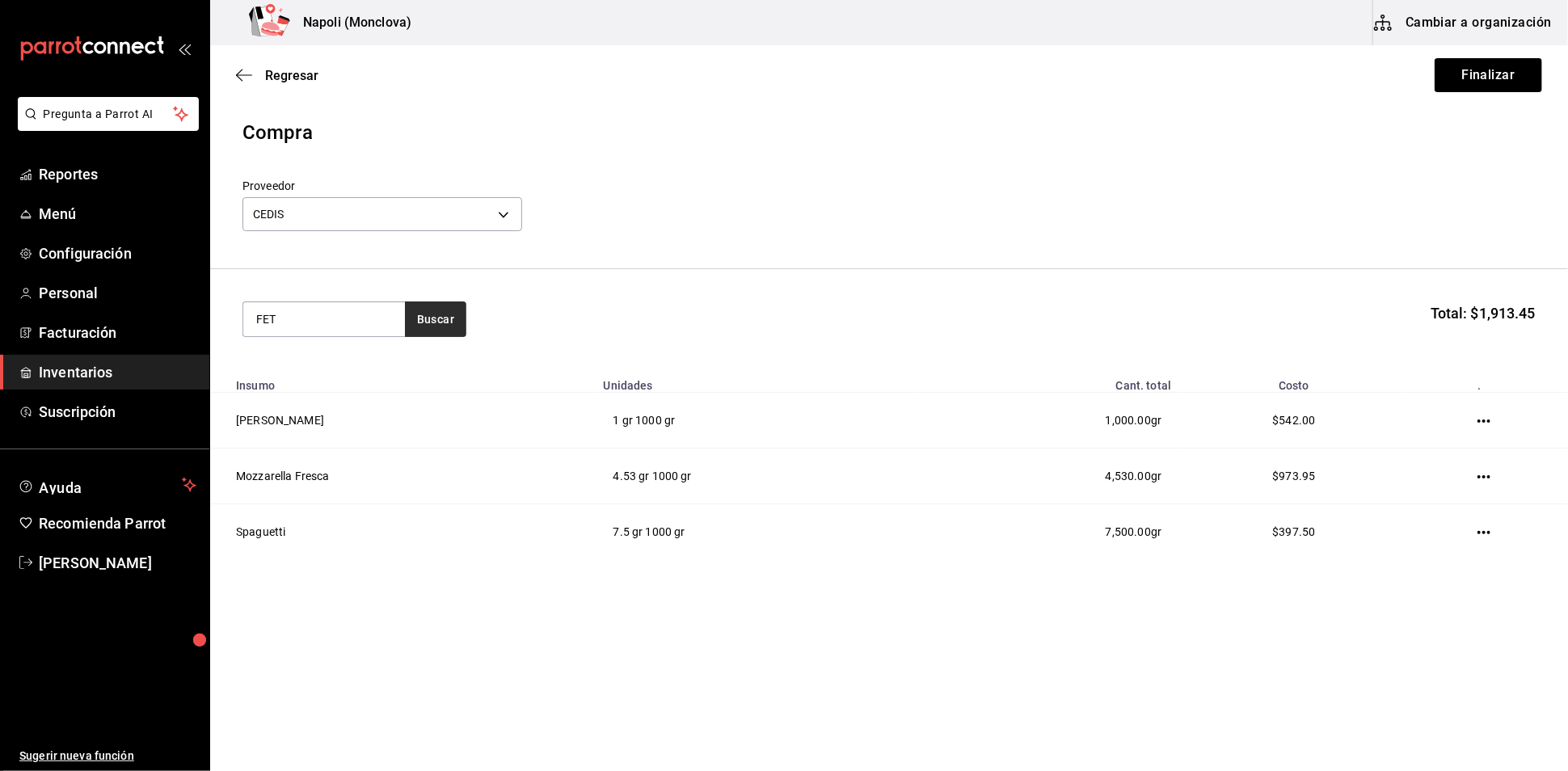
type input "FET"
click at [443, 332] on button "Buscar" at bounding box center [436, 319] width 62 height 35
click at [340, 376] on div "Fettucini gr - CEDIS" at bounding box center [323, 382] width 161 height 63
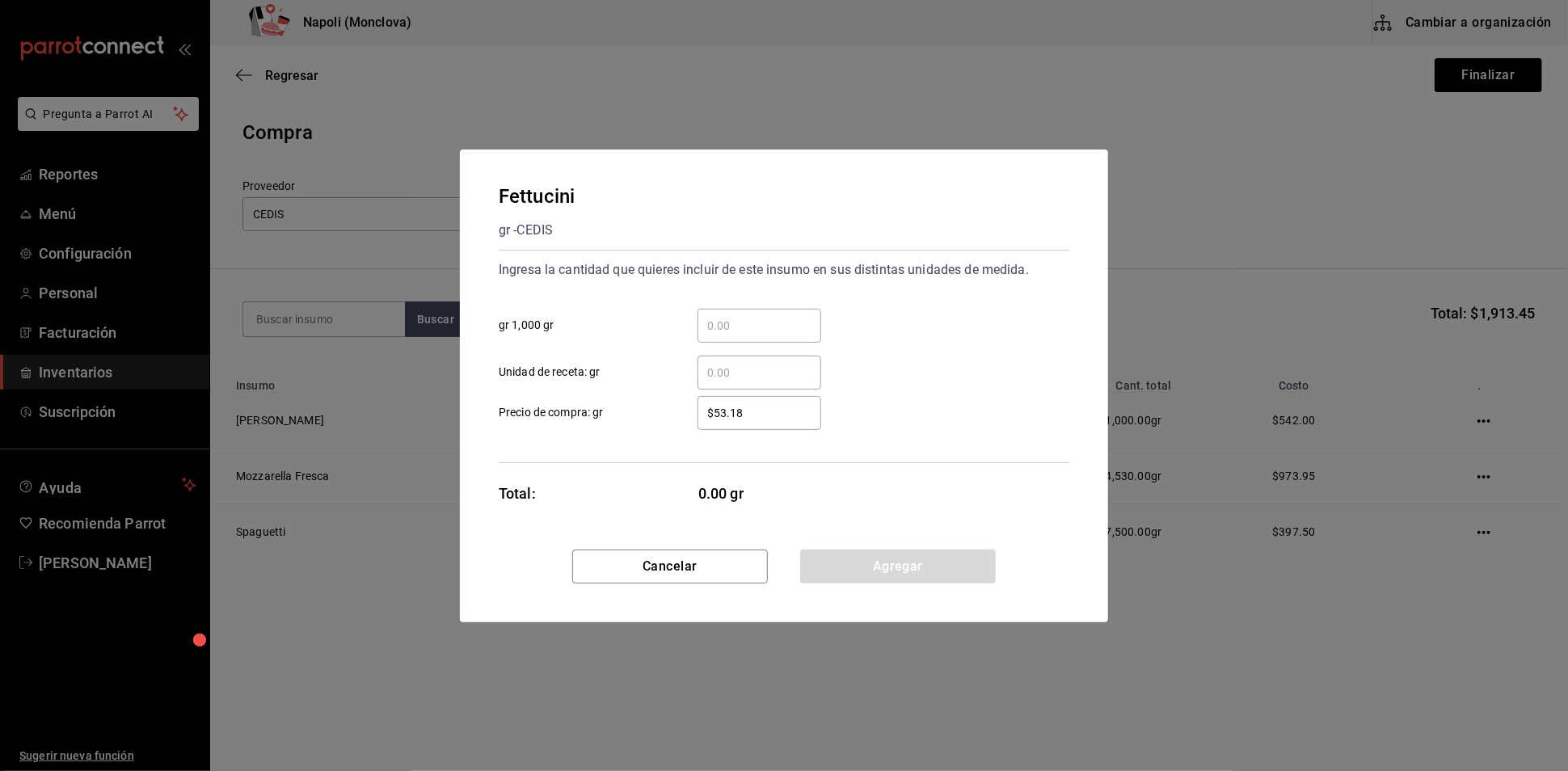
click at [771, 316] on input "​ gr 1,000 gr" at bounding box center [759, 325] width 123 height 19
type input "12"
click at [914, 583] on button "Agregar" at bounding box center [898, 565] width 196 height 34
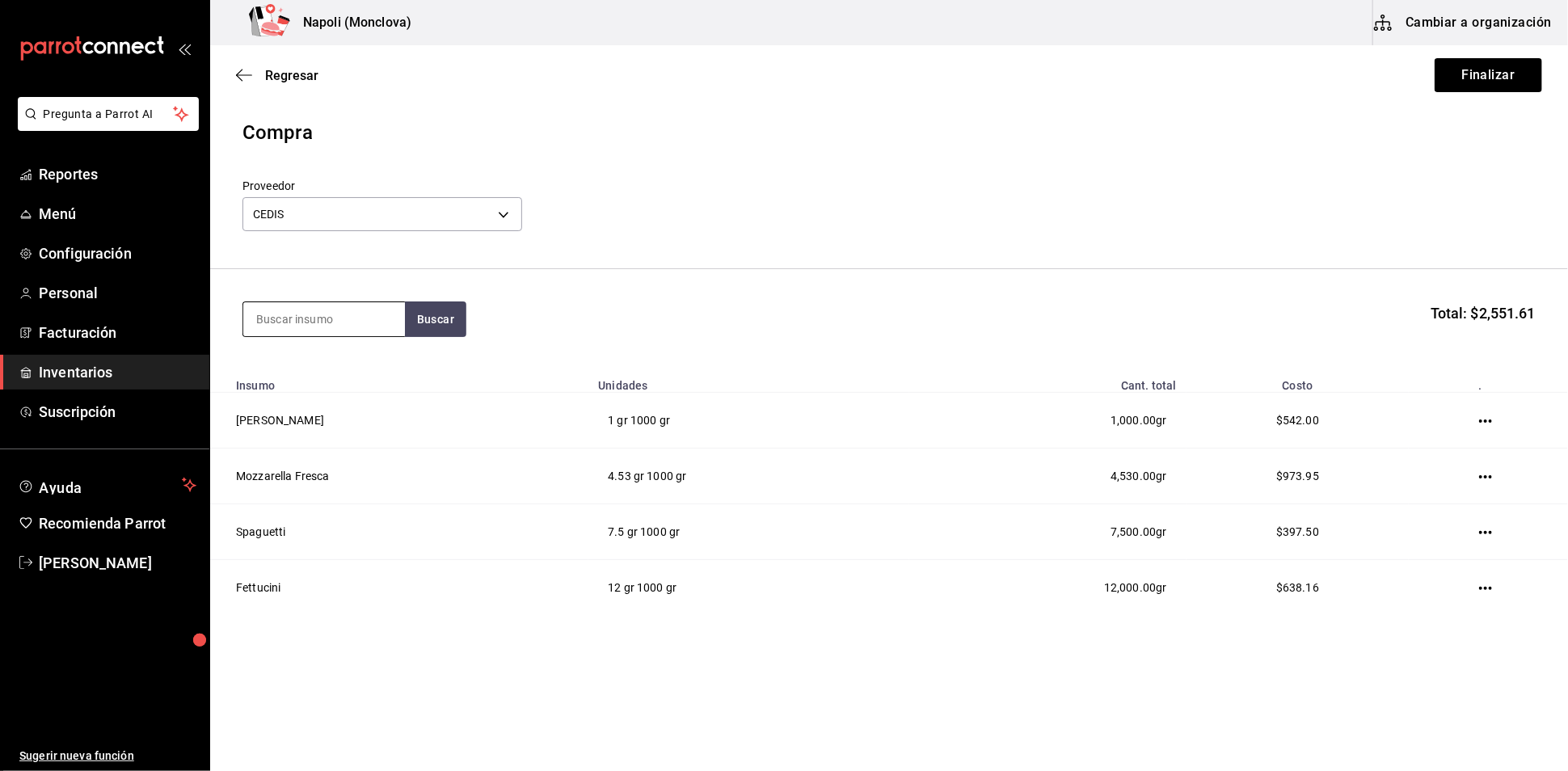
click at [334, 328] on input at bounding box center [324, 318] width 161 height 34
click at [1501, 78] on button "Finalizar" at bounding box center [1488, 74] width 108 height 34
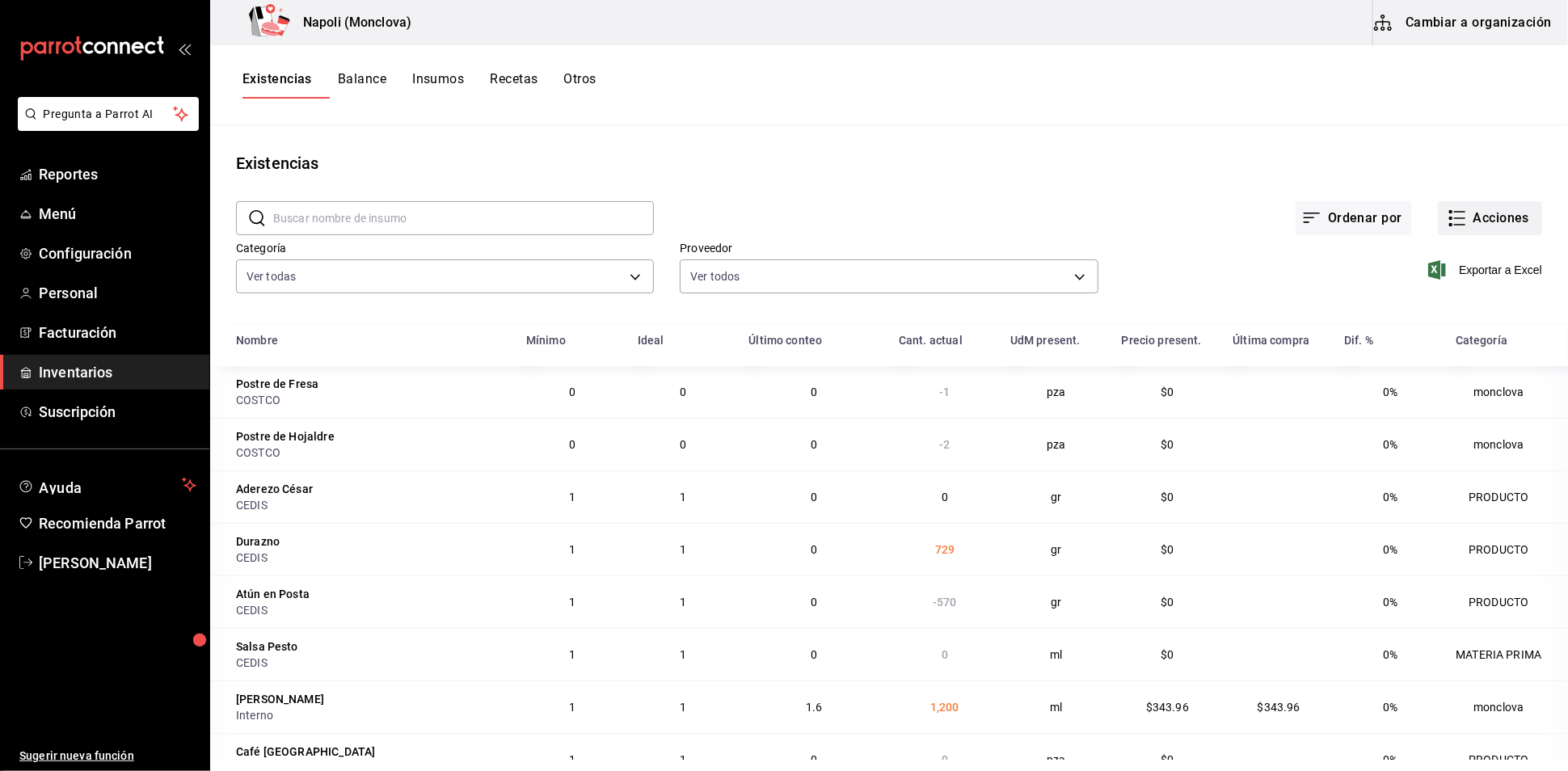
click at [1457, 222] on button "Acciones" at bounding box center [1489, 217] width 104 height 34
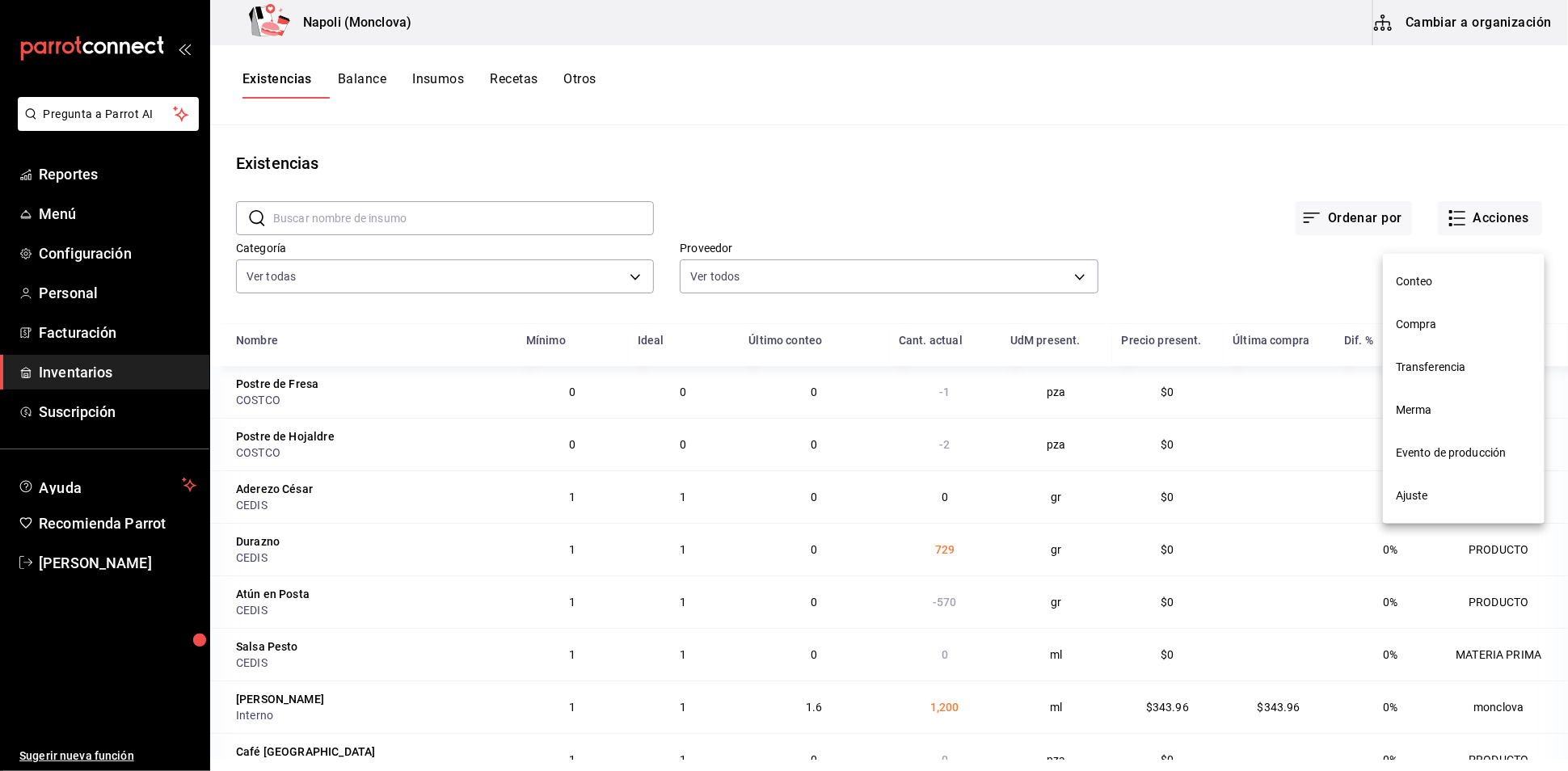
click at [1459, 322] on span "Compra" at bounding box center [1464, 324] width 136 height 17
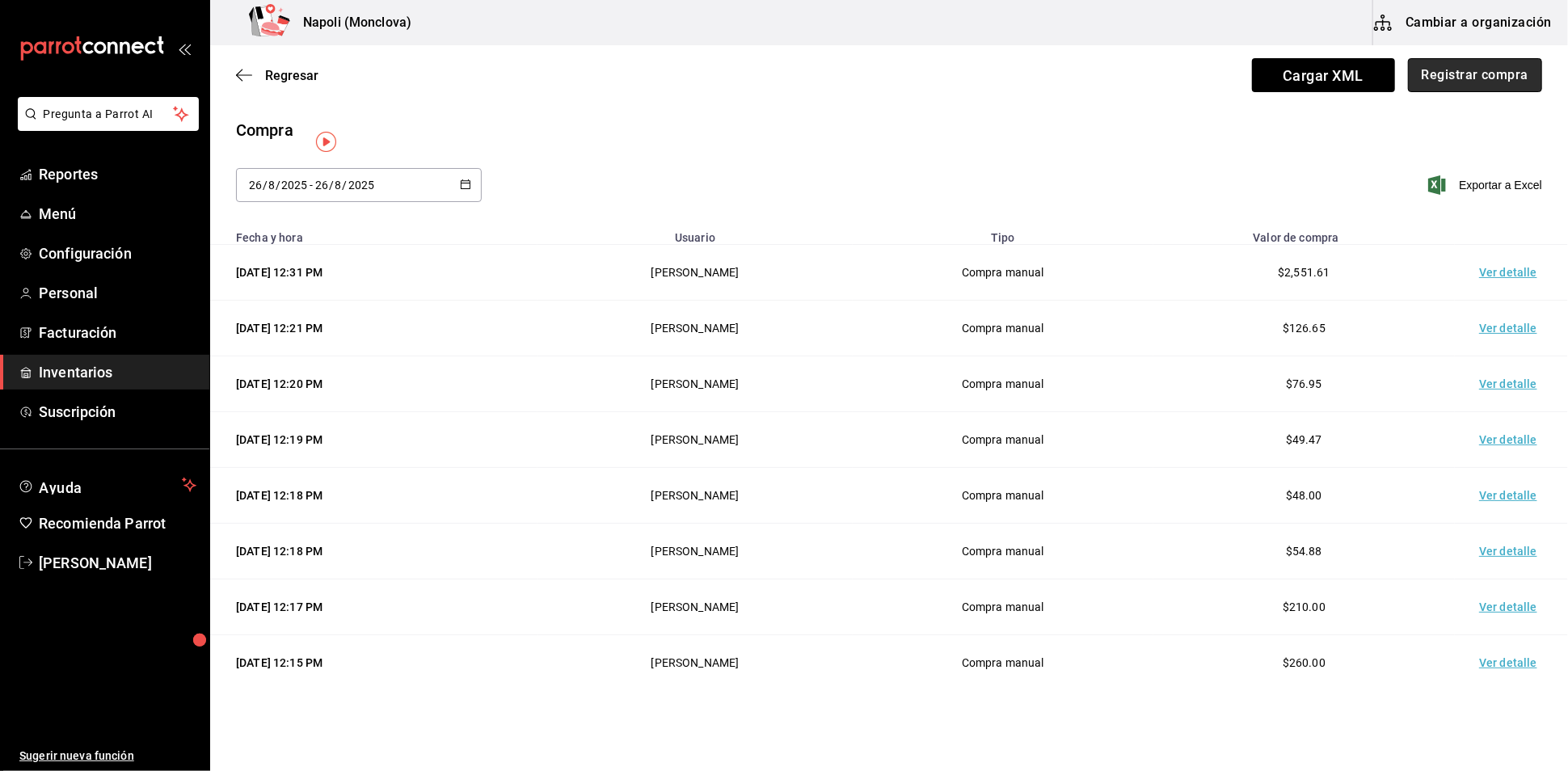
click at [1483, 77] on button "Registrar compra" at bounding box center [1475, 74] width 134 height 34
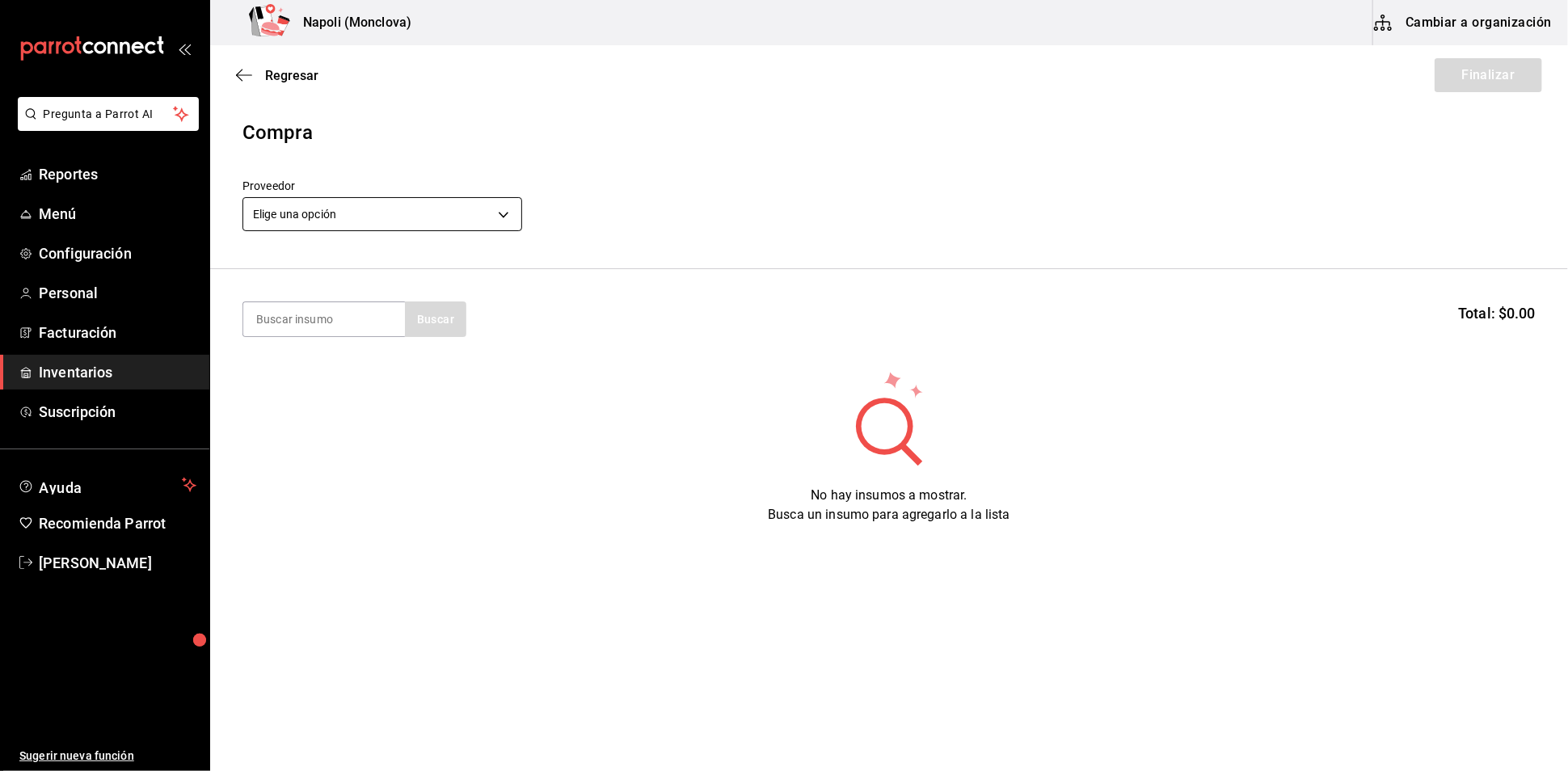
click at [496, 220] on body "Pregunta a Parrot AI Reportes Menú Configuración Personal Facturación Inventari…" at bounding box center [784, 340] width 1568 height 679
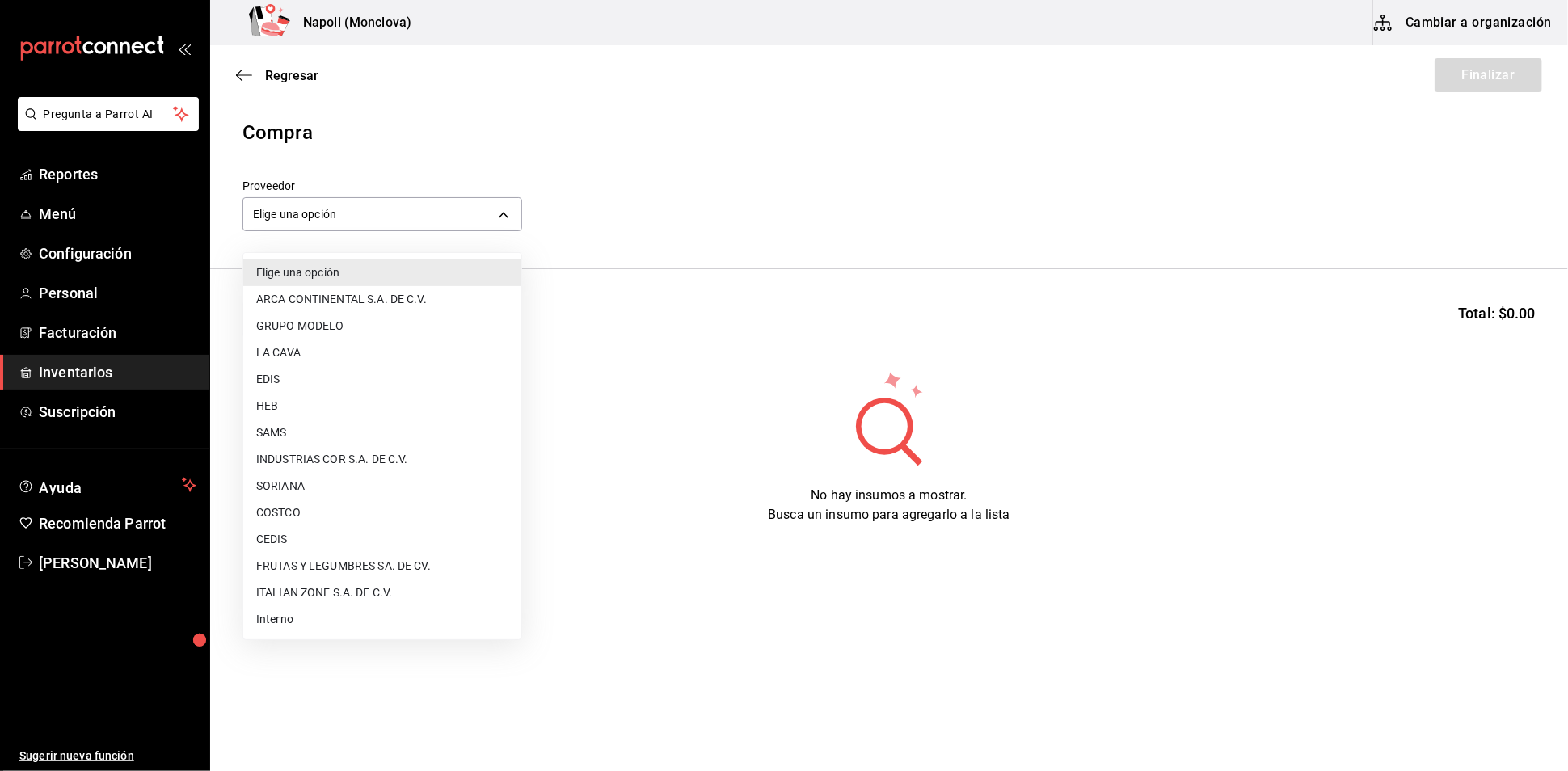
click at [353, 509] on li "COSTCO" at bounding box center [382, 512] width 278 height 26
type input "297da1de-2487-48f5-9e1b-f813c29ab2ab"
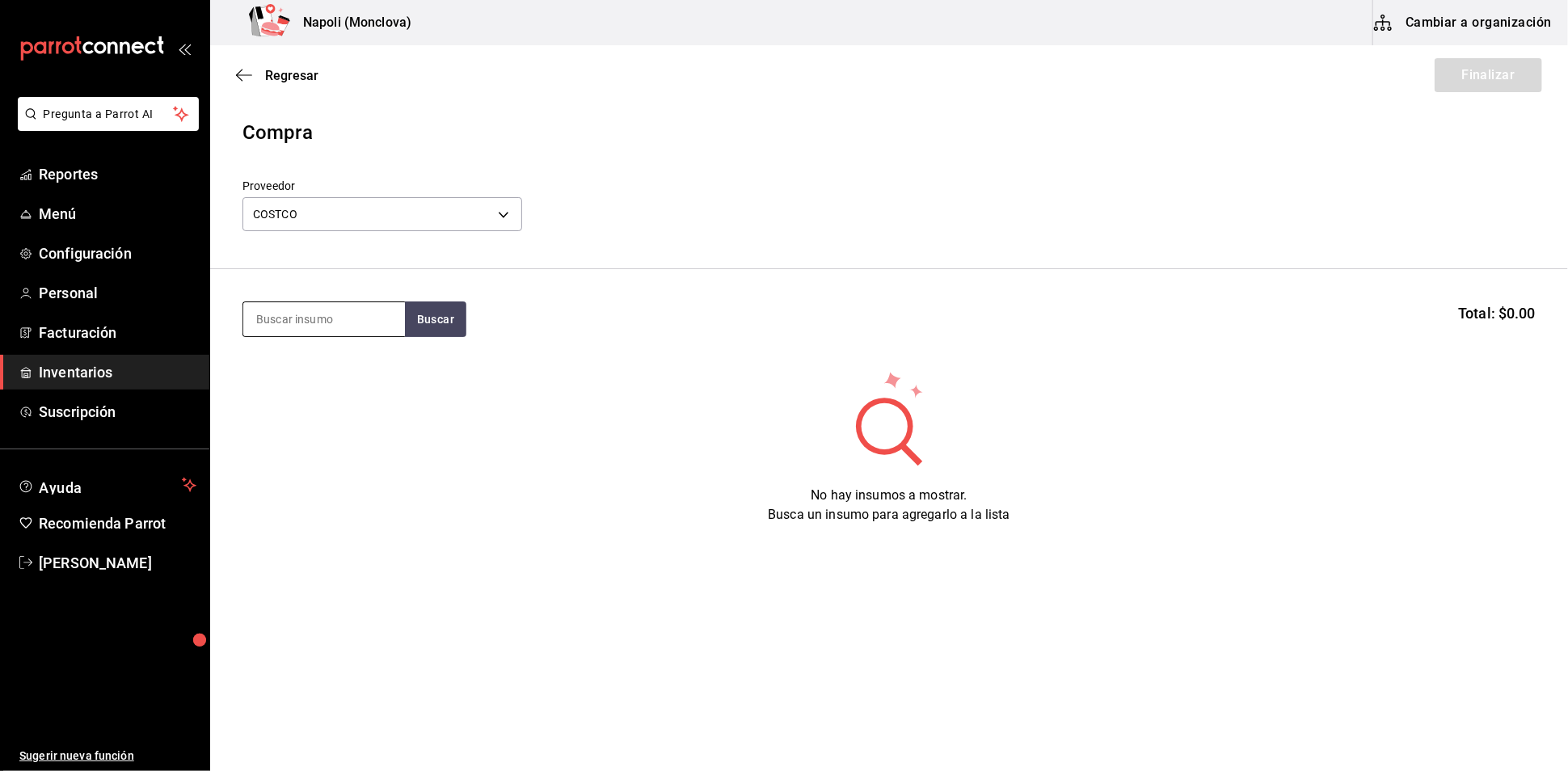
click at [279, 331] on input at bounding box center [324, 318] width 161 height 34
type input "MANTEQUI"
click at [466, 331] on button "Buscar" at bounding box center [436, 319] width 62 height 35
click at [304, 382] on div "Mantequilla" at bounding box center [290, 373] width 69 height 19
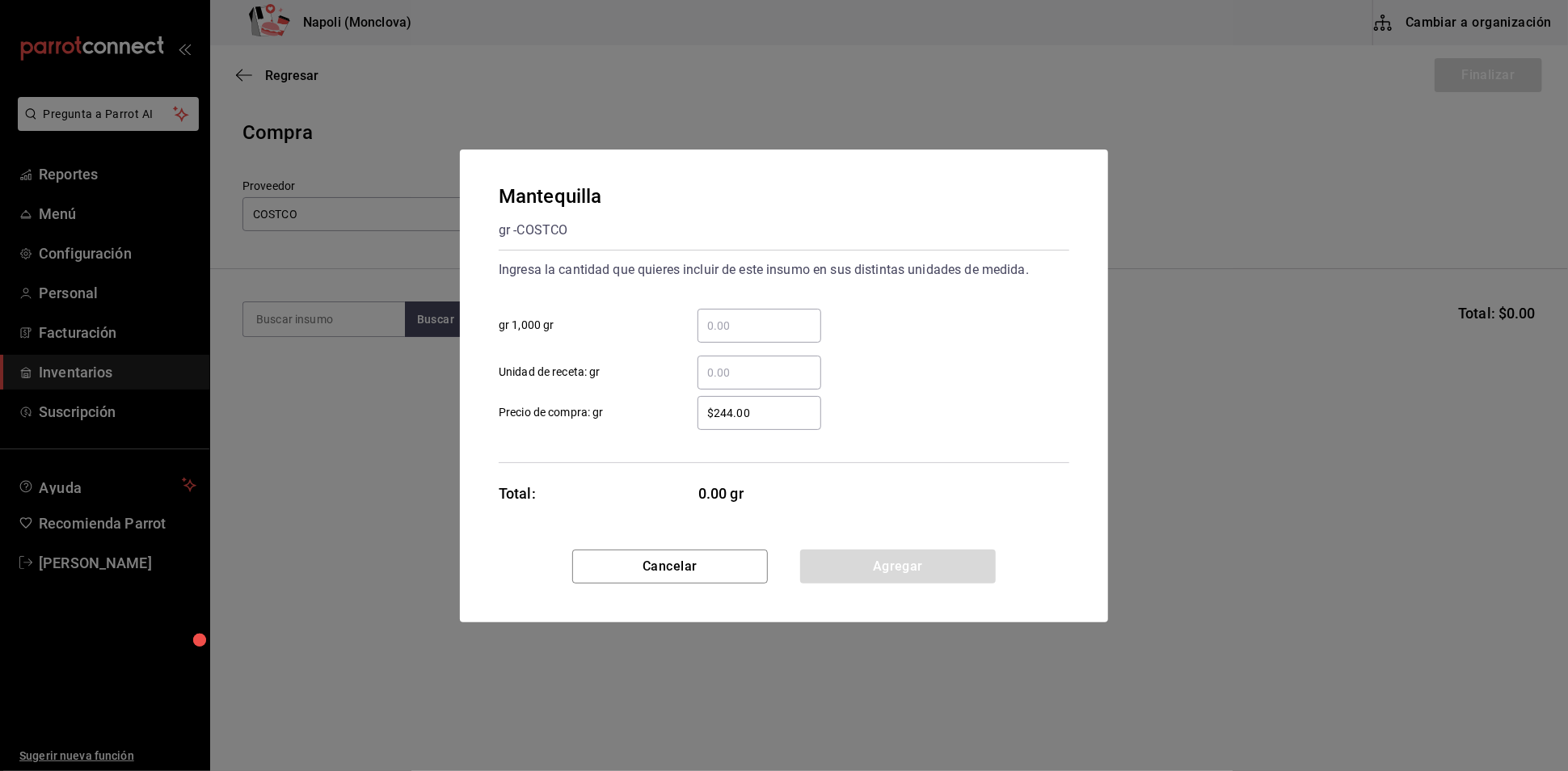
click at [720, 317] on input "​ gr 1,000 gr" at bounding box center [759, 325] width 123 height 19
type input "1.08"
click at [844, 566] on button "Agregar" at bounding box center [898, 565] width 196 height 34
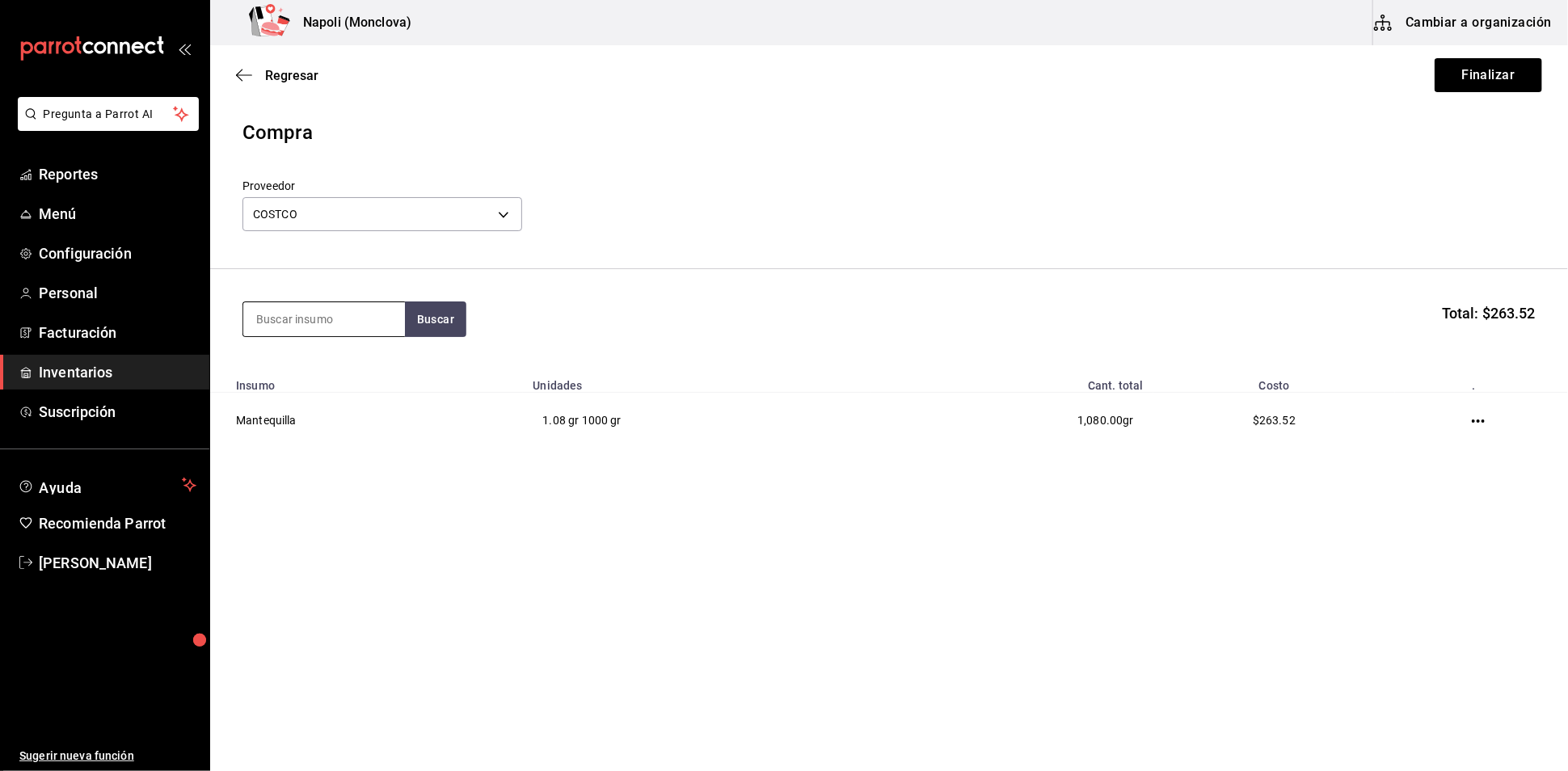
click at [374, 326] on input at bounding box center [324, 318] width 161 height 34
type input "CONSOME"
click at [411, 330] on button "Buscar" at bounding box center [436, 319] width 62 height 35
click at [343, 386] on div "Consome gr - COSTCO" at bounding box center [323, 382] width 161 height 63
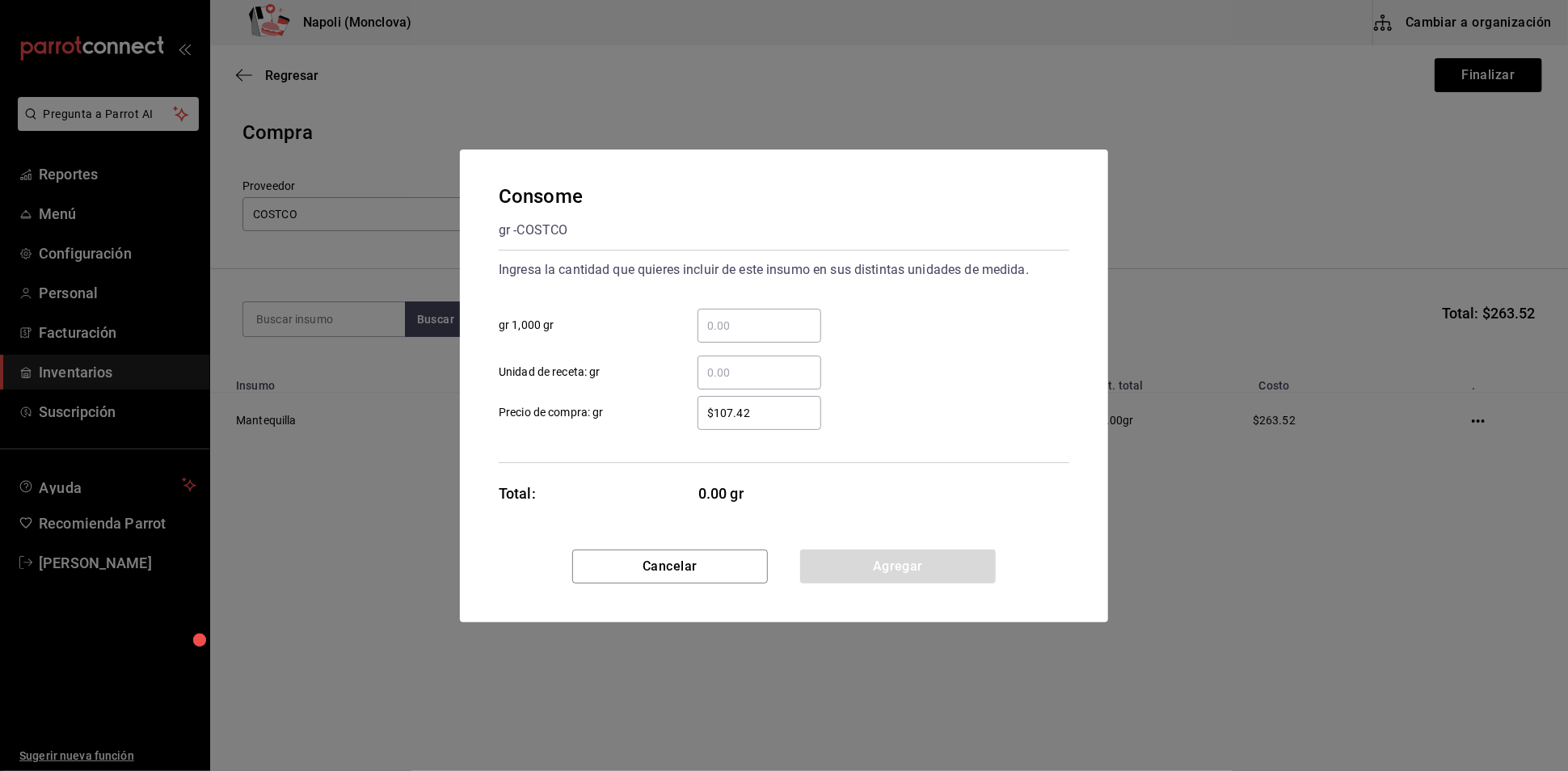
click at [789, 316] on input "​ gr 1,000 gr" at bounding box center [759, 325] width 123 height 19
type input "1"
click at [891, 574] on button "Agregar" at bounding box center [898, 565] width 196 height 34
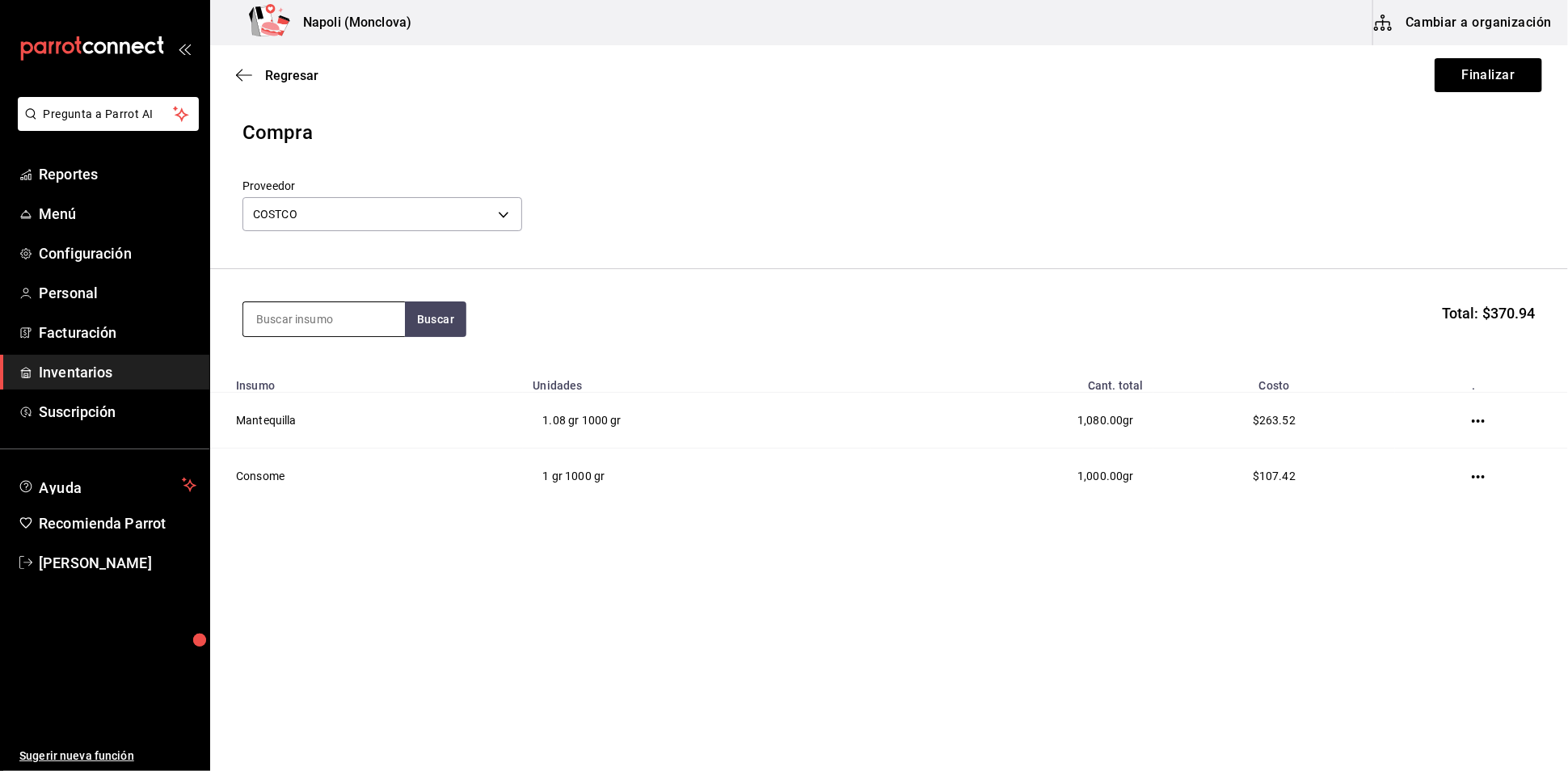
click at [357, 336] on input at bounding box center [324, 318] width 161 height 34
type input "PALMITO"
click at [466, 326] on button "Buscar" at bounding box center [436, 319] width 62 height 35
click at [309, 378] on div "Palmito" at bounding box center [287, 373] width 63 height 19
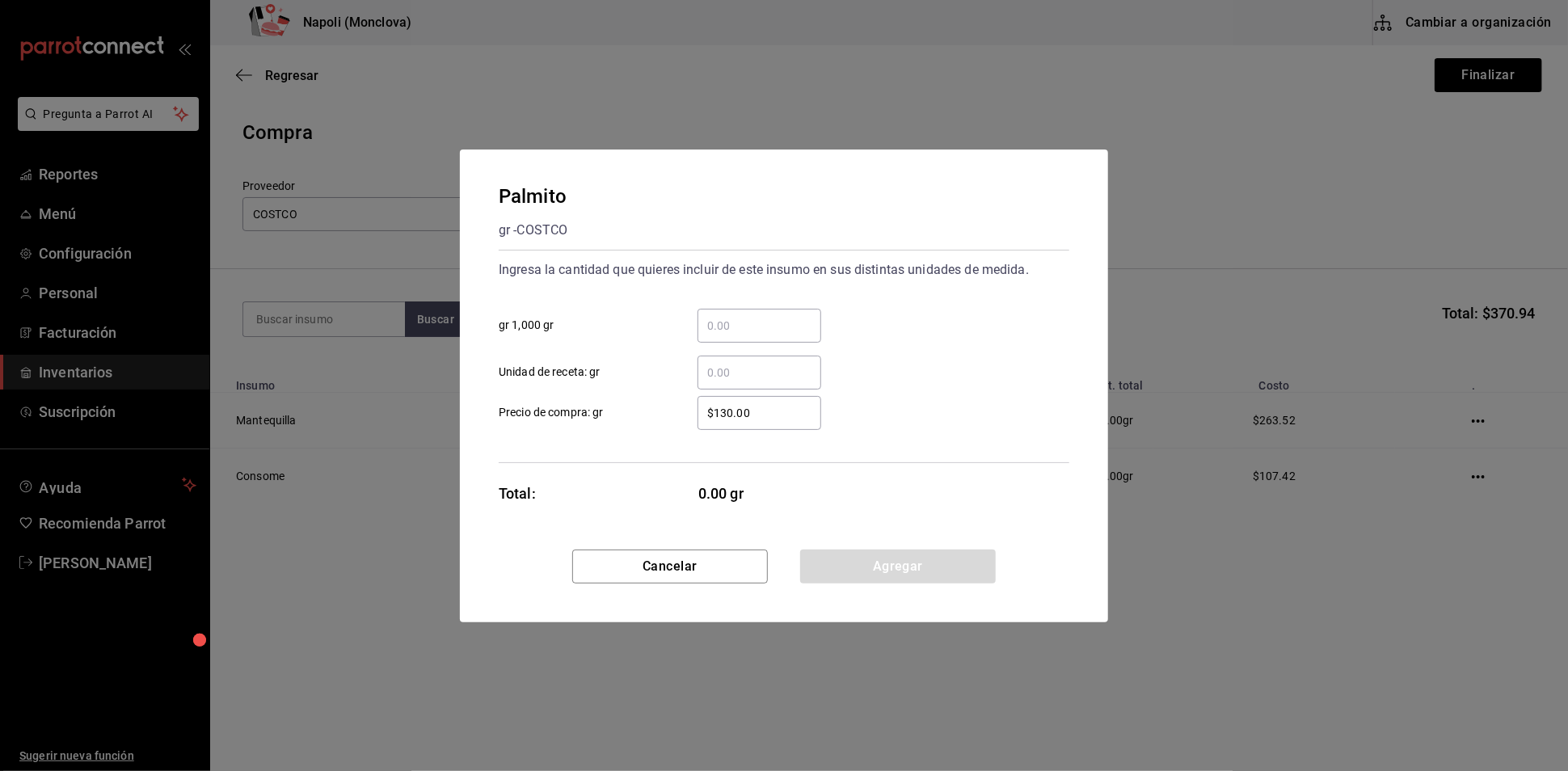
click at [755, 316] on input "​ gr 1,000 gr" at bounding box center [759, 325] width 123 height 19
type input "1.6"
click at [863, 562] on button "Agregar" at bounding box center [898, 565] width 196 height 34
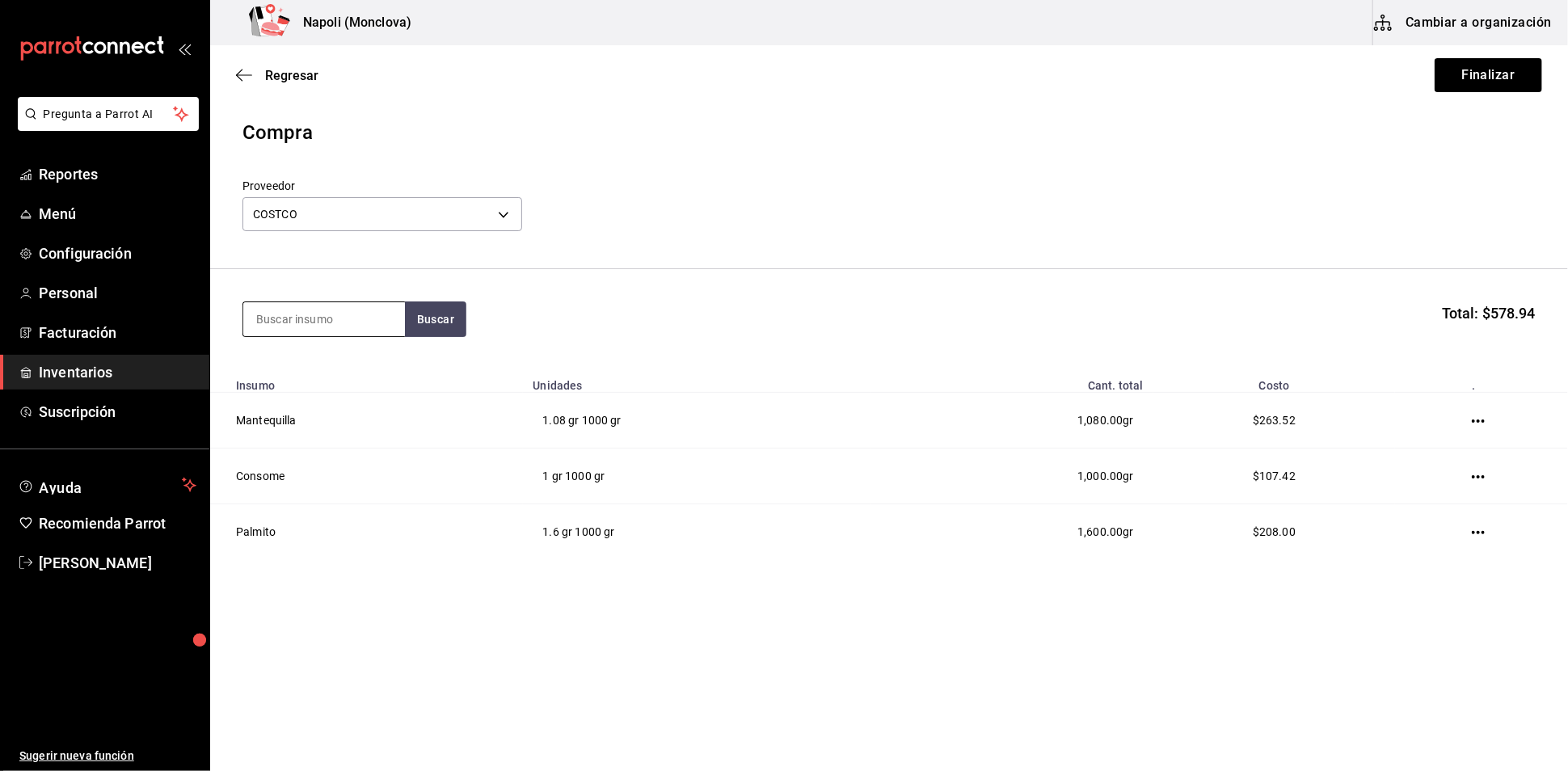
click at [324, 325] on input at bounding box center [324, 318] width 161 height 34
type input "ACEITUNA"
click at [443, 325] on button "Buscar" at bounding box center [436, 319] width 62 height 35
drag, startPoint x: 351, startPoint y: 318, endPoint x: 202, endPoint y: 328, distance: 149.3
click at [202, 328] on div "Pregunta a Parrot AI Reportes Menú Configuración Personal Facturación Inventari…" at bounding box center [784, 340] width 1568 height 679
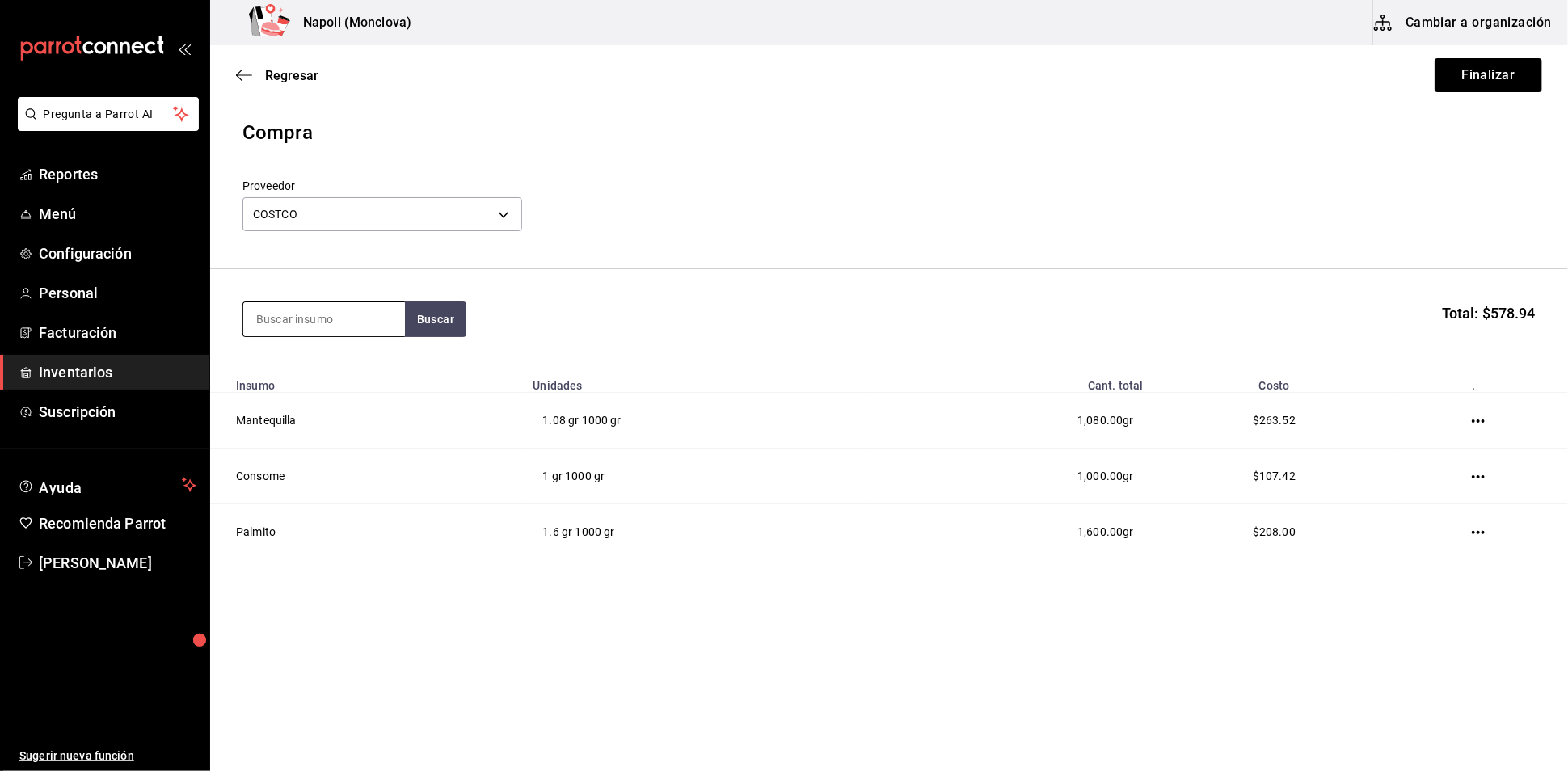
click at [294, 324] on input at bounding box center [324, 318] width 161 height 34
type input "PIÑA"
click at [419, 326] on button "Buscar" at bounding box center [436, 319] width 62 height 35
click at [302, 370] on div "Piña" at bounding box center [287, 373] width 63 height 19
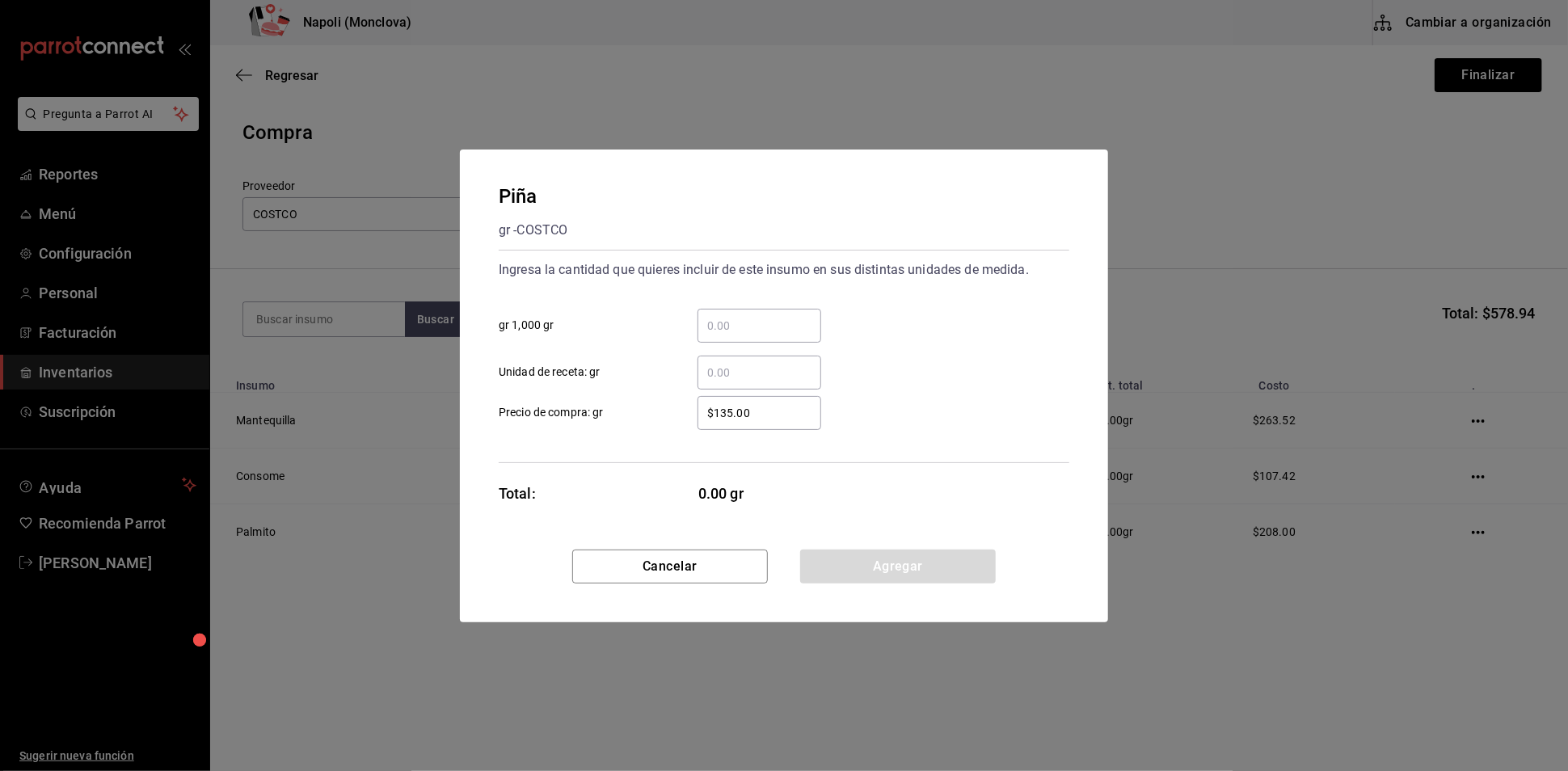
click at [794, 316] on input "​ gr 1,000 gr" at bounding box center [759, 325] width 123 height 19
type input "2.4"
click at [861, 573] on button "Agregar" at bounding box center [898, 565] width 196 height 34
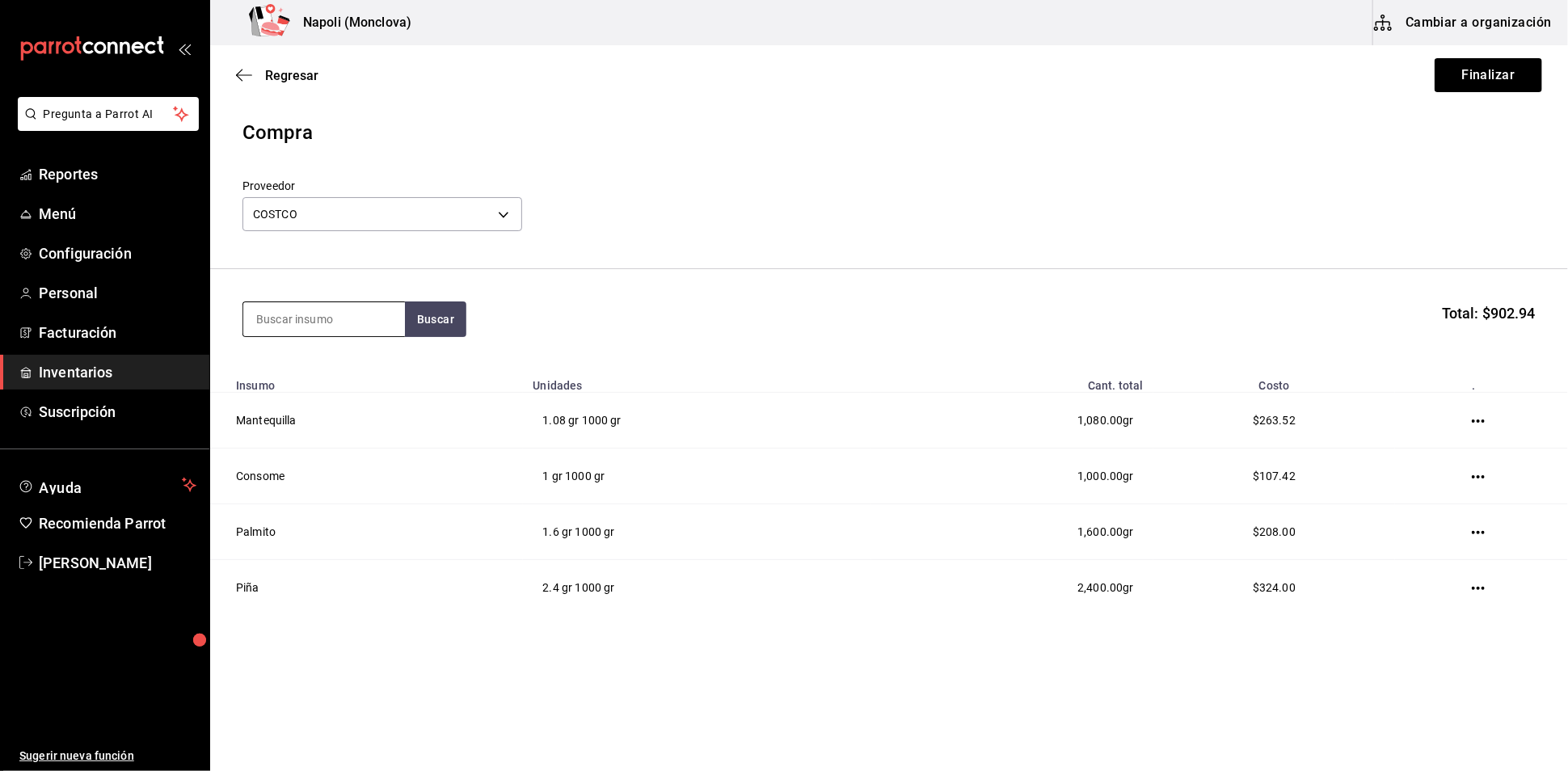
click at [334, 335] on input at bounding box center [324, 318] width 161 height 34
type input "ESPARRA"
click at [417, 323] on button "Buscar" at bounding box center [436, 319] width 62 height 35
drag, startPoint x: 384, startPoint y: 324, endPoint x: 205, endPoint y: 323, distance: 179.0
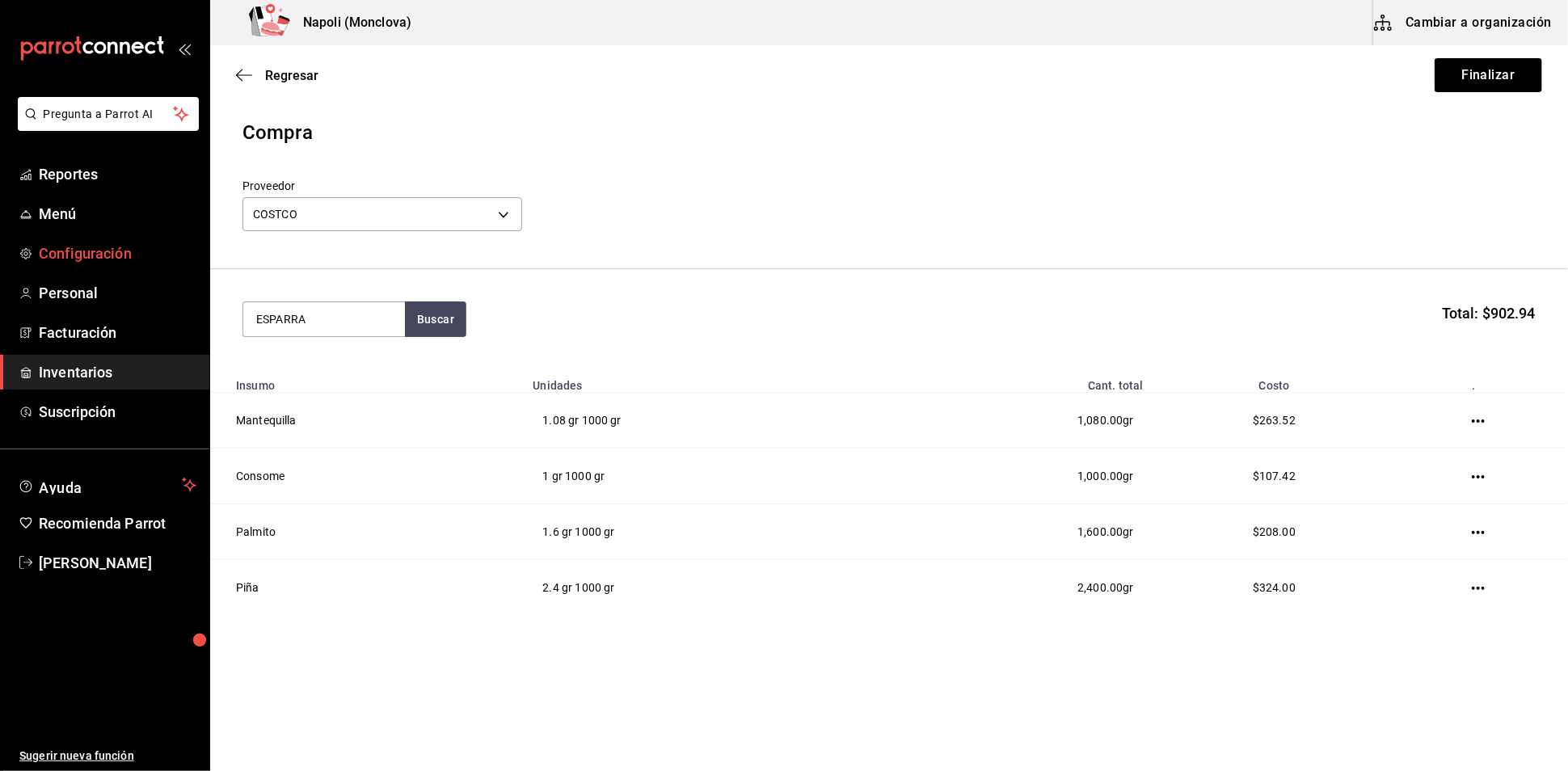
click at [205, 323] on div "Pregunta a Parrot AI Reportes Menú Configuración Personal Facturación Inventari…" at bounding box center [784, 340] width 1568 height 679
click at [1466, 62] on button "Finalizar" at bounding box center [1488, 74] width 108 height 34
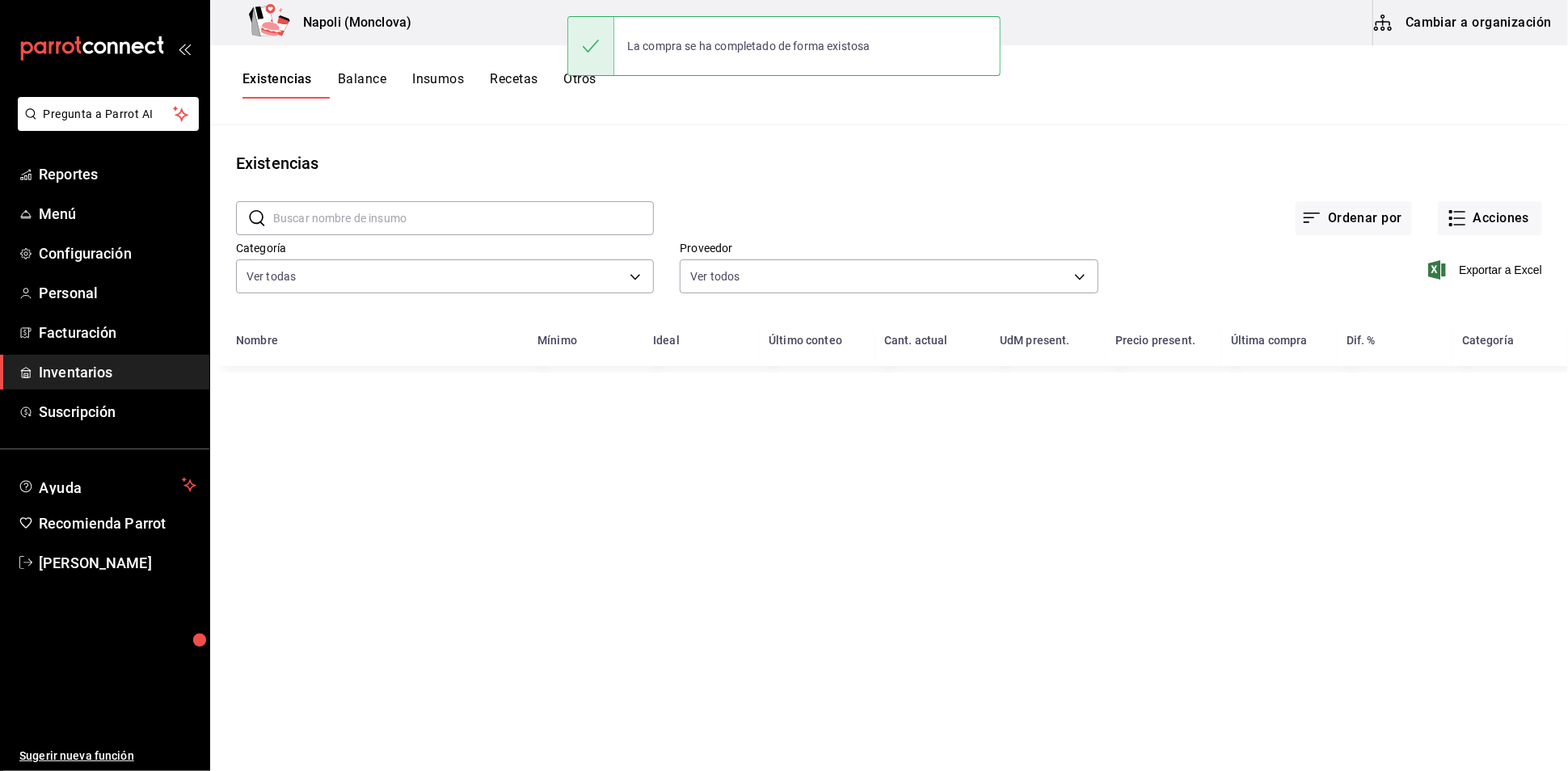
click at [357, 231] on input "text" at bounding box center [463, 218] width 381 height 33
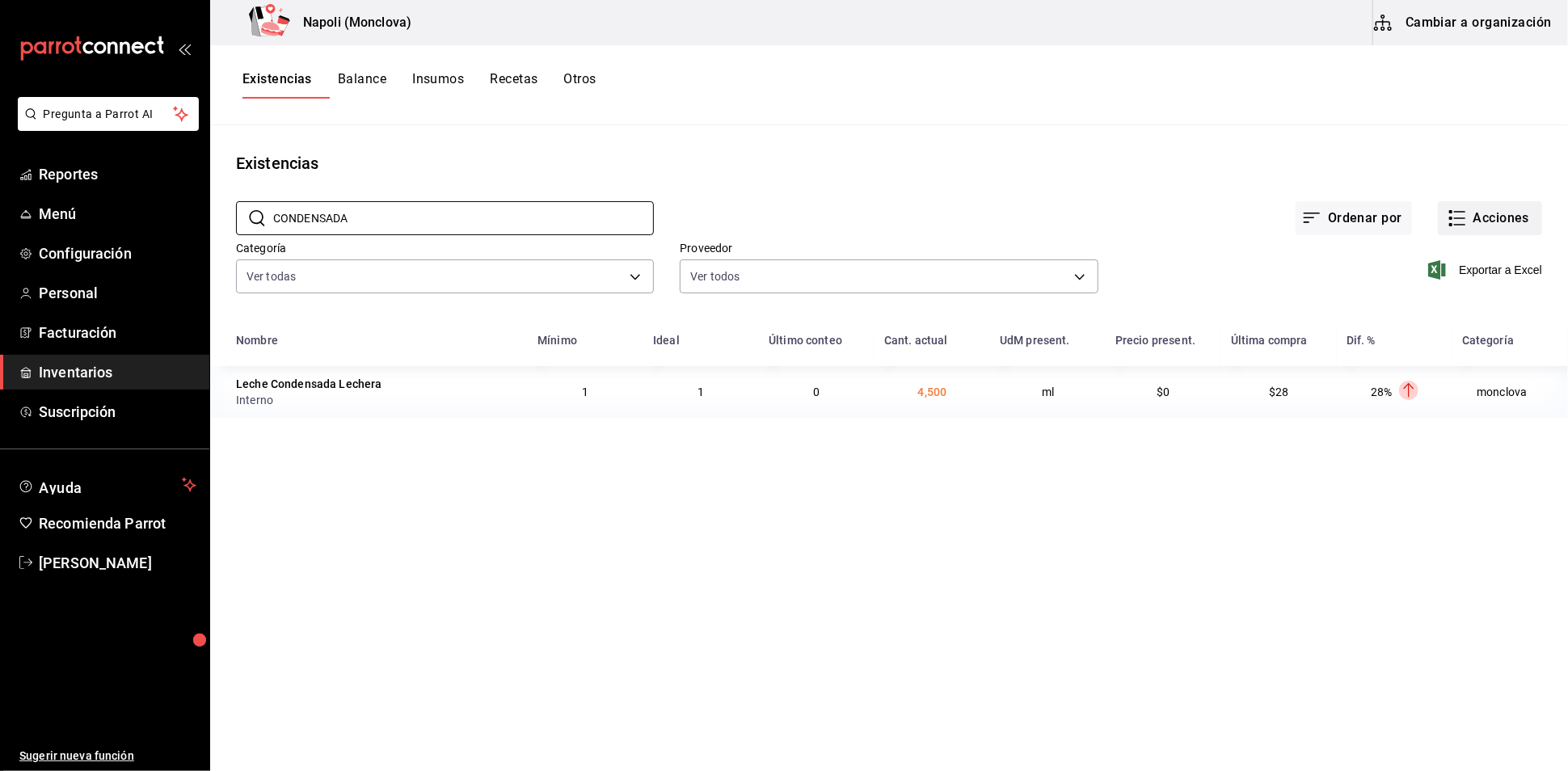
type input "CONDENSADA"
click at [1491, 235] on button "Acciones" at bounding box center [1489, 217] width 104 height 34
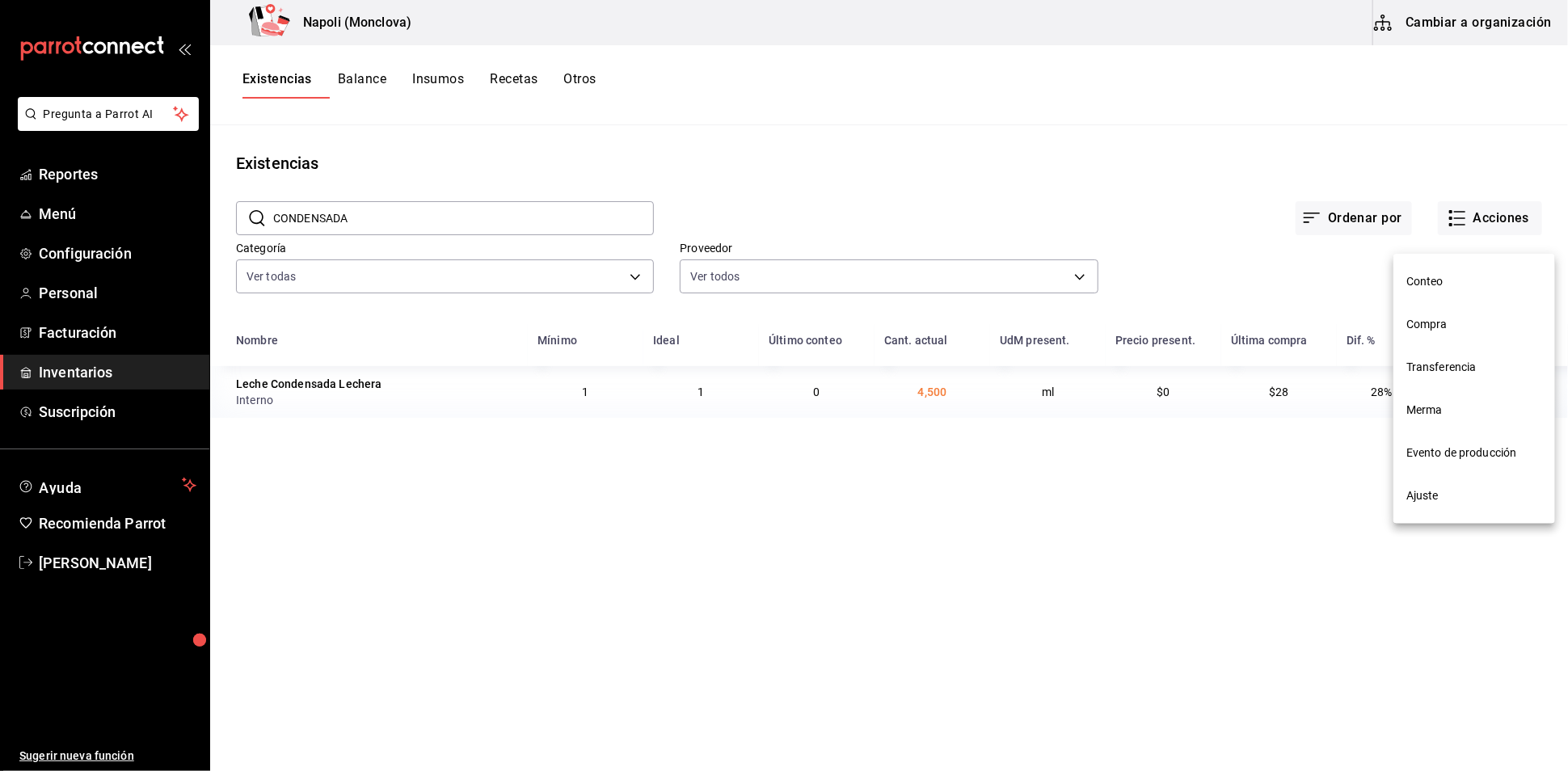
click at [1474, 330] on span "Compra" at bounding box center [1474, 324] width 136 height 17
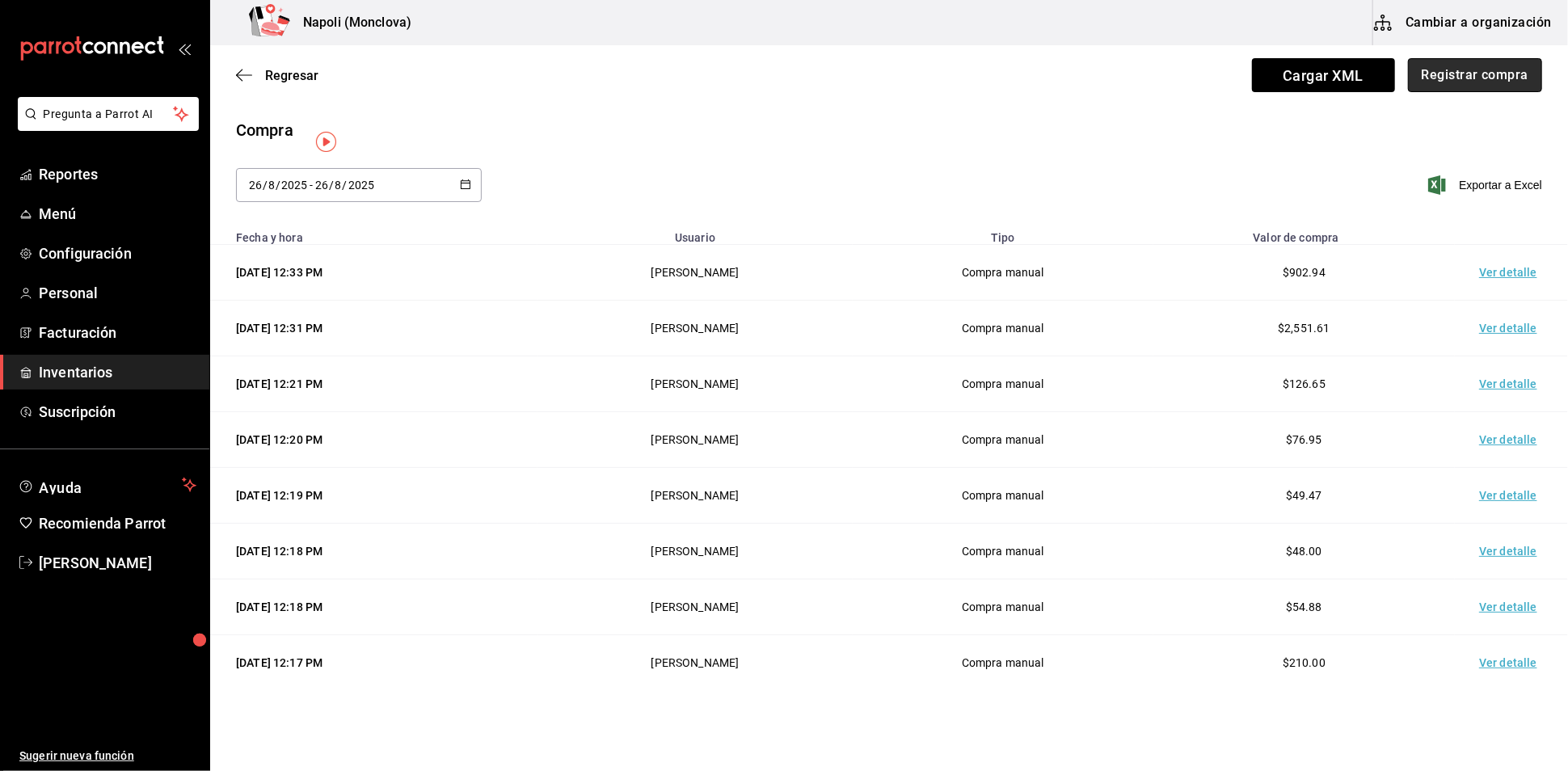
click at [1447, 72] on button "Registrar compra" at bounding box center [1475, 74] width 134 height 34
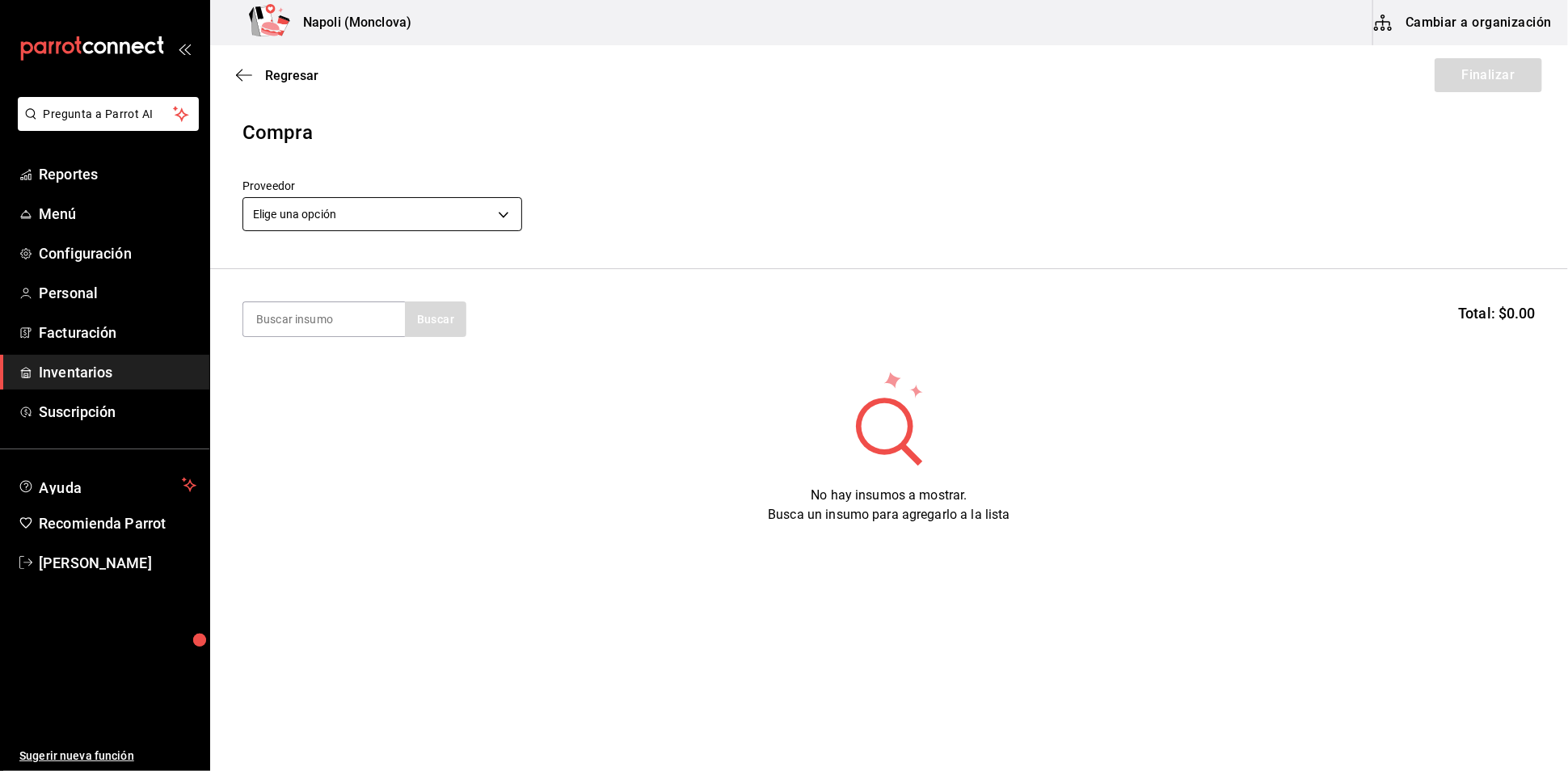
click at [505, 227] on body "Pregunta a Parrot AI Reportes Menú Configuración Personal Facturación Inventari…" at bounding box center [784, 340] width 1568 height 679
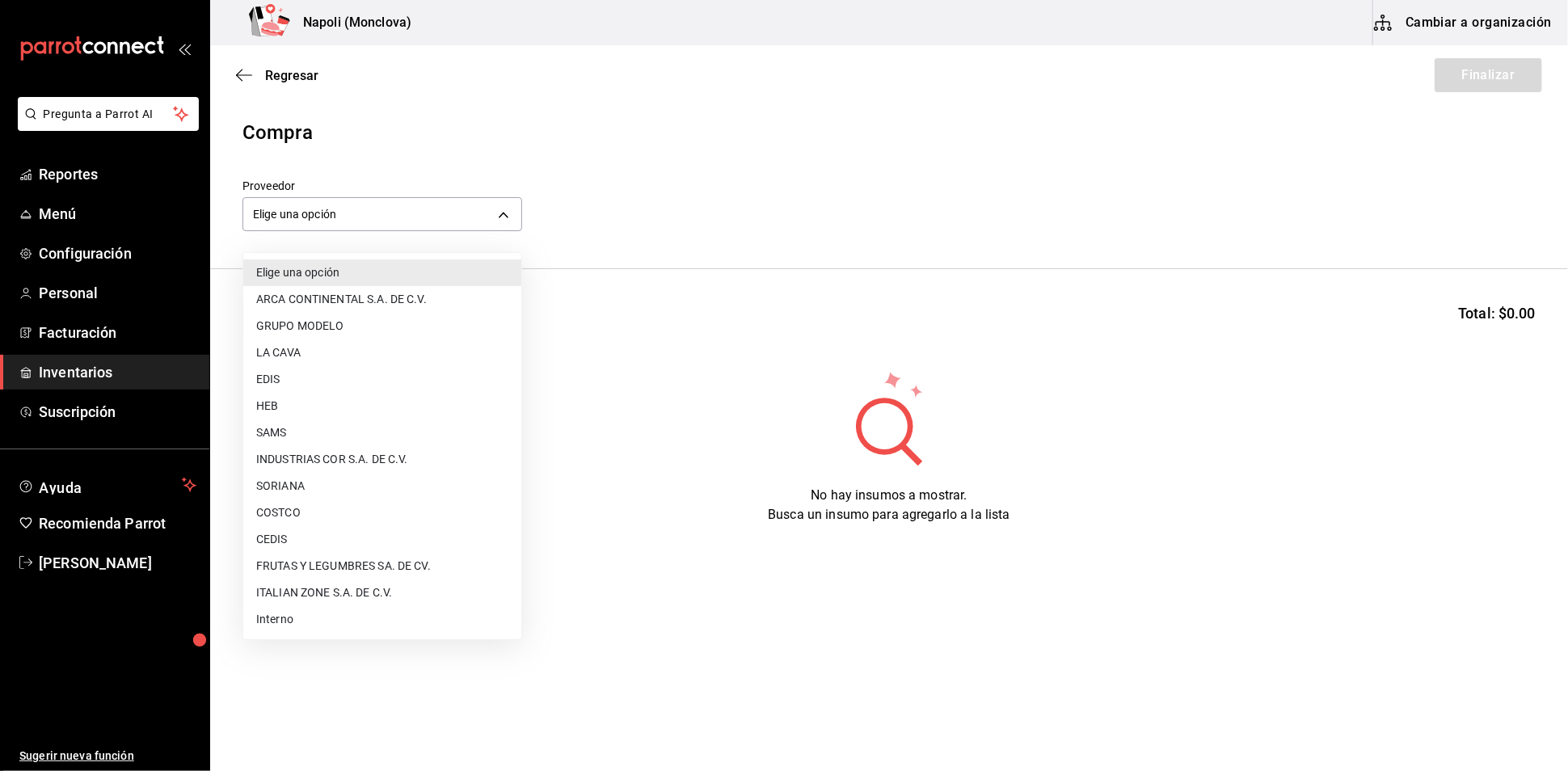
click at [350, 622] on li "Interno" at bounding box center [382, 619] width 278 height 26
type input "f09327f8-4c41-4679-ba5a-c4fdb900725a"
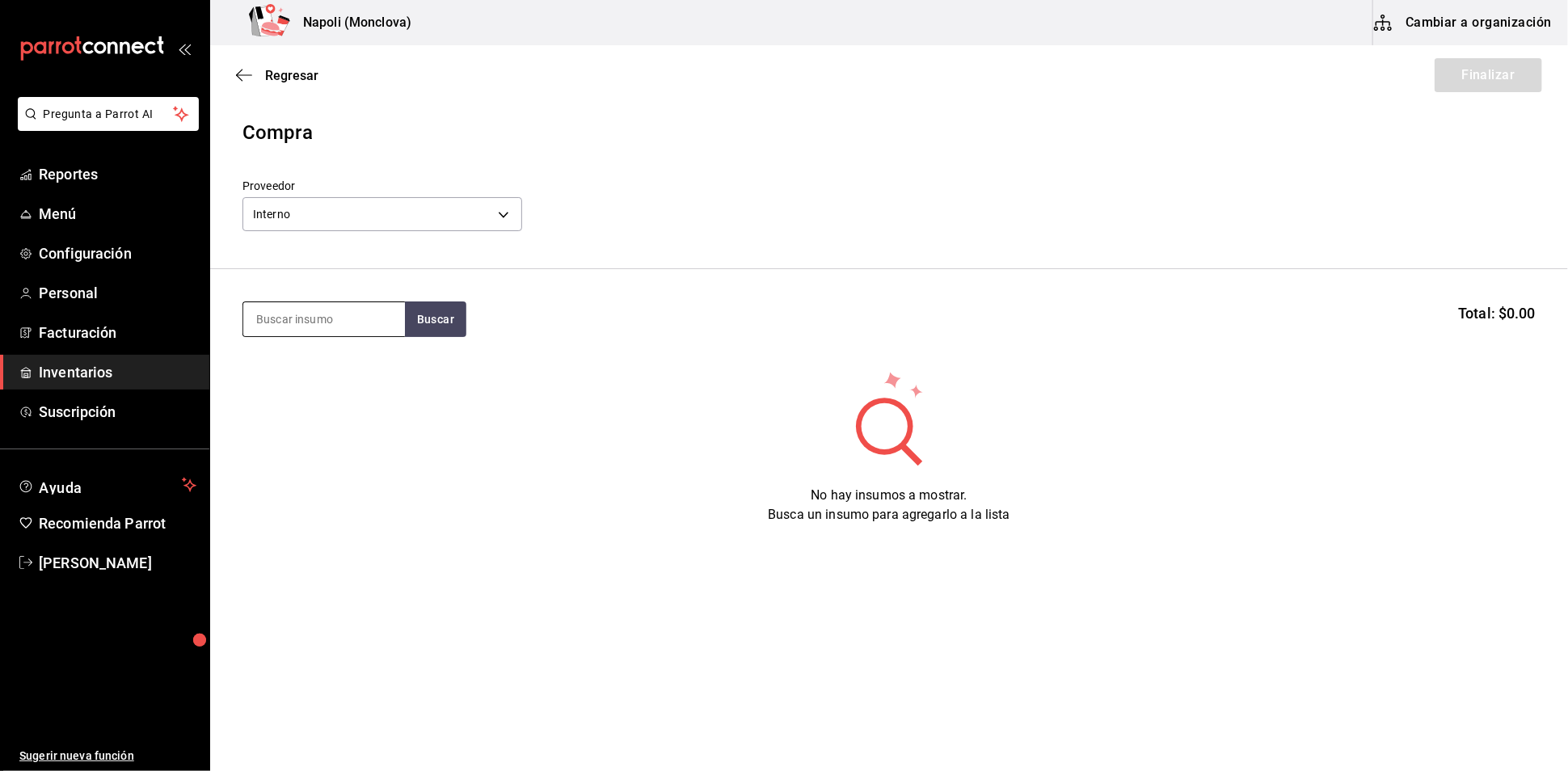
click at [345, 332] on input at bounding box center [324, 318] width 161 height 34
type input "LECHE"
click at [450, 337] on button "Buscar" at bounding box center [436, 319] width 62 height 35
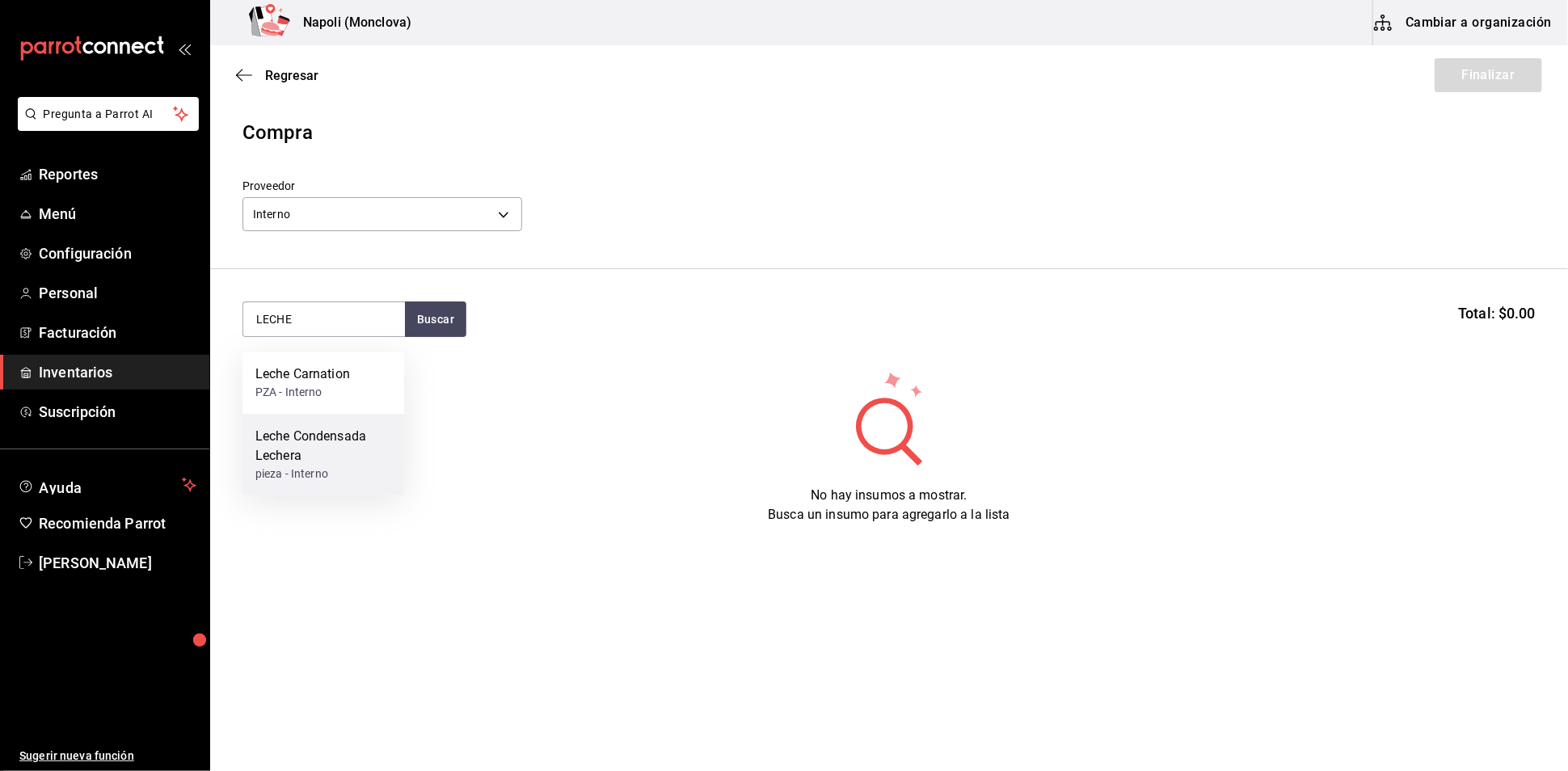
click at [293, 456] on div "Leche Condensada Lechera" at bounding box center [324, 446] width 136 height 39
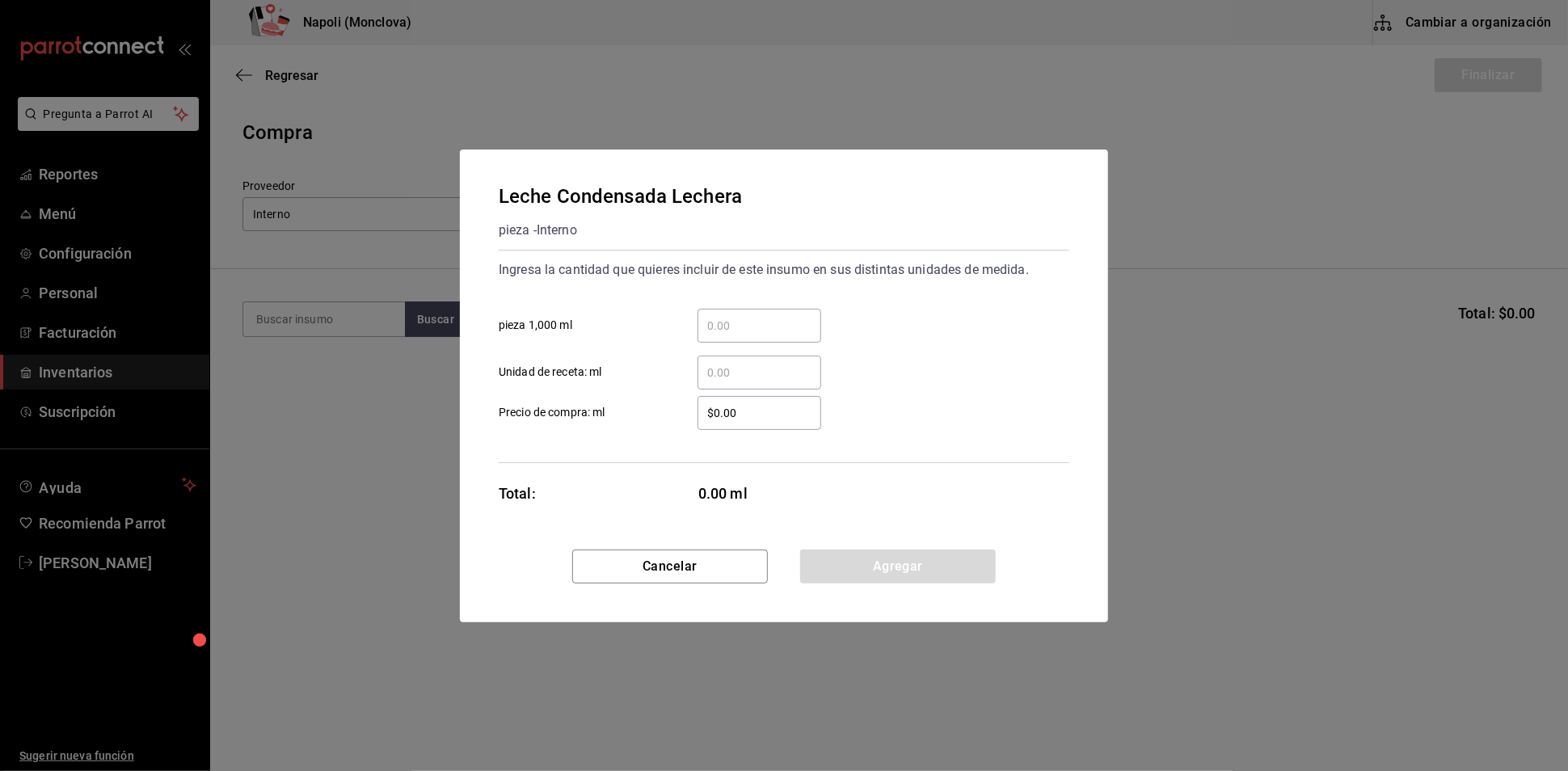
click at [745, 316] on input "​ pieza 1,000 ml" at bounding box center [759, 325] width 123 height 19
type input "3"
click at [721, 417] on input "$0.00" at bounding box center [759, 412] width 123 height 19
type input "$206"
click at [919, 568] on button "Agregar" at bounding box center [898, 565] width 196 height 34
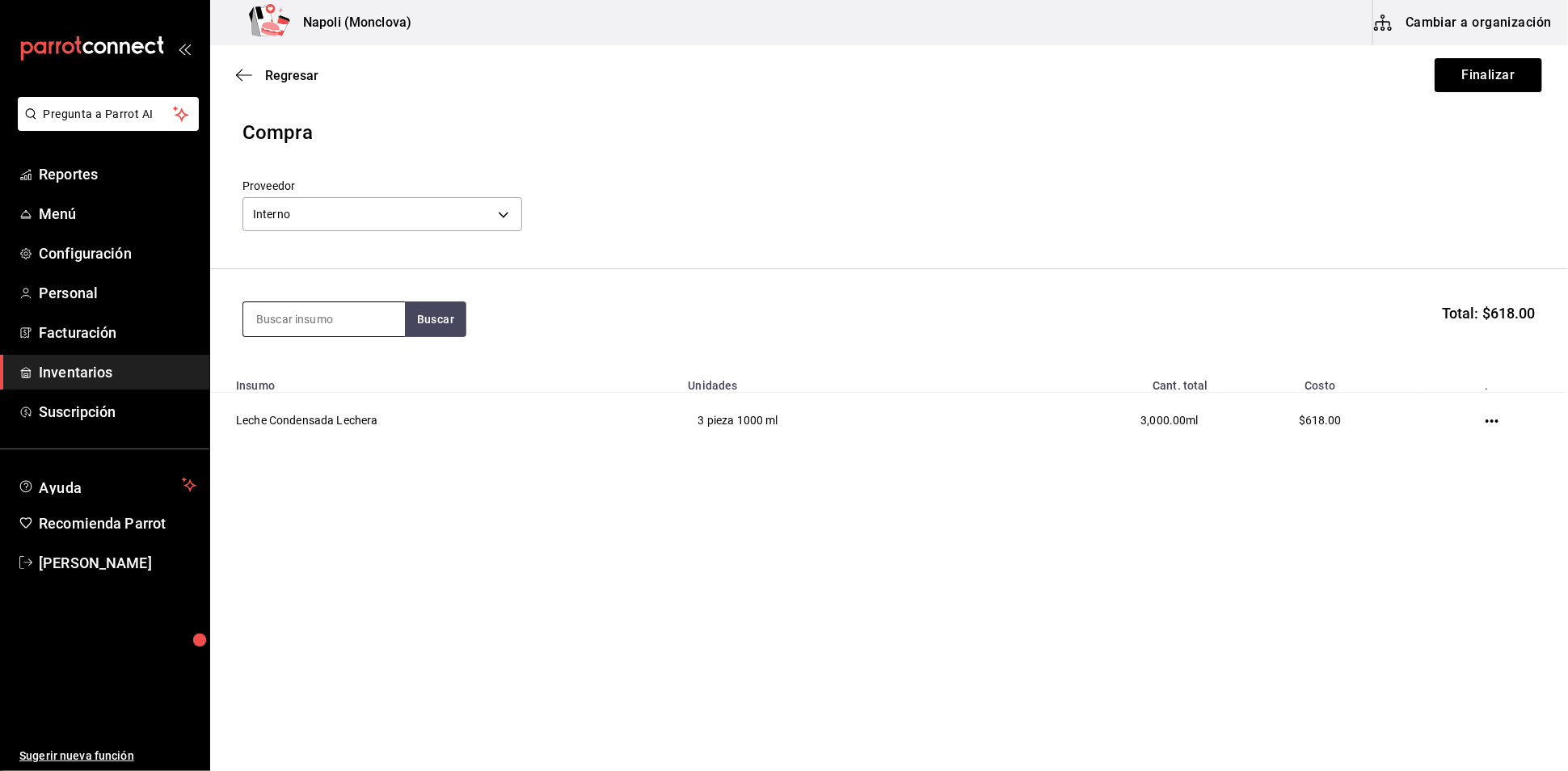
click at [340, 336] on input at bounding box center [324, 318] width 161 height 34
type input "ENDULSANTE"
click at [415, 326] on button "Buscar" at bounding box center [436, 319] width 62 height 35
drag, startPoint x: 369, startPoint y: 323, endPoint x: 225, endPoint y: 329, distance: 144.1
click at [225, 329] on section "ENDULSANTE Buscar Total: $618.00" at bounding box center [889, 319] width 1358 height 101
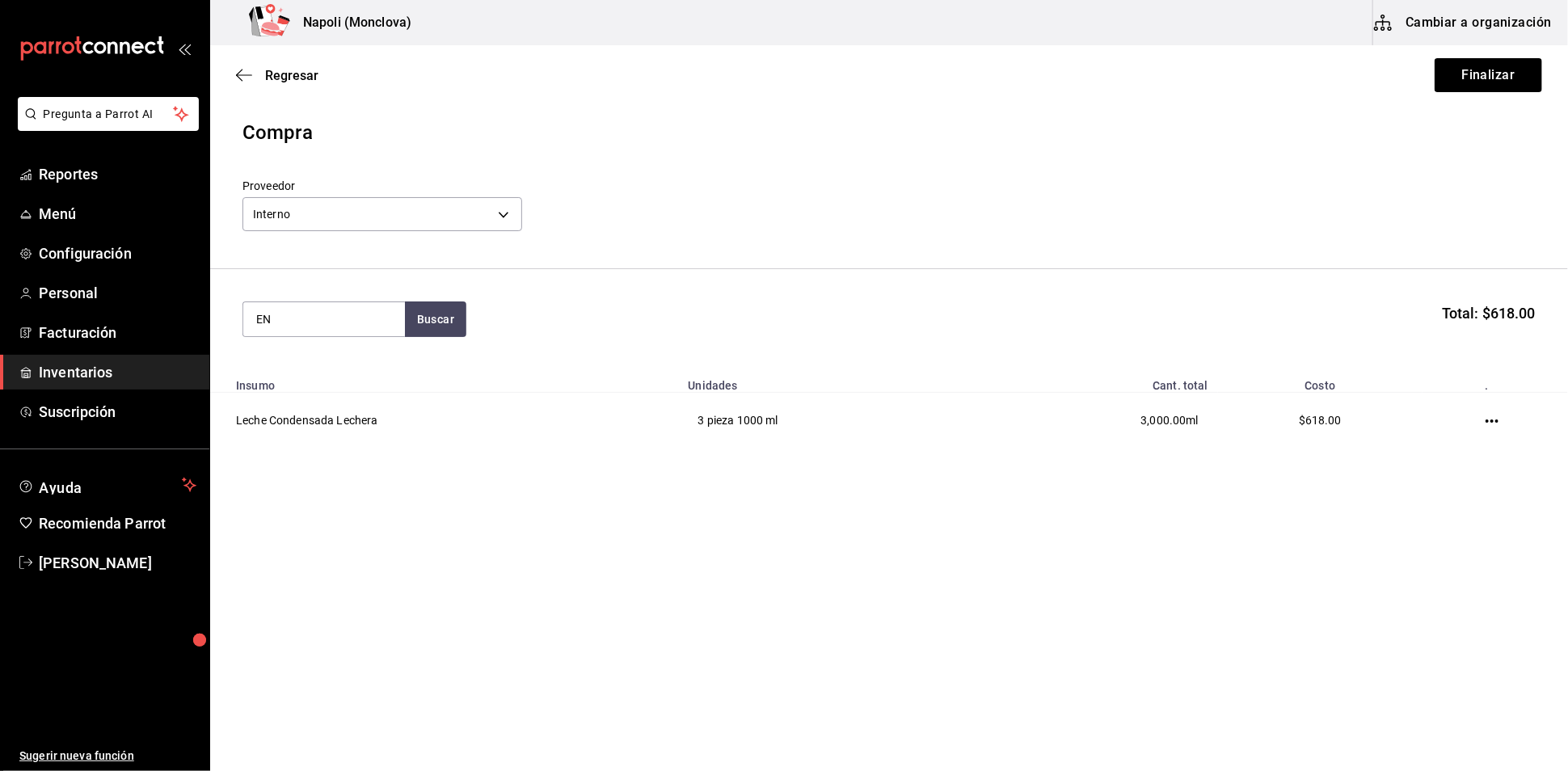
type input "E"
type input "JARABE"
click at [444, 337] on button "Buscar" at bounding box center [436, 319] width 62 height 35
click at [308, 387] on div "LT - Interno" at bounding box center [298, 392] width 86 height 17
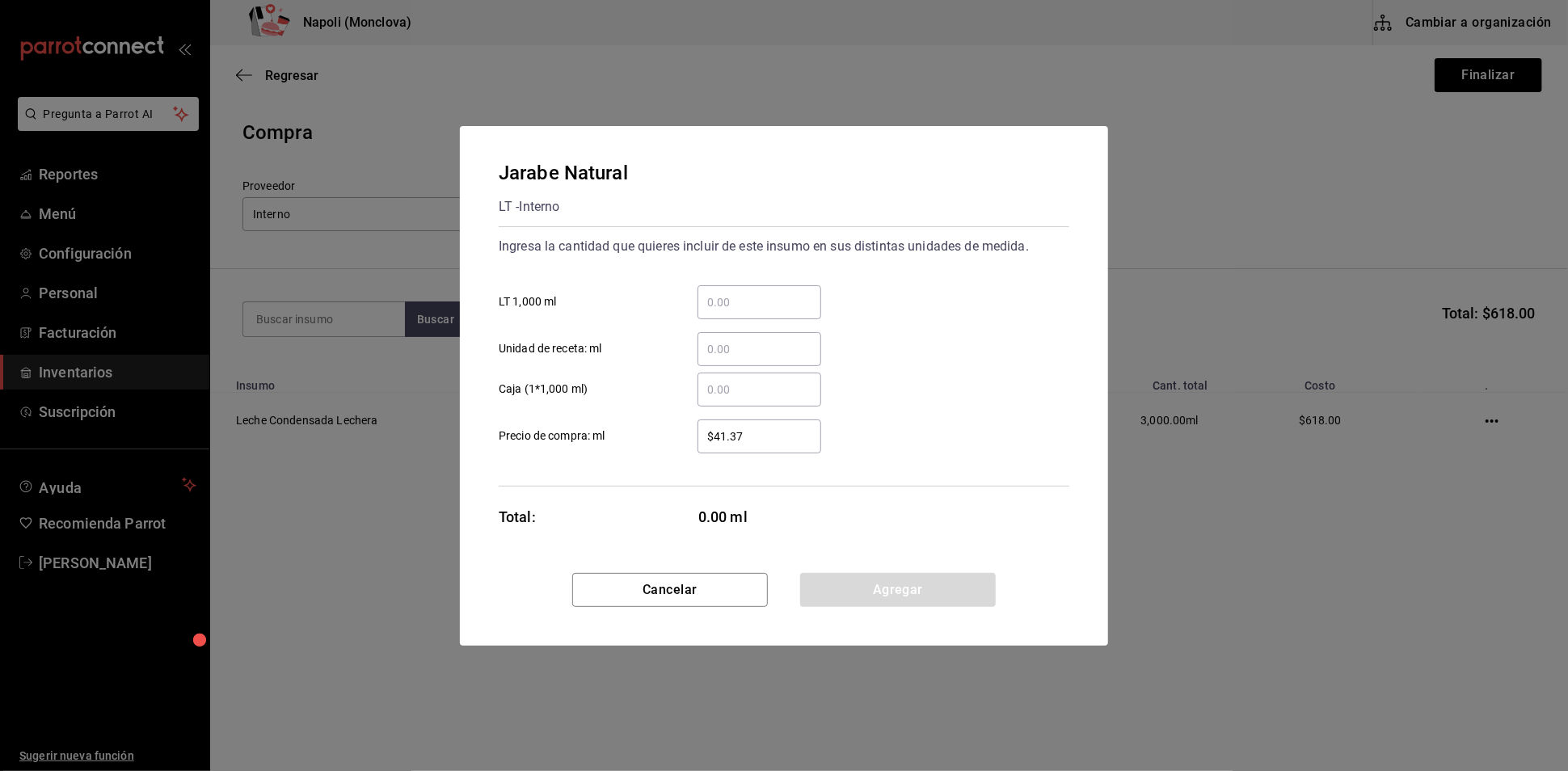
click at [743, 301] on div "​" at bounding box center [759, 302] width 123 height 34
click at [743, 301] on input "​ LT 1,000 ml" at bounding box center [759, 302] width 123 height 19
type input "15"
drag, startPoint x: 840, startPoint y: 600, endPoint x: 828, endPoint y: 581, distance: 22.5
click at [840, 600] on button "Agregar" at bounding box center [898, 589] width 196 height 34
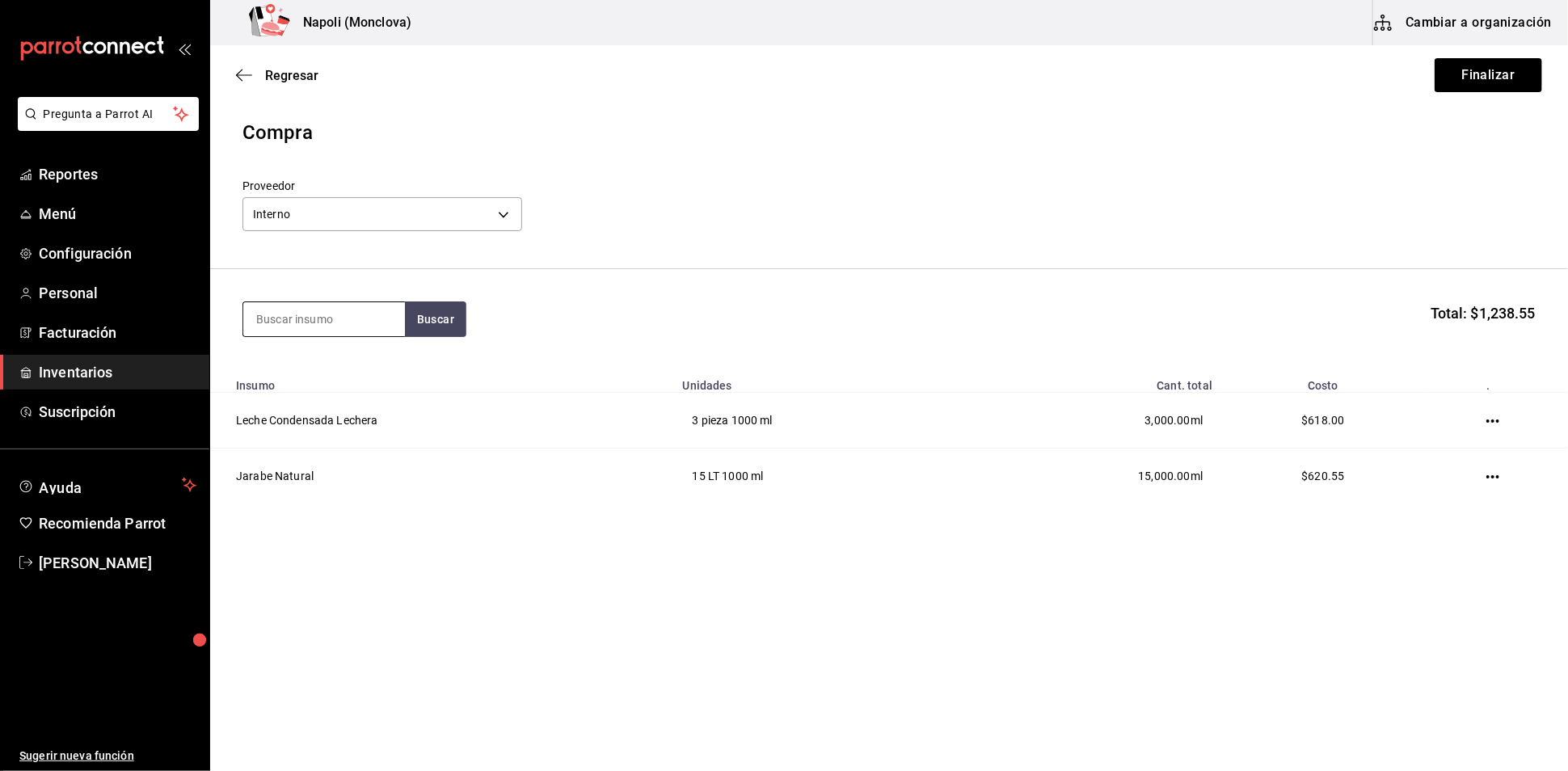
click at [362, 332] on input at bounding box center [324, 318] width 161 height 34
click at [1441, 84] on button "Finalizar" at bounding box center [1488, 74] width 108 height 34
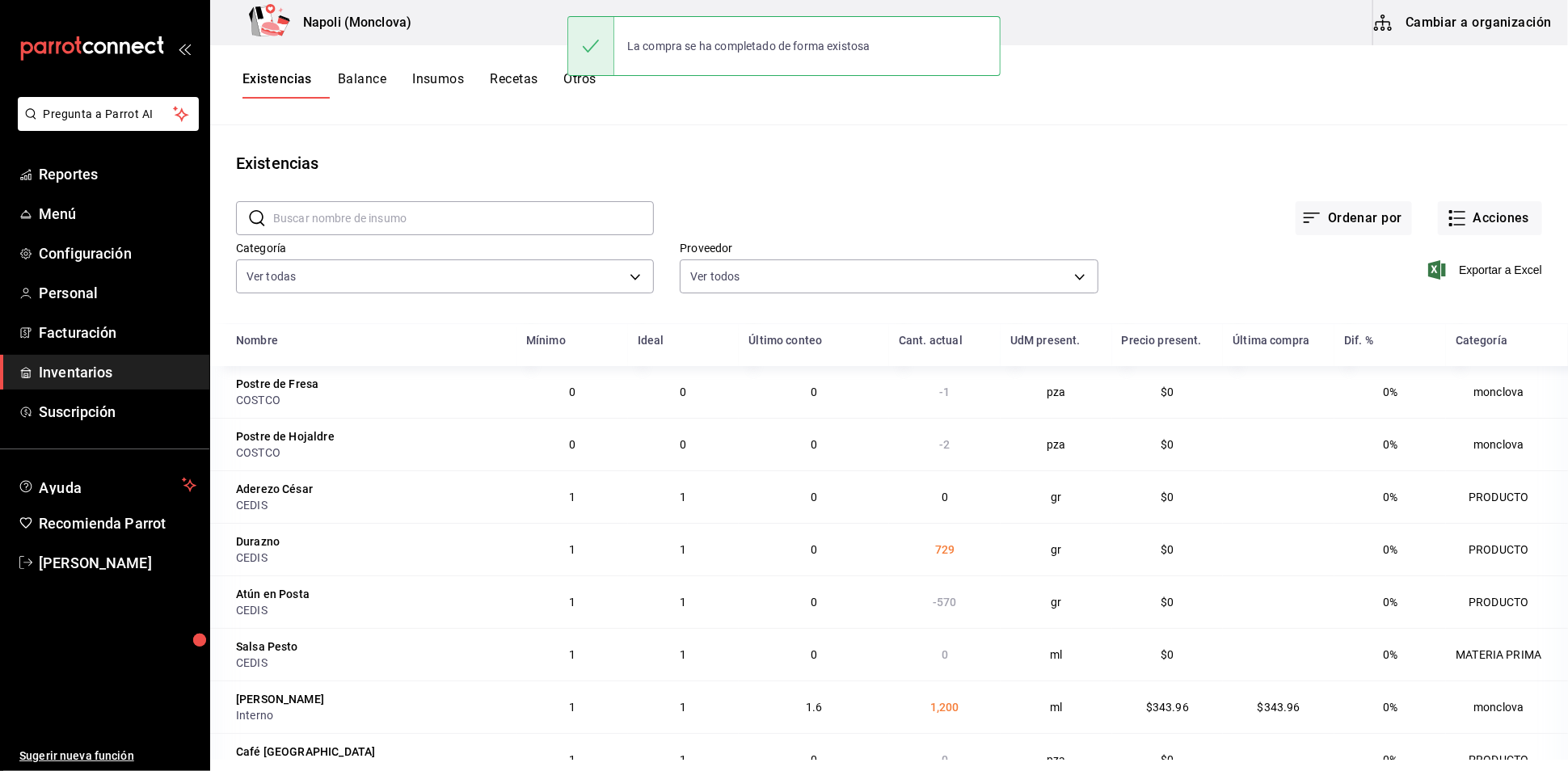
click at [375, 226] on input "text" at bounding box center [463, 218] width 381 height 33
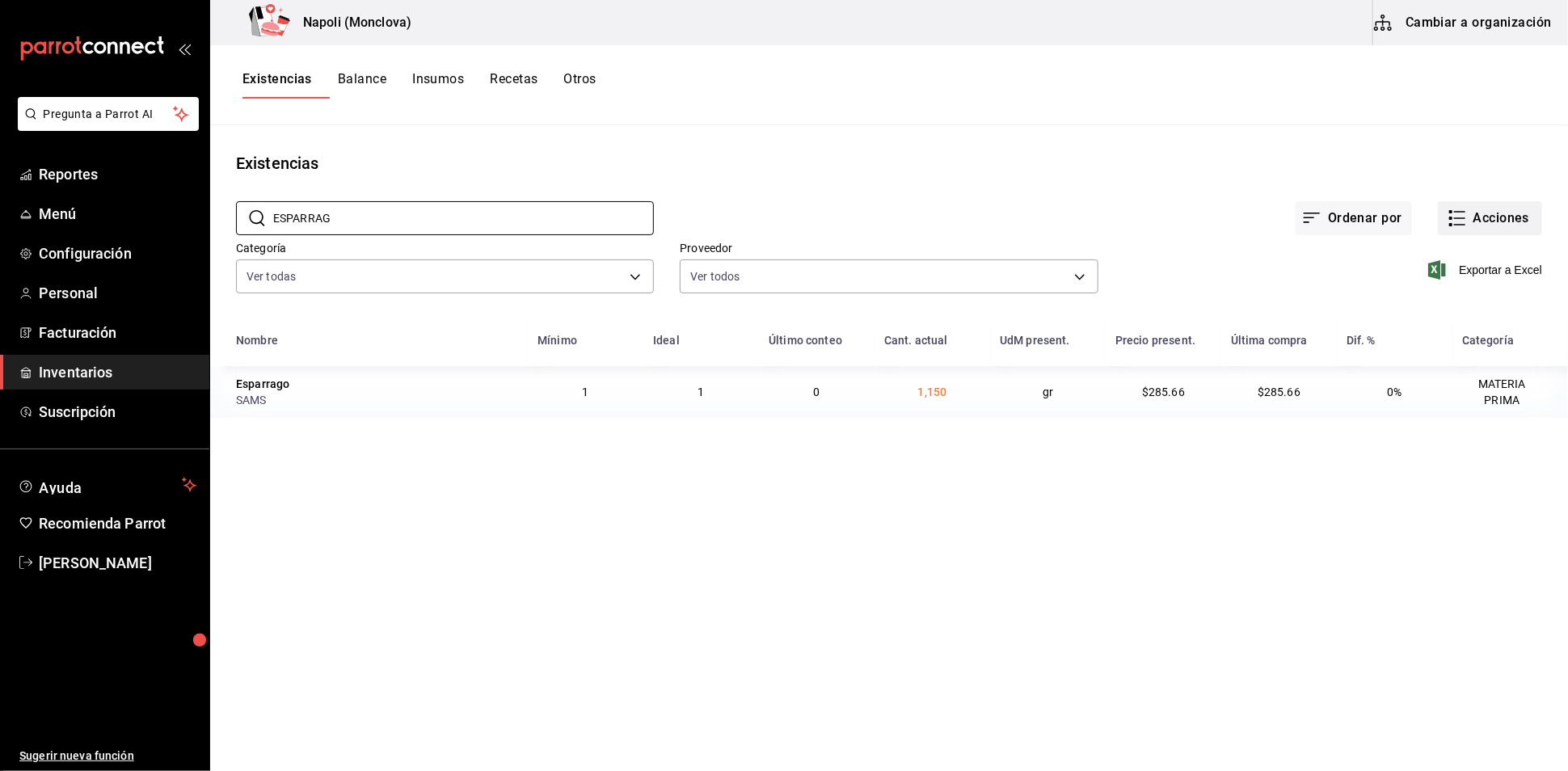
type input "ESPARRAG"
click at [1451, 235] on button "Acciones" at bounding box center [1489, 217] width 104 height 34
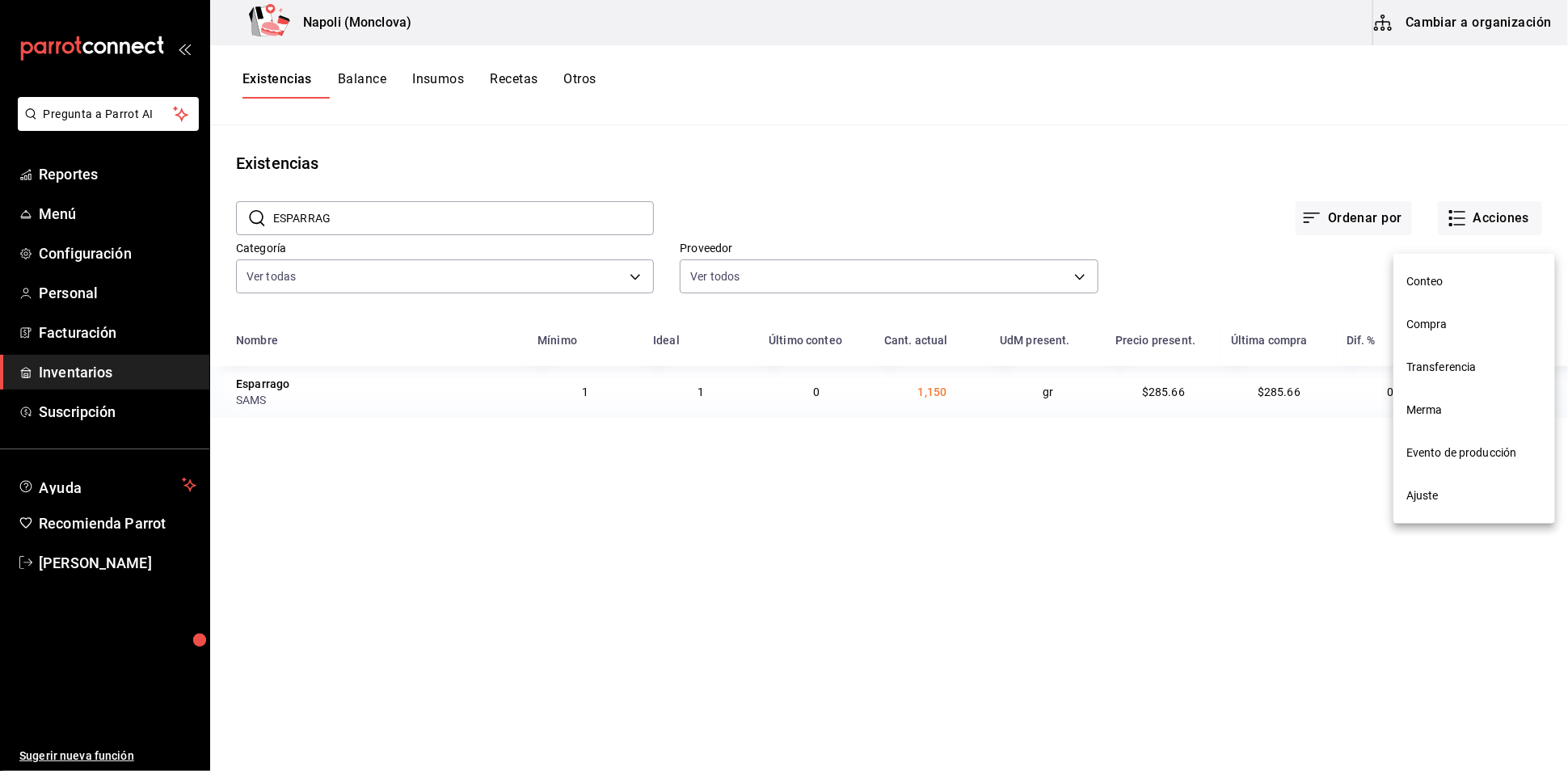
click at [1412, 324] on span "Compra" at bounding box center [1474, 324] width 136 height 17
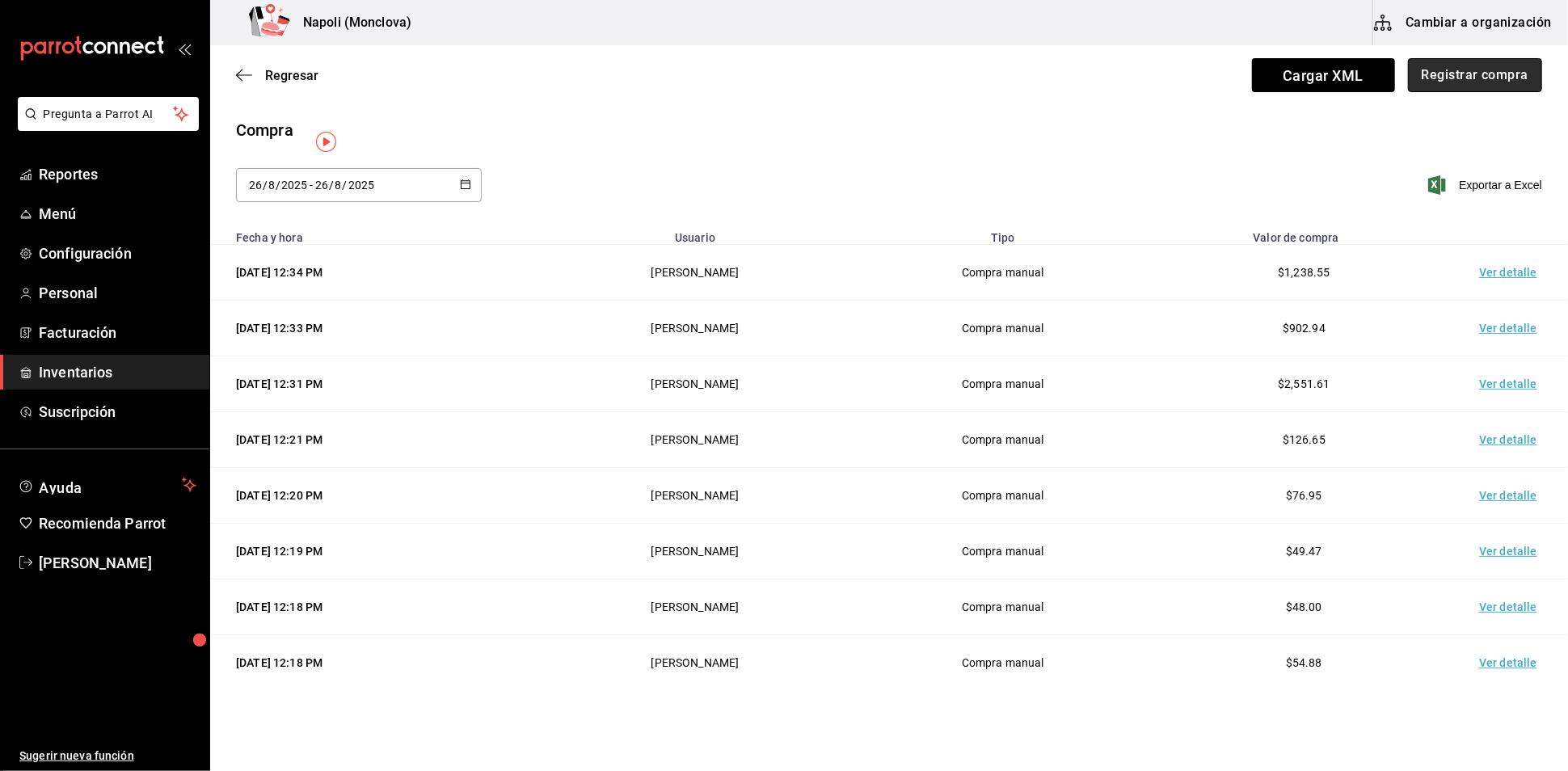
click at [1431, 78] on button "Registrar compra" at bounding box center [1475, 74] width 134 height 34
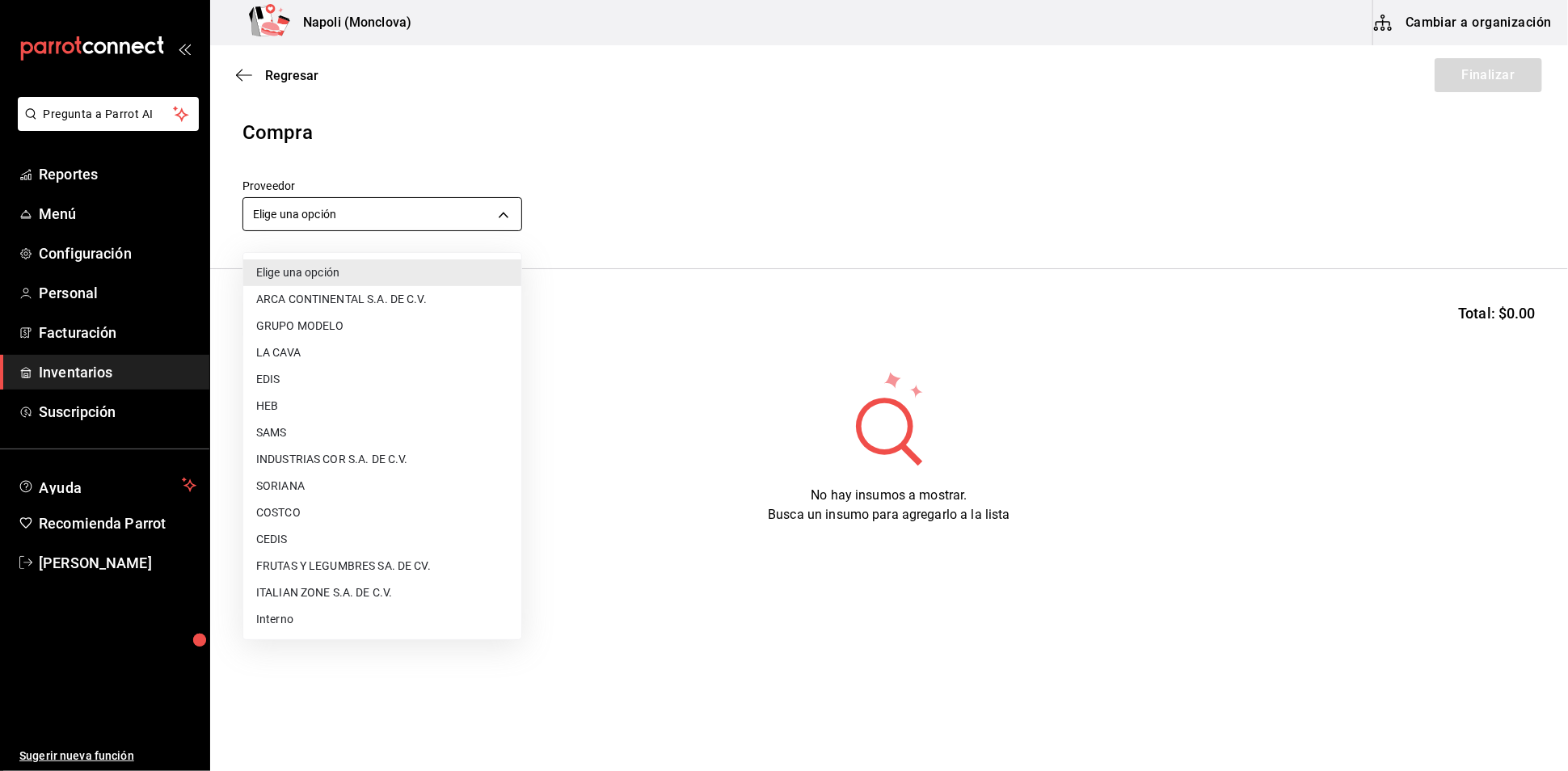
click at [515, 223] on body "Pregunta a Parrot AI Reportes Menú Configuración Personal Facturación Inventari…" at bounding box center [784, 340] width 1568 height 679
click at [354, 434] on li "SAMS" at bounding box center [382, 432] width 278 height 26
type input "c79ff9d8-8f6c-4814-bfd6-1c81d7e804f1"
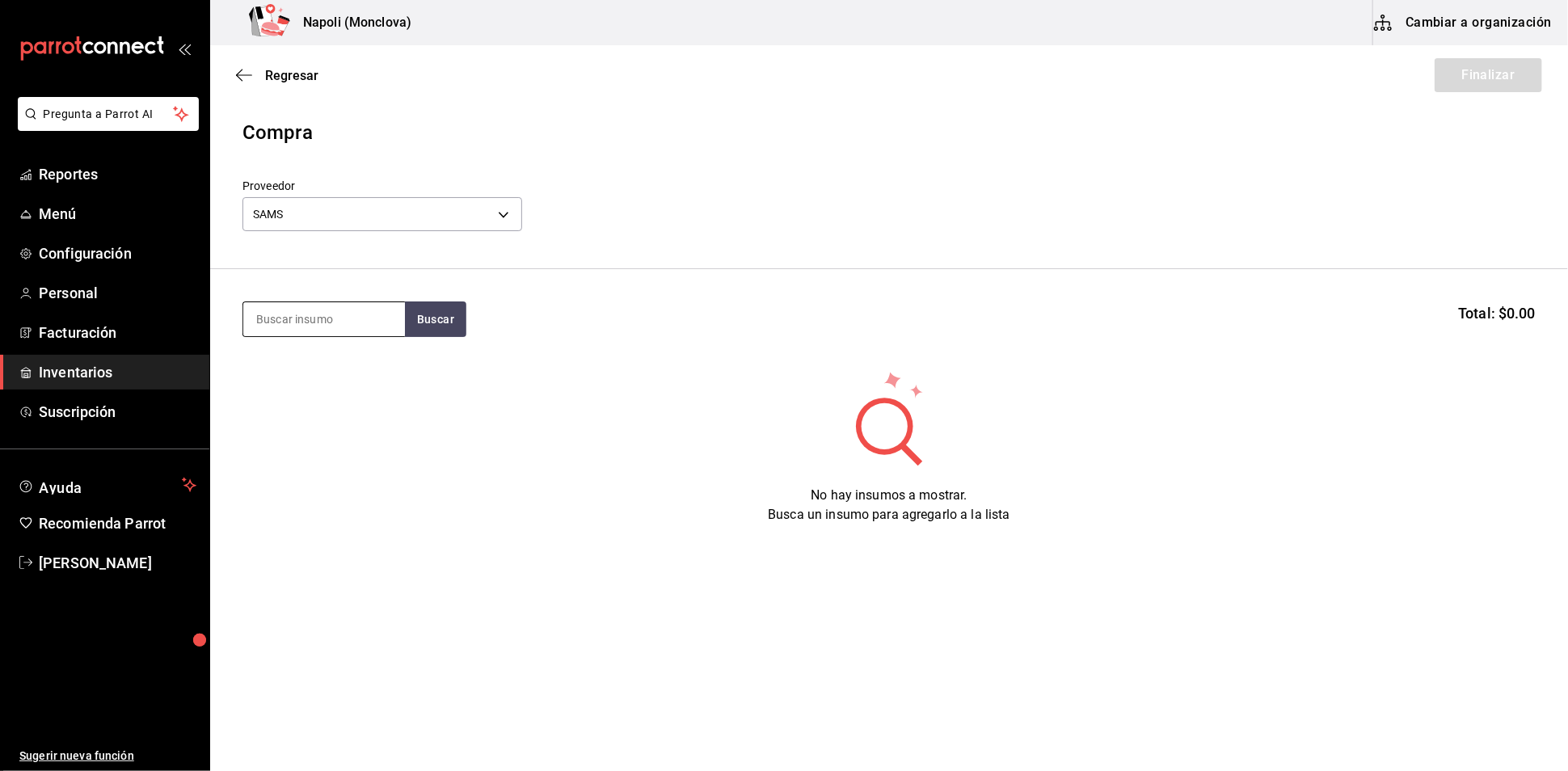
click at [319, 317] on input at bounding box center [324, 318] width 161 height 34
type input "ESPAR"
click at [319, 373] on div "Esparrago gr - SAMS" at bounding box center [323, 382] width 161 height 63
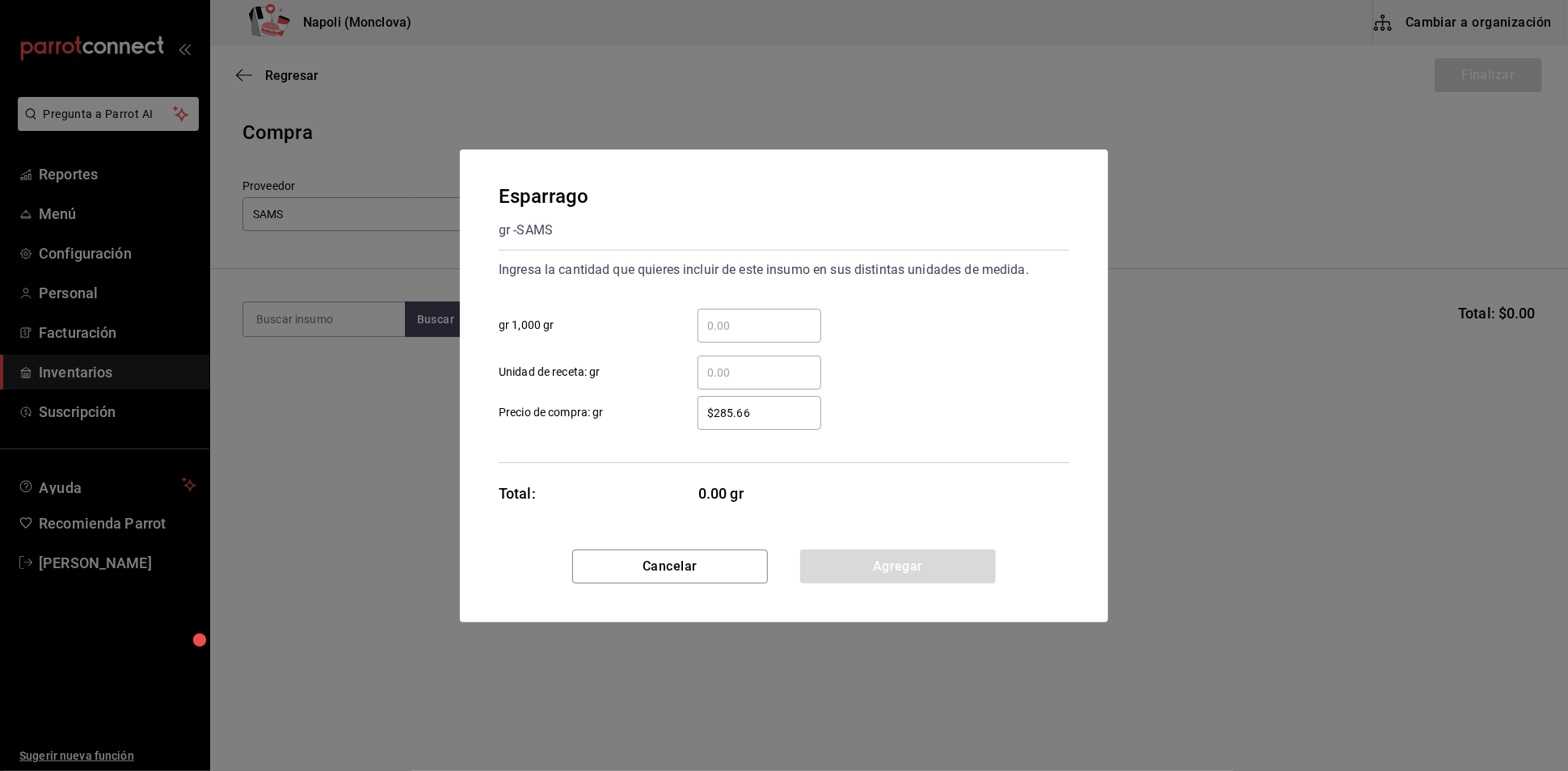
click at [692, 309] on div "​" at bounding box center [746, 325] width 150 height 34
click at [697, 316] on input "​ gr 1,000 gr" at bounding box center [759, 325] width 123 height 19
click at [740, 316] on input "​ gr 1,000 gr" at bounding box center [759, 325] width 123 height 19
type input "1.06"
click at [921, 566] on button "Agregar" at bounding box center [898, 565] width 196 height 34
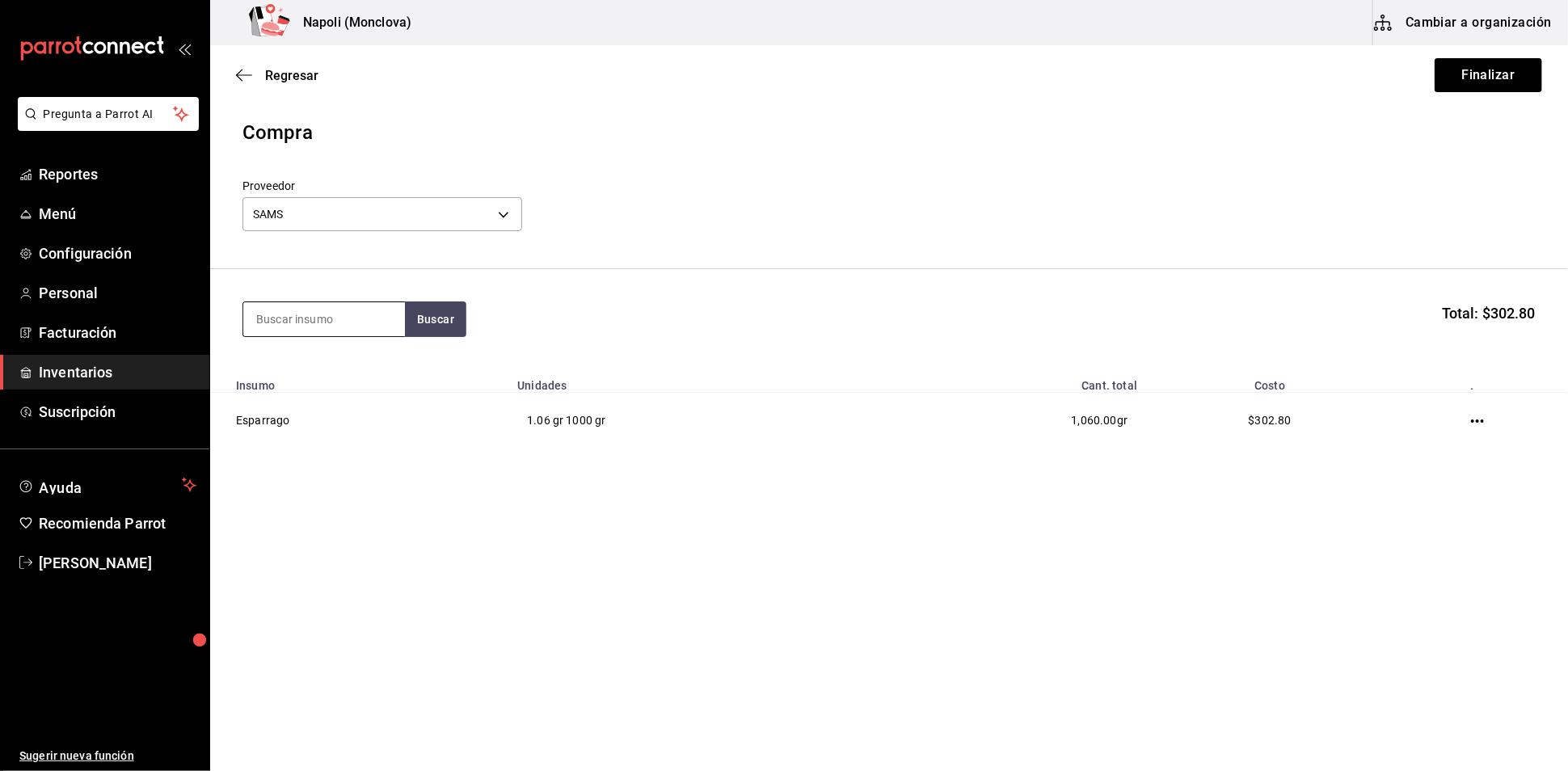
click at [347, 336] on input at bounding box center [324, 318] width 161 height 34
click at [1438, 78] on button "Finalizar" at bounding box center [1488, 74] width 108 height 34
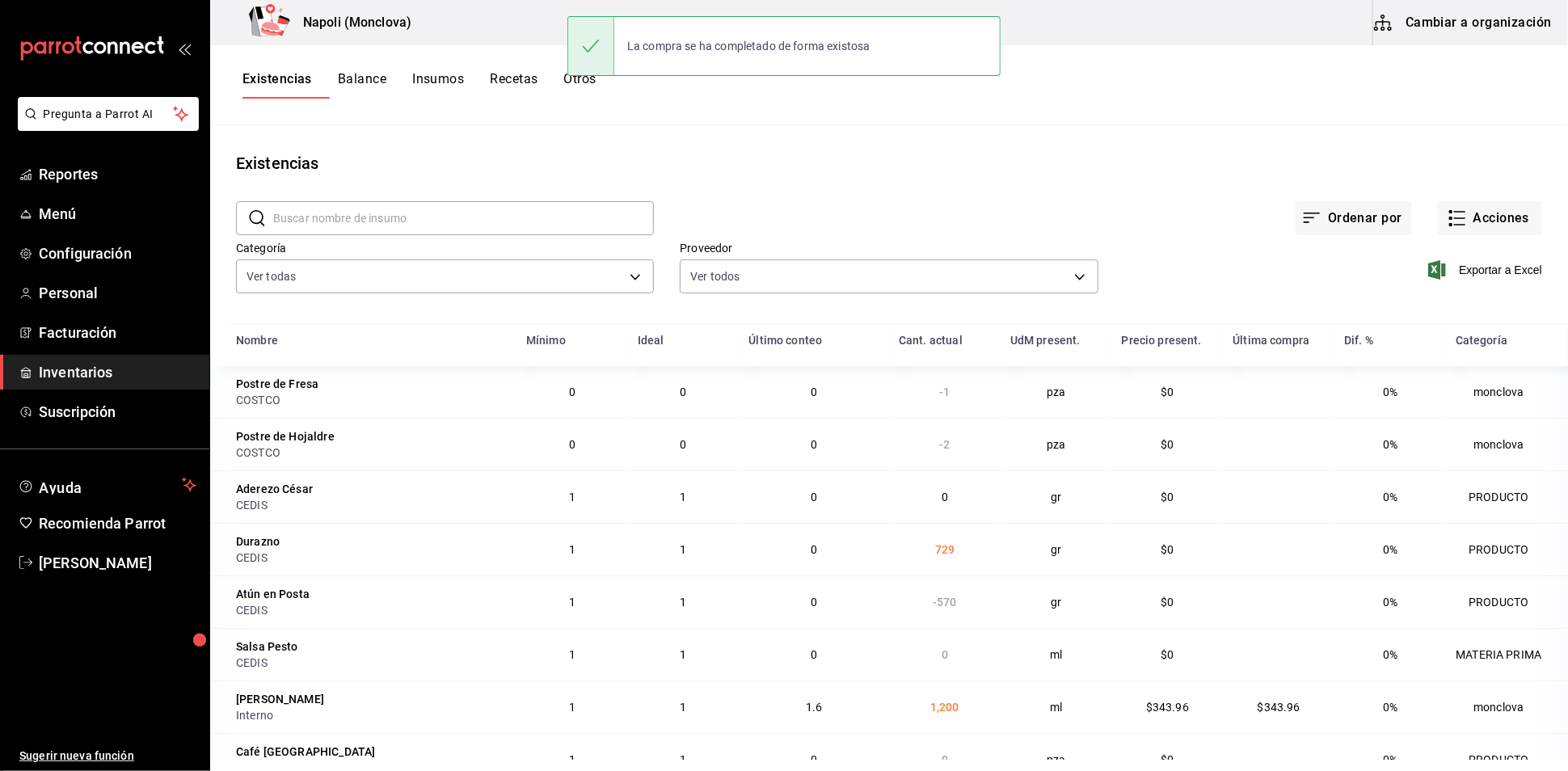
click at [87, 390] on link "Inventarios" at bounding box center [104, 371] width 209 height 34
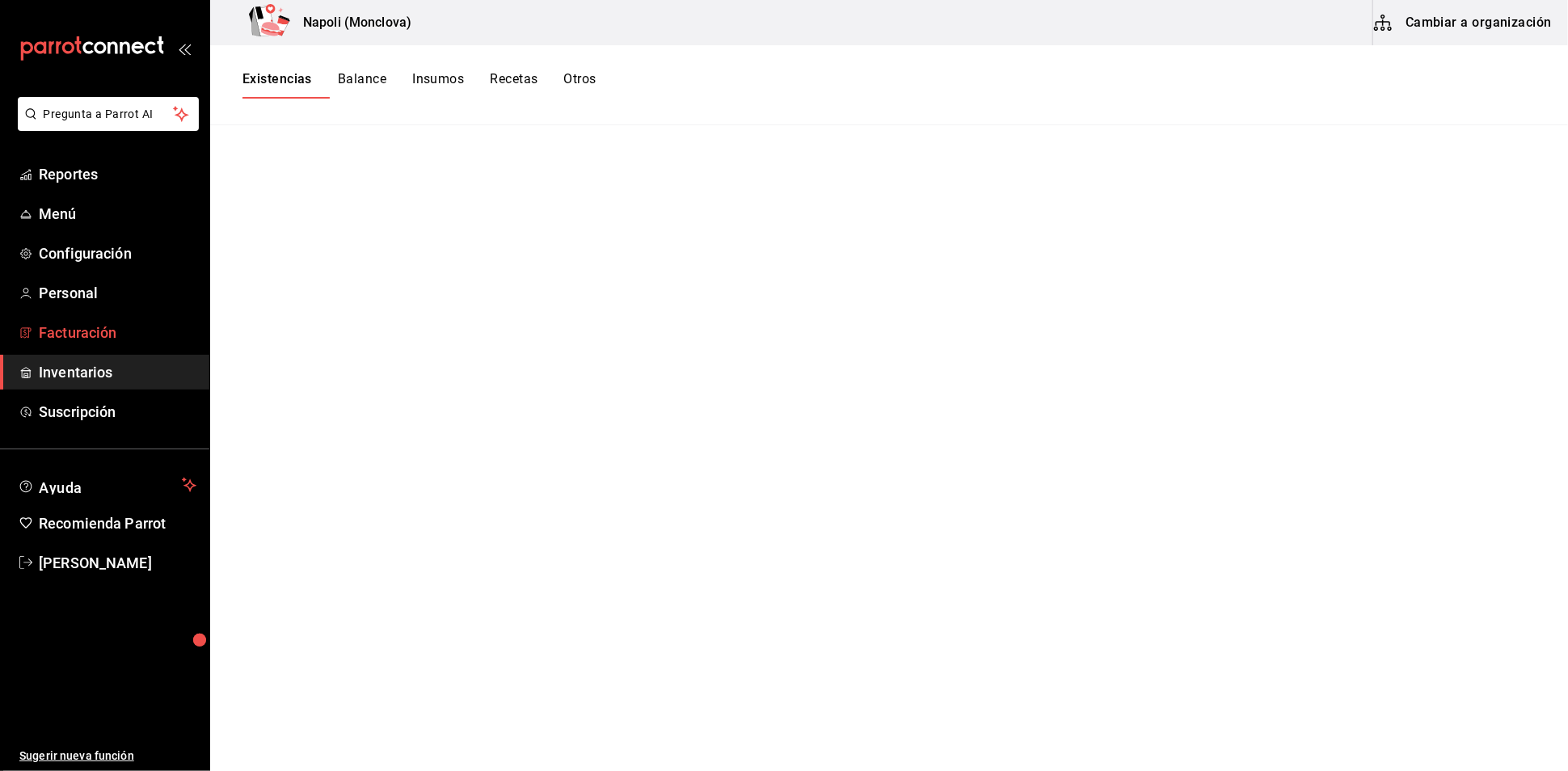
click at [82, 343] on span "Facturación" at bounding box center [118, 332] width 158 height 22
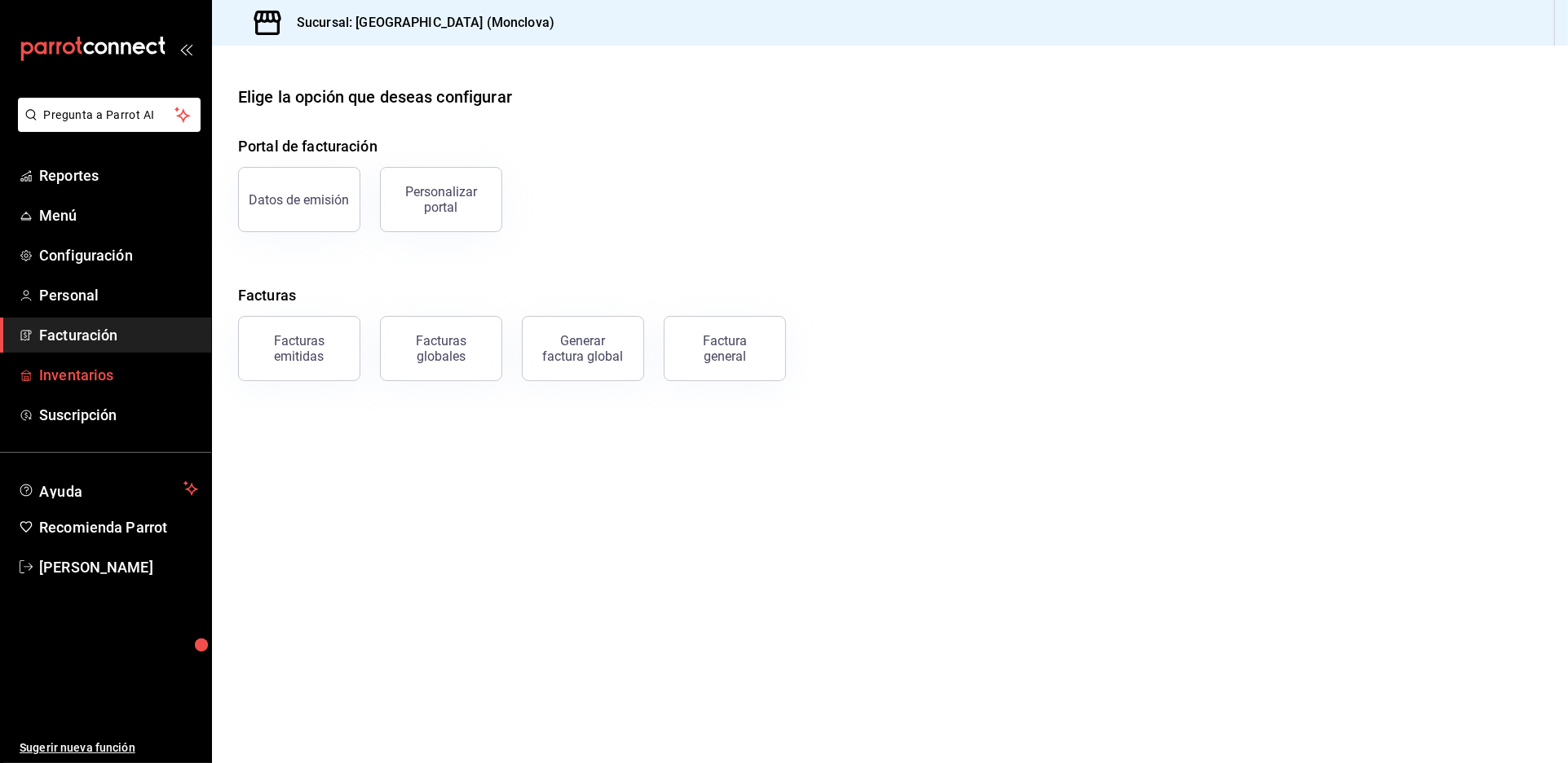
click at [123, 387] on span "Inventarios" at bounding box center [119, 376] width 159 height 22
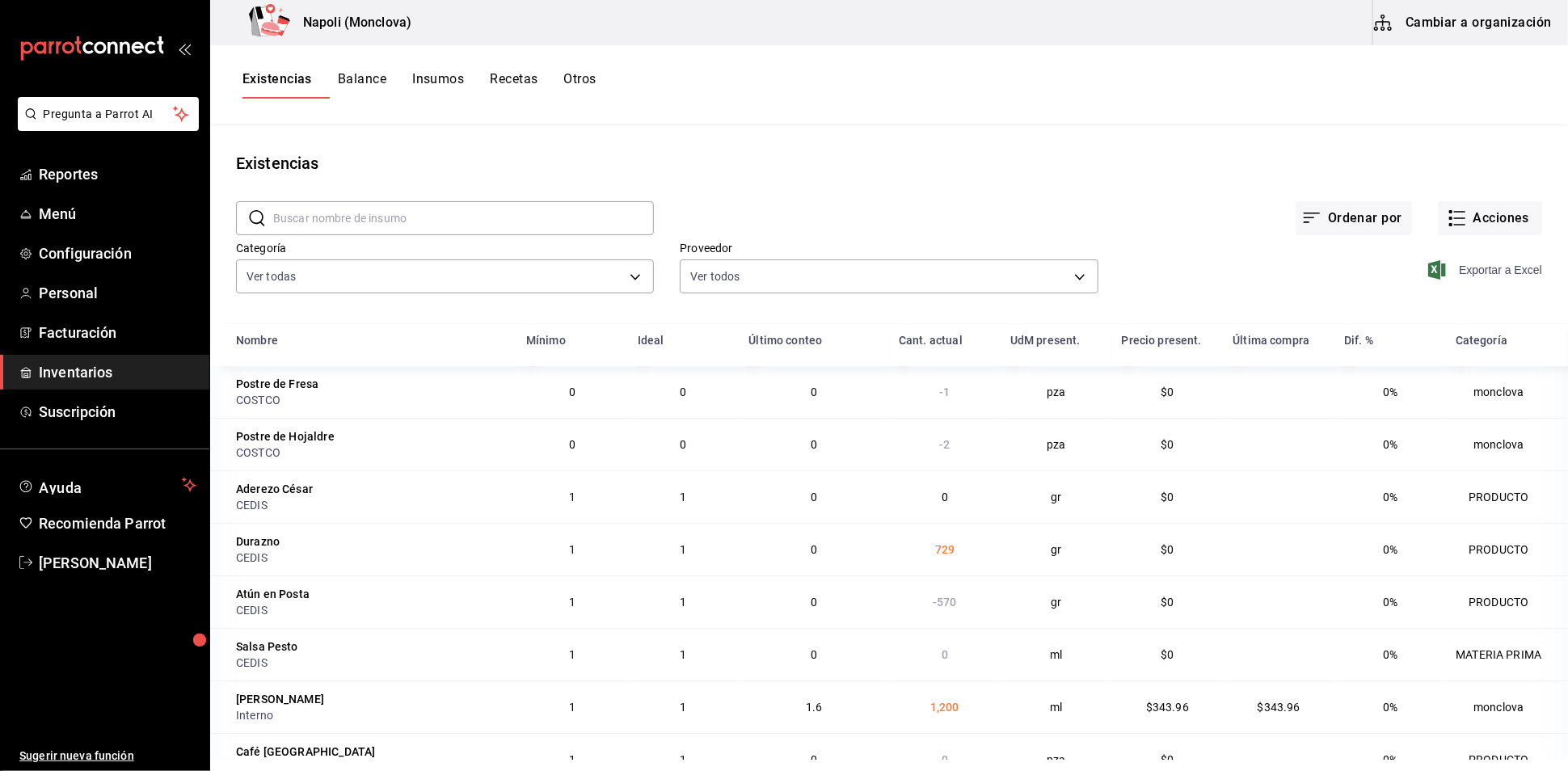
click at [1490, 279] on span "Exportar a Excel" at bounding box center [1486, 269] width 111 height 19
click at [334, 213] on input "text" at bounding box center [463, 218] width 381 height 33
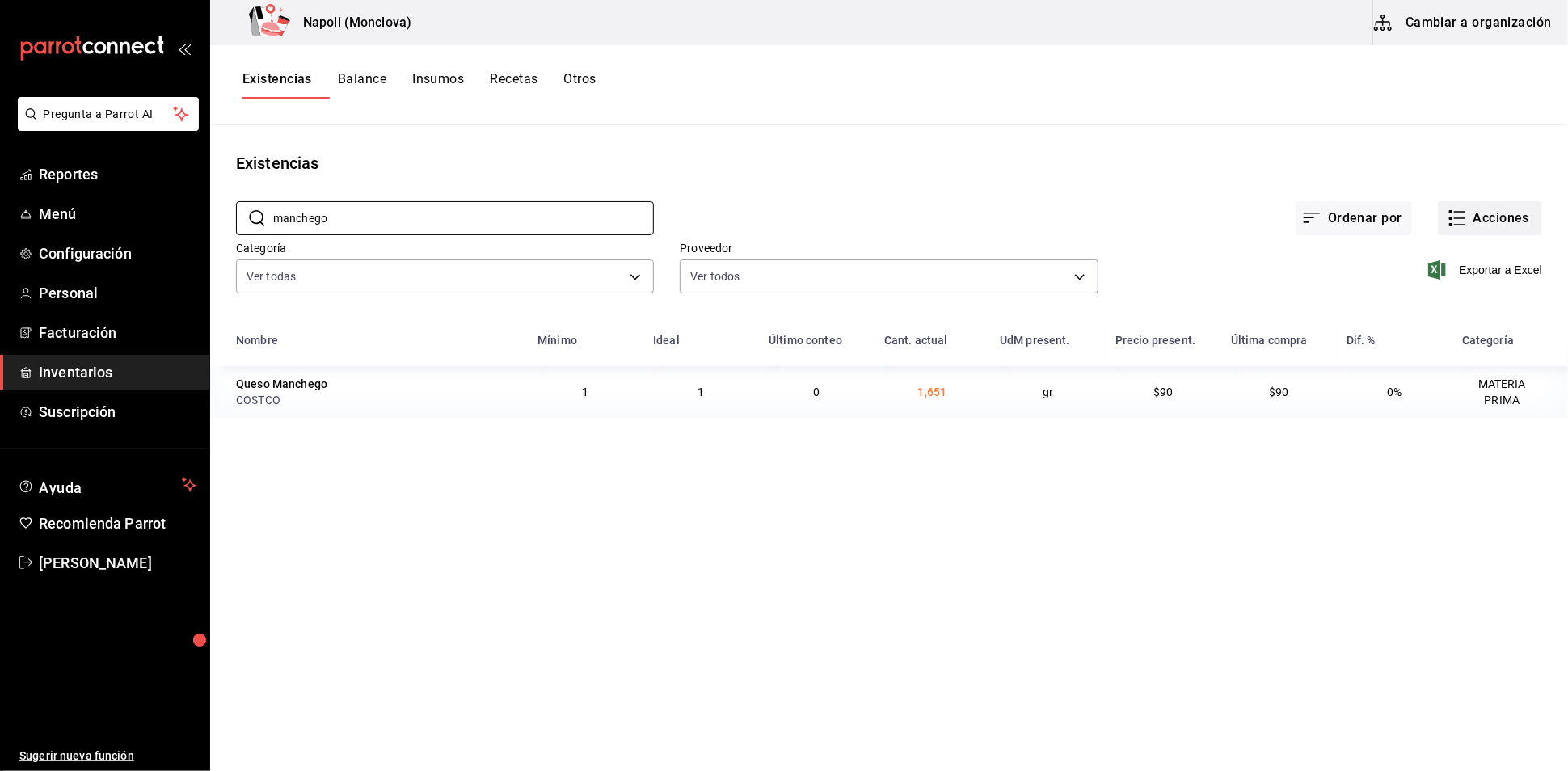
type input "manchego"
click at [1466, 235] on button "Acciones" at bounding box center [1489, 217] width 104 height 34
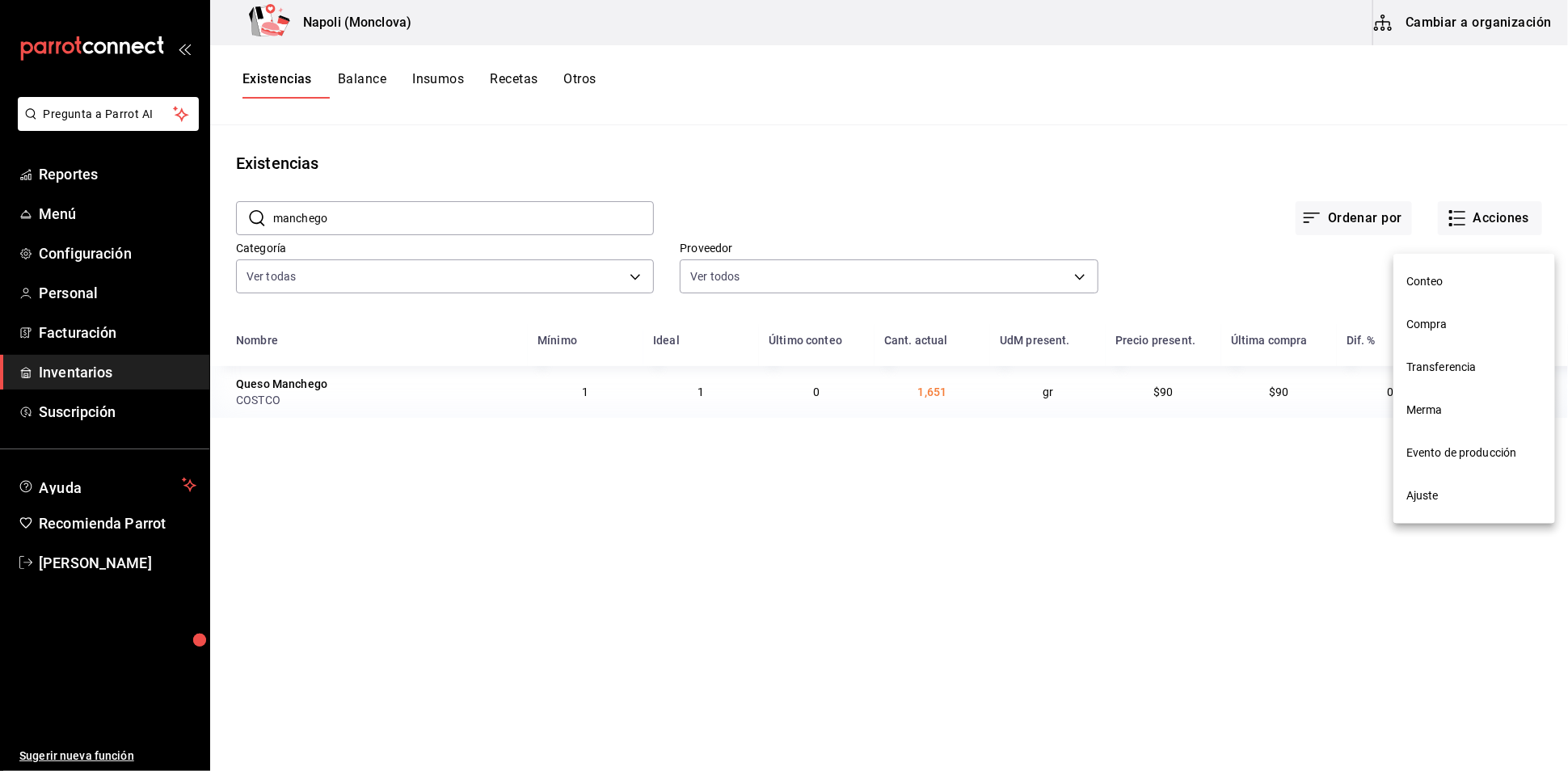
click at [1469, 316] on span "Compra" at bounding box center [1474, 324] width 136 height 17
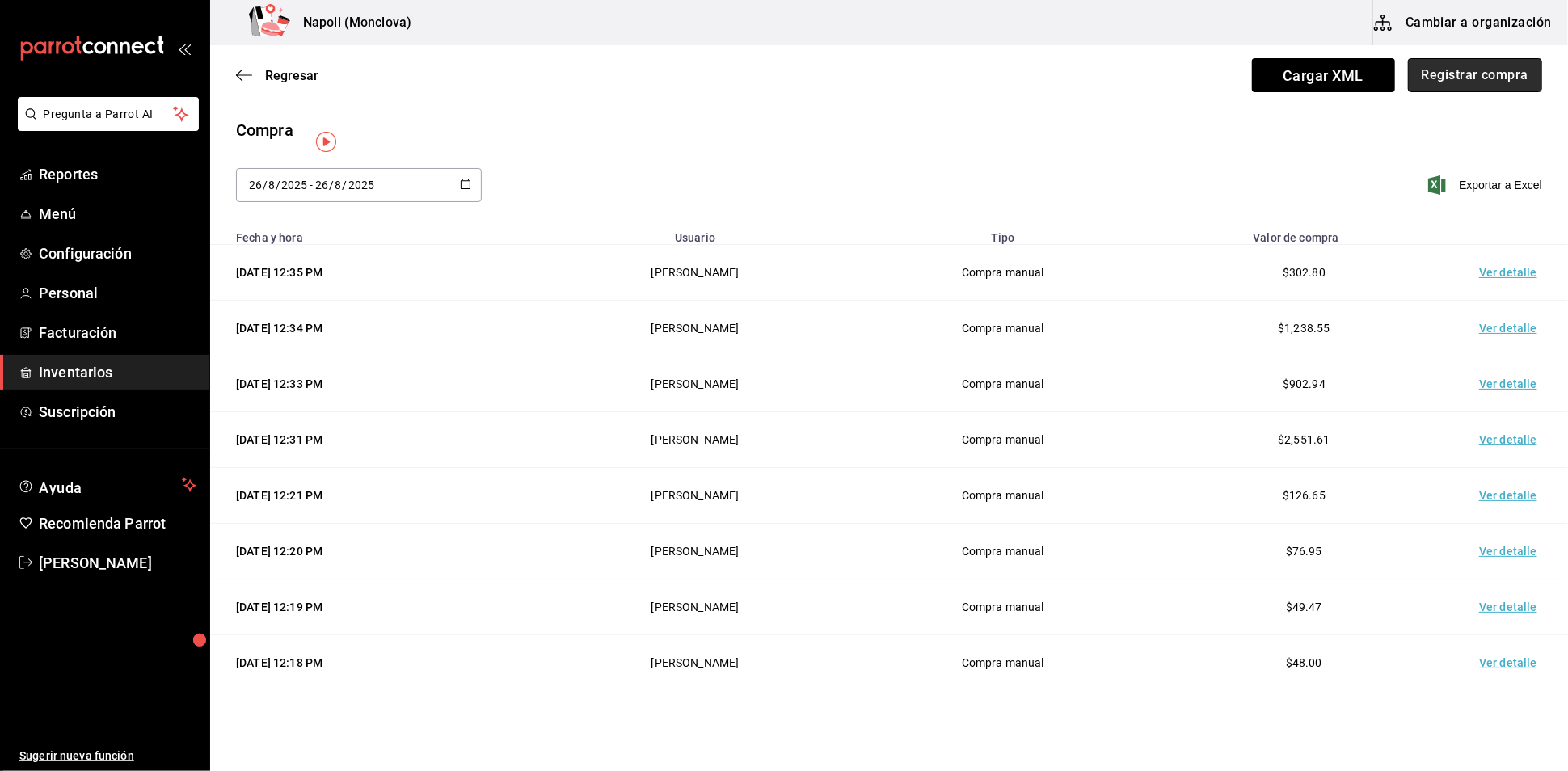
click at [1428, 72] on button "Registrar compra" at bounding box center [1475, 74] width 134 height 34
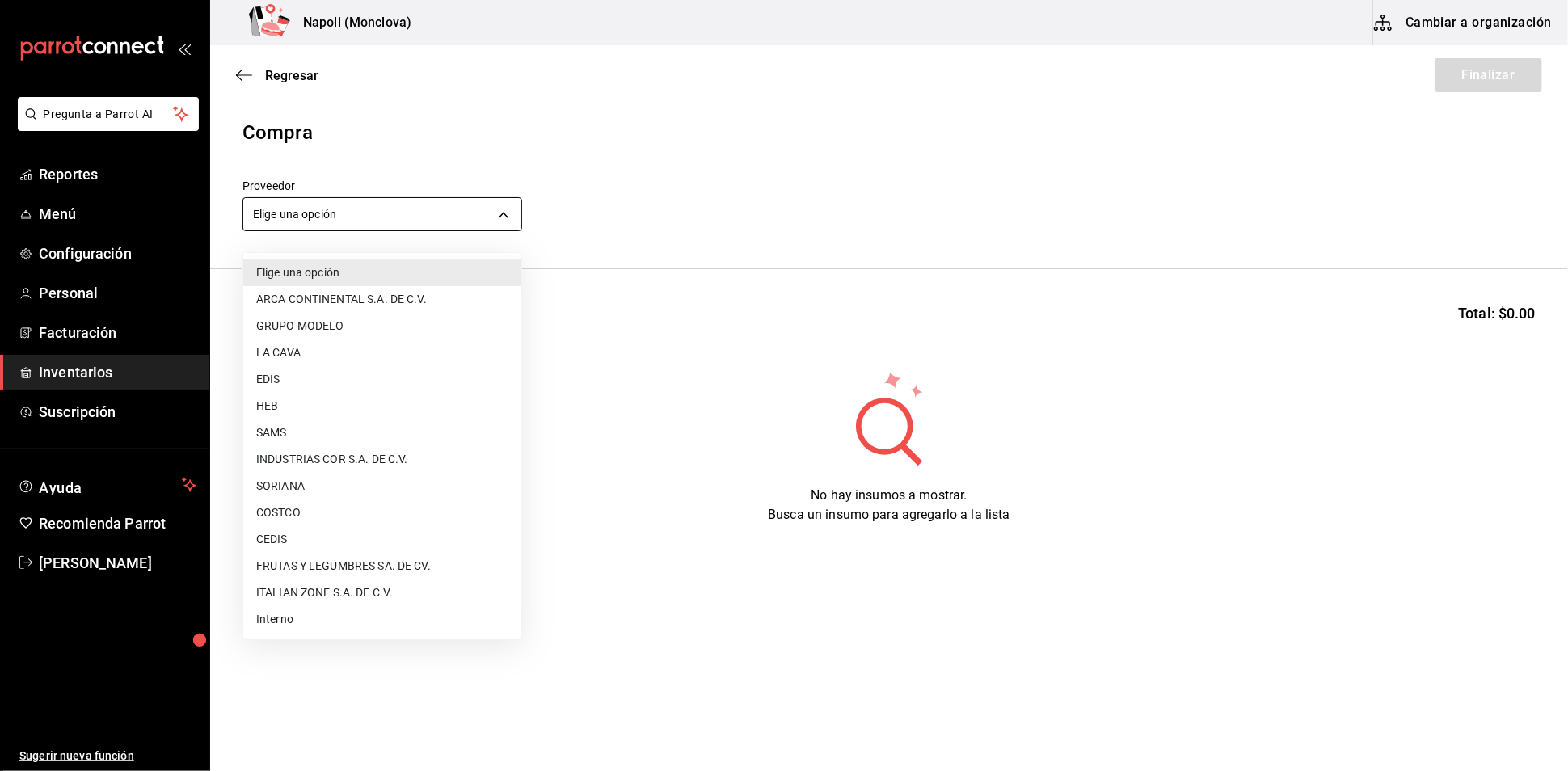
click at [514, 227] on body "Pregunta a Parrot AI Reportes Menú Configuración Personal Facturación Inventari…" at bounding box center [784, 340] width 1568 height 679
click at [349, 510] on li "COSTCO" at bounding box center [382, 512] width 278 height 26
type input "297da1de-2487-48f5-9e1b-f813c29ab2ab"
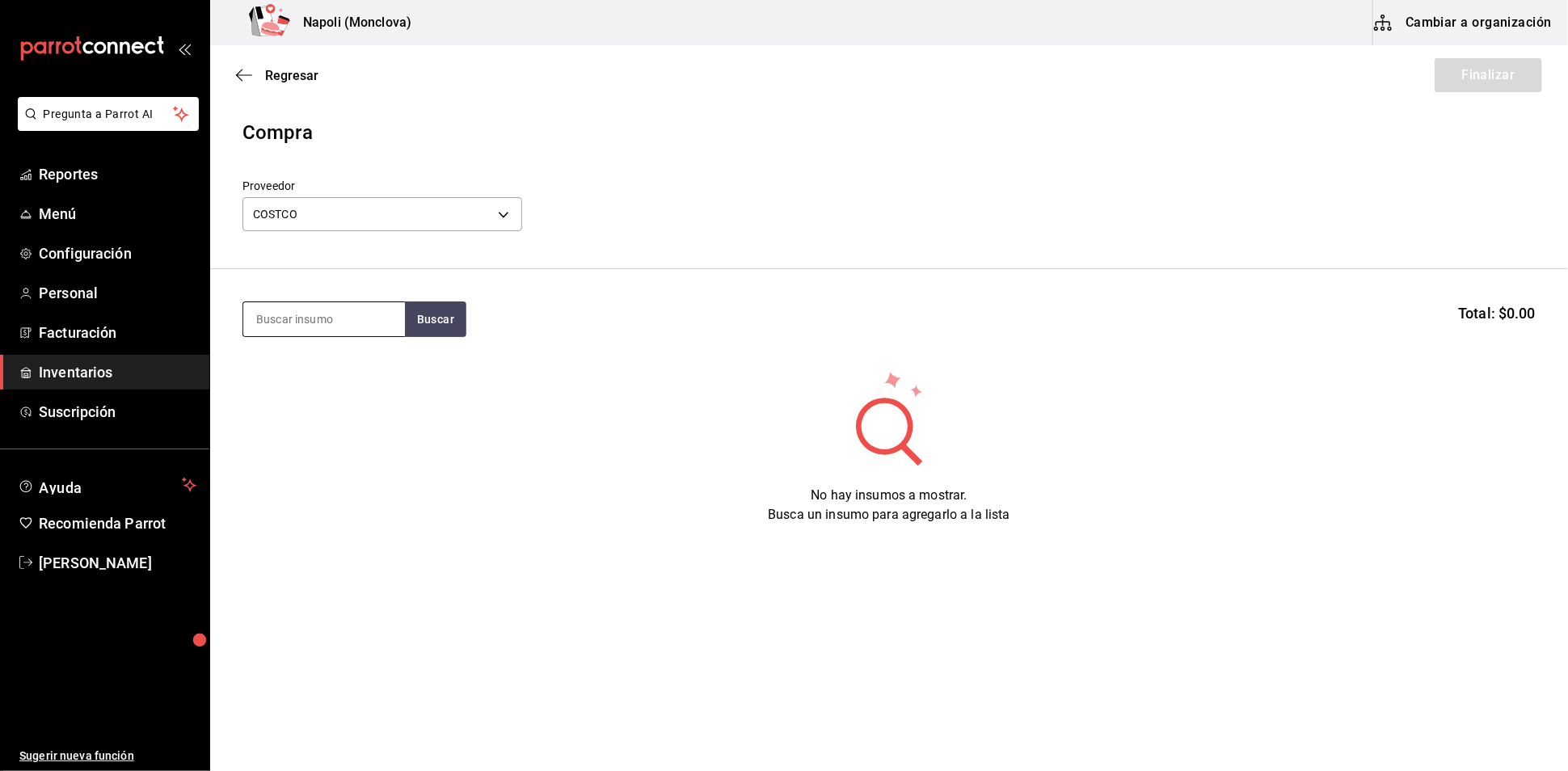
click at [320, 331] on input at bounding box center [324, 318] width 161 height 34
type input "MANCHEGO"
click at [442, 337] on button "Buscar" at bounding box center [436, 319] width 62 height 35
click at [292, 381] on div "Queso Manchego" at bounding box center [306, 373] width 102 height 19
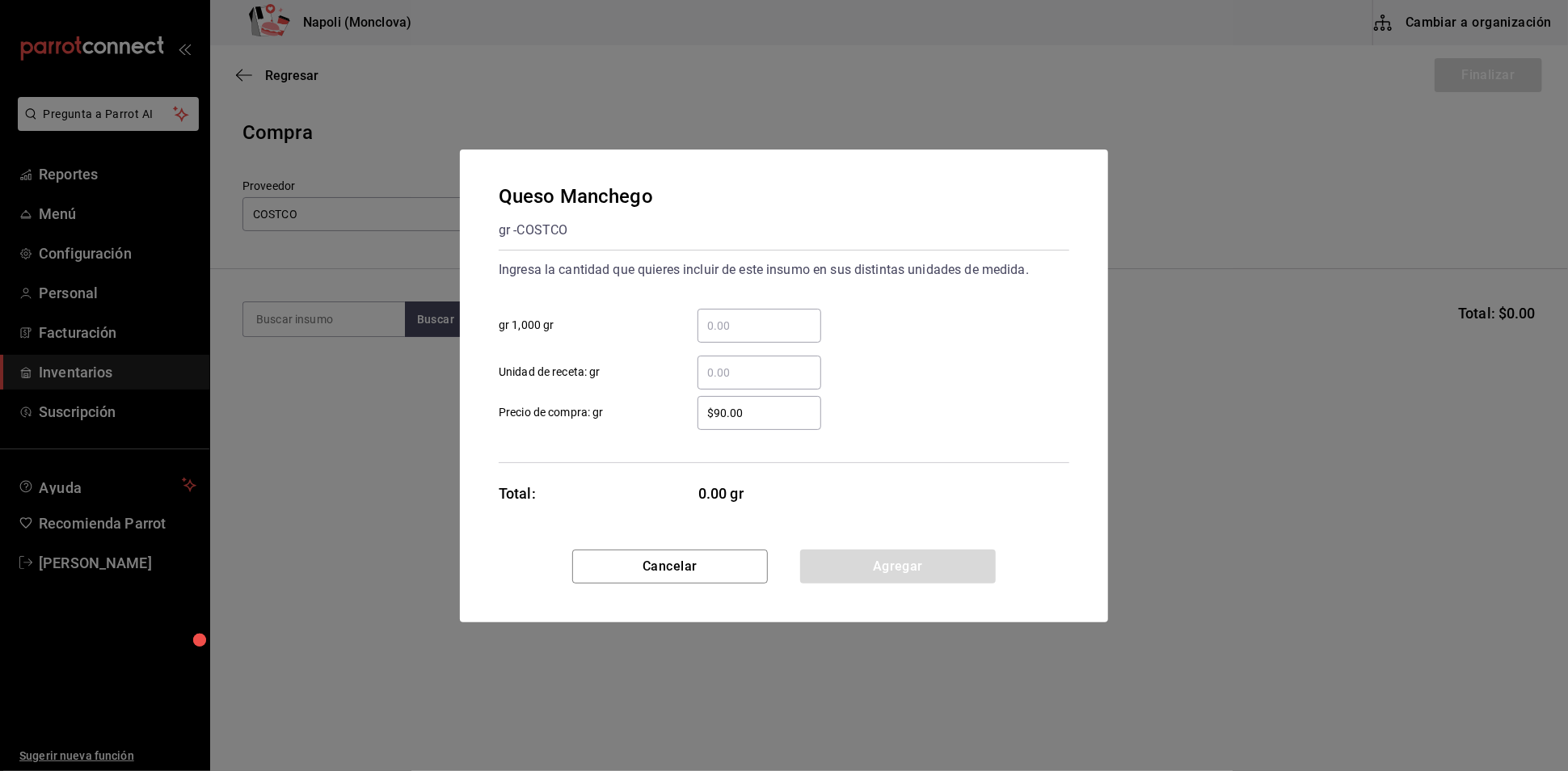
click at [796, 309] on div "​" at bounding box center [759, 325] width 123 height 34
click at [796, 316] on input "​ gr 1,000 gr" at bounding box center [759, 325] width 123 height 19
click at [766, 316] on input "​ gr 1,000 gr" at bounding box center [759, 325] width 123 height 19
type input "1"
click at [923, 579] on button "Agregar" at bounding box center [898, 565] width 196 height 34
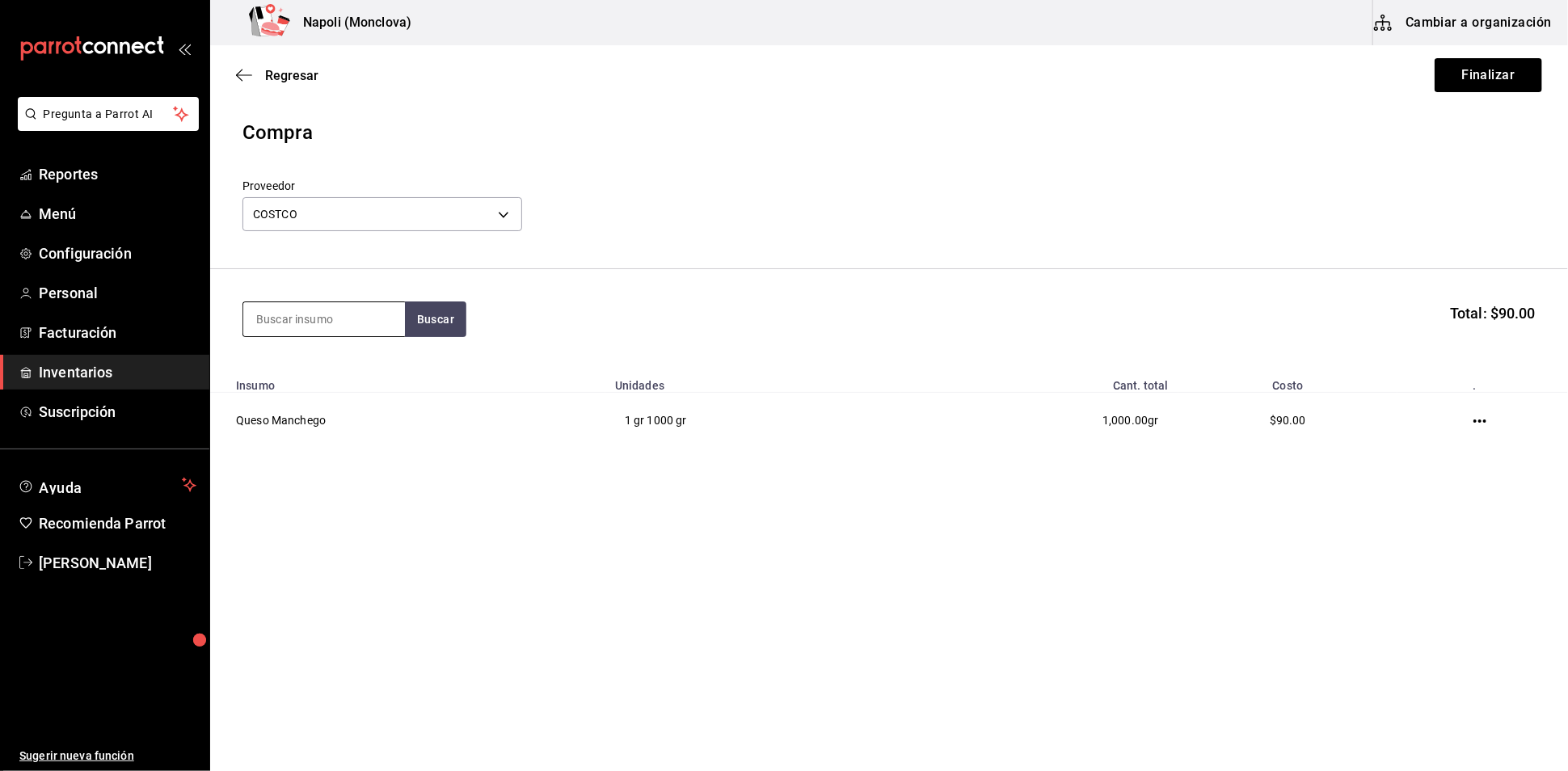
click at [383, 336] on input at bounding box center [324, 318] width 161 height 34
click at [1435, 72] on button "Finalizar" at bounding box center [1488, 74] width 108 height 34
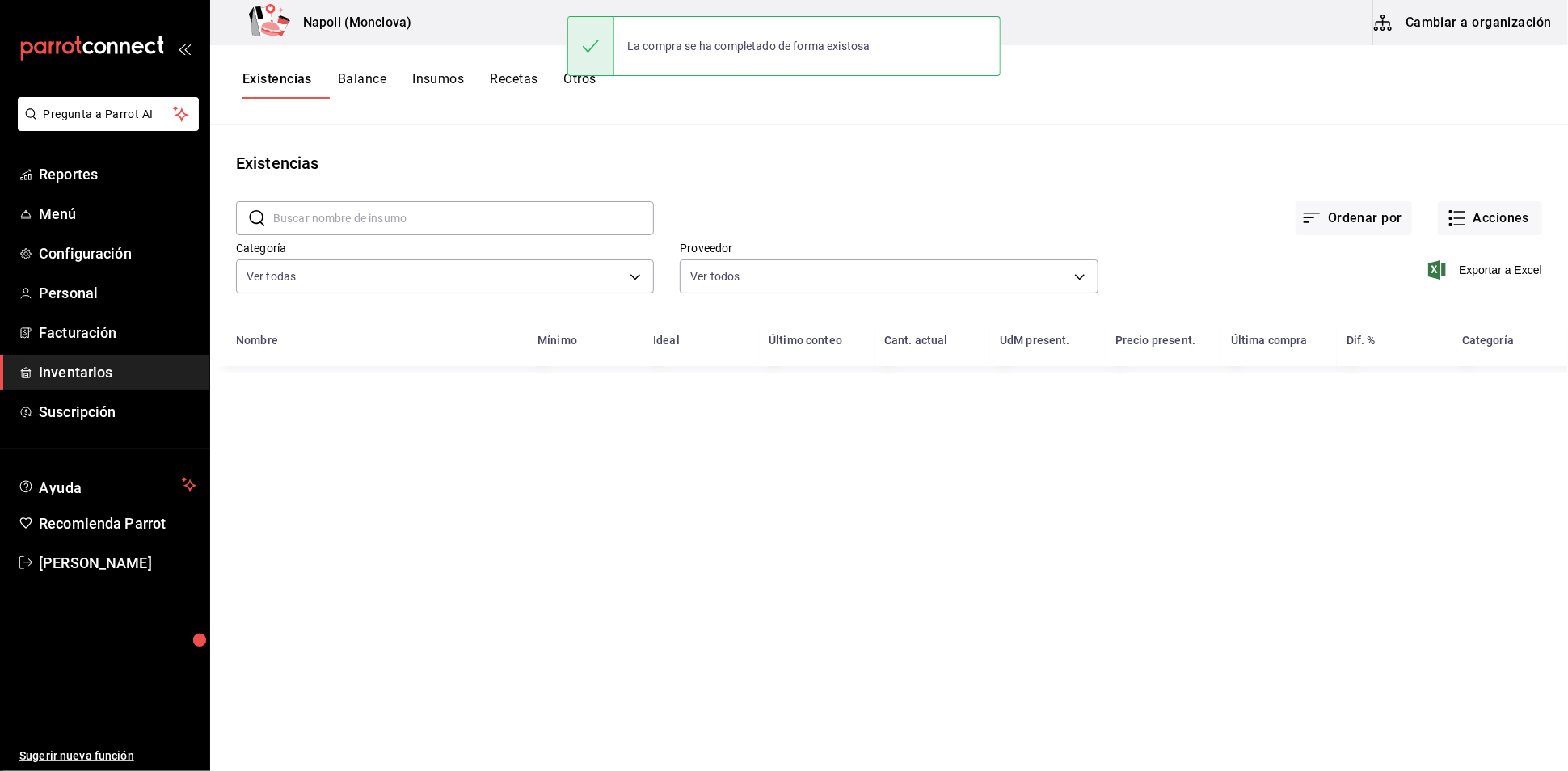
click at [377, 226] on input "text" at bounding box center [463, 218] width 381 height 33
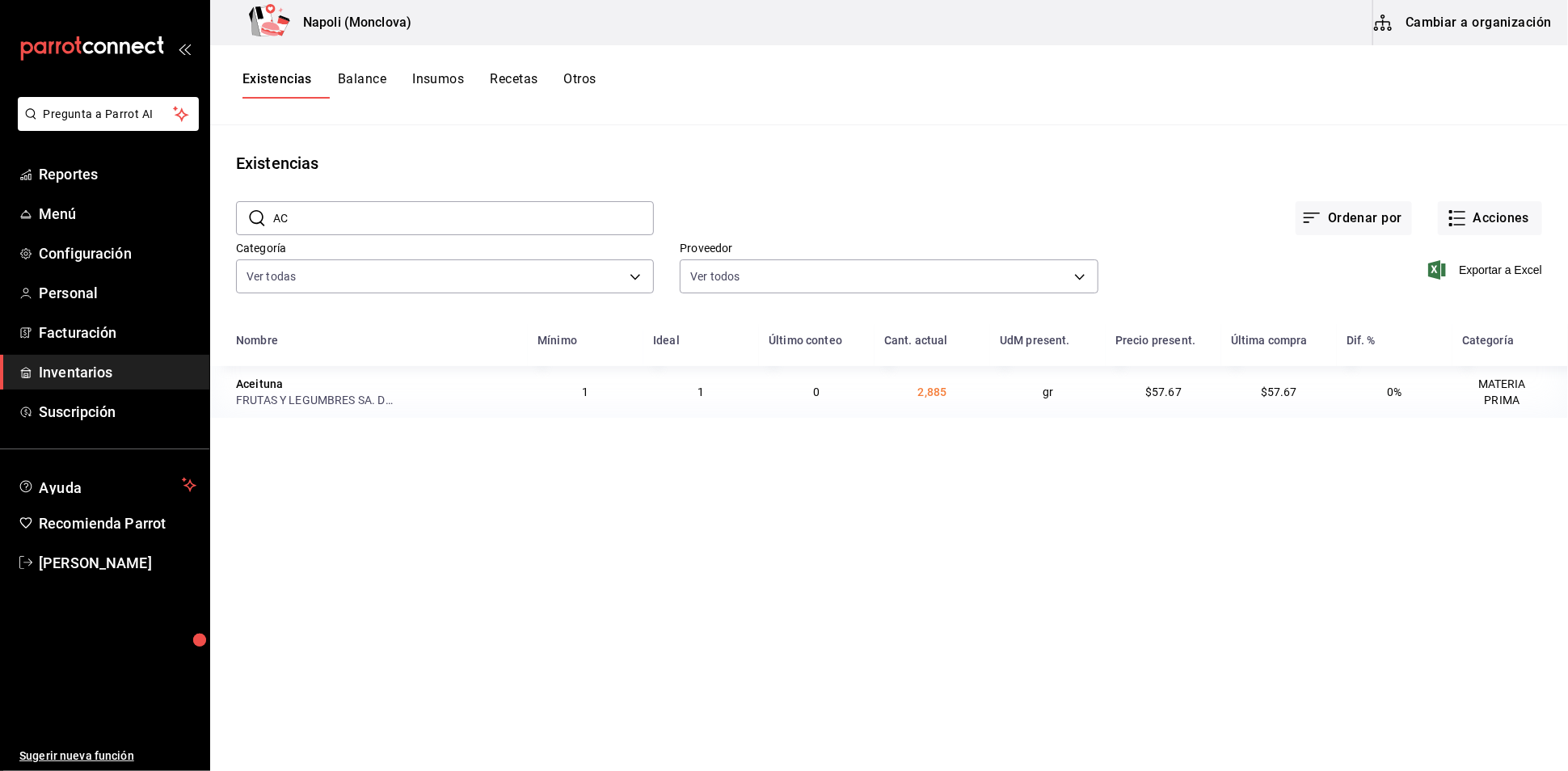
type input "A"
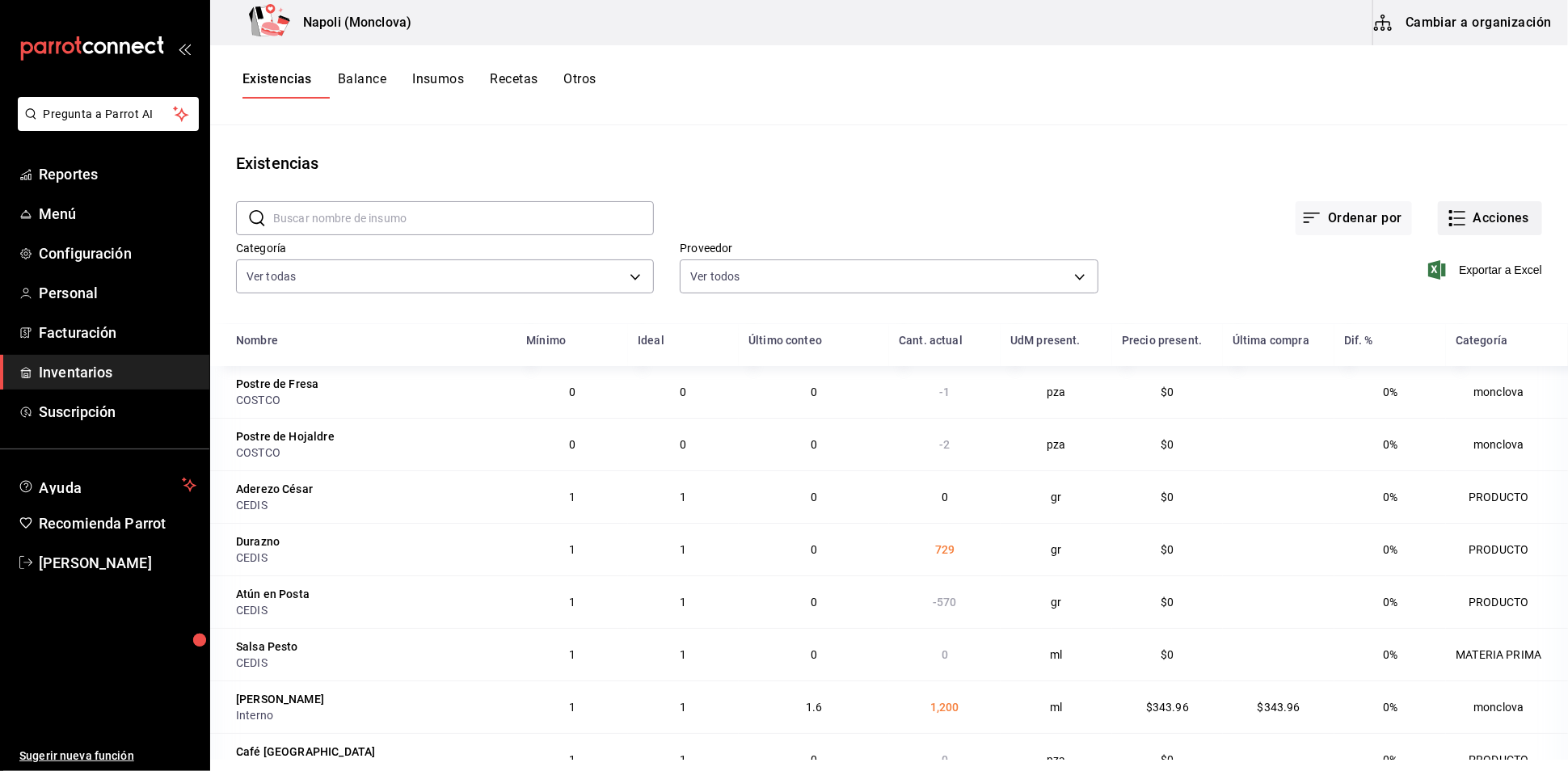
click at [1468, 230] on button "Acciones" at bounding box center [1489, 217] width 104 height 34
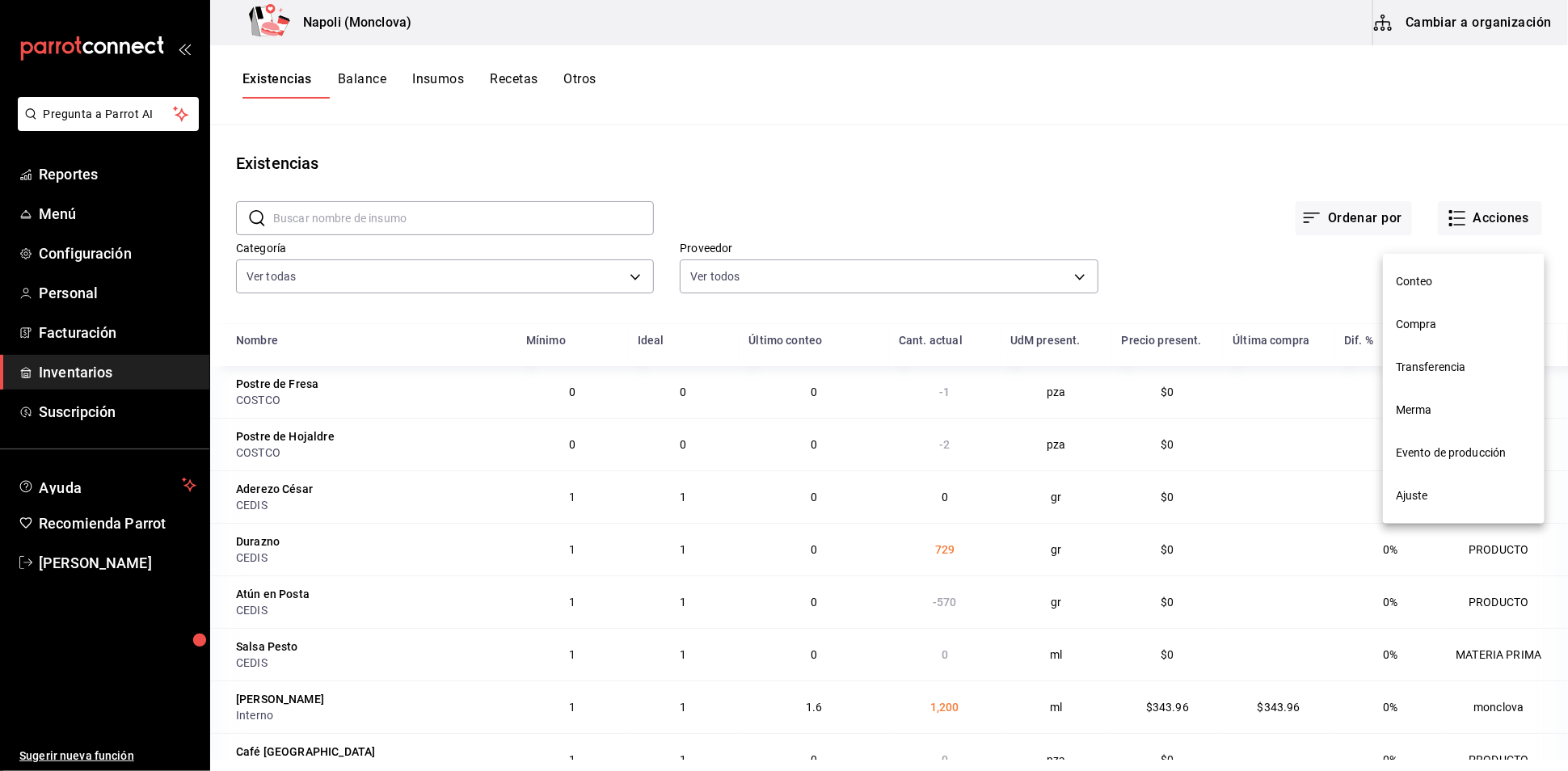
click at [1437, 320] on span "Compra" at bounding box center [1464, 324] width 136 height 17
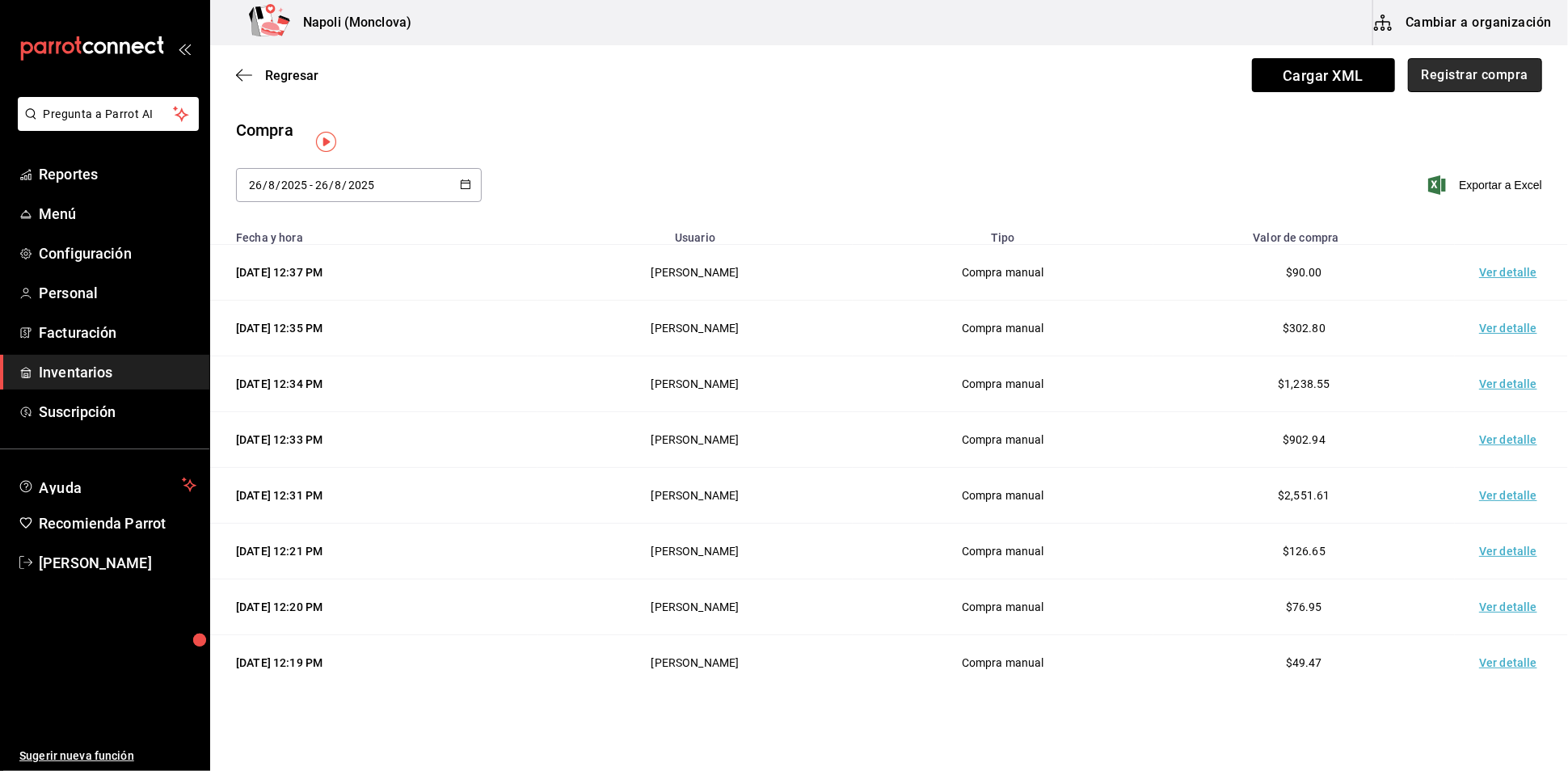
click at [1408, 69] on button "Registrar compra" at bounding box center [1475, 74] width 134 height 34
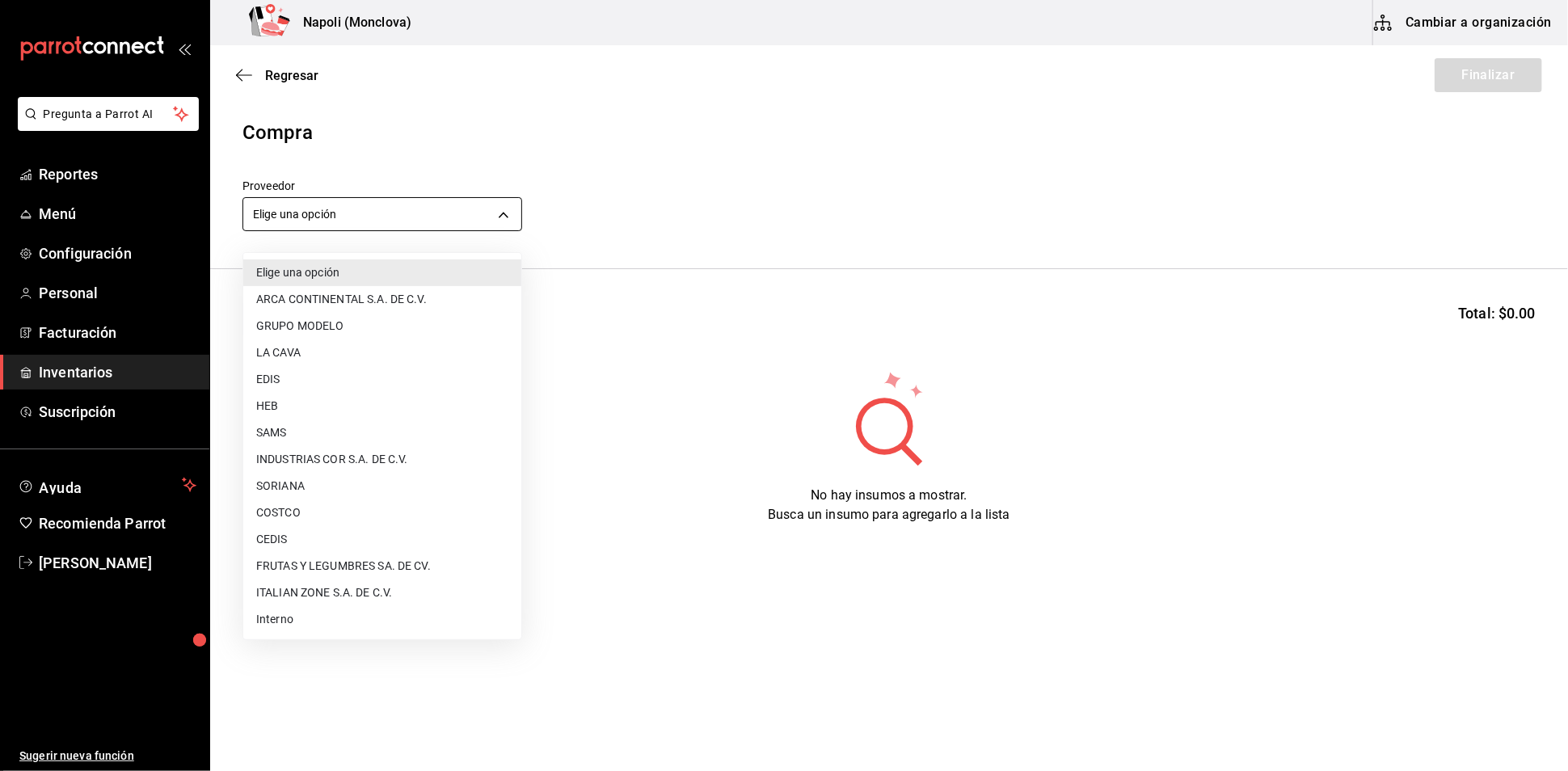
click at [513, 224] on body "Pregunta a Parrot AI Reportes Menú Configuración Personal Facturación Inventari…" at bounding box center [784, 340] width 1568 height 679
click at [360, 565] on li "FRUTAS Y LEGUMBRES SA. DE CV." at bounding box center [382, 565] width 278 height 26
type input "05b4ca23-b36a-46a1-ac6b-e80d2dc61e96"
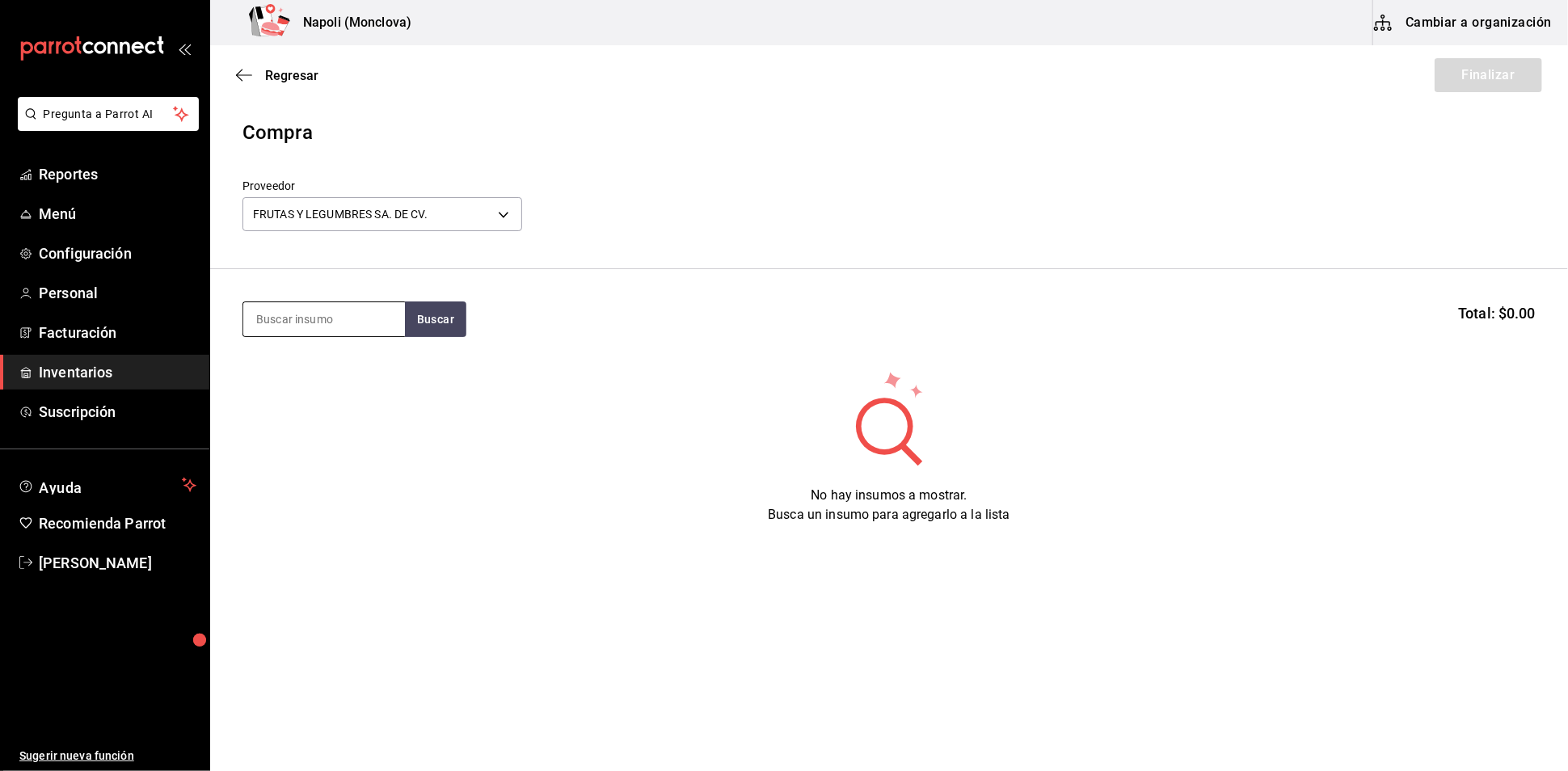
click at [309, 333] on input at bounding box center [324, 318] width 161 height 34
type input "ACEITUNA"
click at [446, 331] on button "Buscar" at bounding box center [436, 319] width 62 height 35
click at [358, 379] on div "Aceituna" at bounding box center [324, 373] width 136 height 19
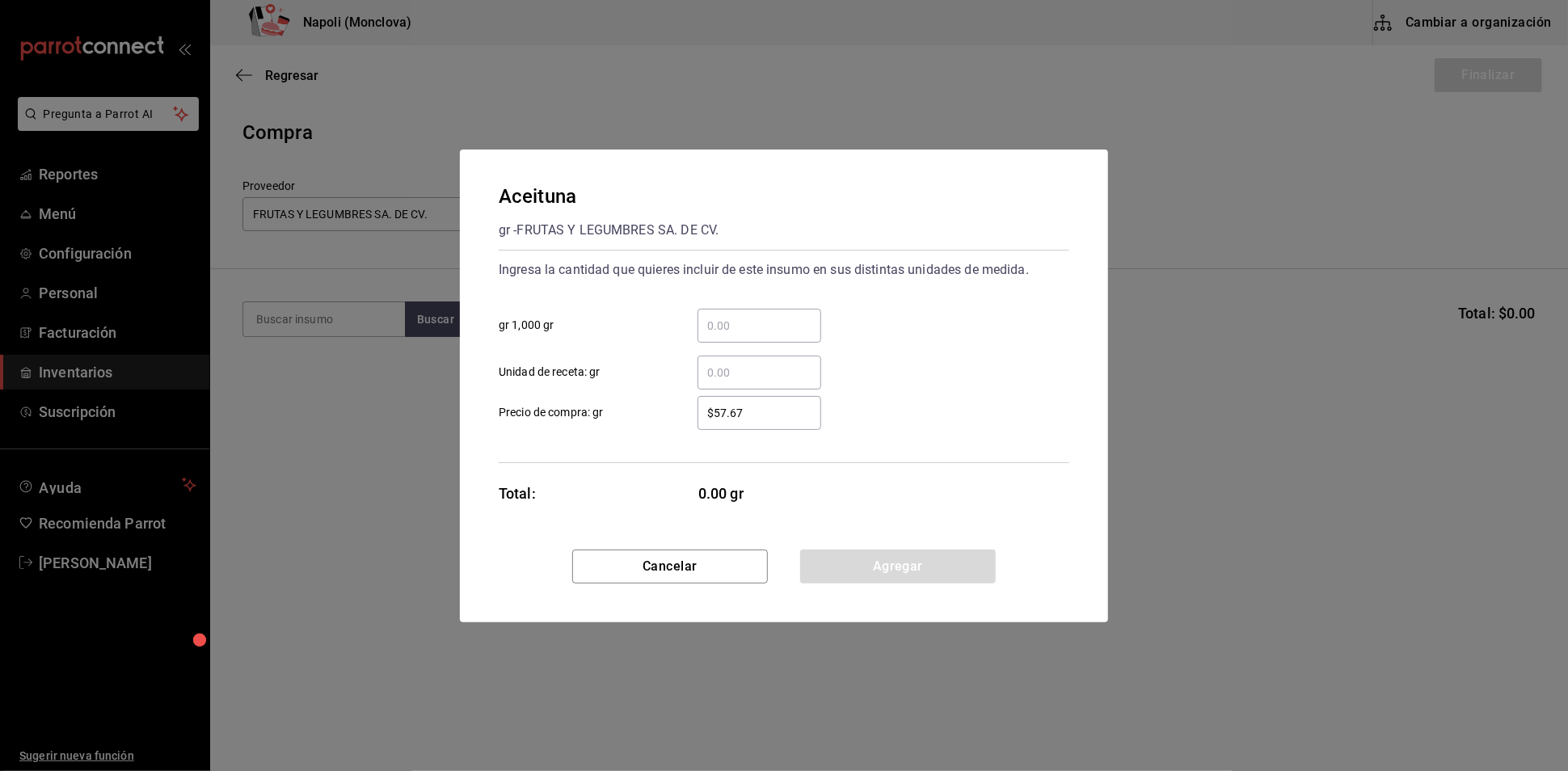
click at [789, 317] on input "​ gr 1,000 gr" at bounding box center [759, 325] width 123 height 19
type input "1.56"
click at [886, 578] on button "Agregar" at bounding box center [898, 565] width 196 height 34
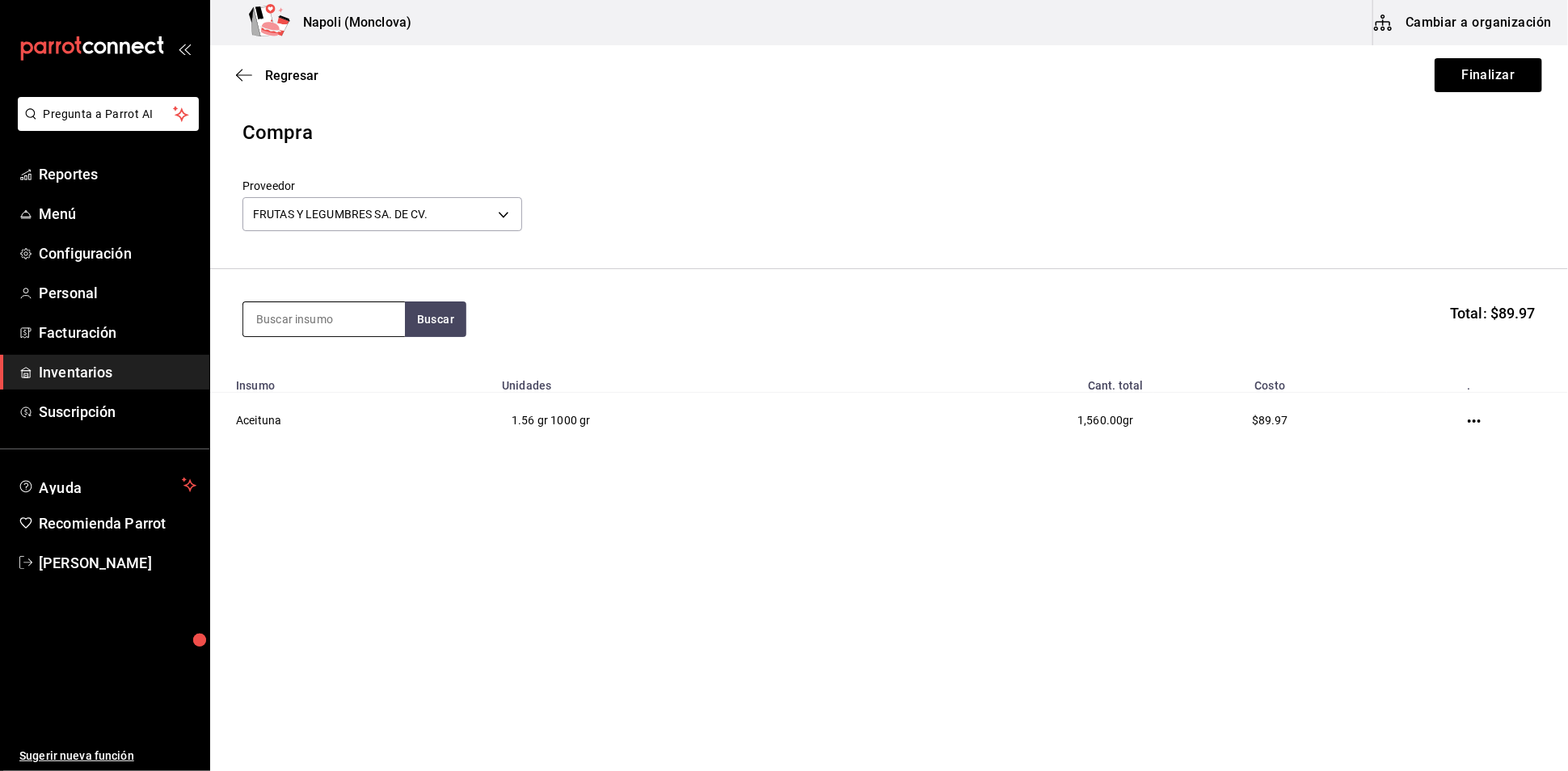
click at [315, 332] on input at bounding box center [324, 318] width 161 height 34
type input "TOMATE"
click at [466, 324] on button "Buscar" at bounding box center [436, 319] width 62 height 35
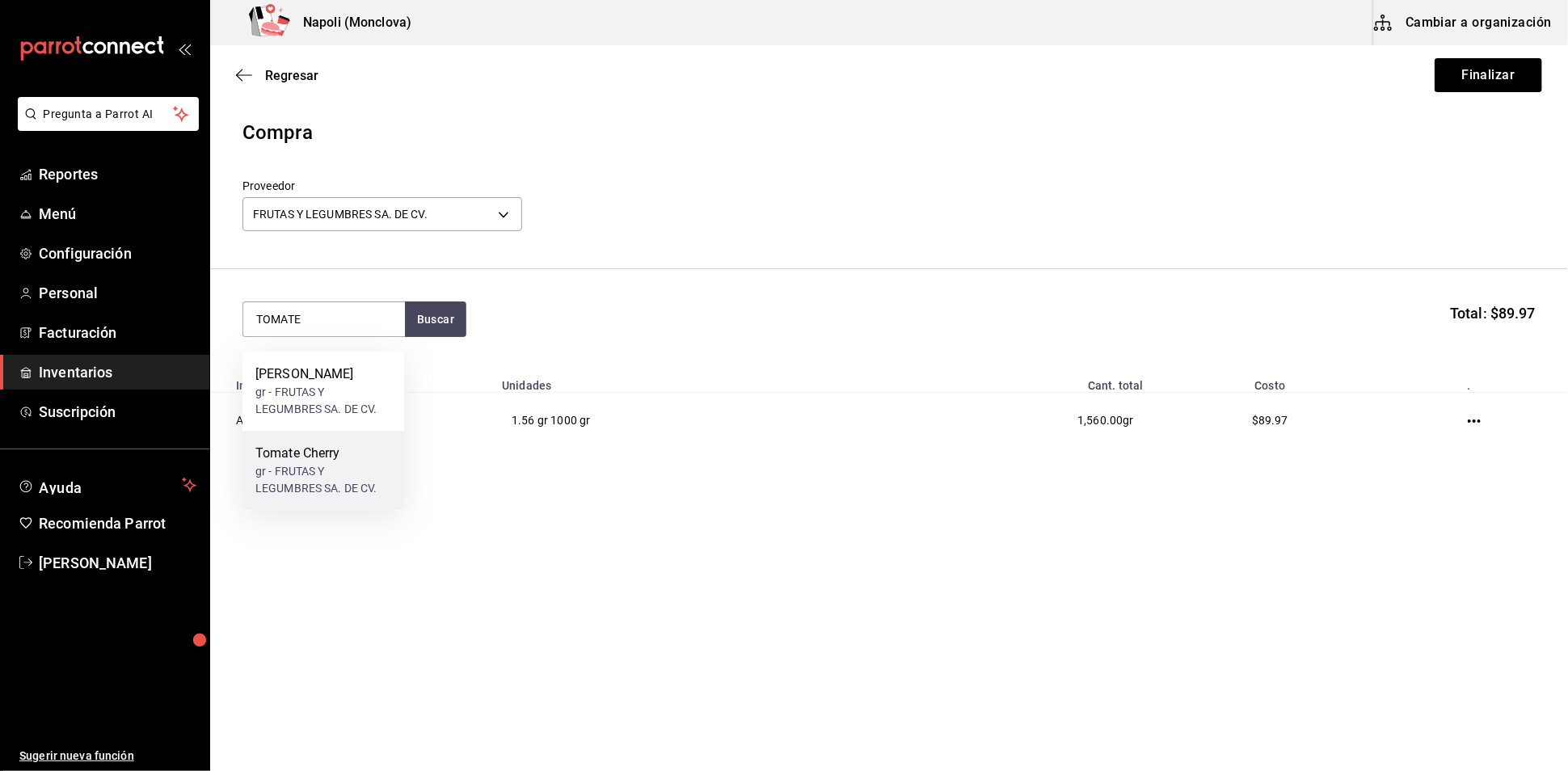
click at [325, 448] on div "Tomate Cherry" at bounding box center [324, 452] width 136 height 19
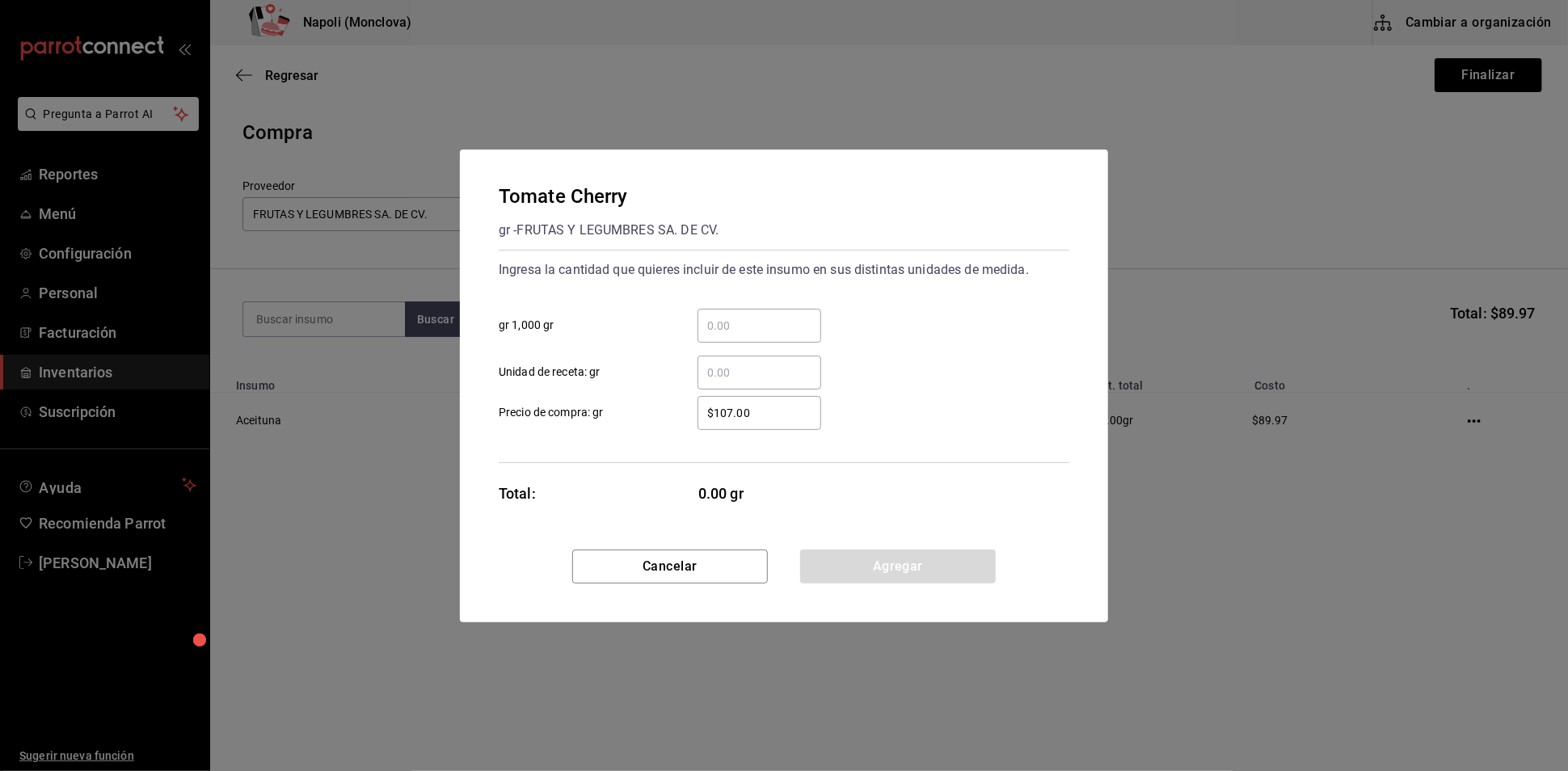
click at [723, 316] on input "​ gr 1,000 gr" at bounding box center [759, 325] width 123 height 19
type input "1.81"
click at [876, 581] on button "Agregar" at bounding box center [898, 565] width 196 height 34
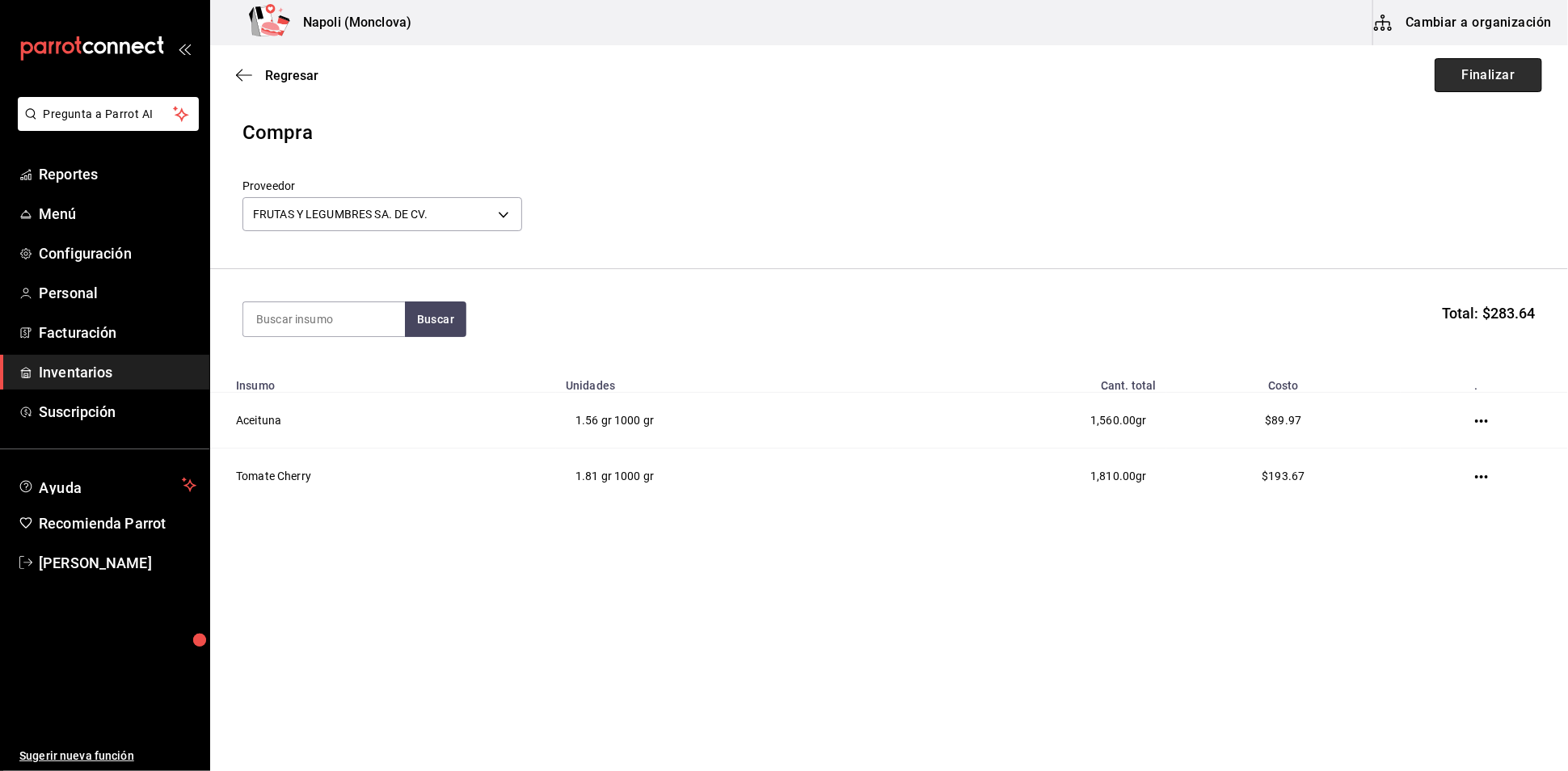
click at [1512, 76] on button "Finalizar" at bounding box center [1488, 74] width 108 height 34
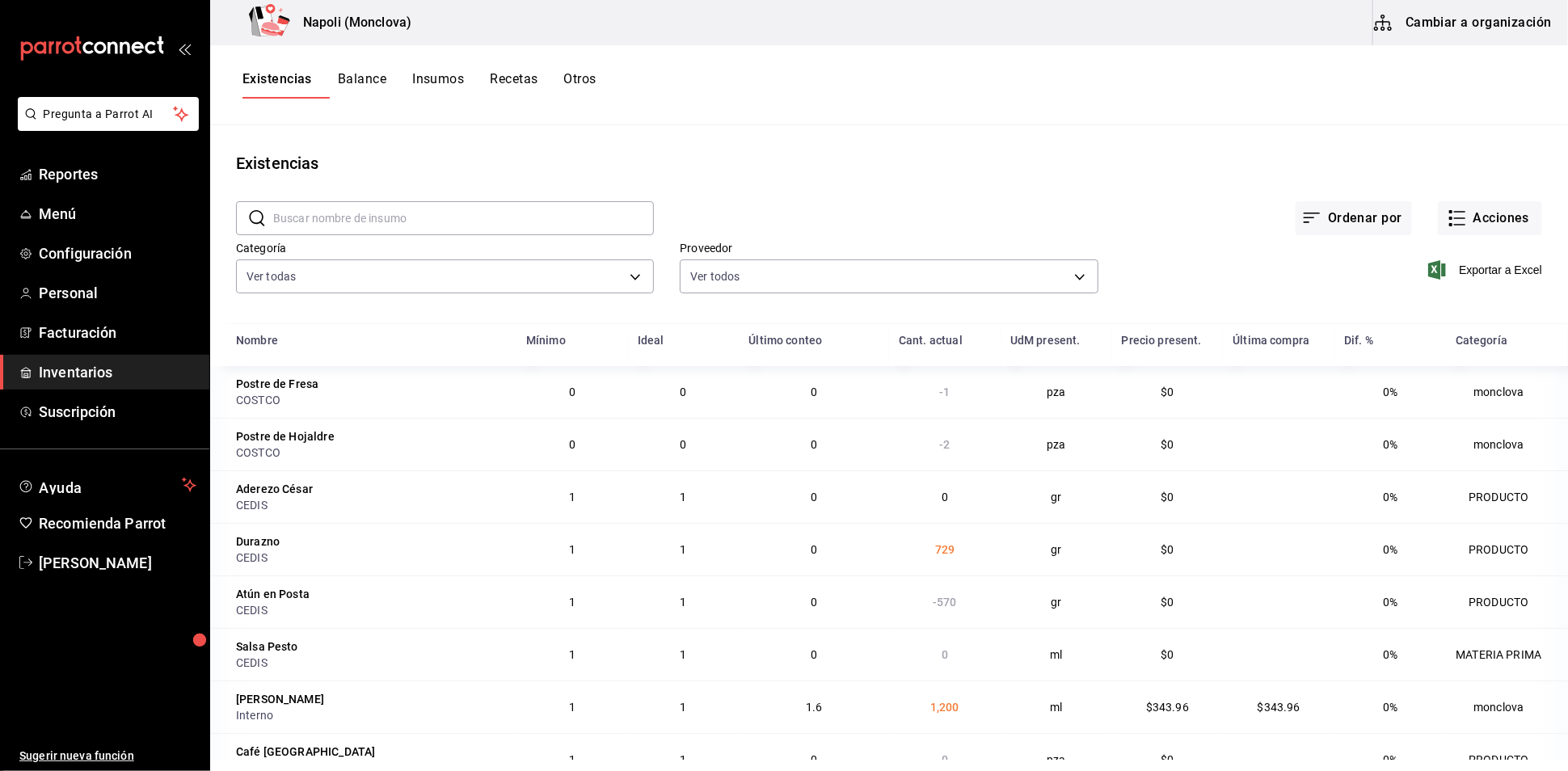
click at [754, 175] on div "Existencias" at bounding box center [889, 163] width 1358 height 24
click at [995, 206] on div "Ordenar por Acciones" at bounding box center [1098, 205] width 888 height 60
click at [901, 111] on div "Existencias Balance Insumos Recetas Otros" at bounding box center [889, 85] width 1358 height 80
click at [1418, 145] on main "Existencias ​ ​ Ordenar por Acciones Categoría Ver todas 0862b564-0f4e-4838-96f…" at bounding box center [889, 442] width 1358 height 634
